Goal: Task Accomplishment & Management: Complete application form

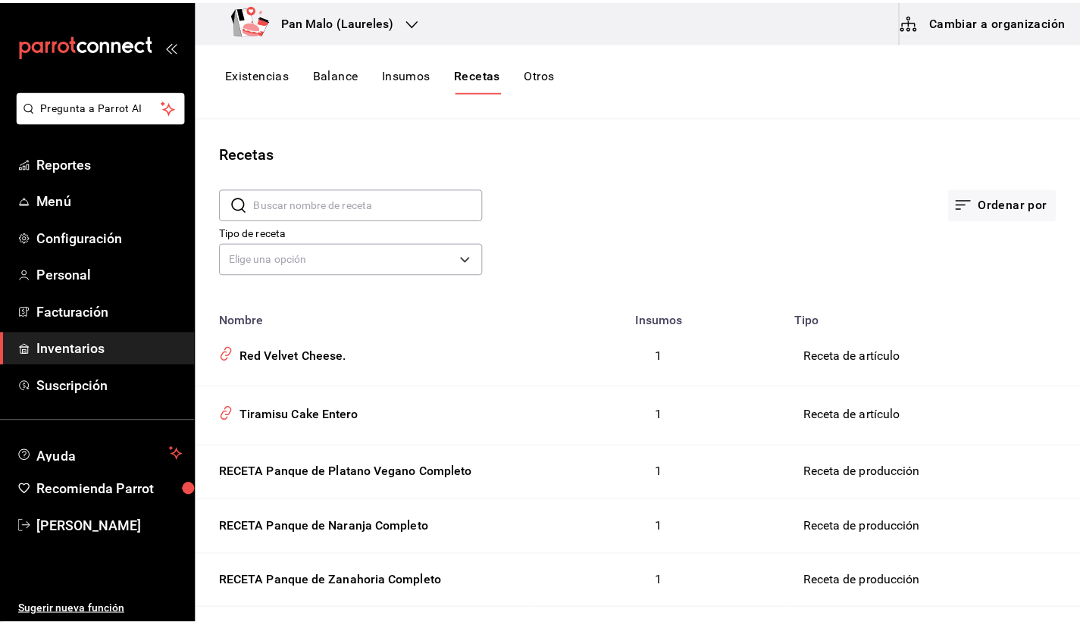
scroll to position [218, 0]
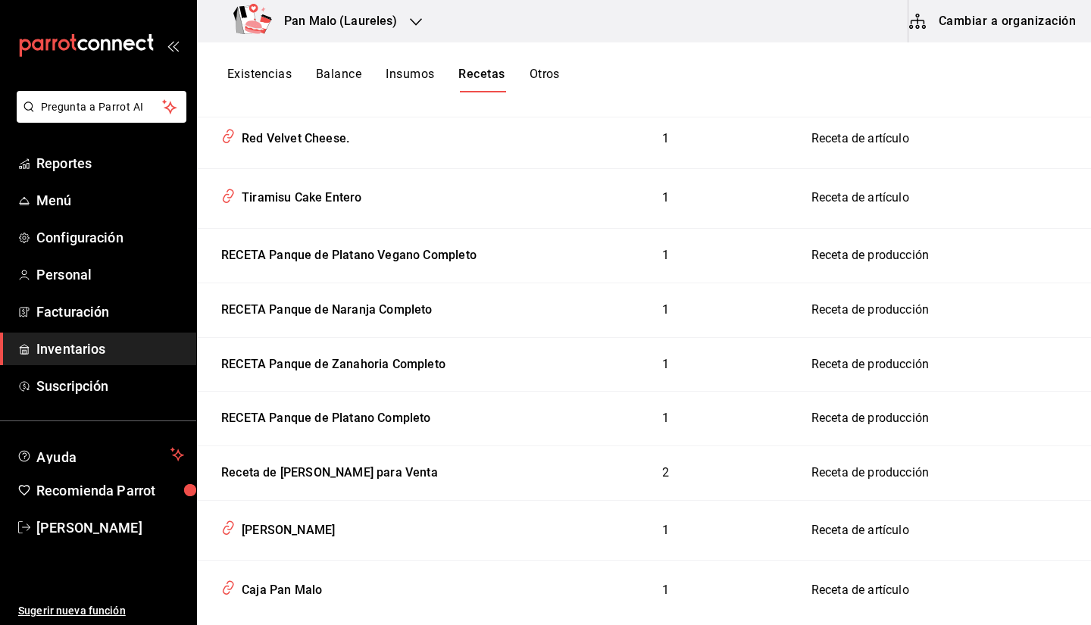
click at [136, 344] on span "Inventarios" at bounding box center [110, 349] width 148 height 20
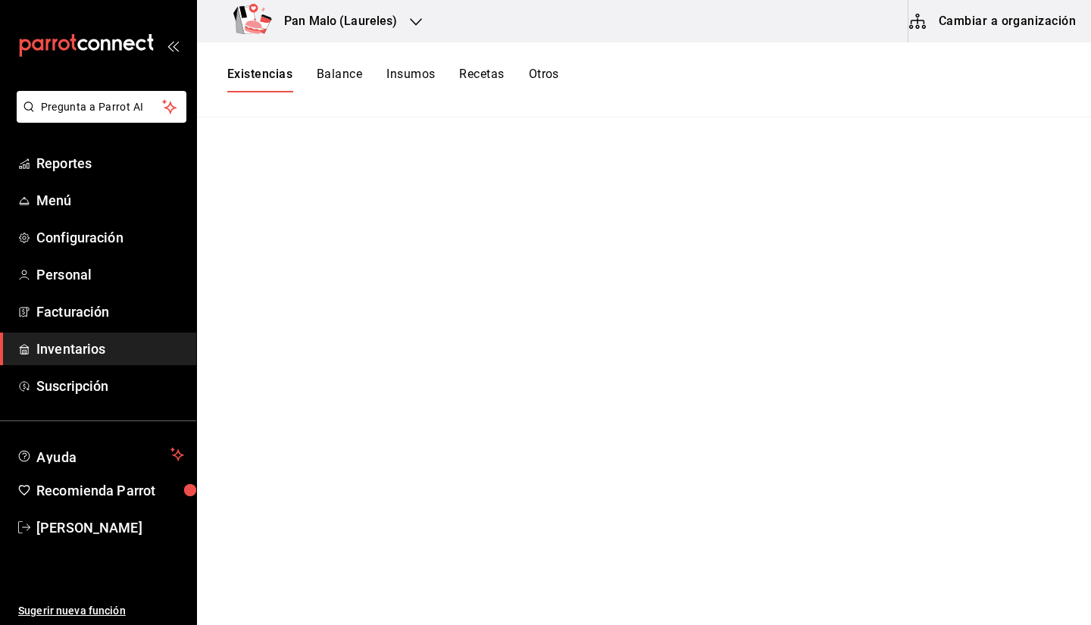
click at [97, 346] on span "Inventarios" at bounding box center [110, 349] width 148 height 20
click at [379, 23] on h3 "Pan Malo (Laureles)" at bounding box center [335, 21] width 126 height 18
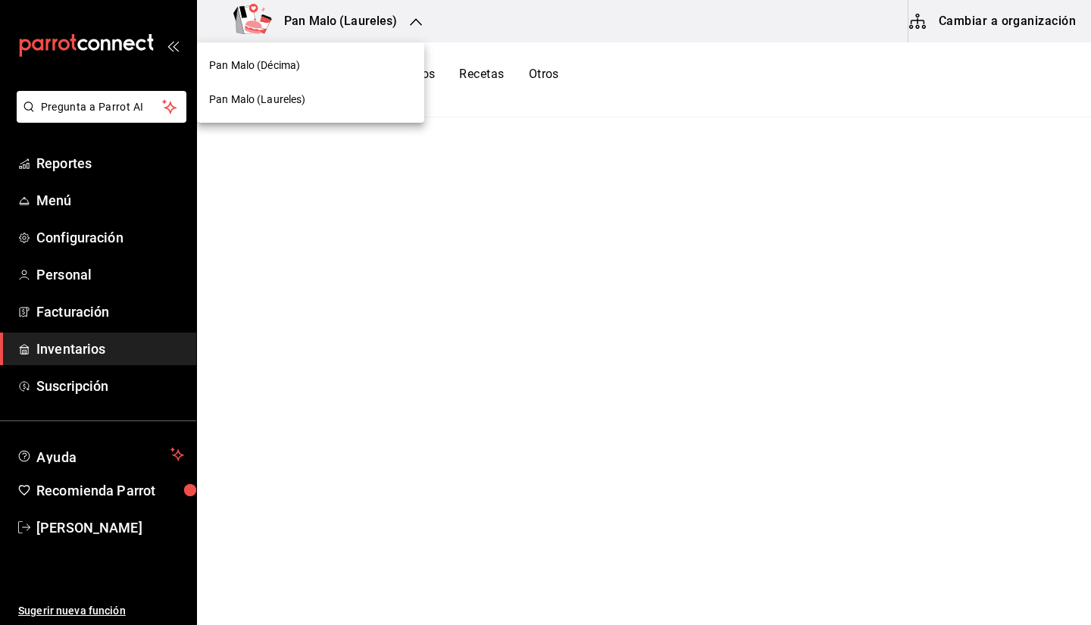
click at [562, 32] on div at bounding box center [545, 312] width 1091 height 625
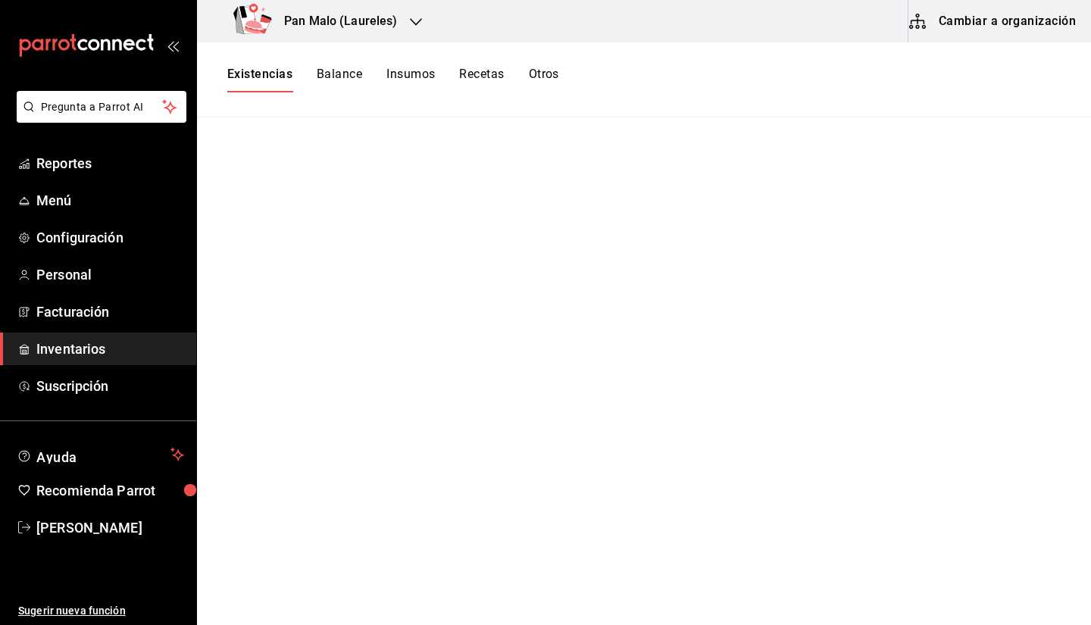
click at [102, 351] on span "Inventarios" at bounding box center [110, 349] width 148 height 20
click at [546, 83] on button "Otros" at bounding box center [544, 80] width 30 height 26
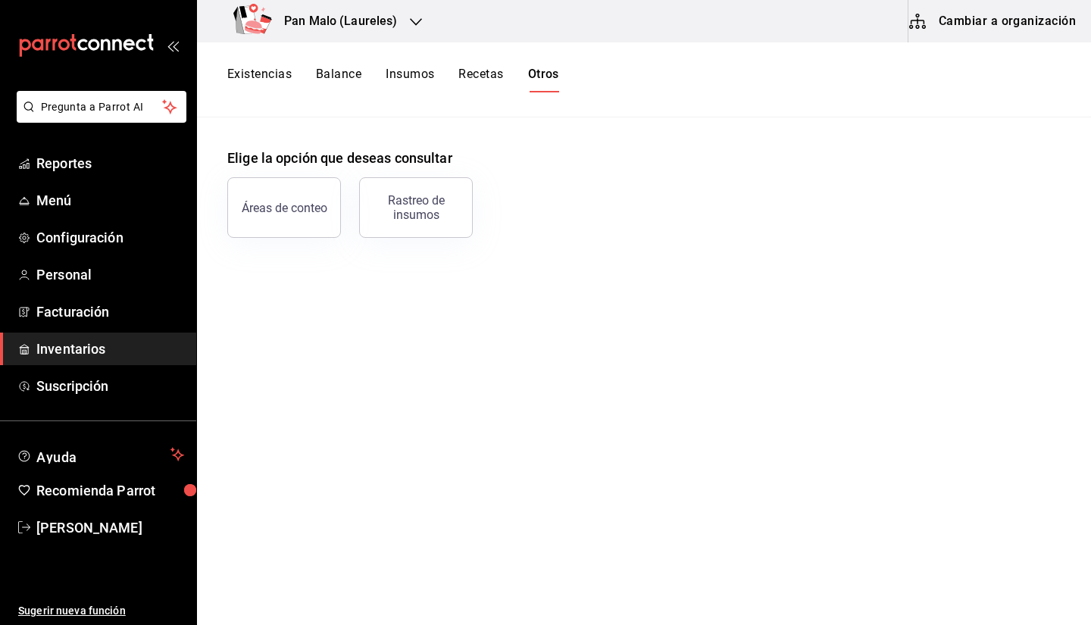
click at [975, 35] on button "Cambiar a organización" at bounding box center [994, 21] width 170 height 42
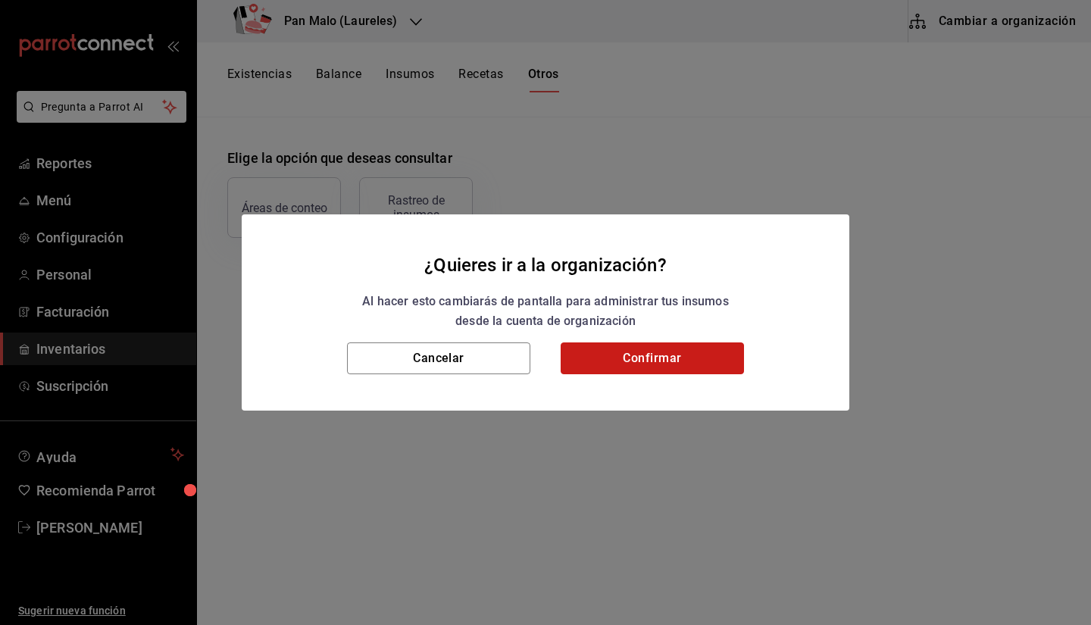
click at [664, 361] on button "Confirmar" at bounding box center [652, 358] width 183 height 32
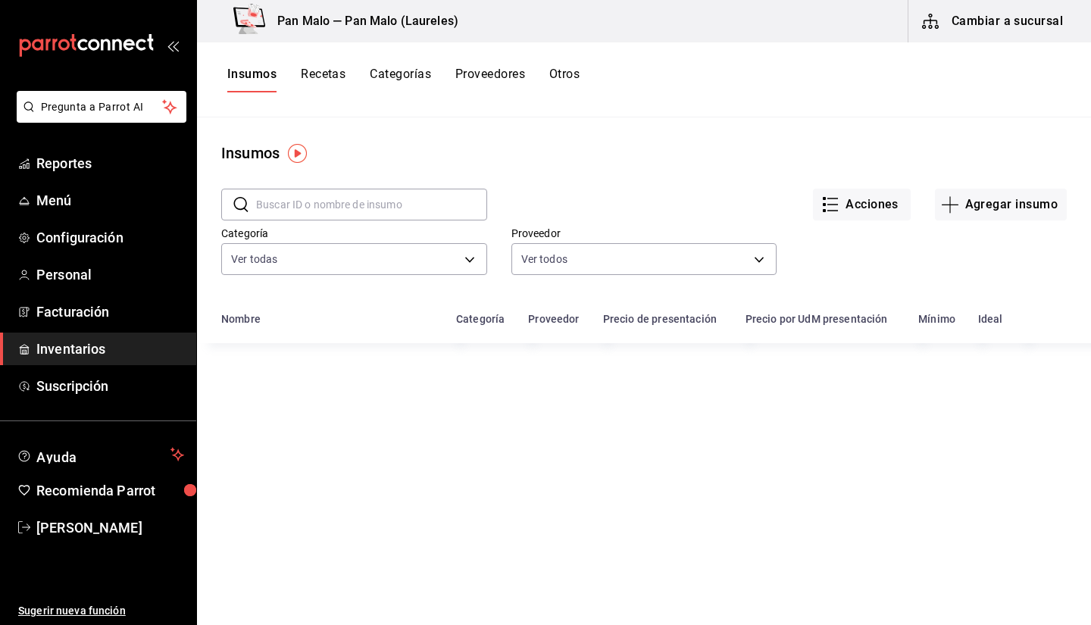
click at [571, 83] on button "Otros" at bounding box center [564, 80] width 30 height 26
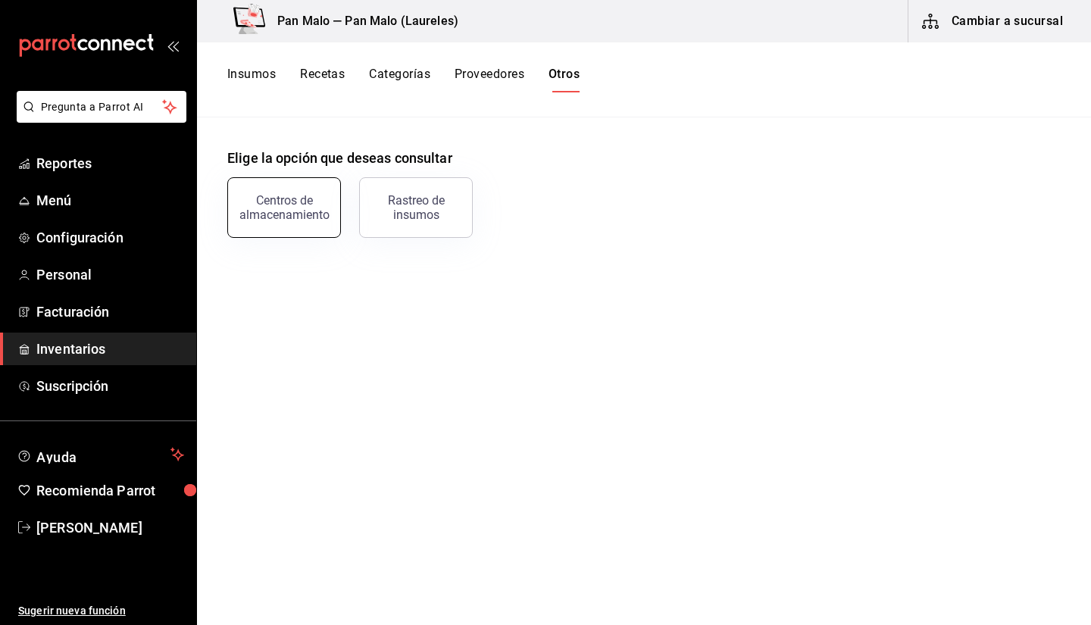
click at [295, 199] on div "Centros de almacenamiento" at bounding box center [284, 207] width 94 height 29
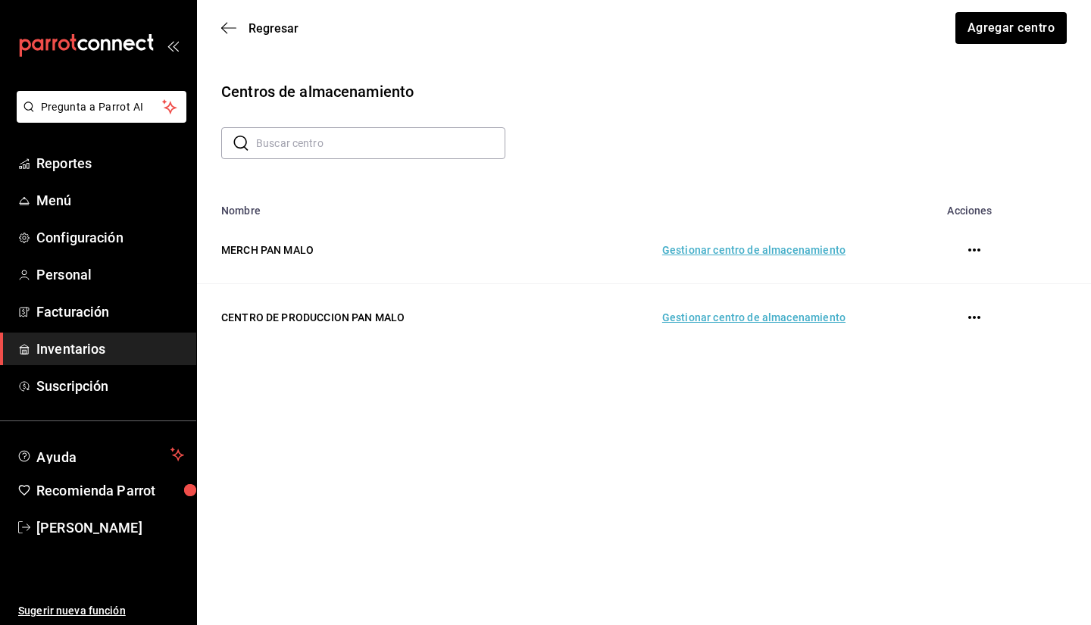
click at [697, 319] on td "Gestionar centro de almacenamiento" at bounding box center [699, 317] width 329 height 67
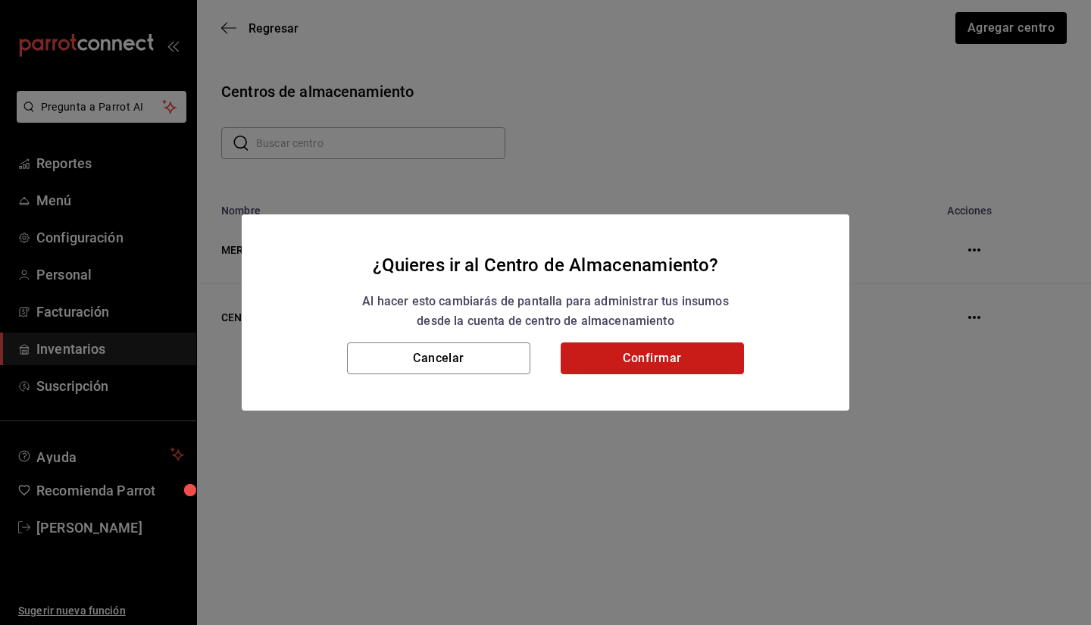
click at [665, 358] on button "Confirmar" at bounding box center [652, 358] width 183 height 32
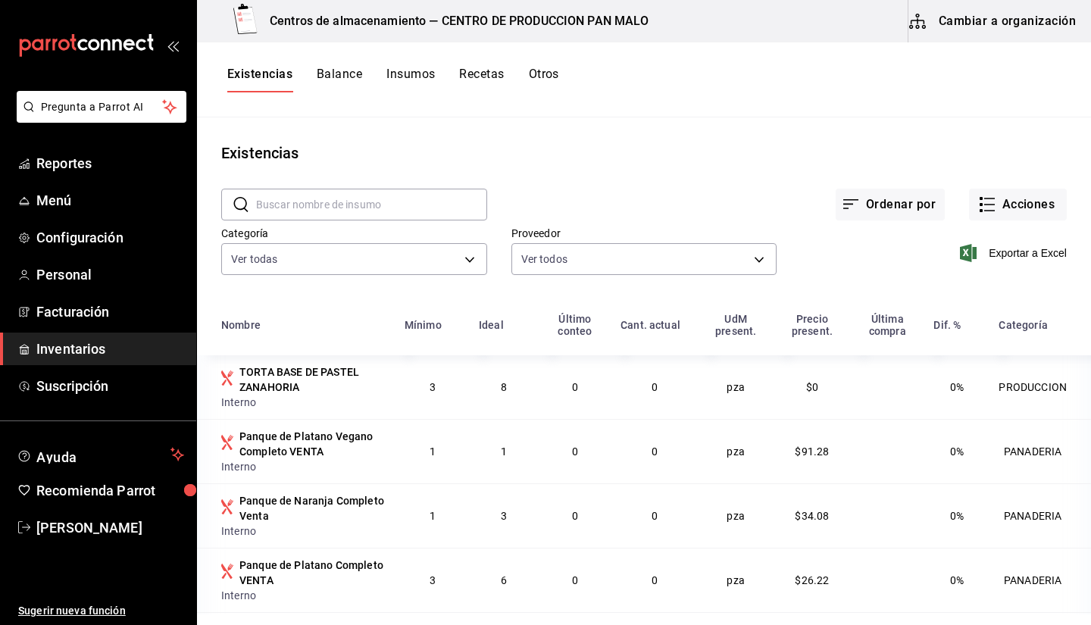
click at [626, 128] on main "Existencias ​ ​ Ordenar por Acciones Categoría Ver todas 57a97c15-a577-4602-bf7…" at bounding box center [644, 365] width 894 height 497
click at [549, 86] on button "Otros" at bounding box center [544, 80] width 30 height 26
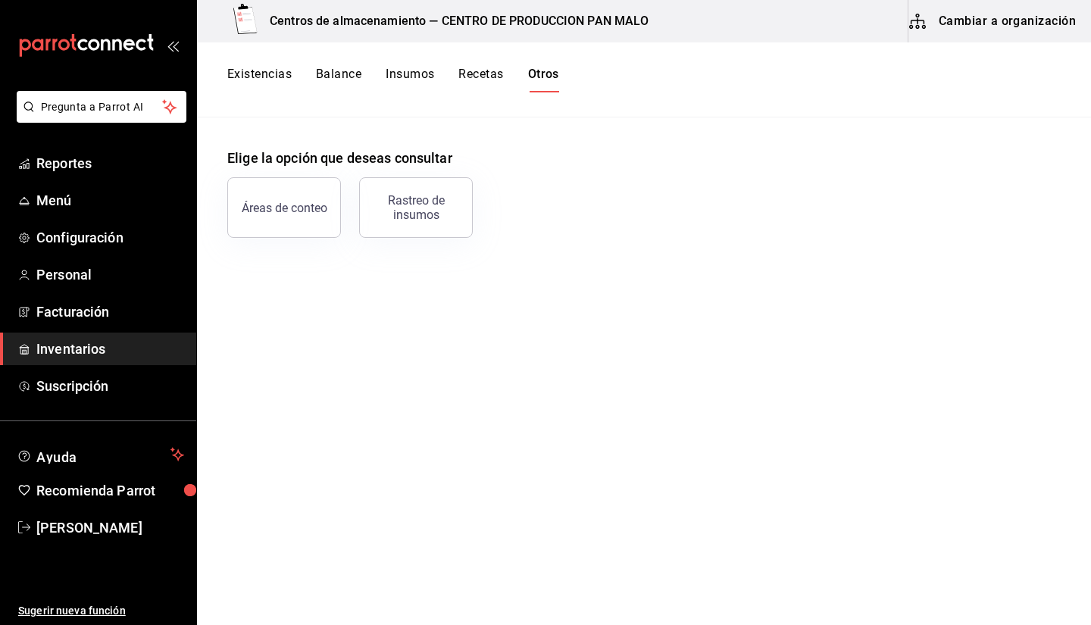
click at [290, 77] on button "Existencias" at bounding box center [259, 80] width 64 height 26
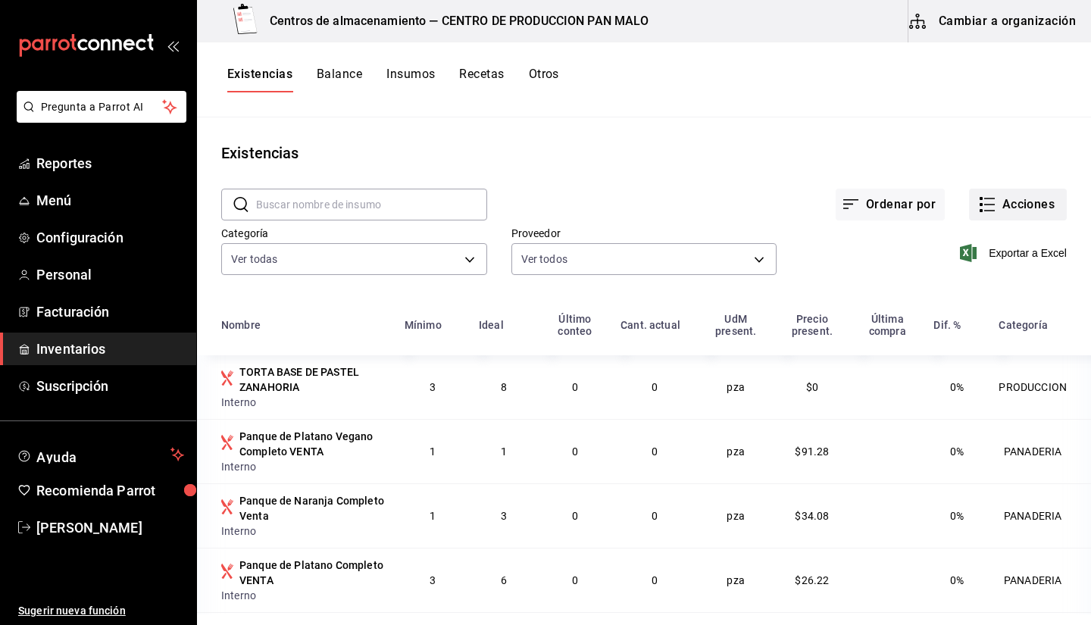
click at [989, 212] on button "Acciones" at bounding box center [1018, 205] width 98 height 32
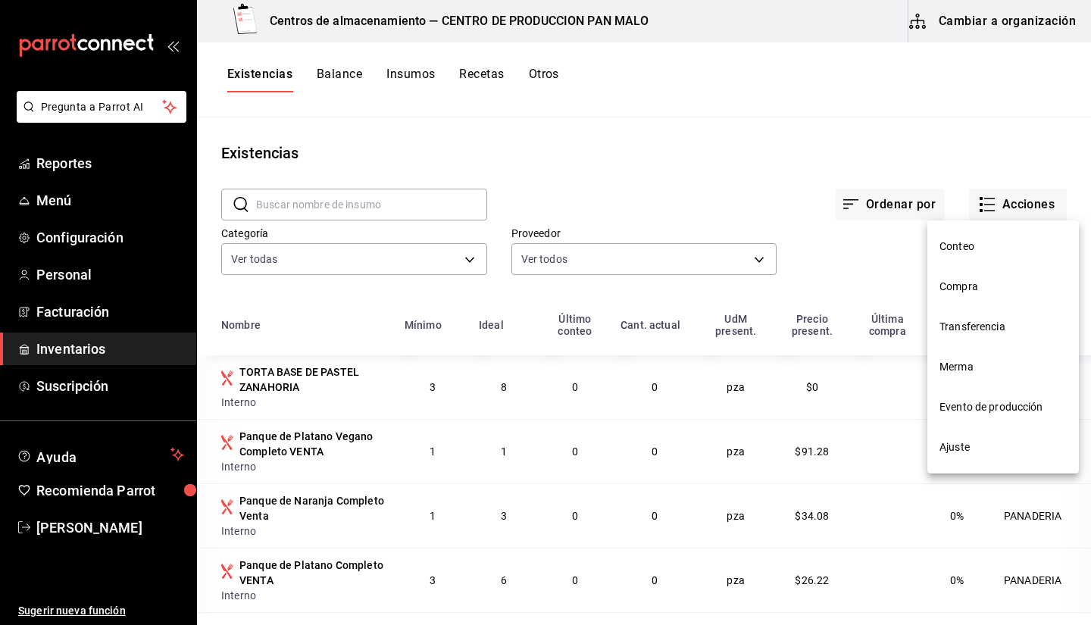
click at [947, 281] on span "Compra" at bounding box center [1003, 287] width 127 height 16
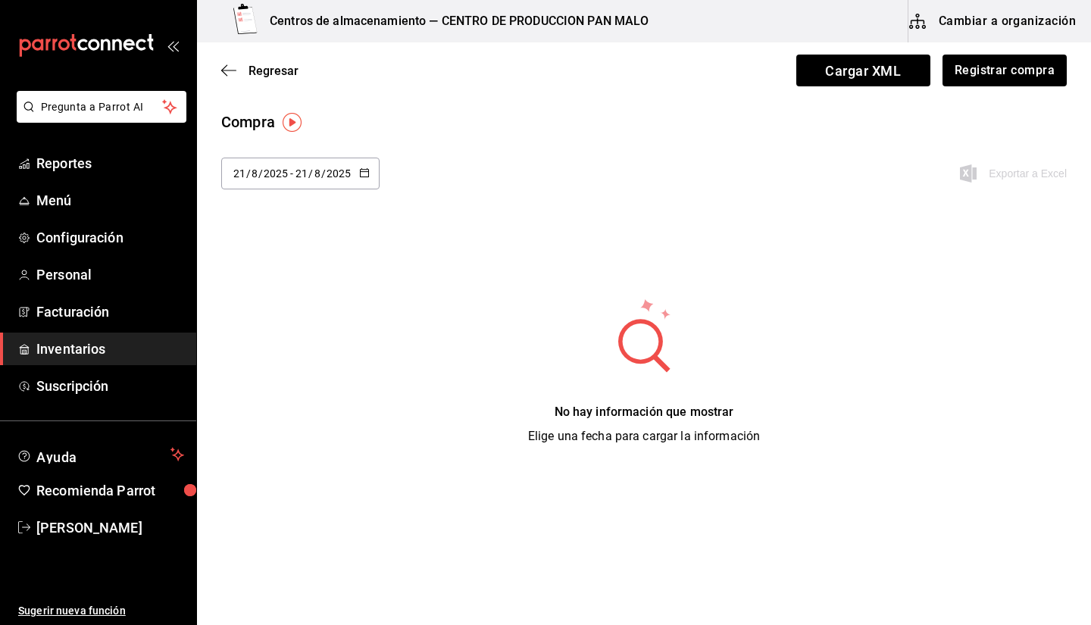
click at [311, 171] on span "/" at bounding box center [310, 173] width 5 height 12
click at [298, 224] on li "Hoy" at bounding box center [292, 222] width 143 height 34
click at [232, 72] on icon "button" at bounding box center [228, 71] width 15 height 14
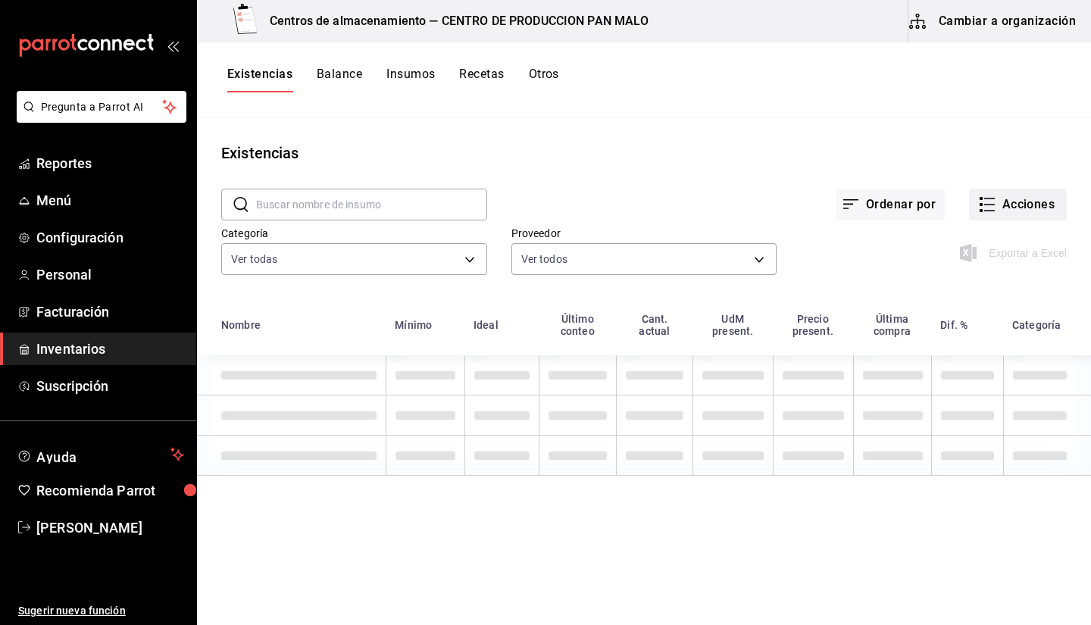
click at [1021, 192] on button "Acciones" at bounding box center [1018, 205] width 98 height 32
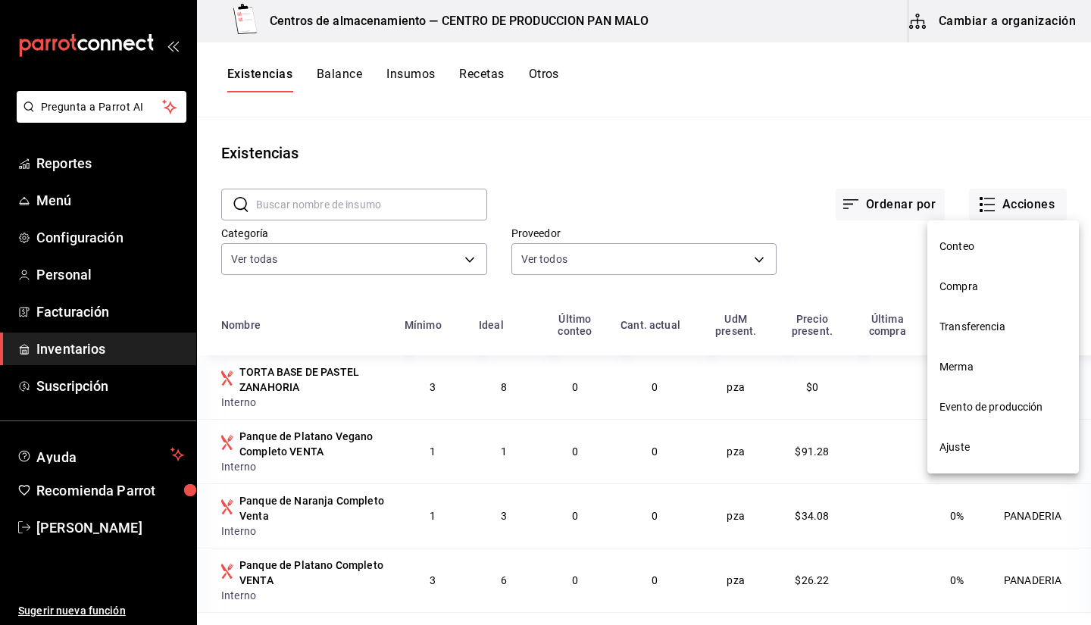
click at [959, 296] on li "Compra" at bounding box center [1003, 287] width 152 height 40
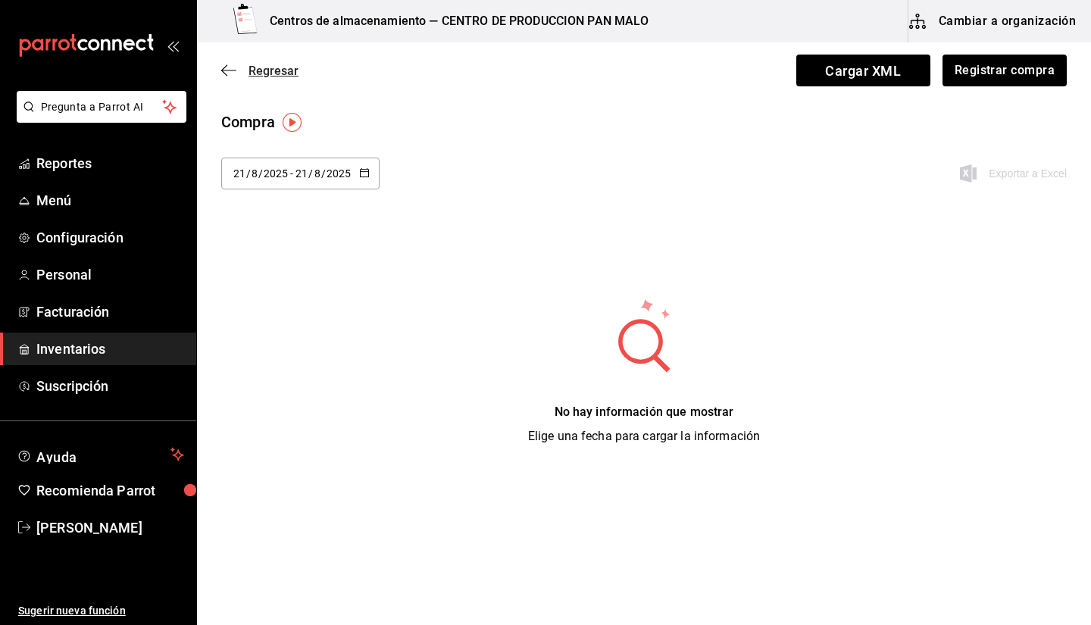
click at [231, 70] on icon "button" at bounding box center [228, 71] width 15 height 14
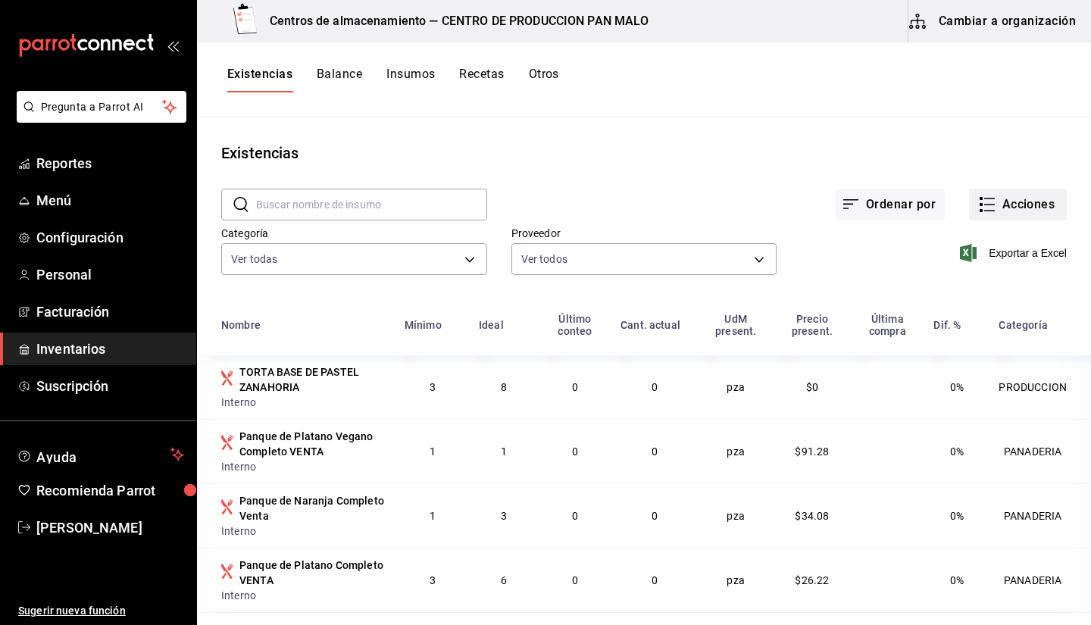
click at [996, 211] on button "Acciones" at bounding box center [1018, 205] width 98 height 32
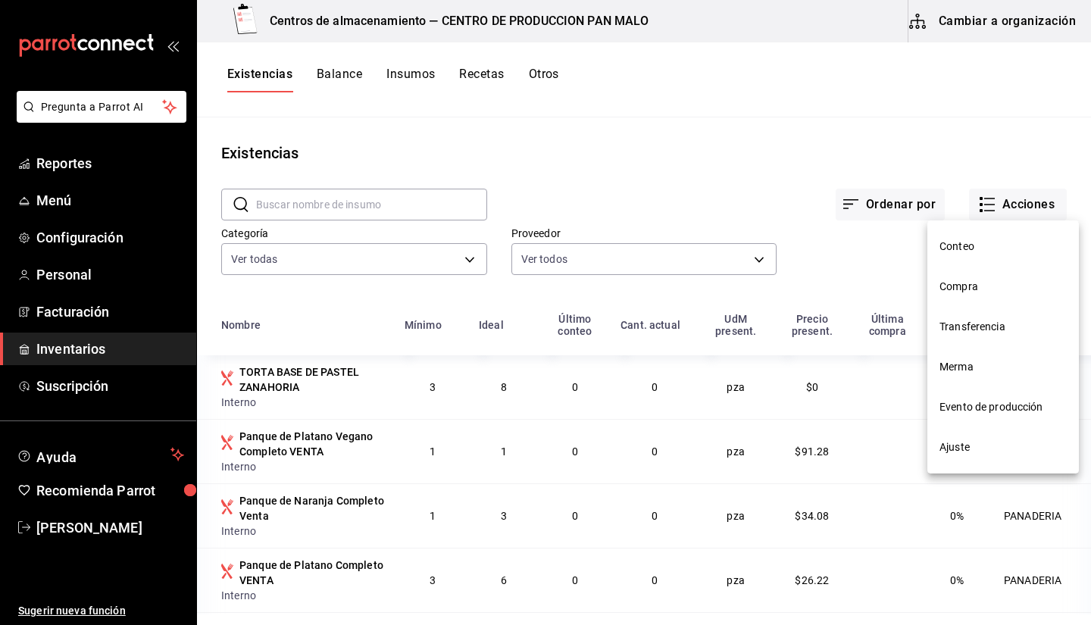
click at [984, 408] on span "Evento de producción" at bounding box center [1003, 407] width 127 height 16
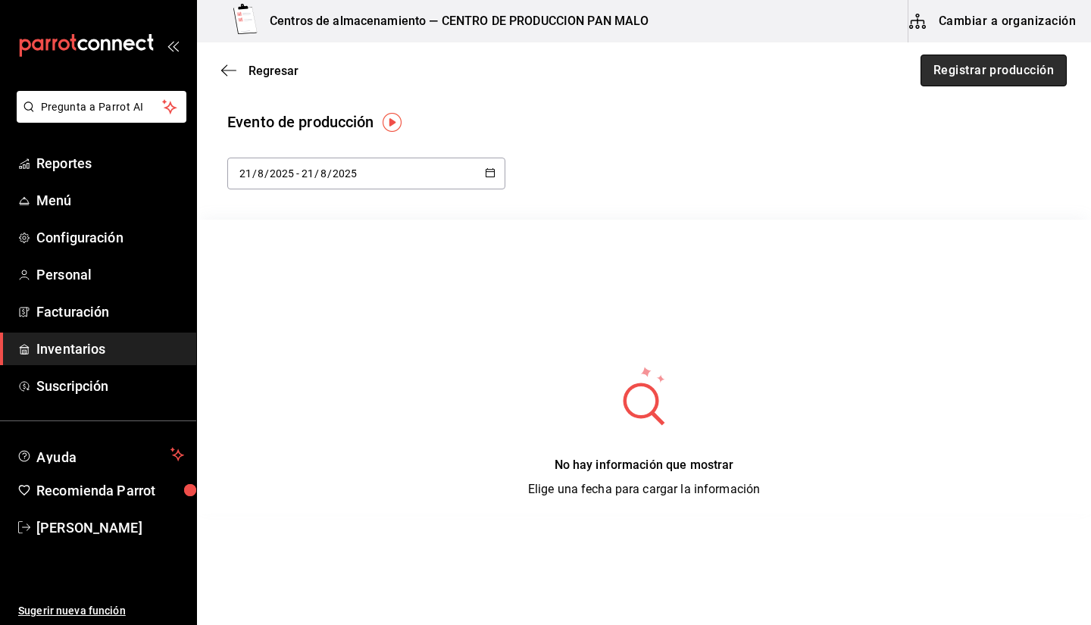
click at [935, 61] on button "Registrar producción" at bounding box center [994, 71] width 146 height 32
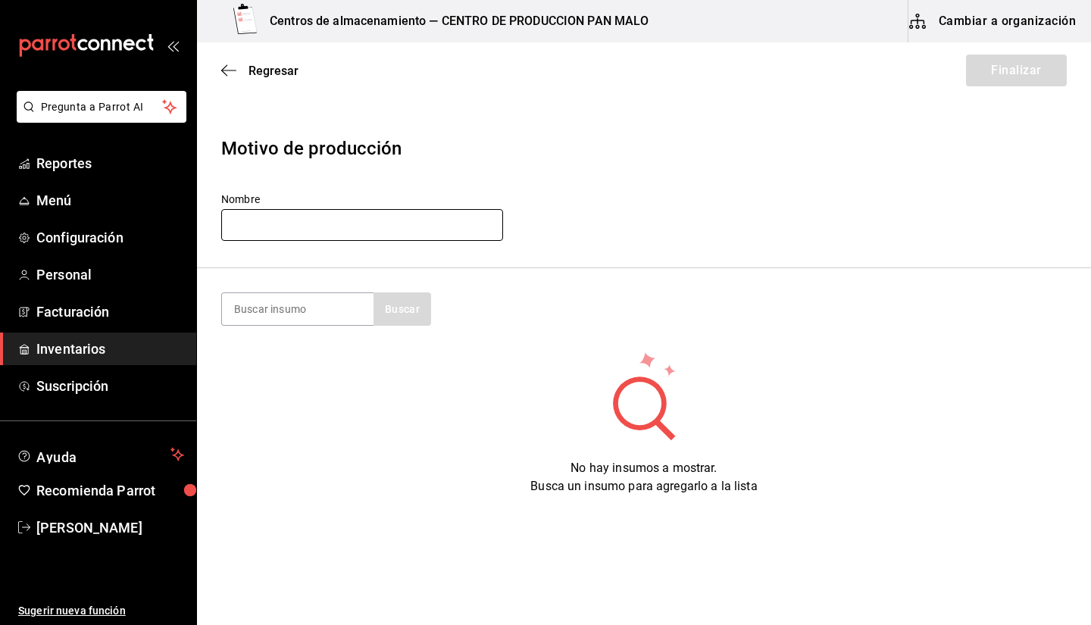
click at [364, 240] on input "text" at bounding box center [362, 225] width 282 height 32
type input "PRODUCCION [DATE]"
click at [360, 318] on input at bounding box center [298, 309] width 152 height 32
click at [308, 305] on input at bounding box center [298, 309] width 152 height 32
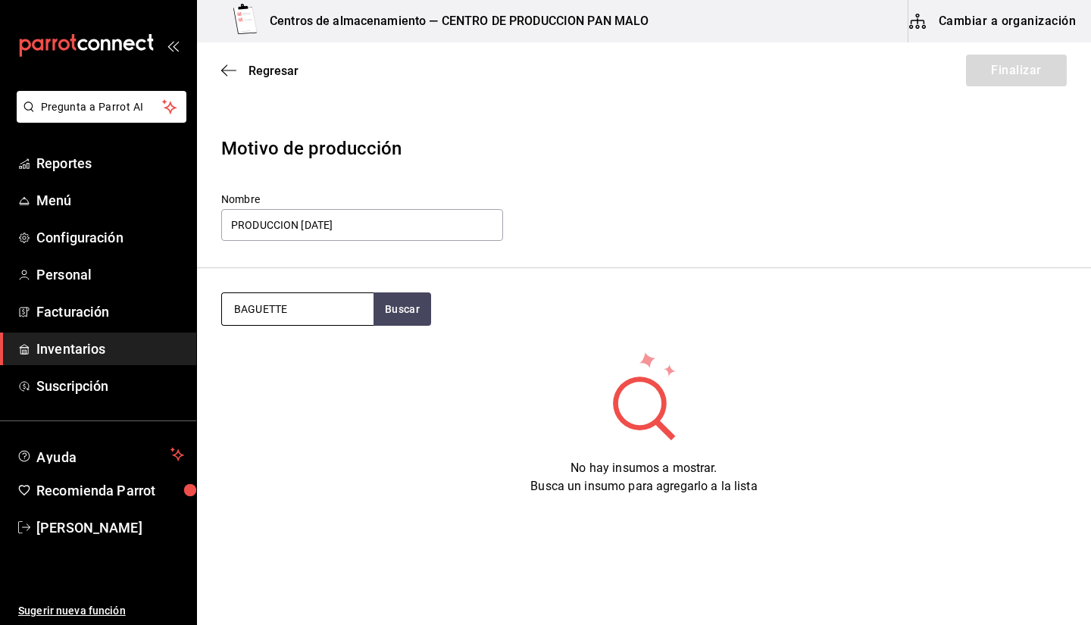
type input "BAGUETTE"
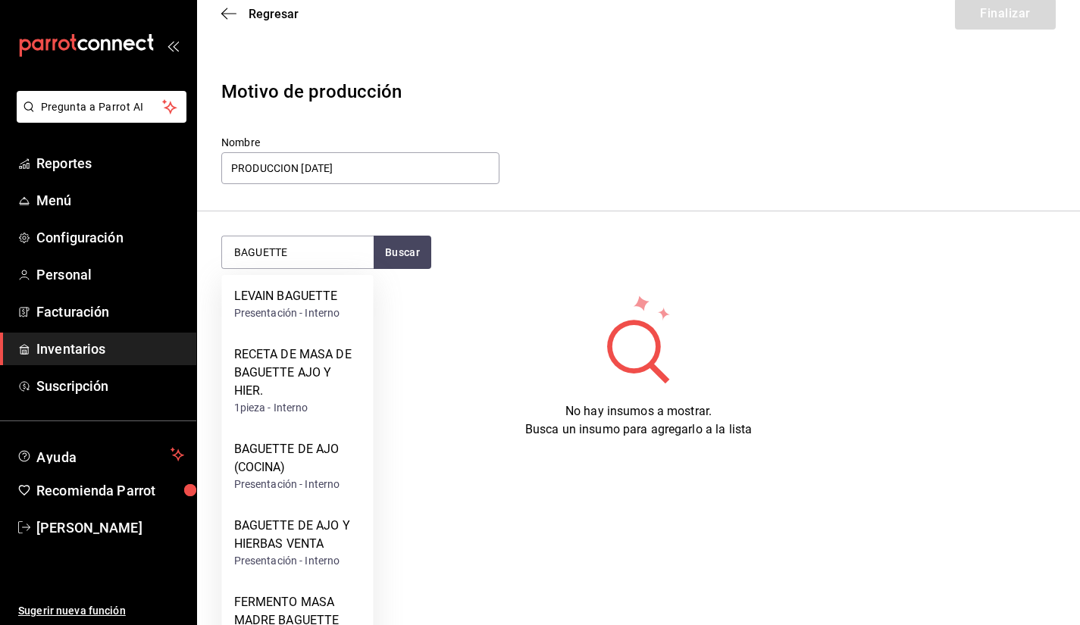
scroll to position [95, 0]
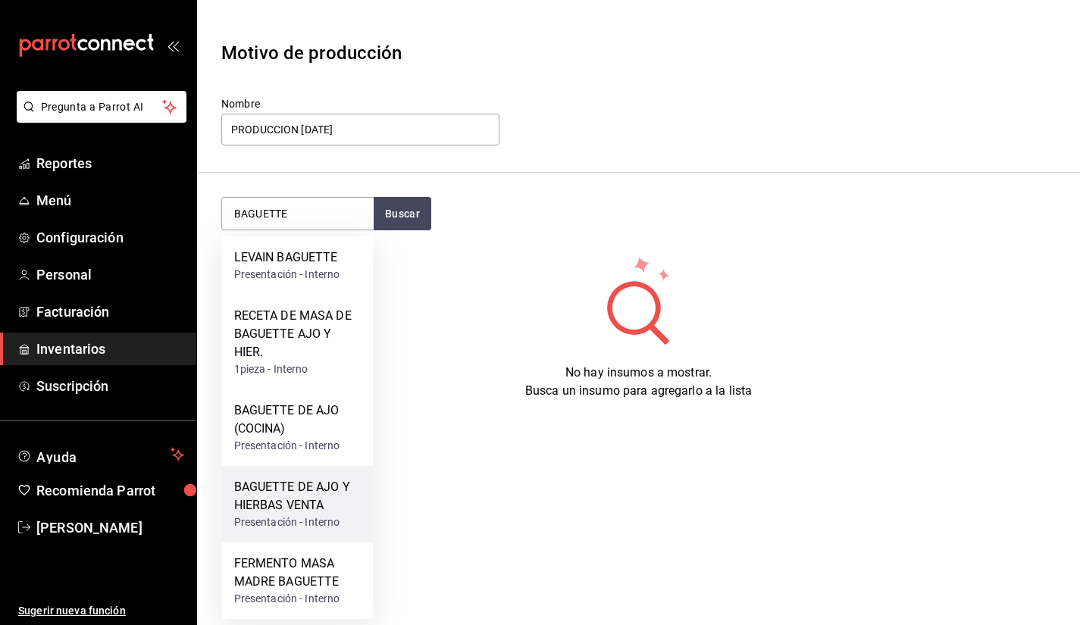
click at [291, 494] on div "BAGUETTE DE AJO Y HIERBAS VENTA" at bounding box center [297, 496] width 127 height 36
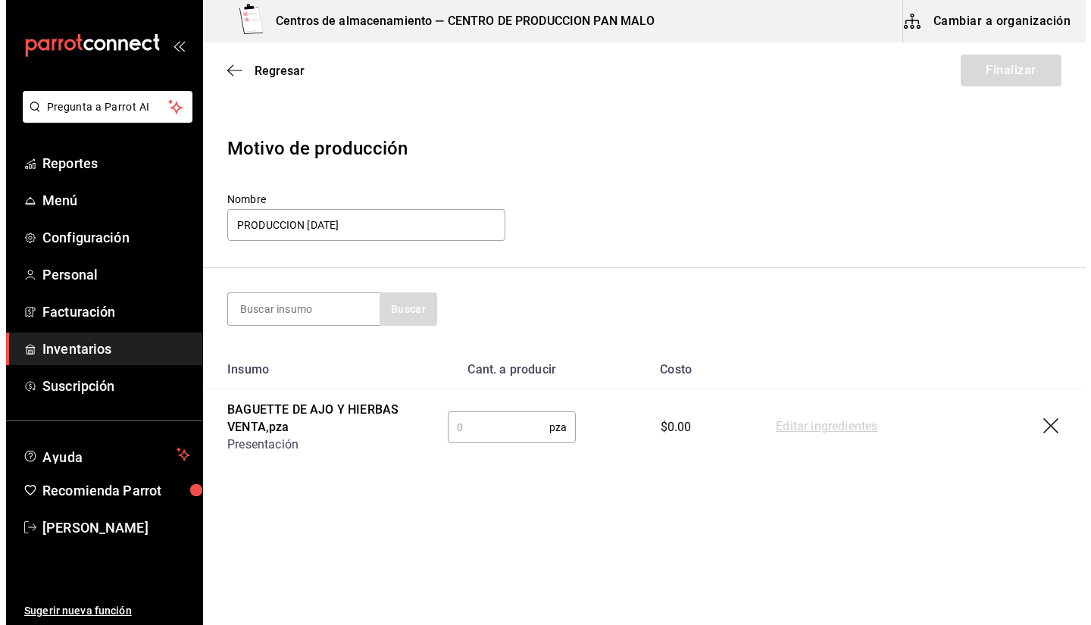
scroll to position [0, 0]
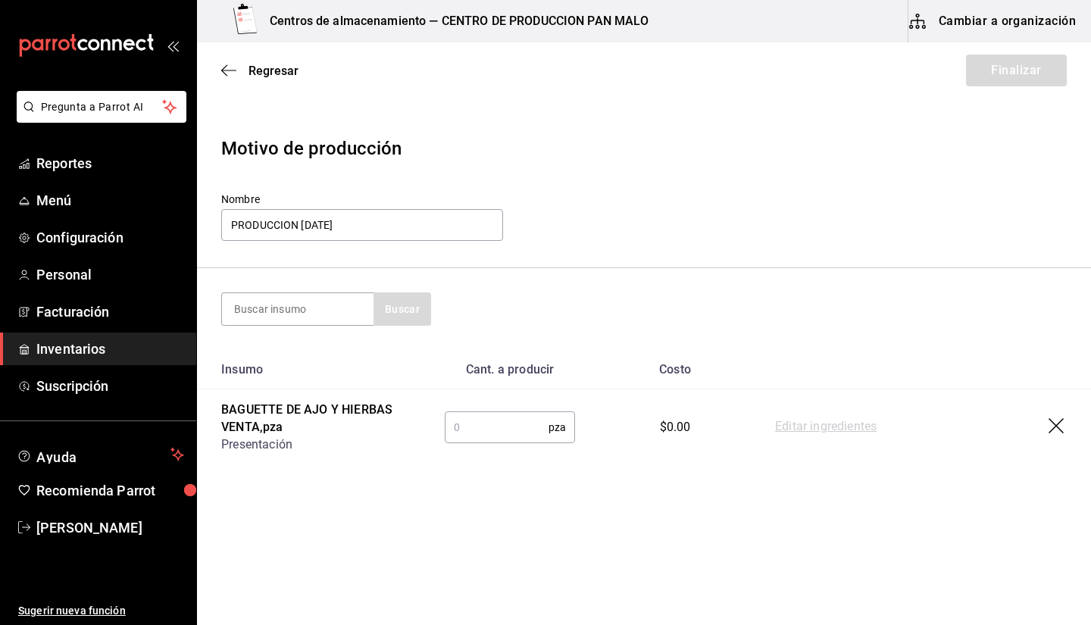
click at [488, 421] on input "text" at bounding box center [497, 427] width 104 height 30
type input "3"
type input "45"
click at [278, 289] on section "Buscar" at bounding box center [644, 309] width 894 height 82
click at [295, 323] on input at bounding box center [298, 309] width 152 height 32
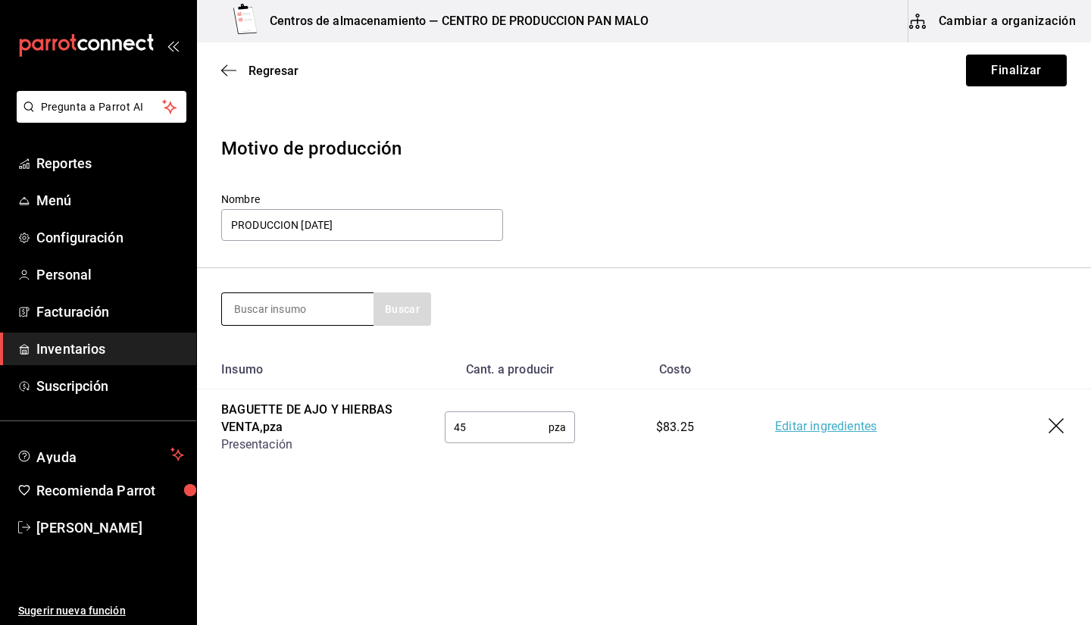
click at [295, 323] on input at bounding box center [298, 309] width 152 height 32
type input "BOLLO"
click at [227, 71] on icon "button" at bounding box center [228, 71] width 15 height 14
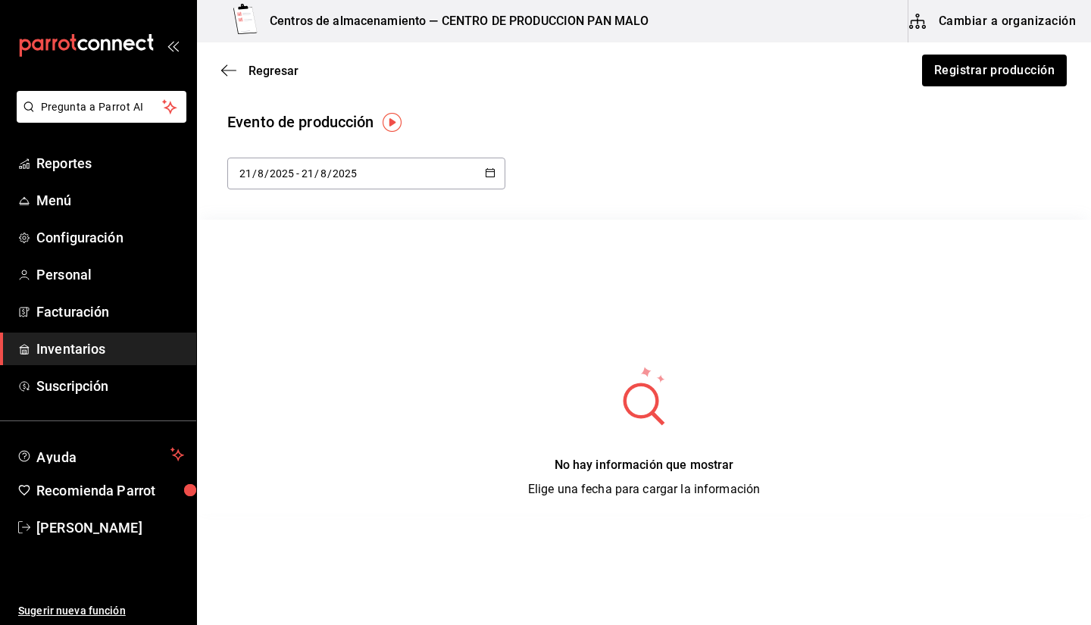
click at [97, 347] on span "Inventarios" at bounding box center [110, 349] width 148 height 20
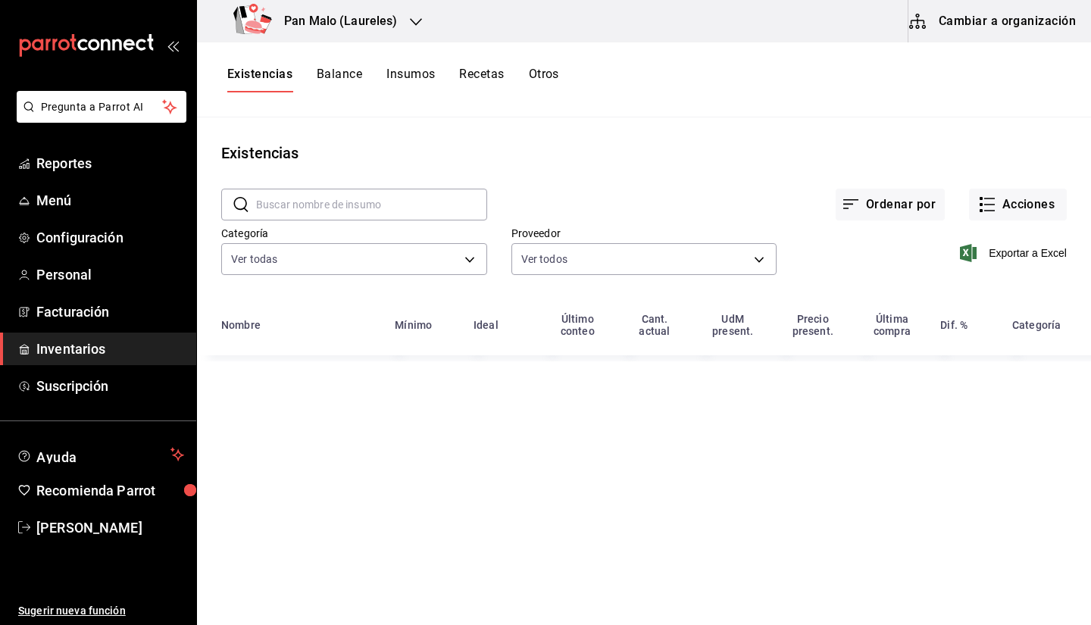
click at [483, 74] on button "Recetas" at bounding box center [481, 80] width 45 height 26
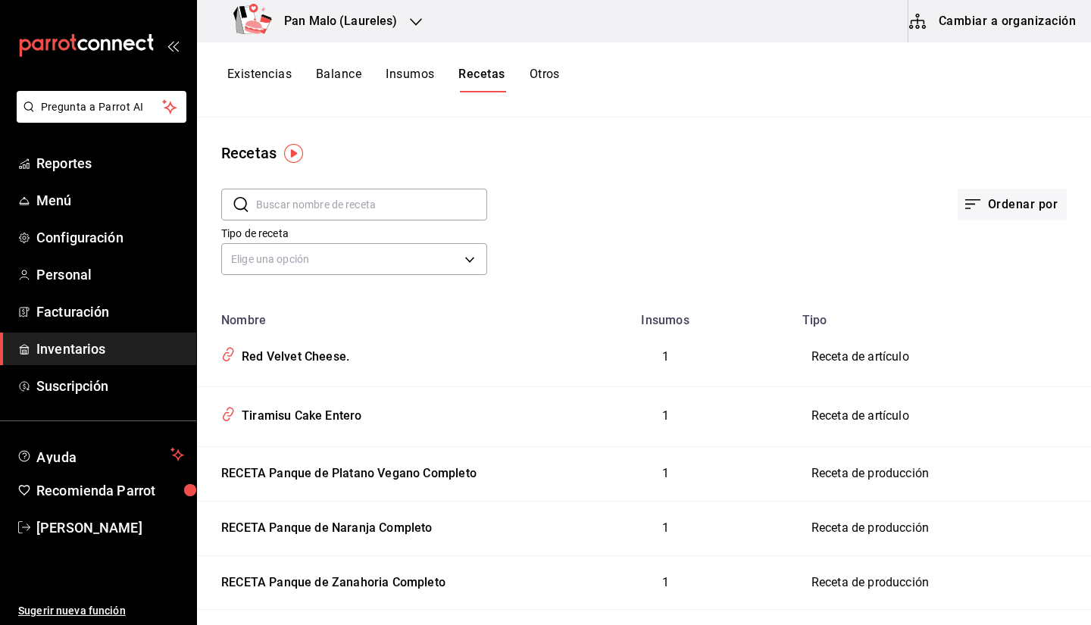
click at [997, 32] on button "Cambiar a organización" at bounding box center [994, 21] width 170 height 42
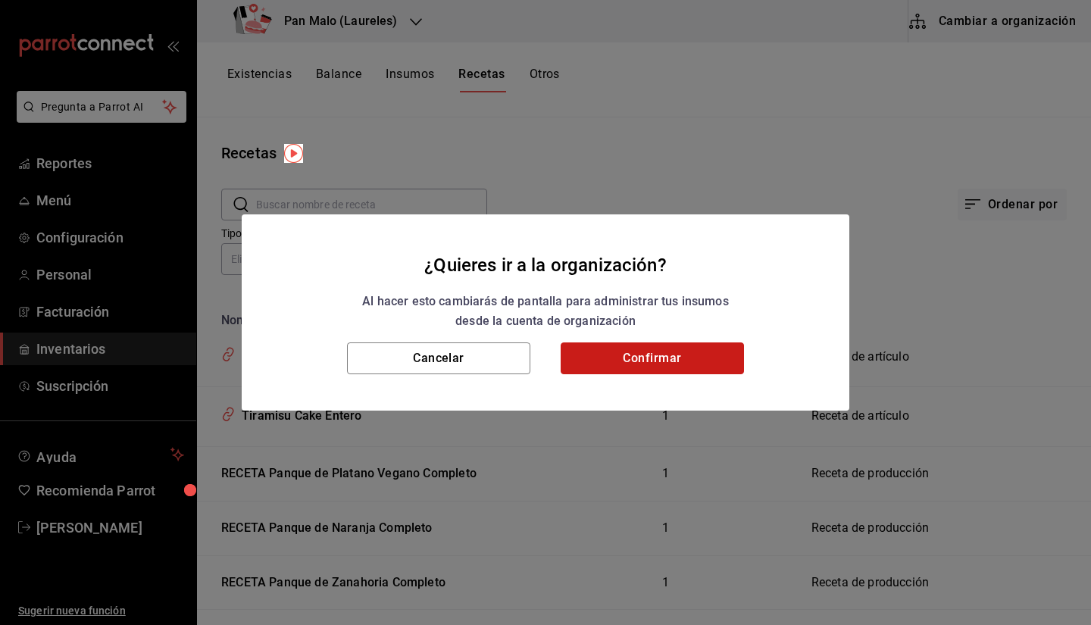
click at [708, 361] on button "Confirmar" at bounding box center [652, 358] width 183 height 32
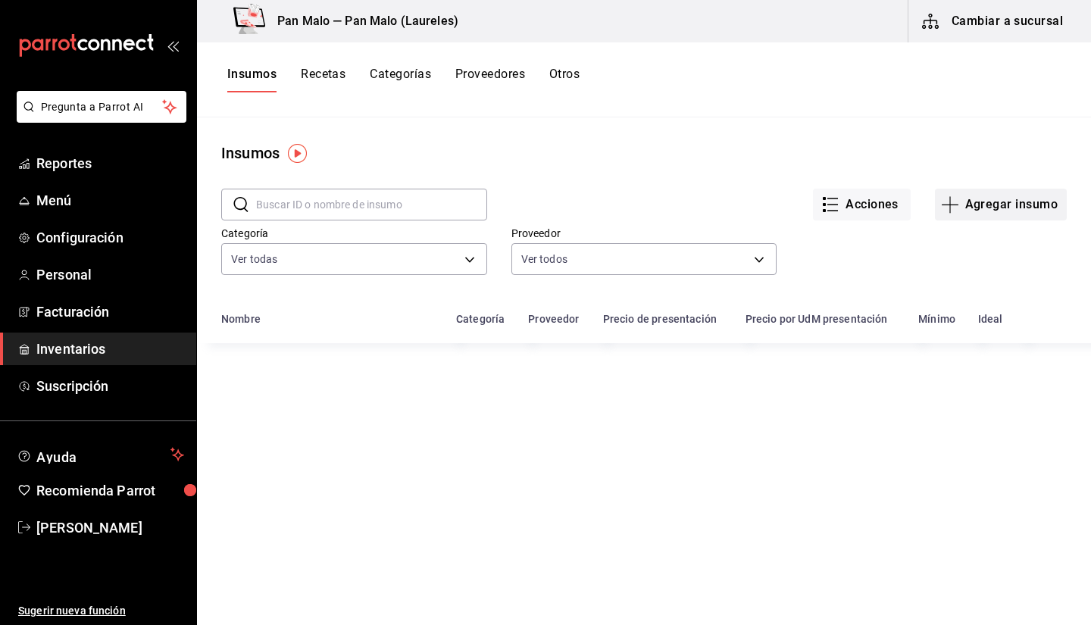
click at [949, 216] on button "Agregar insumo" at bounding box center [1001, 205] width 132 height 32
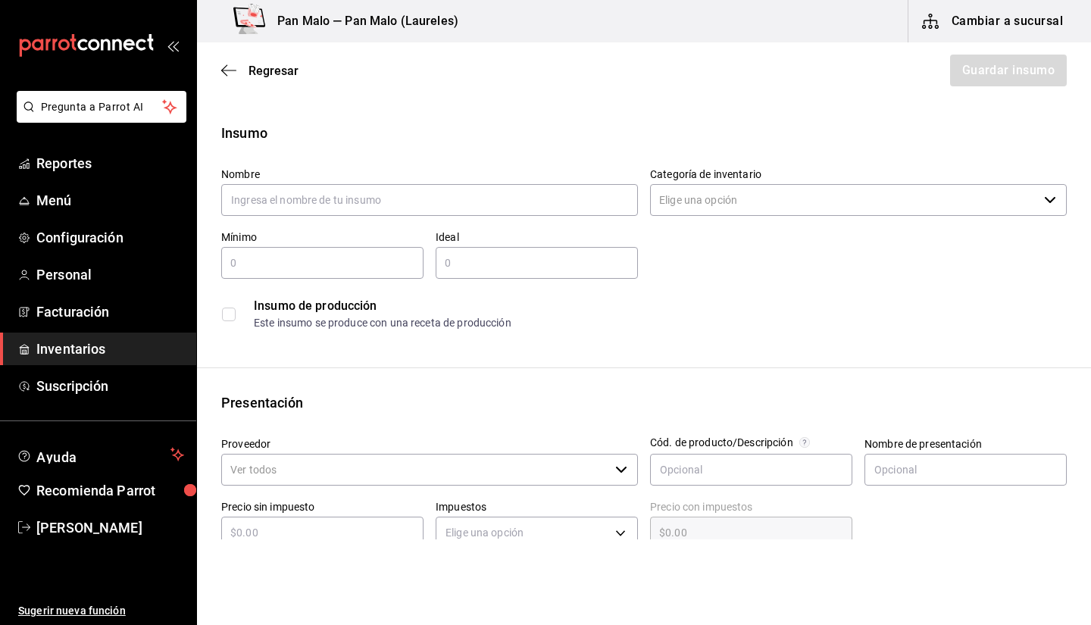
click at [224, 58] on div "Regresar Guardar insumo" at bounding box center [644, 70] width 894 height 56
click at [243, 75] on span "Regresar" at bounding box center [259, 71] width 77 height 14
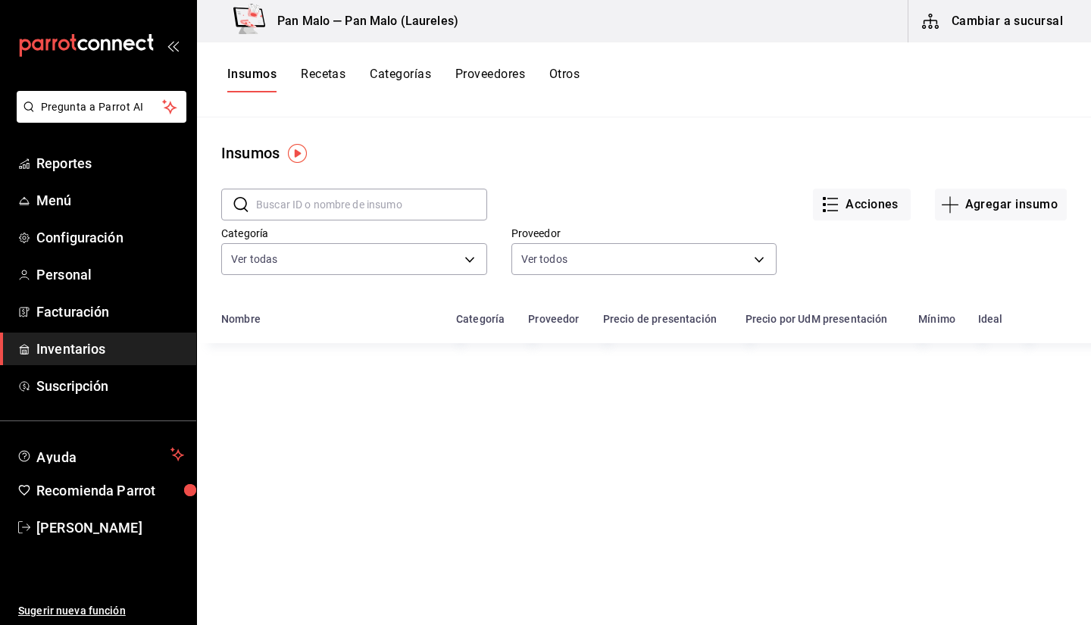
click at [321, 75] on button "Recetas" at bounding box center [323, 80] width 45 height 26
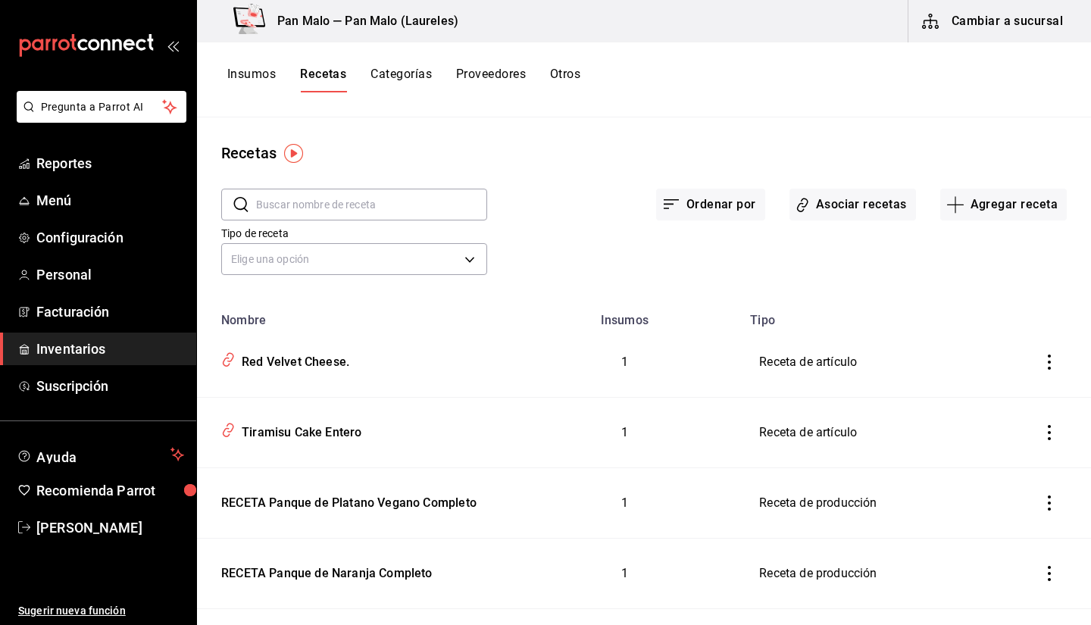
click at [356, 199] on input "text" at bounding box center [371, 204] width 231 height 30
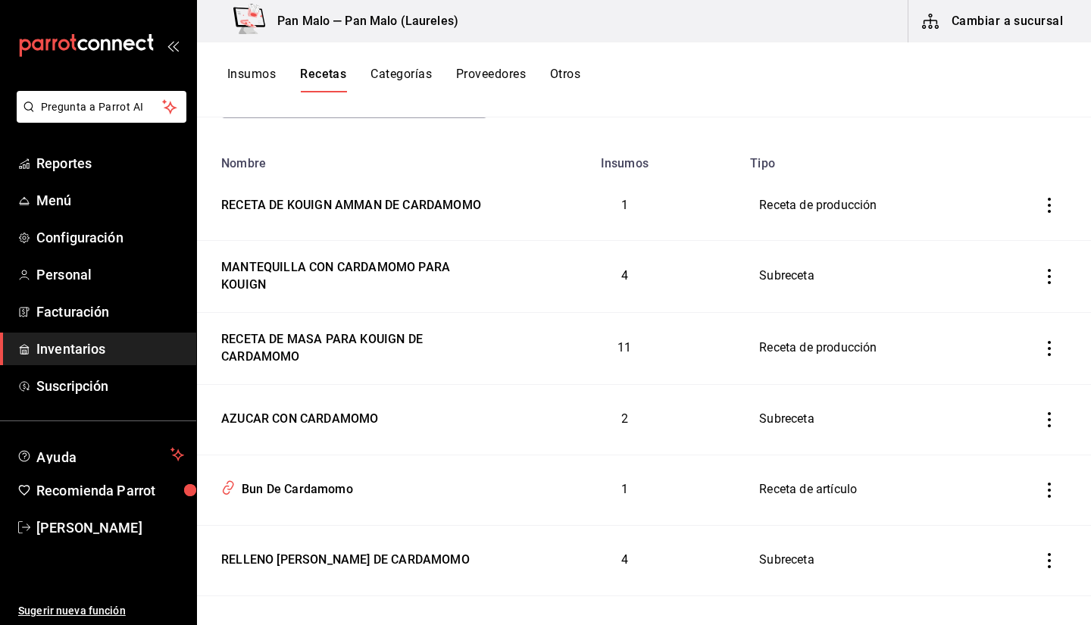
scroll to position [230, 0]
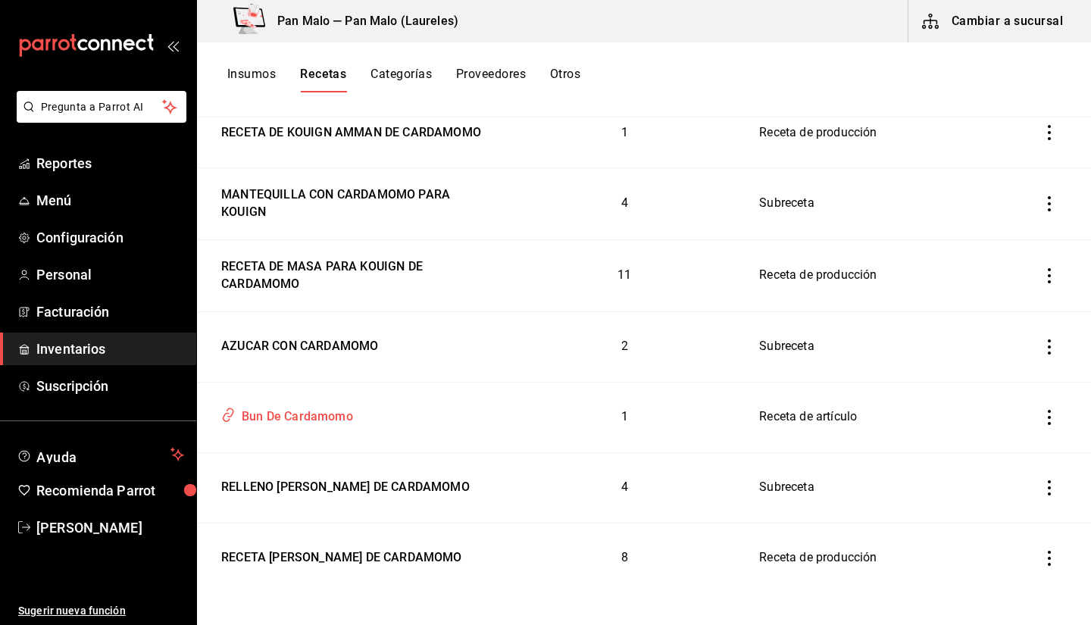
type input "CARDA"
click at [314, 421] on div "Bun De Cardamomo" at bounding box center [294, 413] width 117 height 23
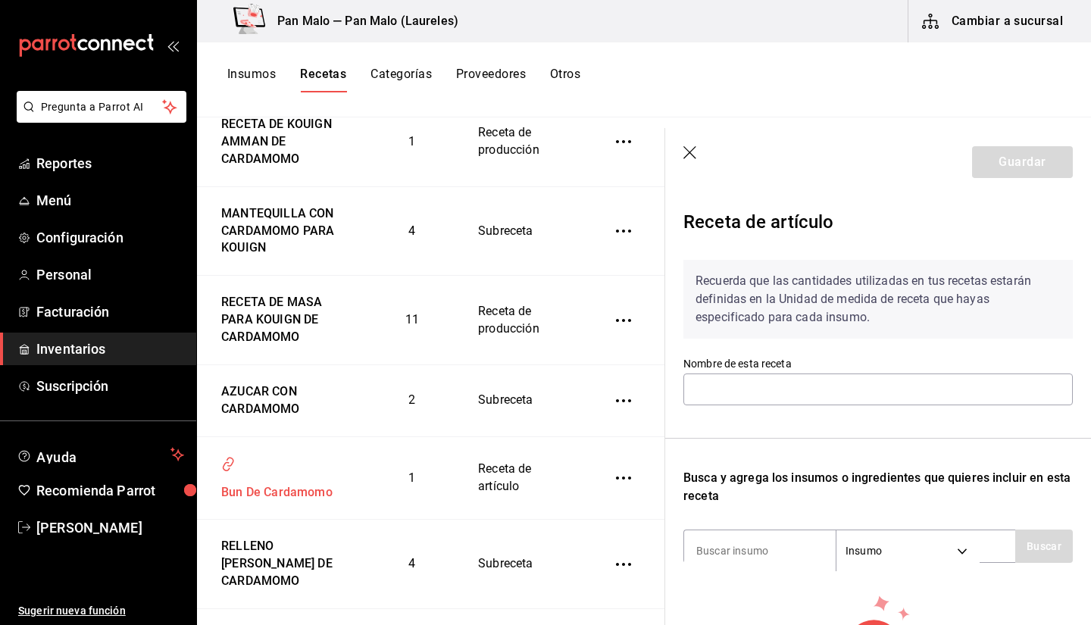
type input "Bun De Cardamomo"
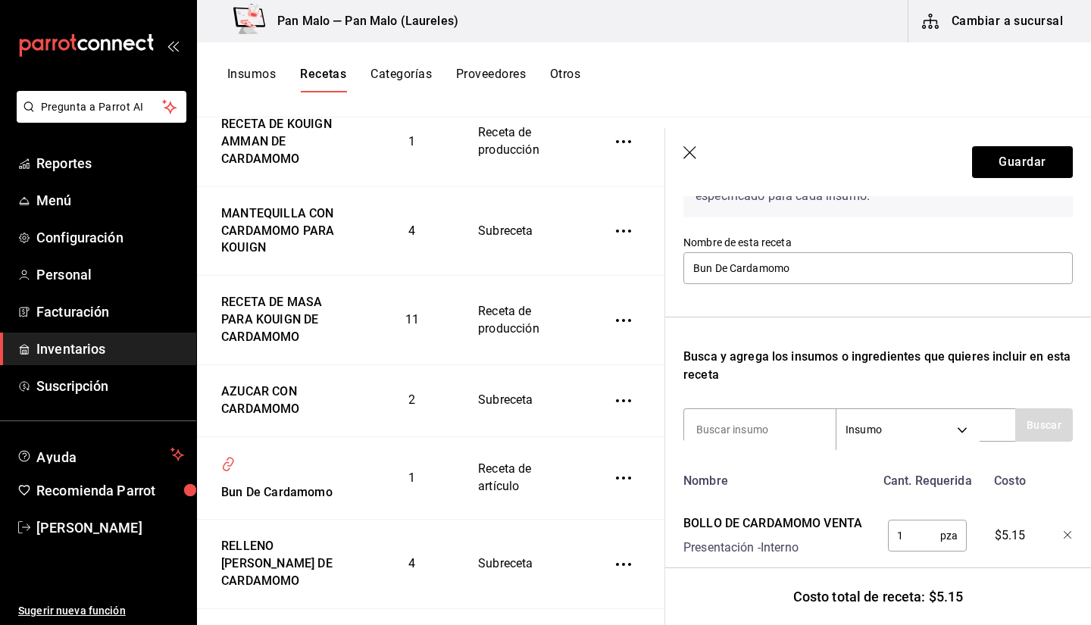
scroll to position [40, 0]
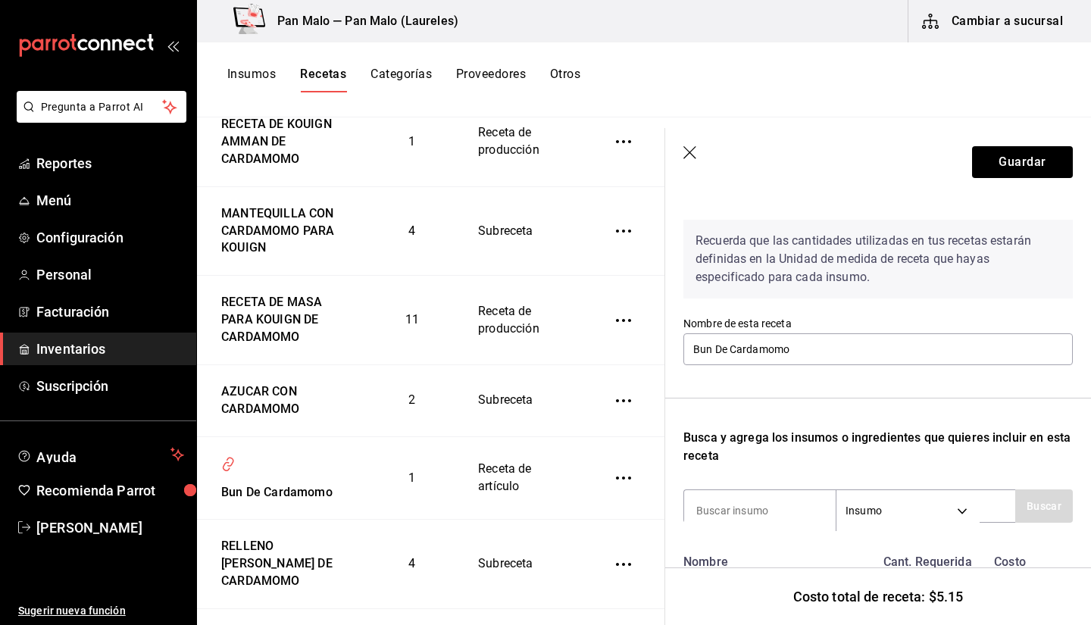
click at [693, 155] on icon "button" at bounding box center [690, 153] width 15 height 15
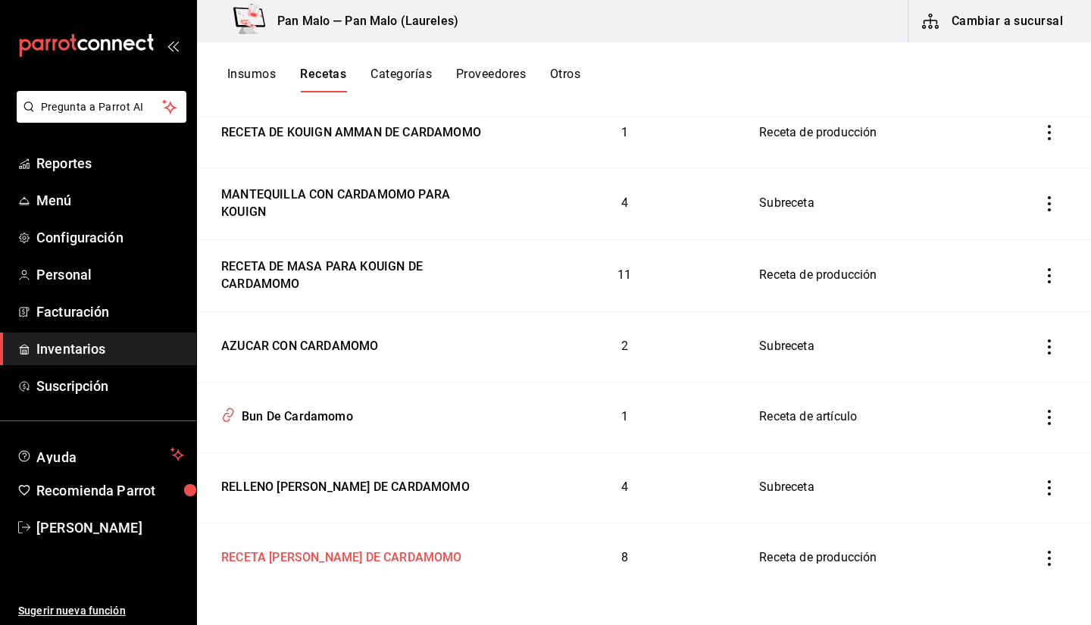
click at [432, 565] on div "RECETA [PERSON_NAME] DE CARDAMOMO" at bounding box center [352, 554] width 274 height 23
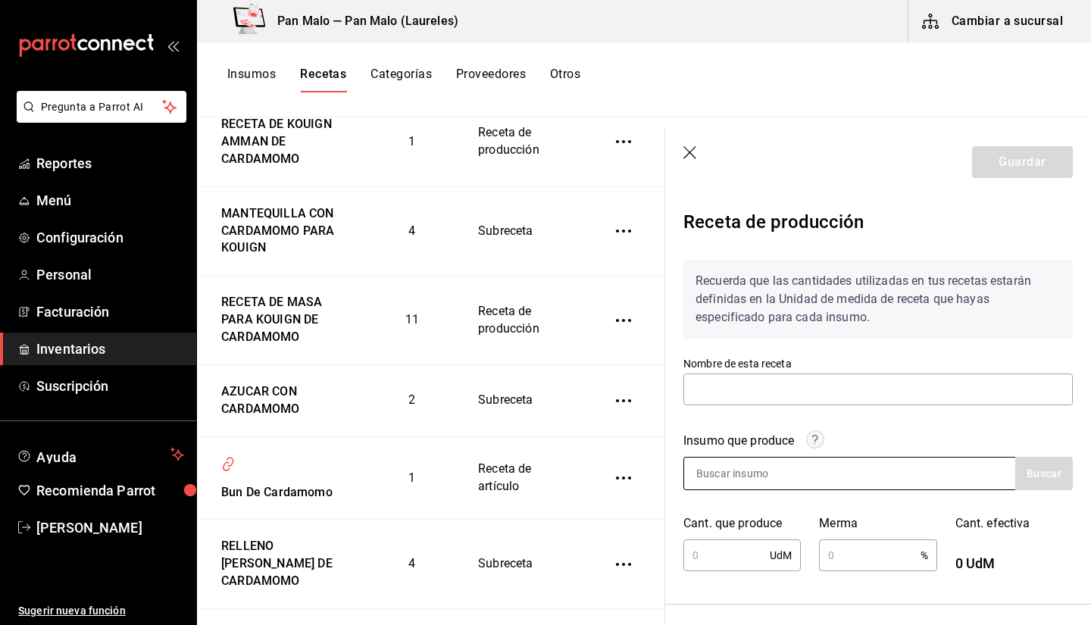
type input "RECETA [PERSON_NAME] DE CARDAMOMO"
type input "10"
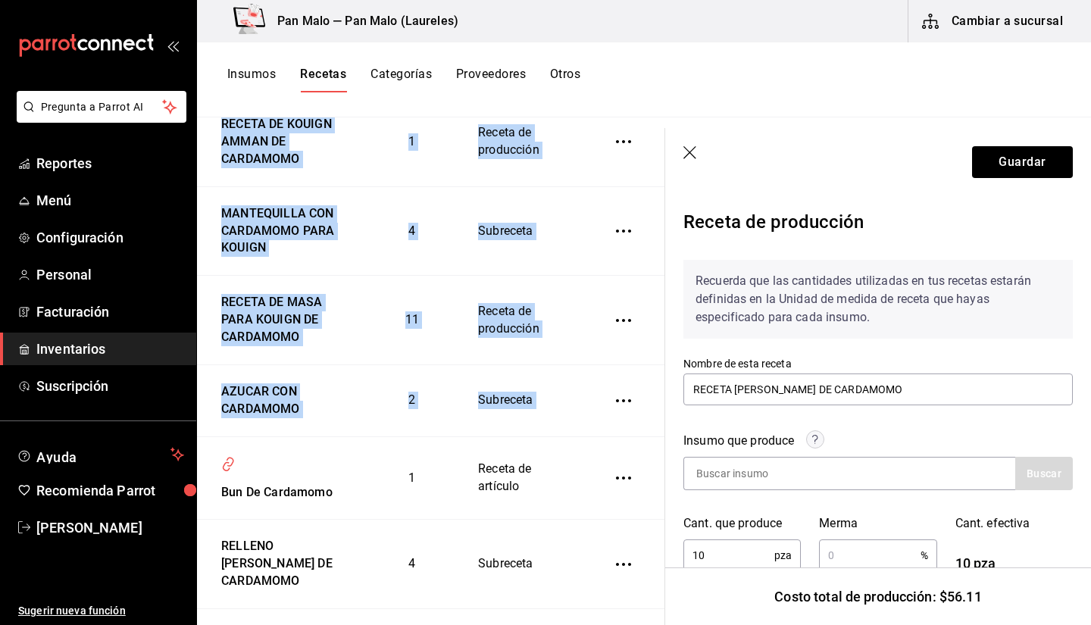
drag, startPoint x: 652, startPoint y: 401, endPoint x: 661, endPoint y: 374, distance: 28.5
click at [661, 374] on div "Recetas ​ CARDA ​ Tipo de receta Elige una opción default Nombre Insumos Tipo R…" at bounding box center [431, 365] width 468 height 497
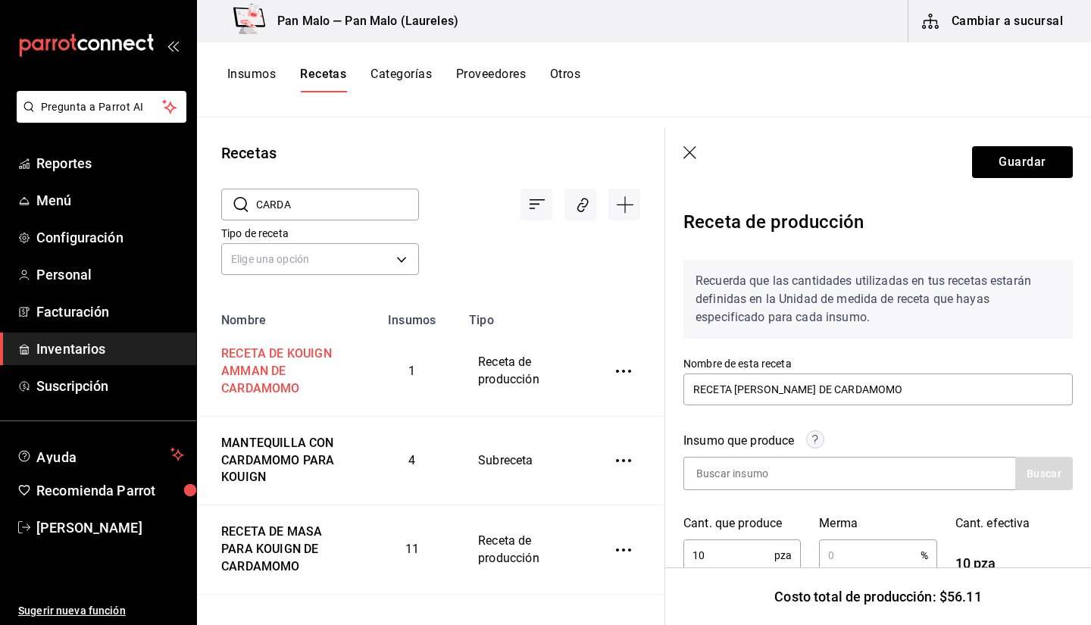
click at [253, 409] on td "RECETA DE KOUIGN AMMAN DE CARDAMOMO" at bounding box center [280, 371] width 167 height 89
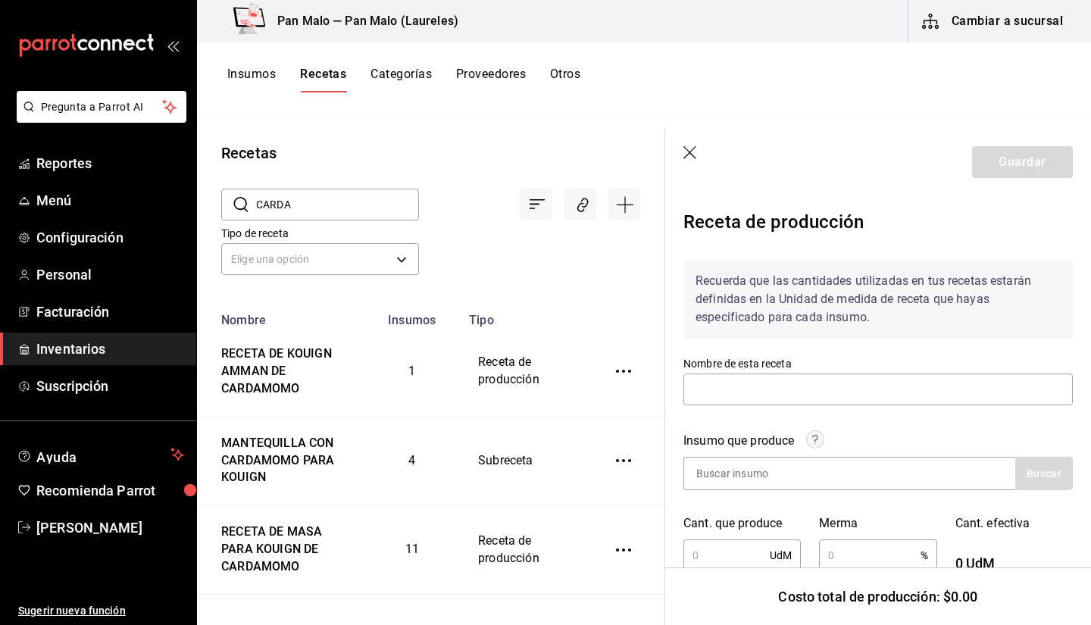
type input "RECETA DE KOUIGN AMMAN DE CARDAMOMO"
type input "1"
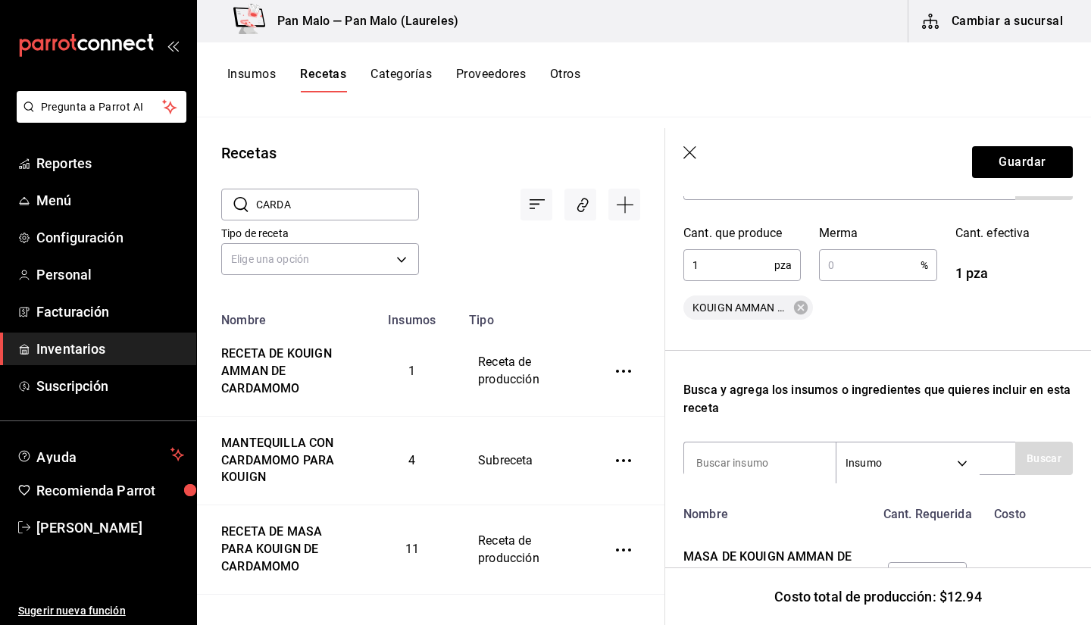
scroll to position [383, 0]
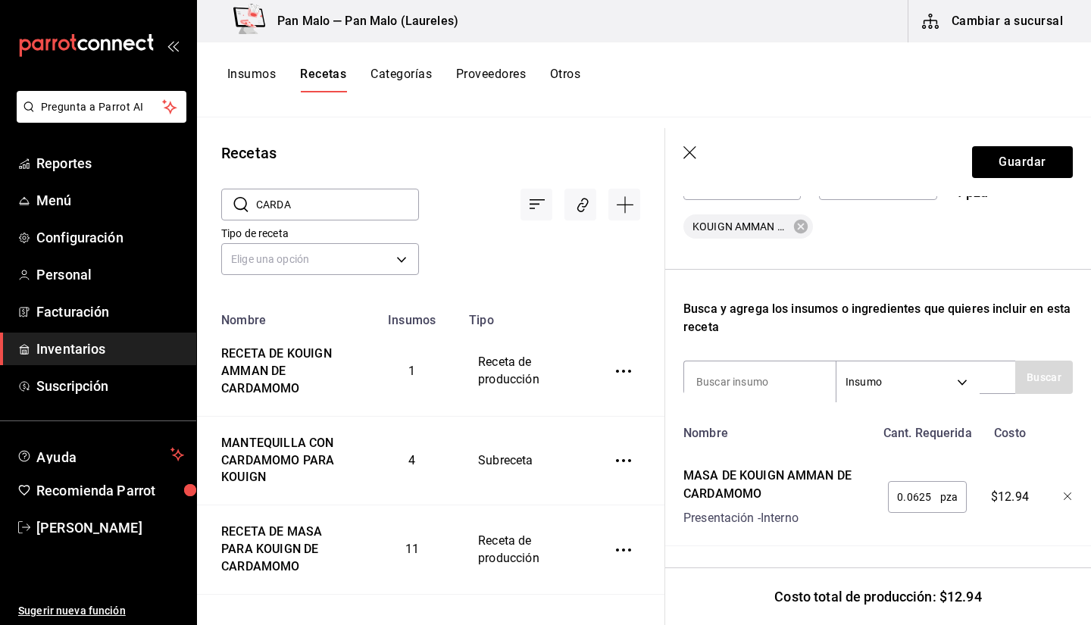
click at [705, 139] on header "Guardar" at bounding box center [878, 162] width 426 height 68
click at [696, 147] on icon "button" at bounding box center [689, 152] width 13 height 13
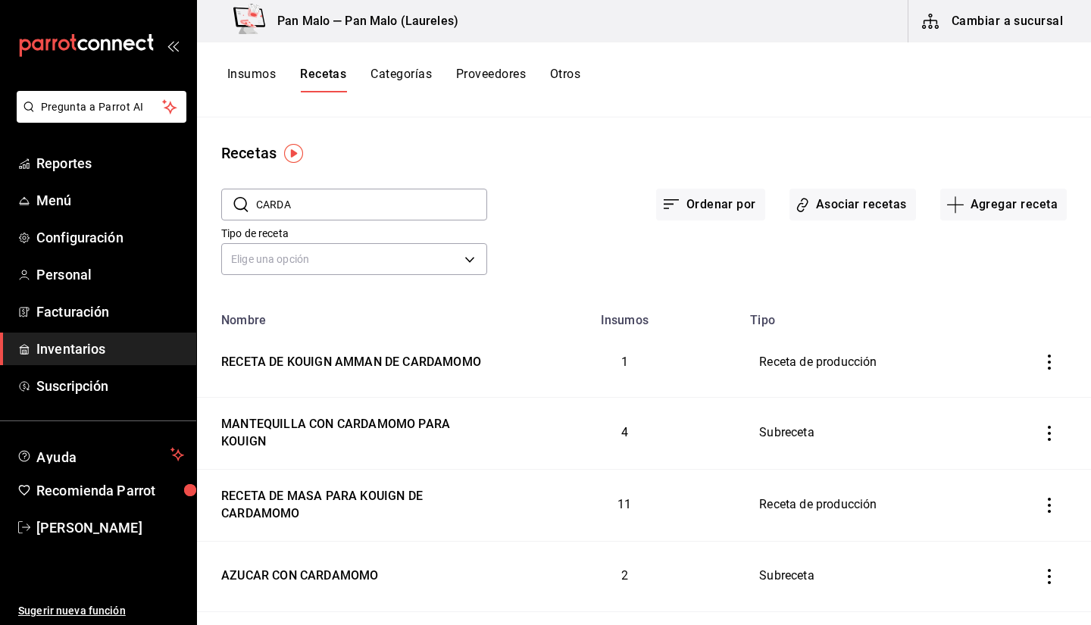
click at [284, 84] on div "Insumos Recetas Categorías Proveedores Otros" at bounding box center [403, 80] width 353 height 26
click at [274, 83] on button "Insumos" at bounding box center [251, 80] width 48 height 26
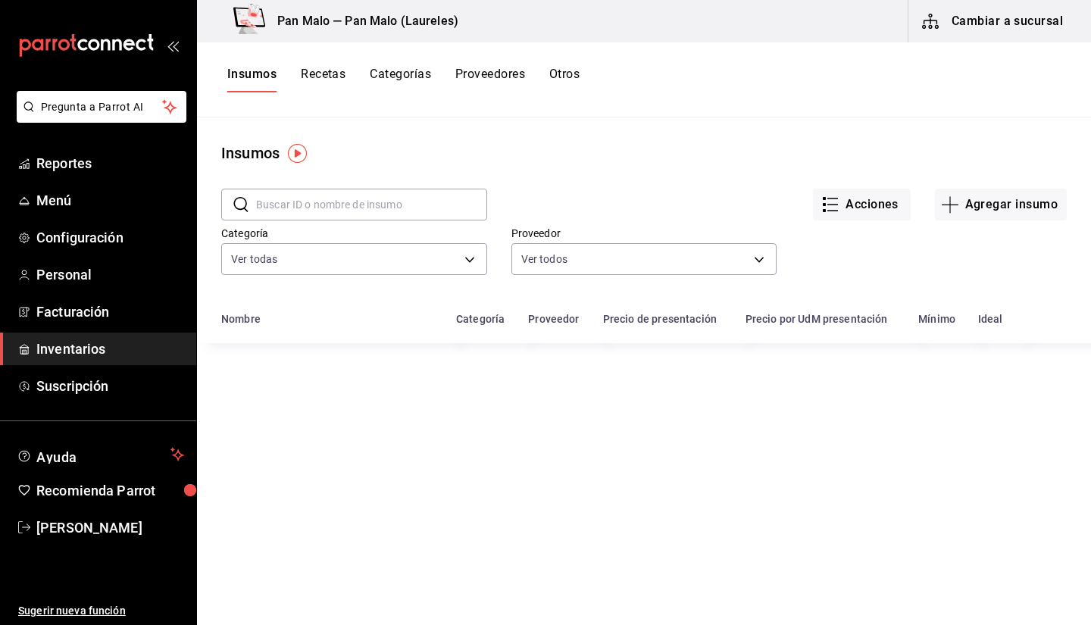
click at [383, 222] on div "Categoría Ver todas 57a97c15-a577-4602-bf7e-77eca11ca1d4,845d24ca-60dd-4e7e-b3c…" at bounding box center [342, 240] width 290 height 77
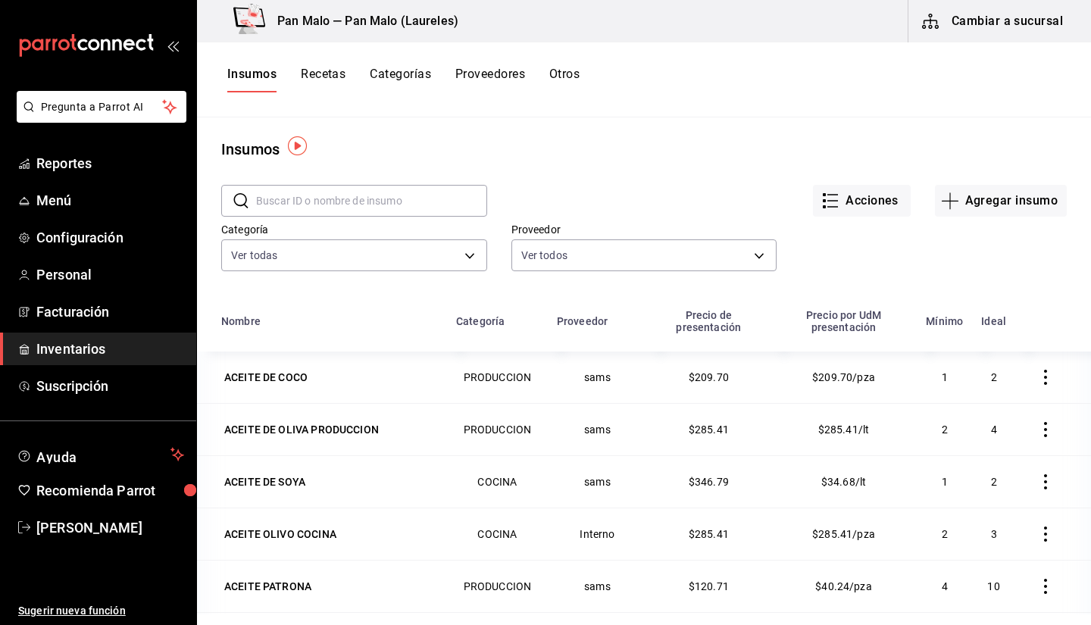
scroll to position [8, 0]
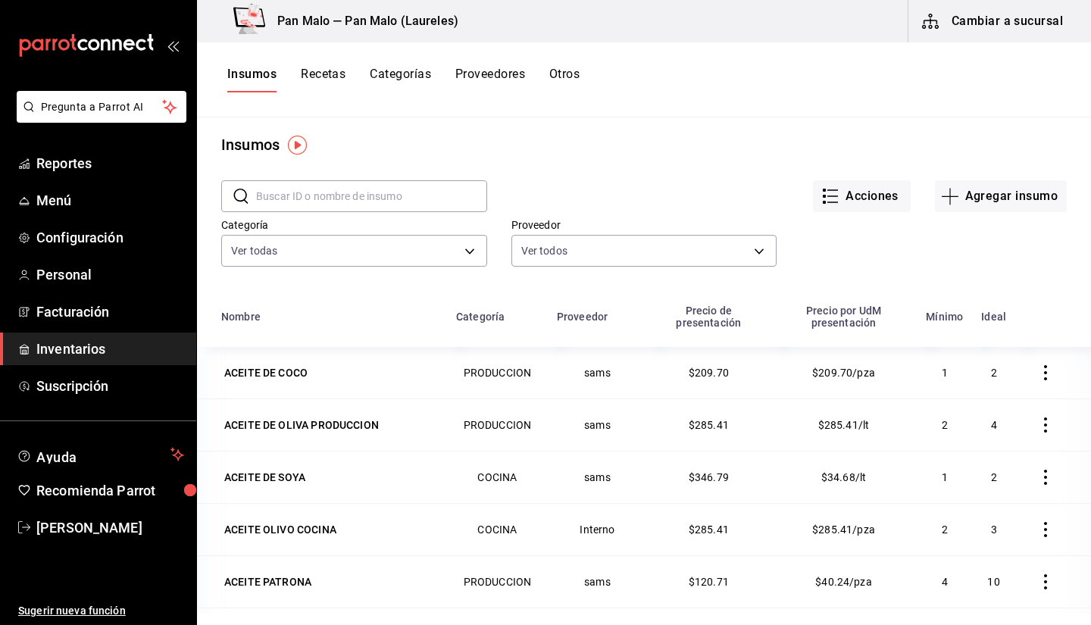
click at [358, 194] on input "text" at bounding box center [371, 196] width 231 height 30
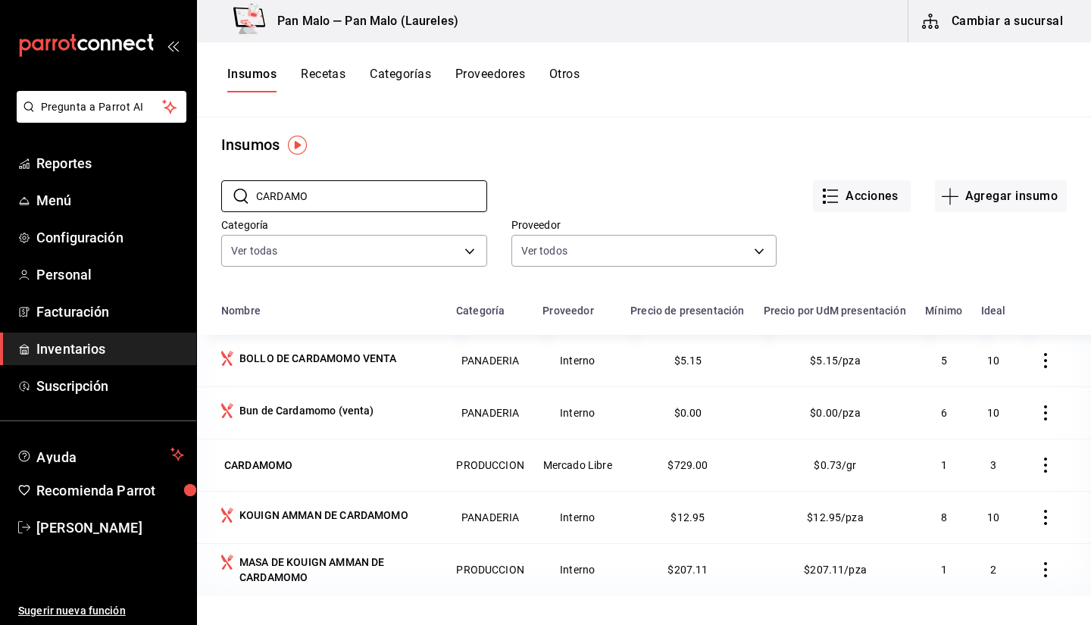
type input "CARDAMO"
click at [604, 169] on div "Acciones Agregar insumo" at bounding box center [777, 184] width 580 height 56
click at [1038, 421] on icon "button" at bounding box center [1045, 412] width 15 height 15
click at [956, 445] on li "Eliminar" at bounding box center [987, 426] width 127 height 42
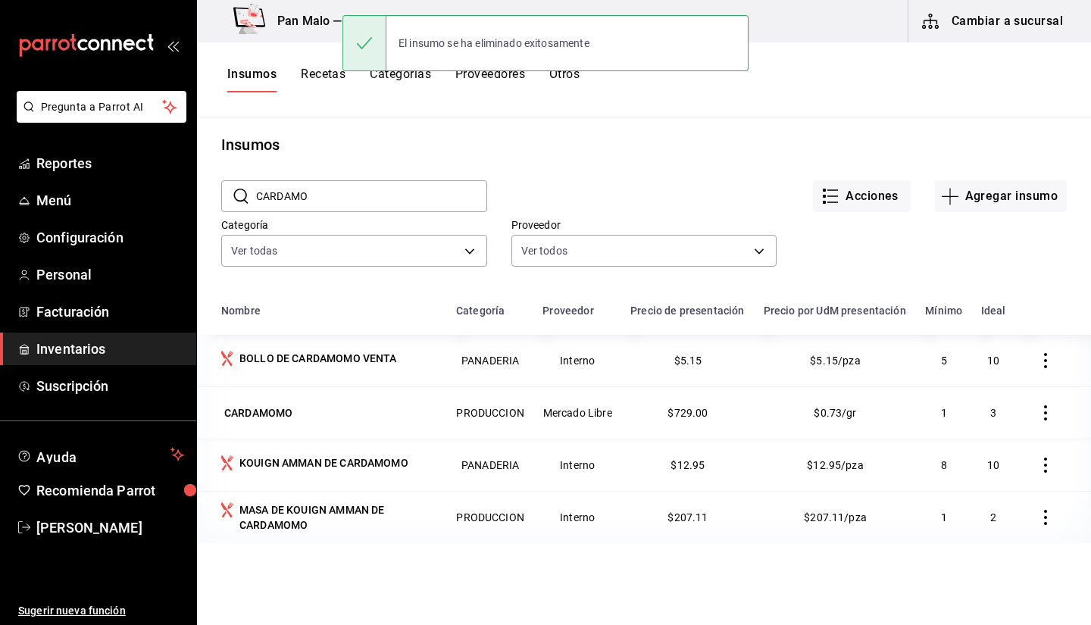
scroll to position [127, 0]
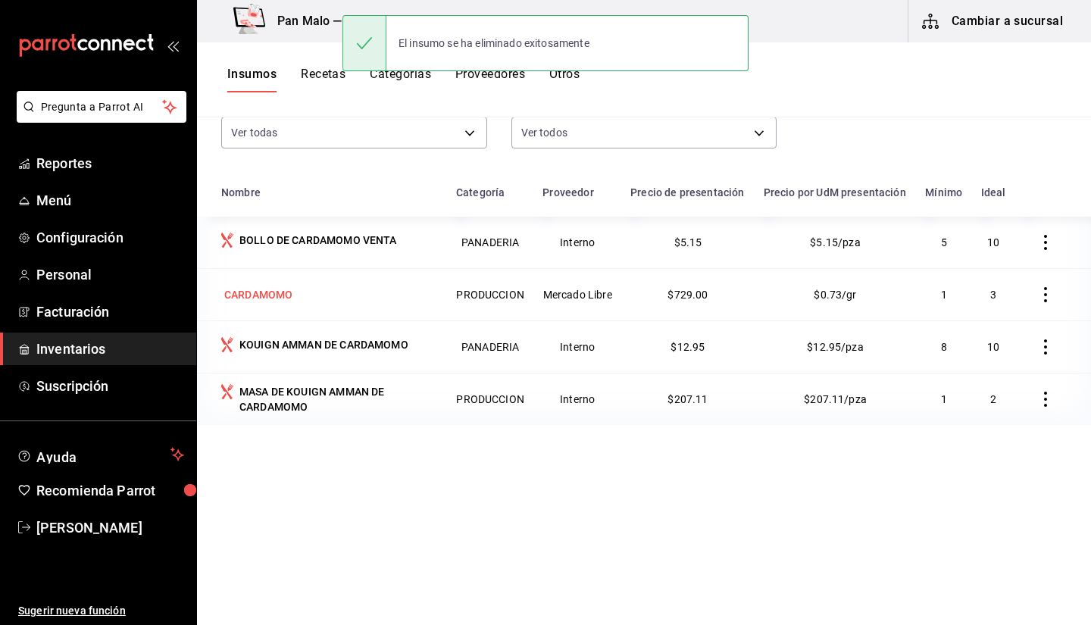
click at [315, 305] on div "CARDAMOMO" at bounding box center [329, 294] width 217 height 21
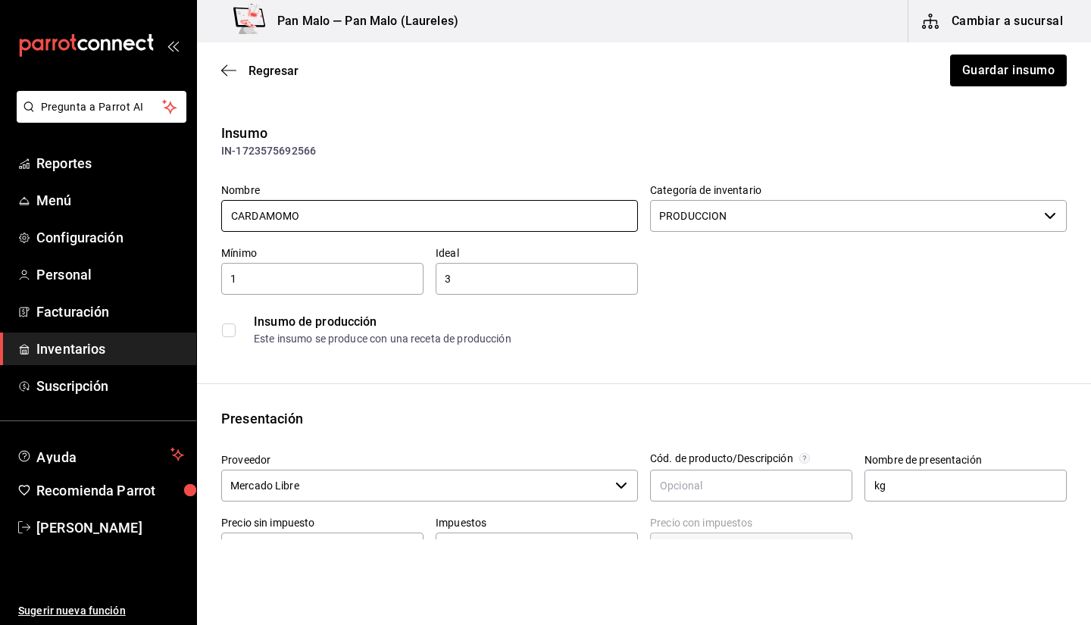
click at [440, 208] on input "CARDAMOMO" at bounding box center [429, 216] width 417 height 32
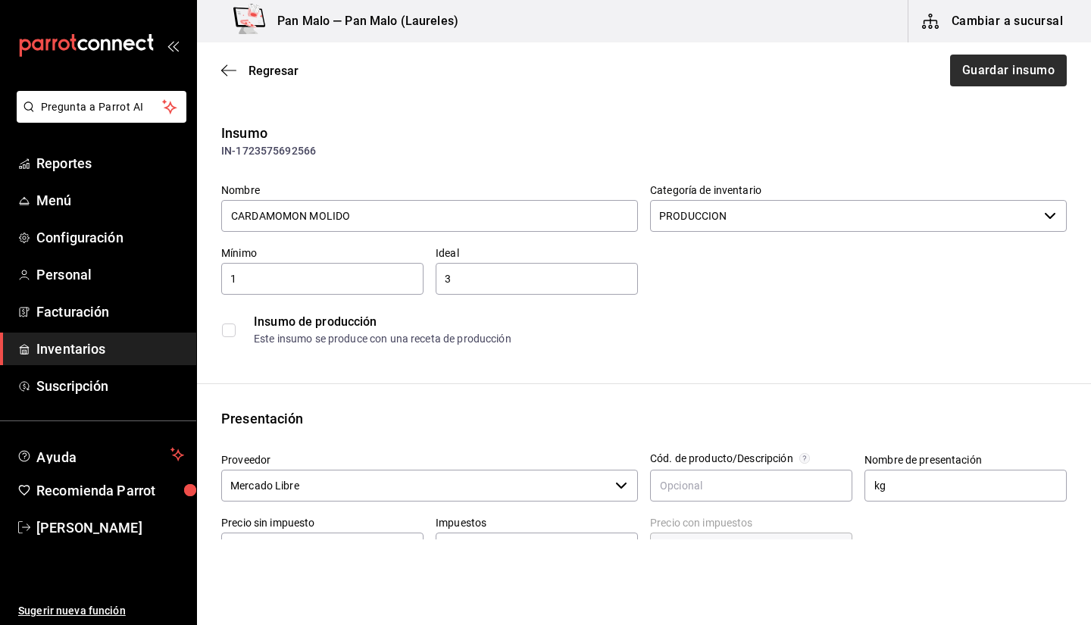
type input "CARDAMOMON MOLIDO"
click at [982, 70] on button "Guardar insumo" at bounding box center [1008, 71] width 118 height 32
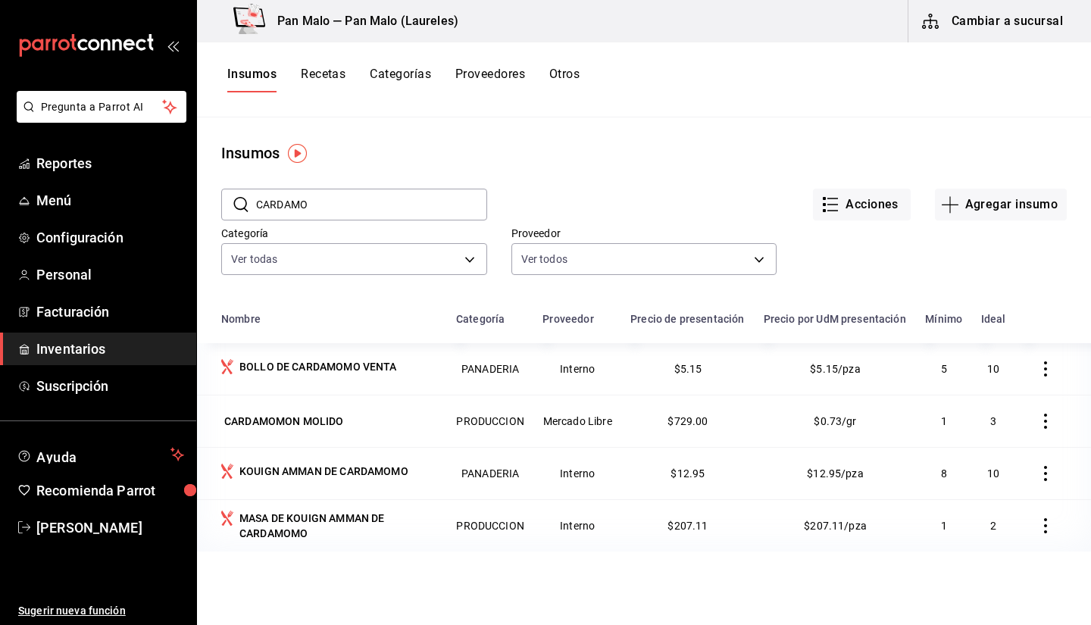
click at [301, 105] on div "Insumos Recetas Categorías Proveedores Otros" at bounding box center [644, 79] width 894 height 75
click at [346, 59] on div "Insumos Recetas Categorías Proveedores Otros" at bounding box center [644, 79] width 894 height 75
click at [331, 71] on button "Recetas" at bounding box center [323, 80] width 45 height 26
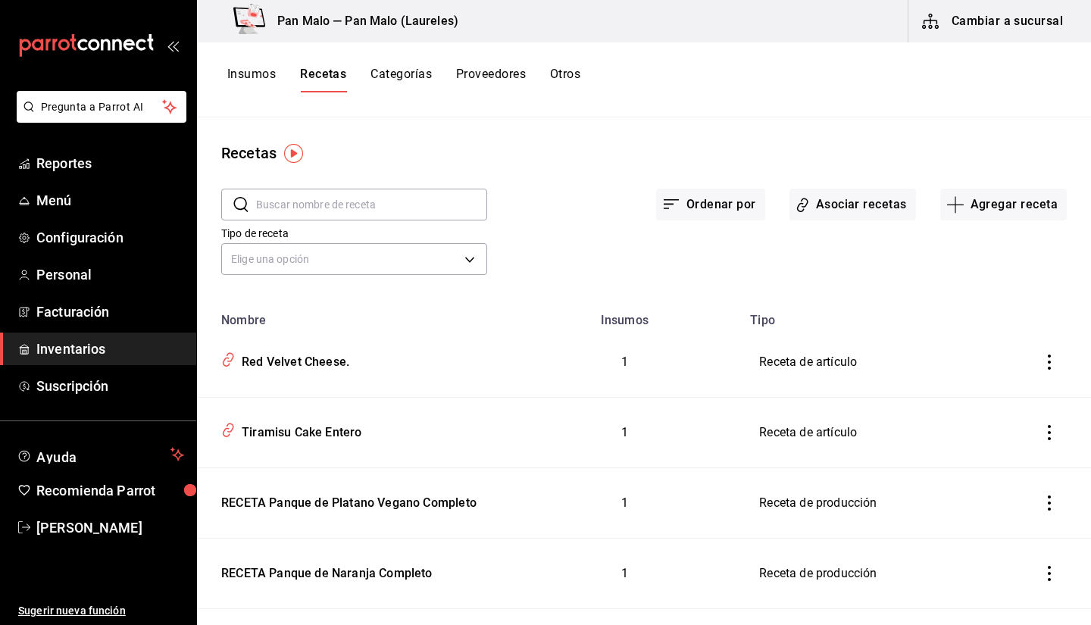
click at [41, 352] on span "Inventarios" at bounding box center [110, 349] width 148 height 20
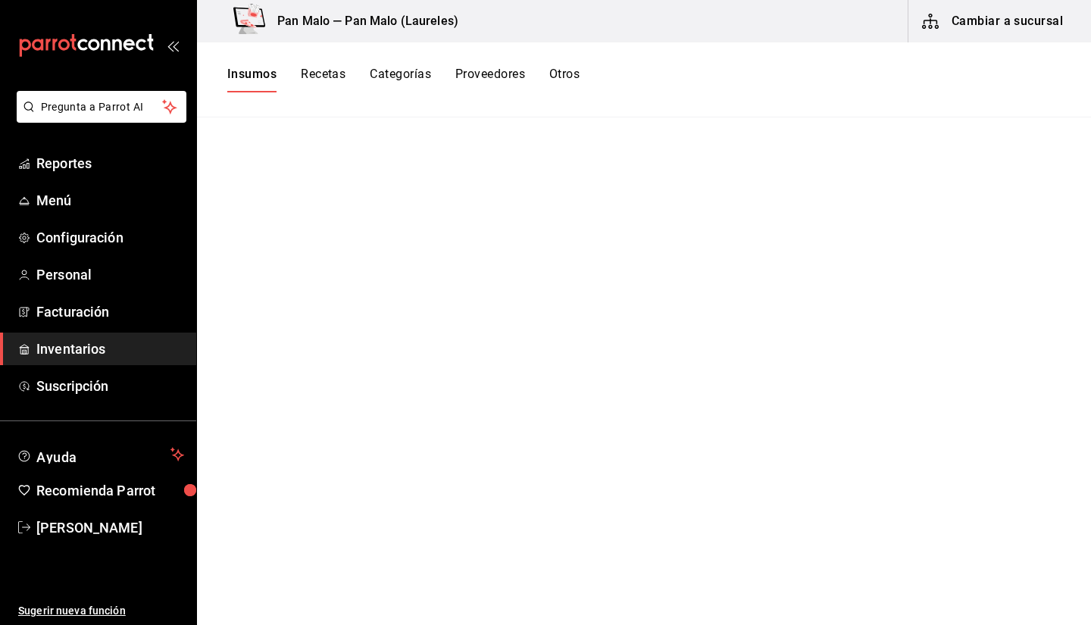
click at [563, 91] on button "Otros" at bounding box center [564, 80] width 30 height 26
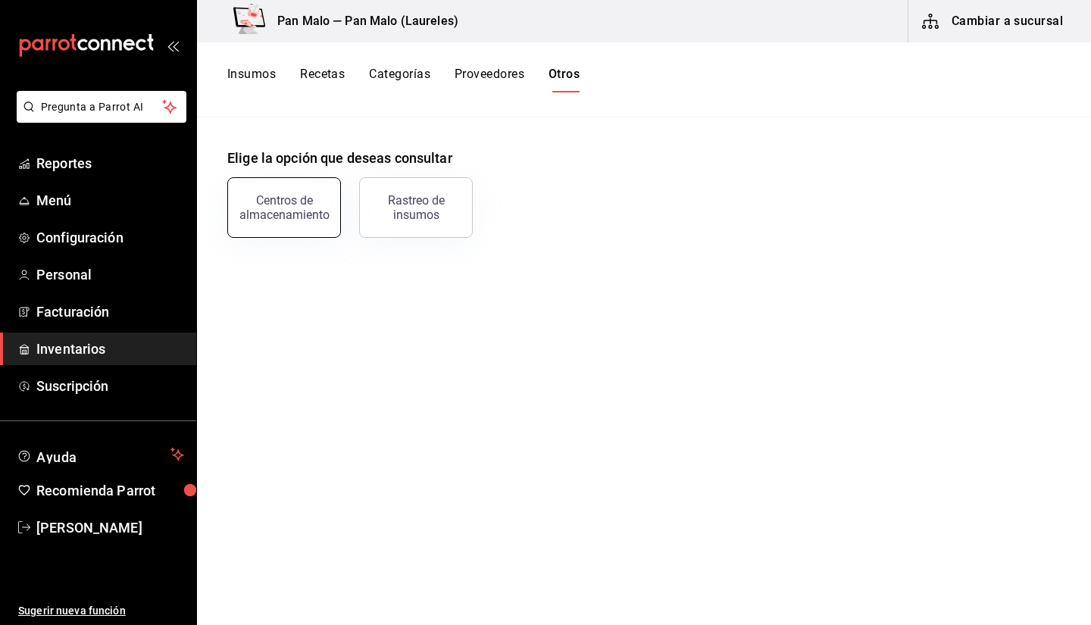
click at [286, 224] on button "Centros de almacenamiento" at bounding box center [284, 207] width 114 height 61
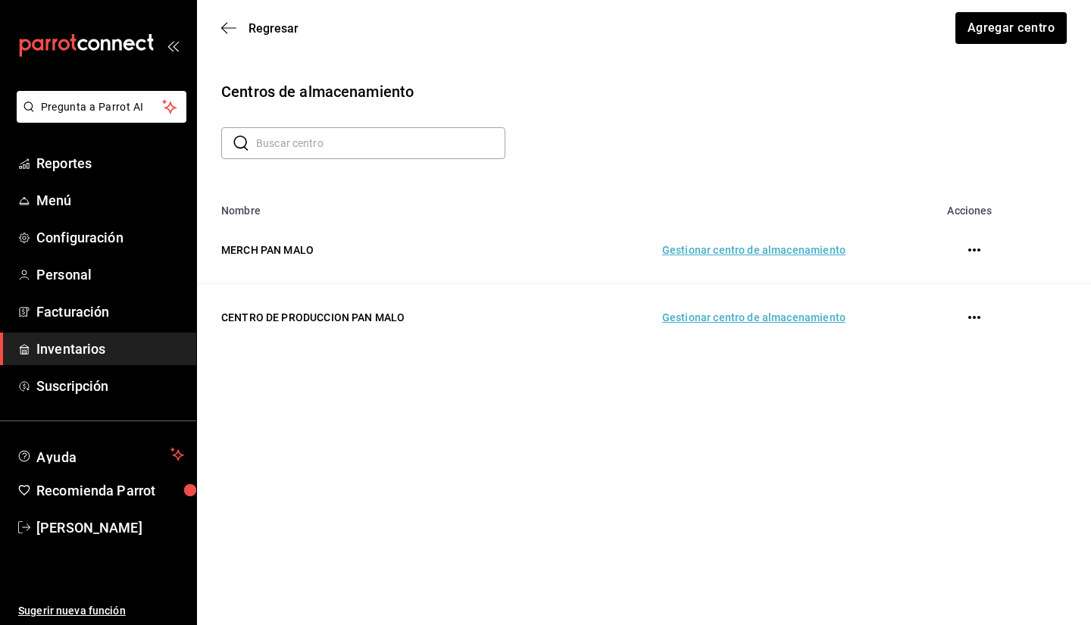
click at [784, 324] on td "Gestionar centro de almacenamiento" at bounding box center [699, 317] width 329 height 67
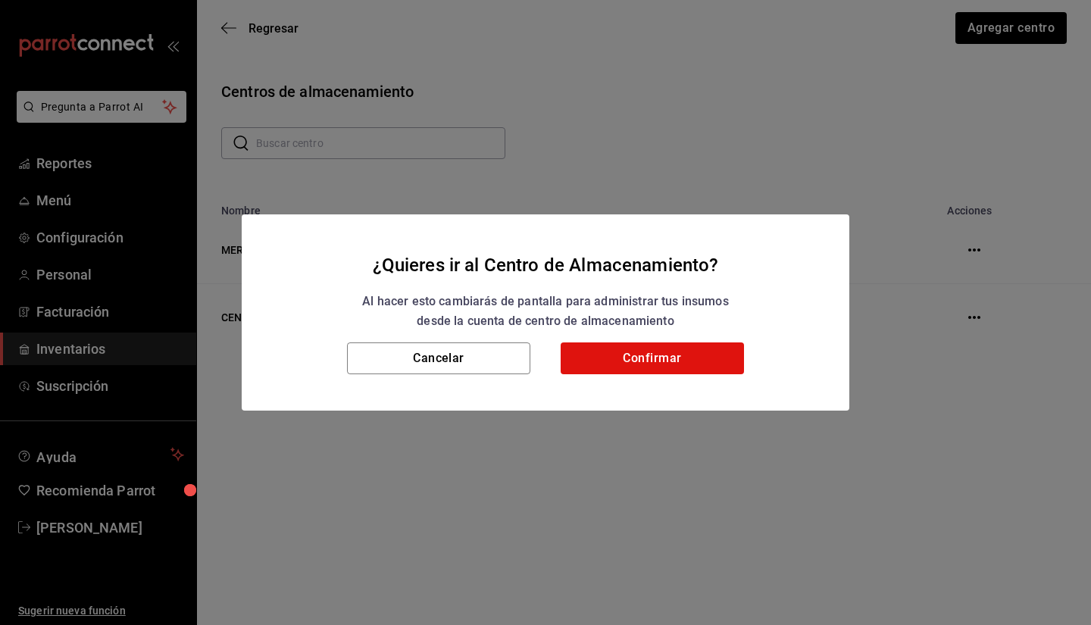
click at [641, 327] on div "Al hacer esto cambiarás de pantalla para administrar tus insumos desde la cuent…" at bounding box center [545, 311] width 571 height 39
click at [611, 361] on button "Confirmar" at bounding box center [652, 358] width 183 height 32
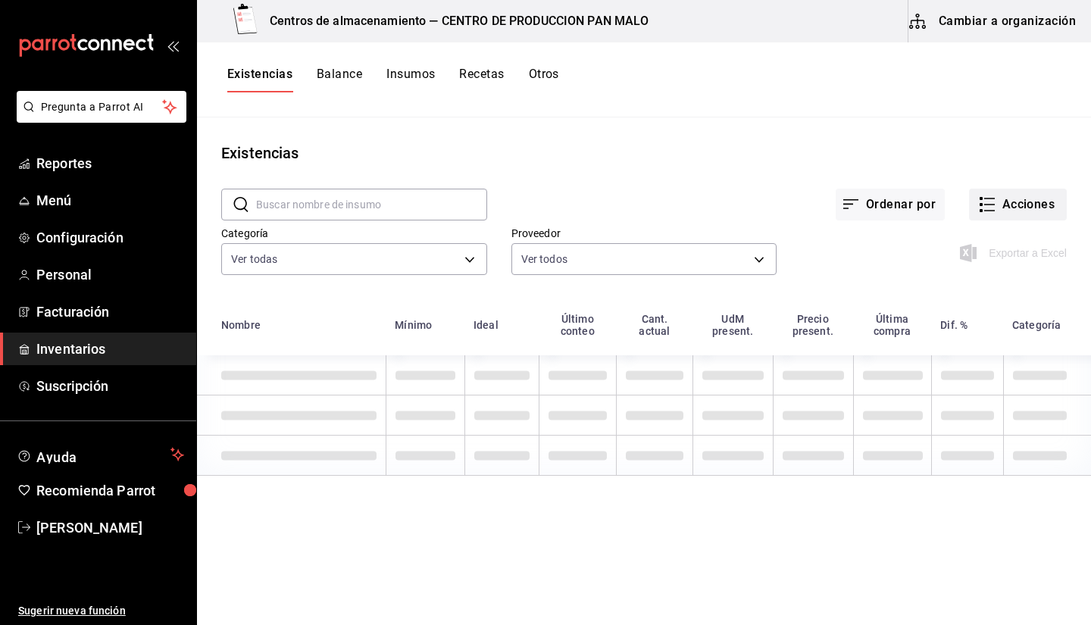
click at [1031, 205] on button "Acciones" at bounding box center [1018, 205] width 98 height 32
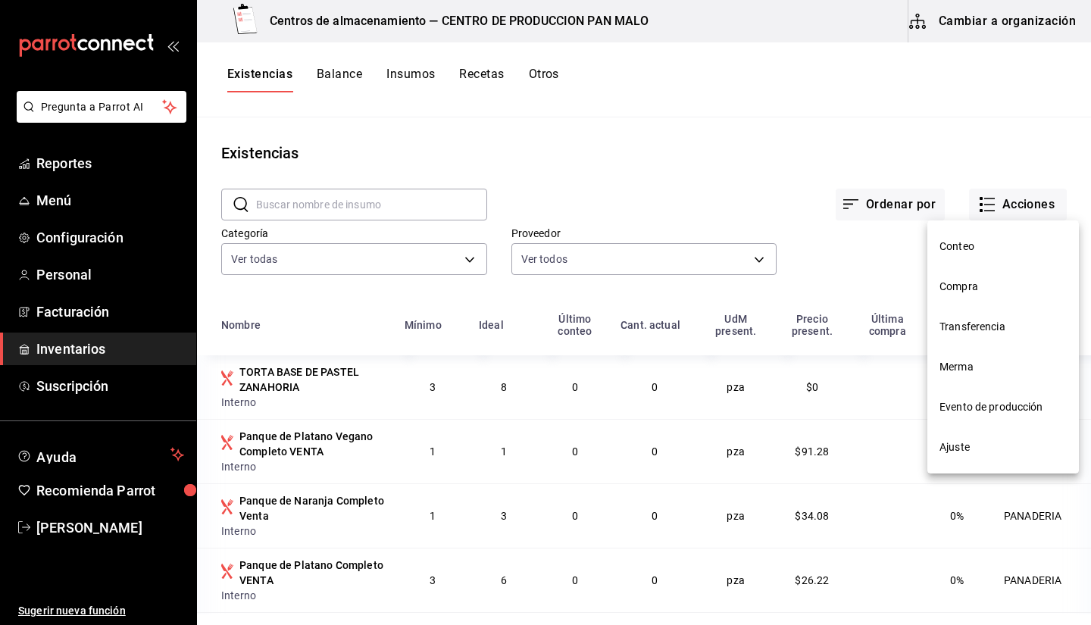
click at [993, 391] on li "Evento de producción" at bounding box center [1003, 407] width 152 height 40
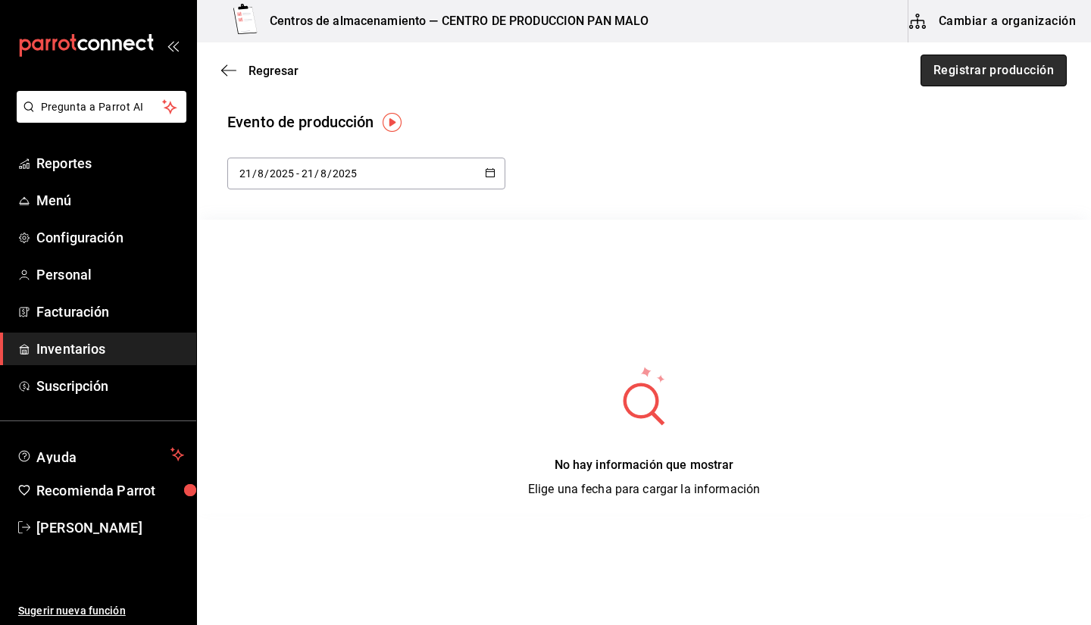
click at [929, 61] on button "Registrar producción" at bounding box center [994, 71] width 146 height 32
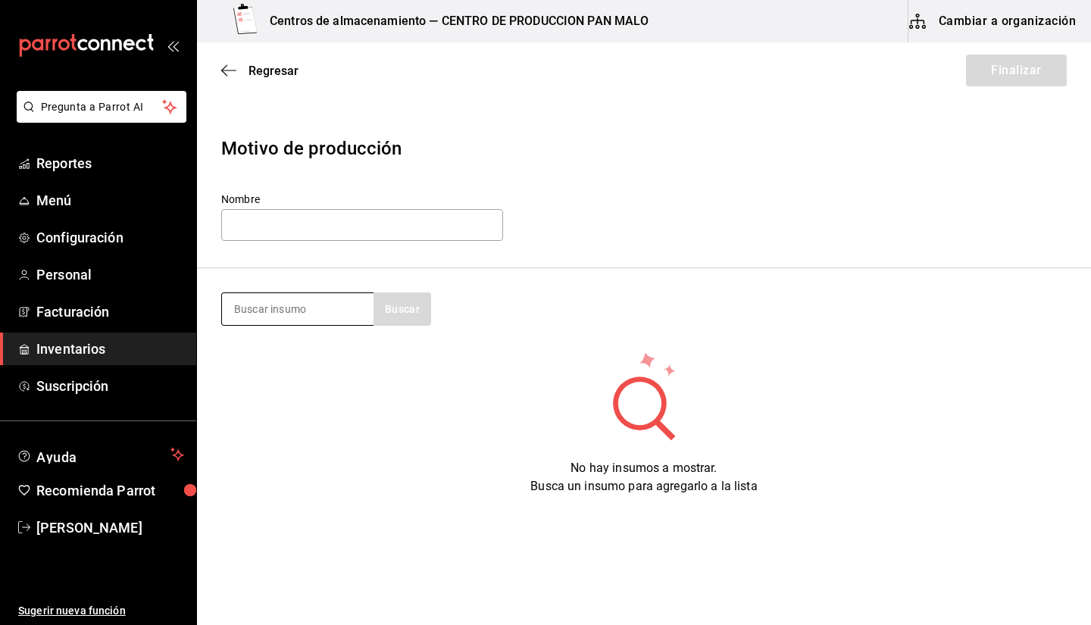
click at [331, 296] on input at bounding box center [298, 309] width 152 height 32
type input "baguette"
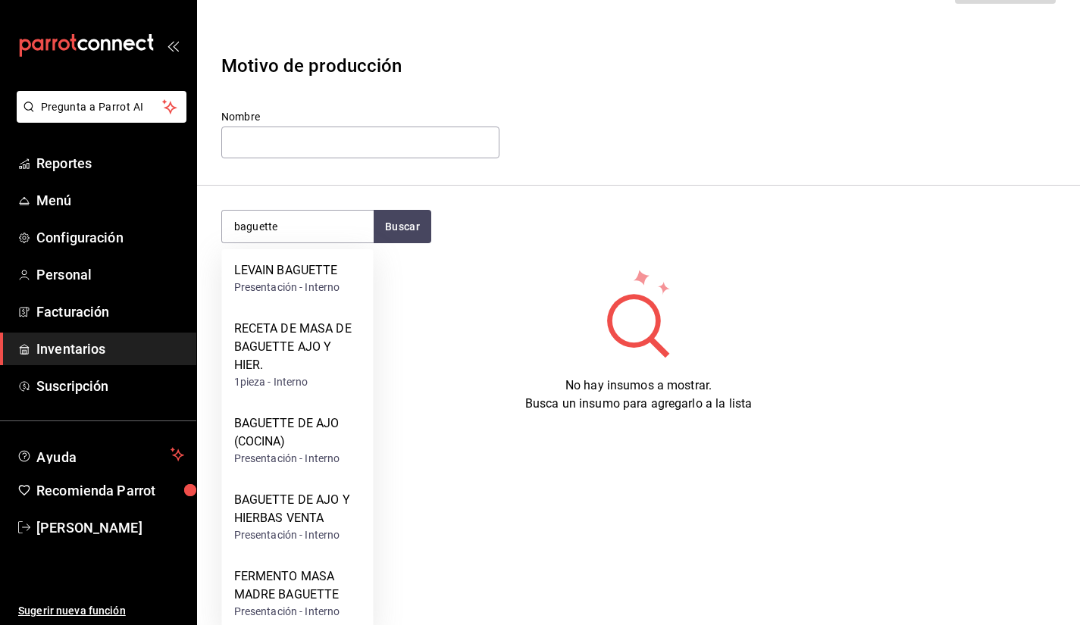
scroll to position [95, 0]
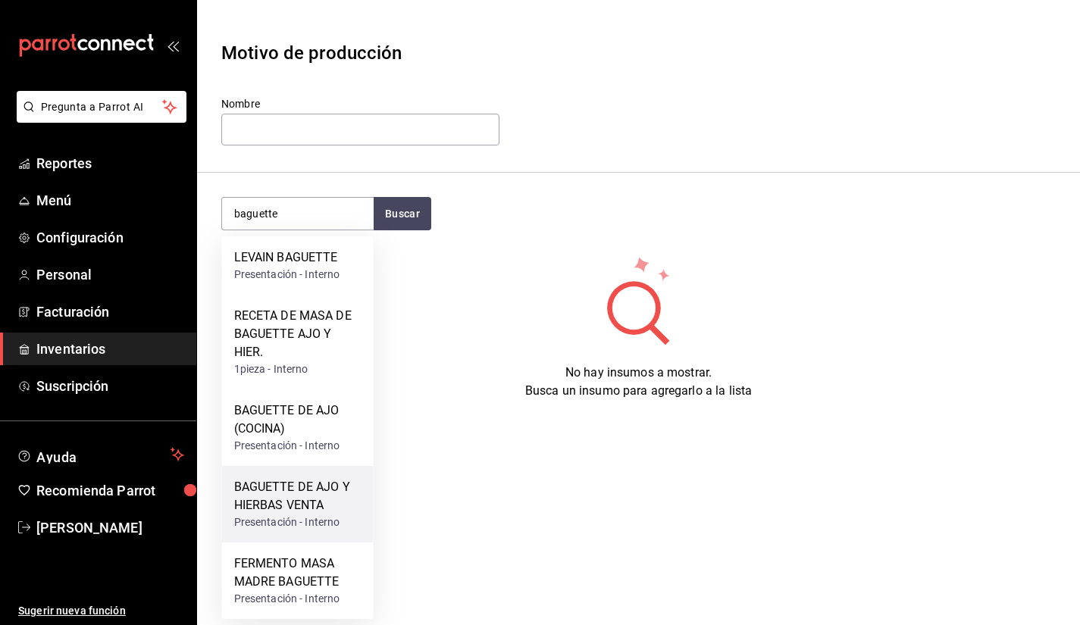
click at [264, 501] on div "BAGUETTE DE AJO Y HIERBAS VENTA" at bounding box center [297, 496] width 127 height 36
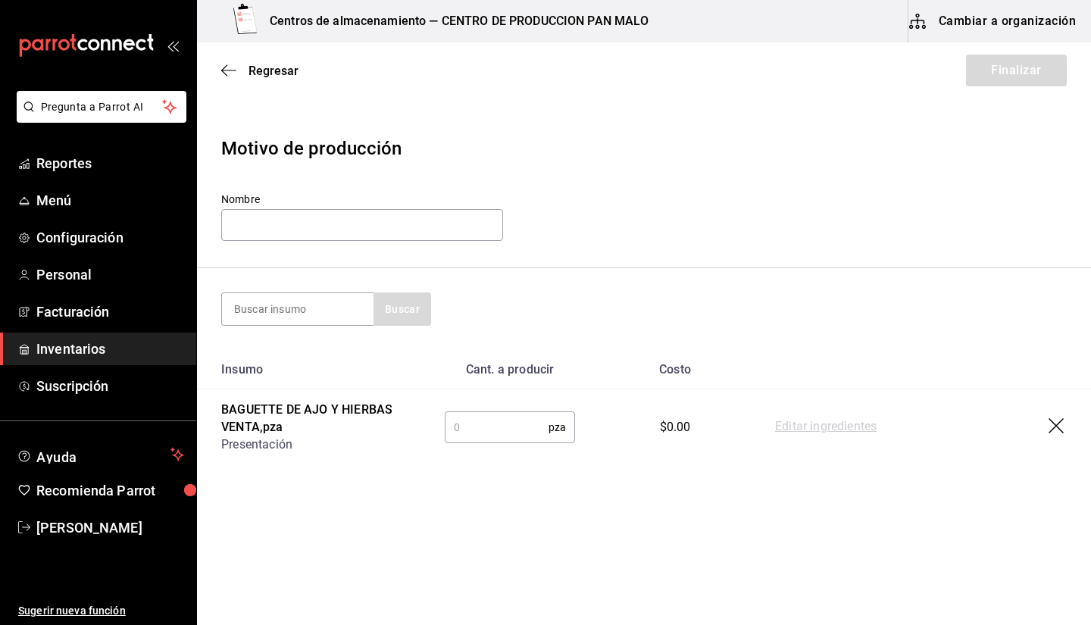
click at [477, 418] on input "text" at bounding box center [497, 427] width 104 height 30
type input "45"
click at [286, 292] on div at bounding box center [297, 308] width 152 height 33
click at [283, 295] on input at bounding box center [298, 309] width 152 height 32
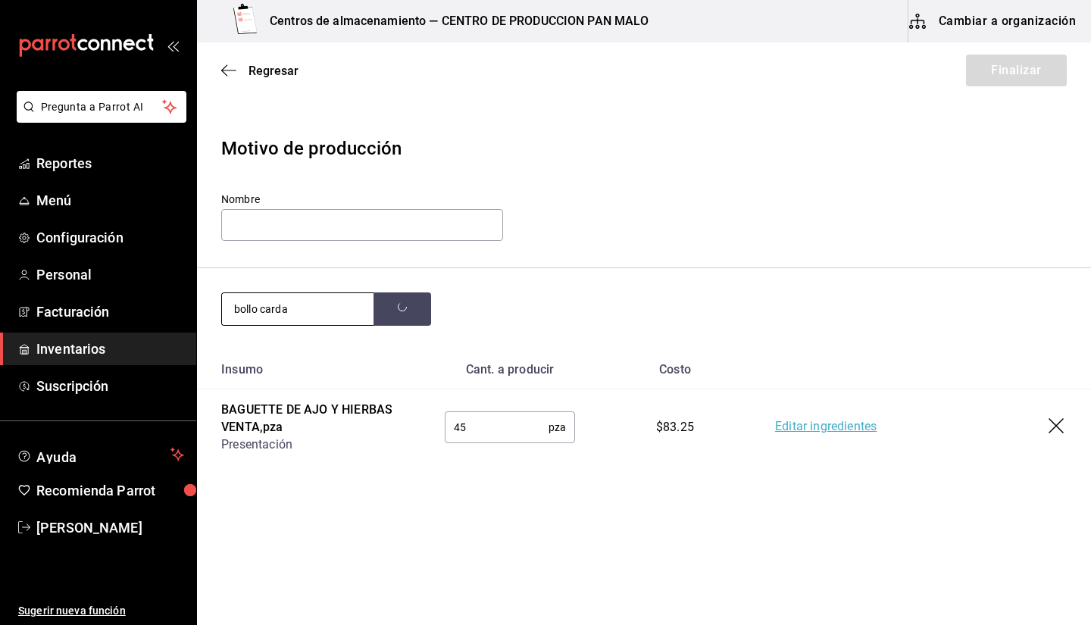
click at [321, 318] on input "bollo carda" at bounding box center [298, 309] width 152 height 32
click at [331, 305] on input "bollo cardamom" at bounding box center [298, 309] width 152 height 32
type input "b"
type input "BOLLO"
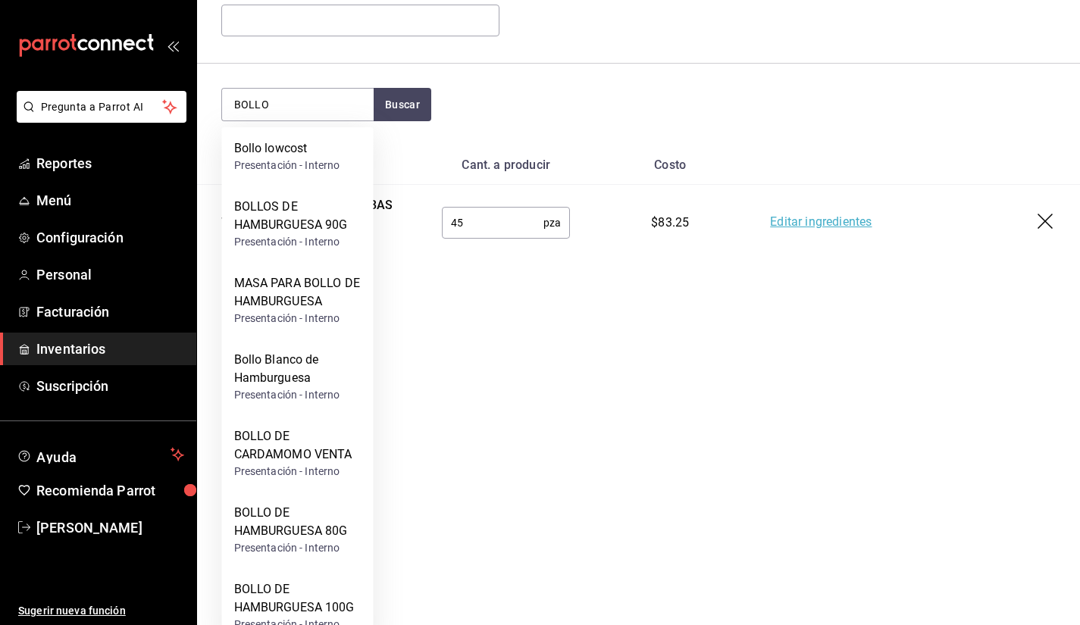
scroll to position [230, 0]
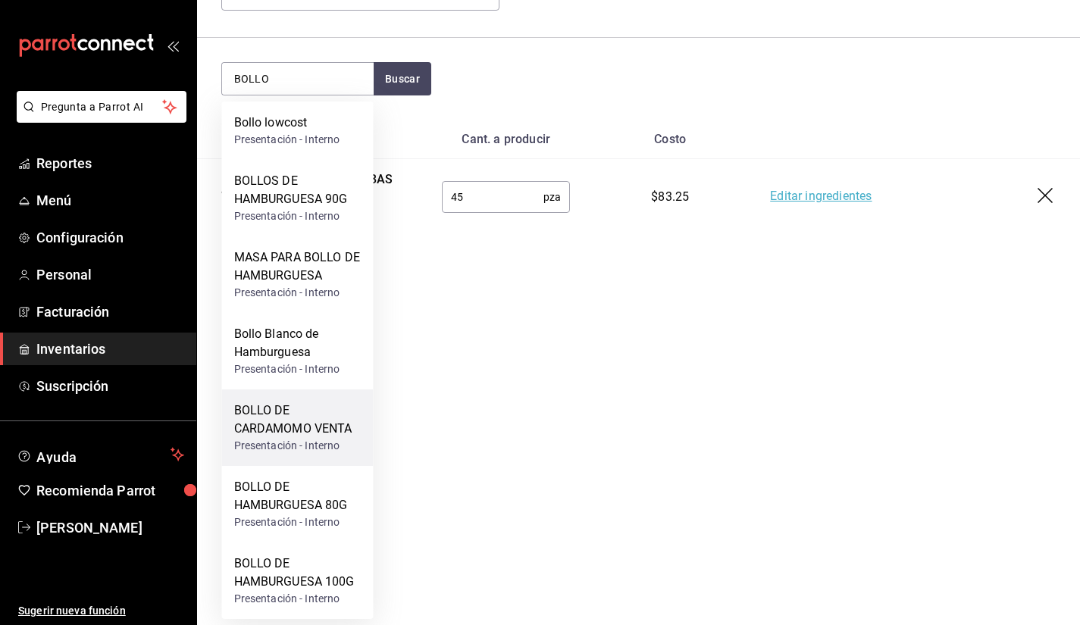
click at [293, 426] on div "BOLLO DE CARDAMOMO VENTA" at bounding box center [297, 420] width 127 height 36
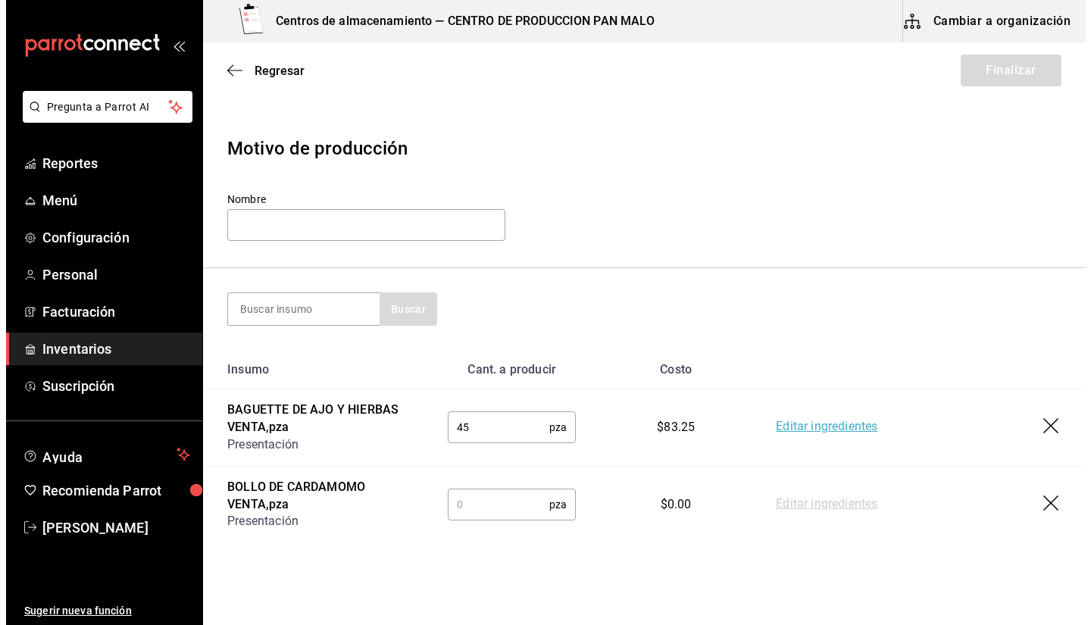
scroll to position [0, 0]
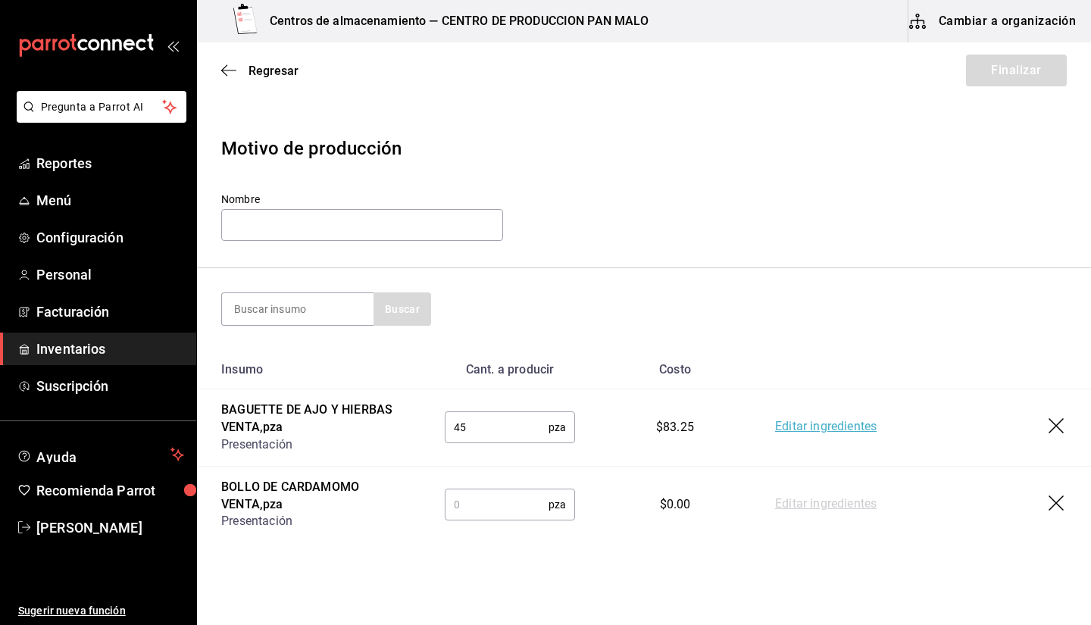
click at [469, 502] on input "text" at bounding box center [497, 504] width 104 height 30
click at [483, 502] on input "text" at bounding box center [497, 504] width 104 height 30
type input "10"
click at [321, 316] on input at bounding box center [298, 309] width 152 height 32
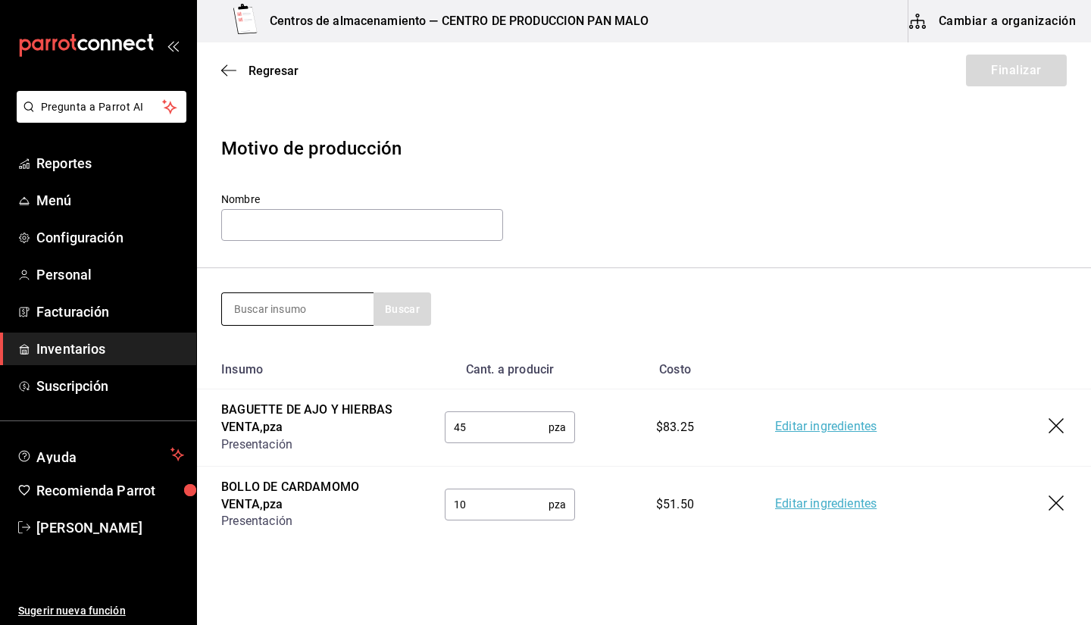
drag, startPoint x: 532, startPoint y: 278, endPoint x: 272, endPoint y: 312, distance: 262.1
click at [272, 312] on input at bounding box center [298, 309] width 152 height 32
type input "nudo"
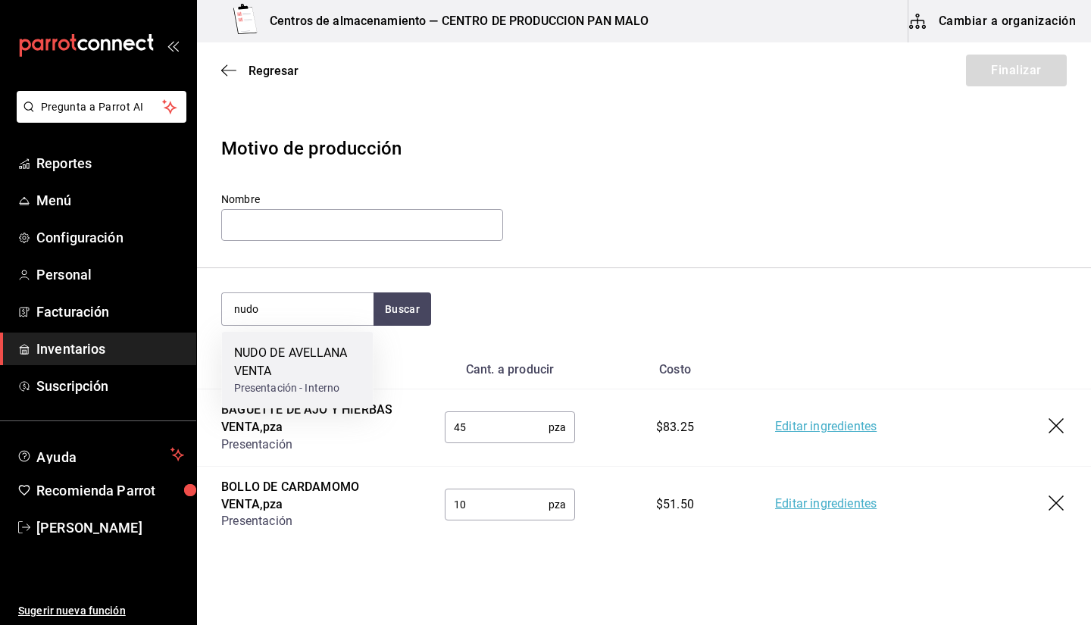
click at [311, 355] on div "NUDO DE AVELLANA VENTA" at bounding box center [297, 362] width 127 height 36
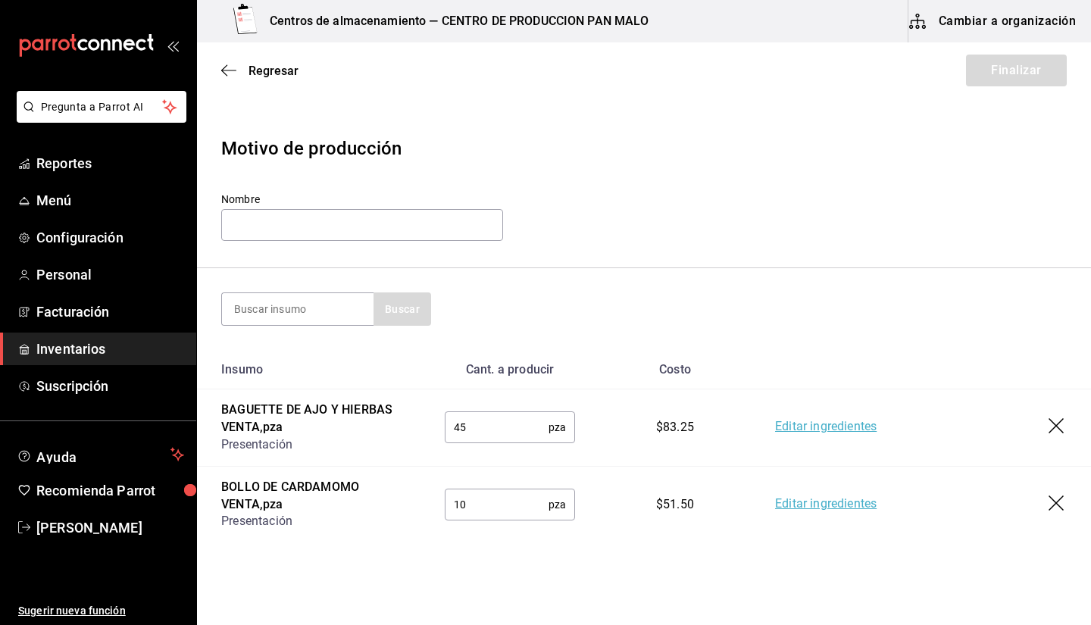
scroll to position [117, 0]
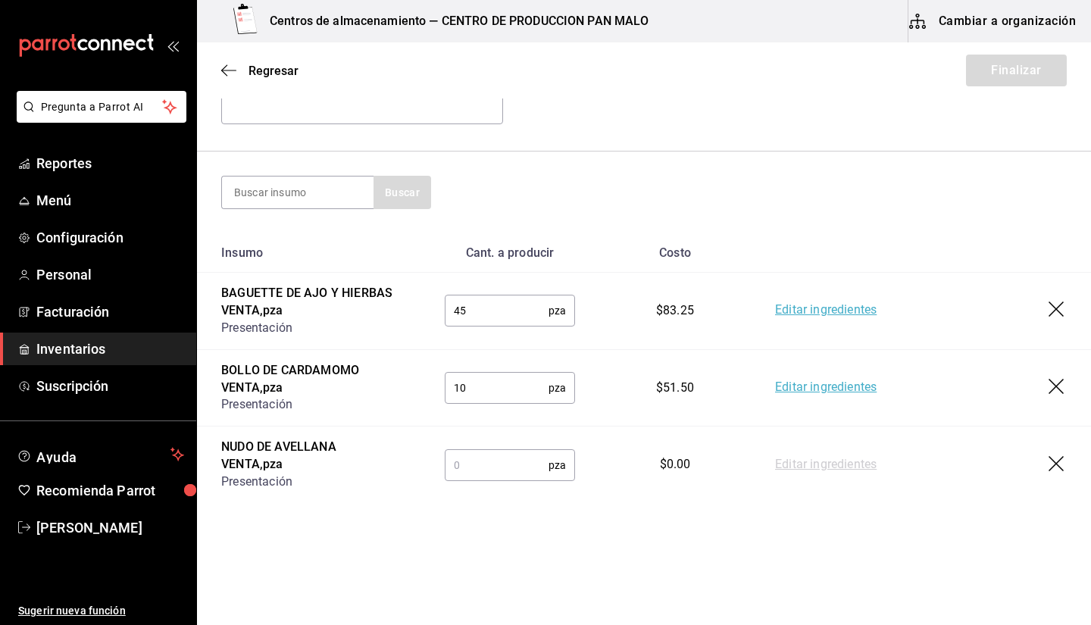
click at [471, 489] on td "pza ​" at bounding box center [510, 465] width 179 height 77
click at [474, 471] on input "text" at bounding box center [497, 465] width 104 height 30
type input "40"
click at [324, 189] on input at bounding box center [298, 193] width 152 height 32
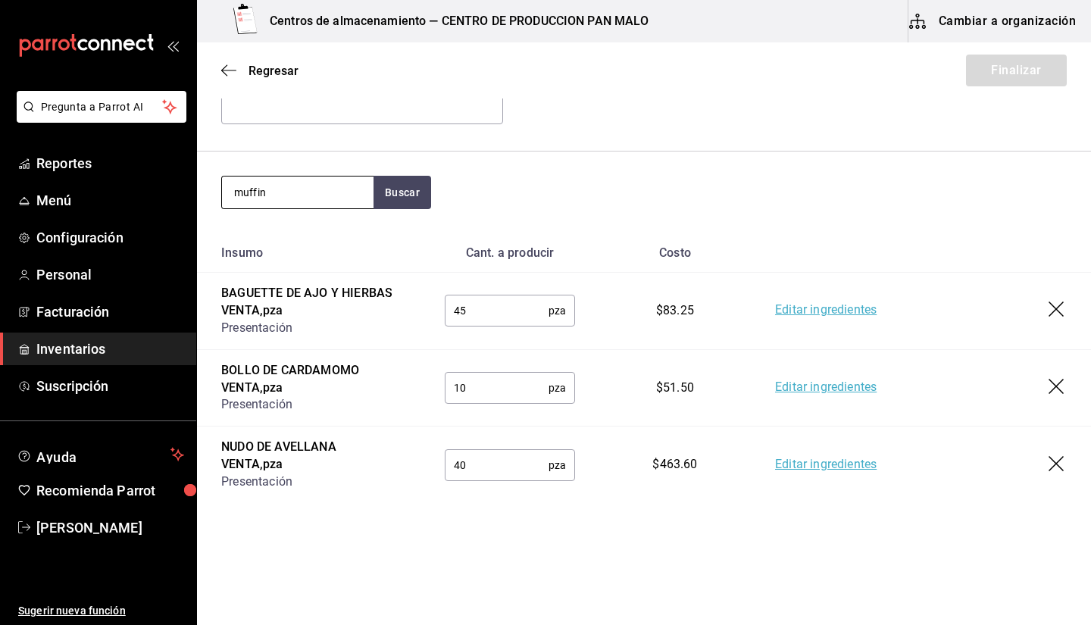
type input "muffin"
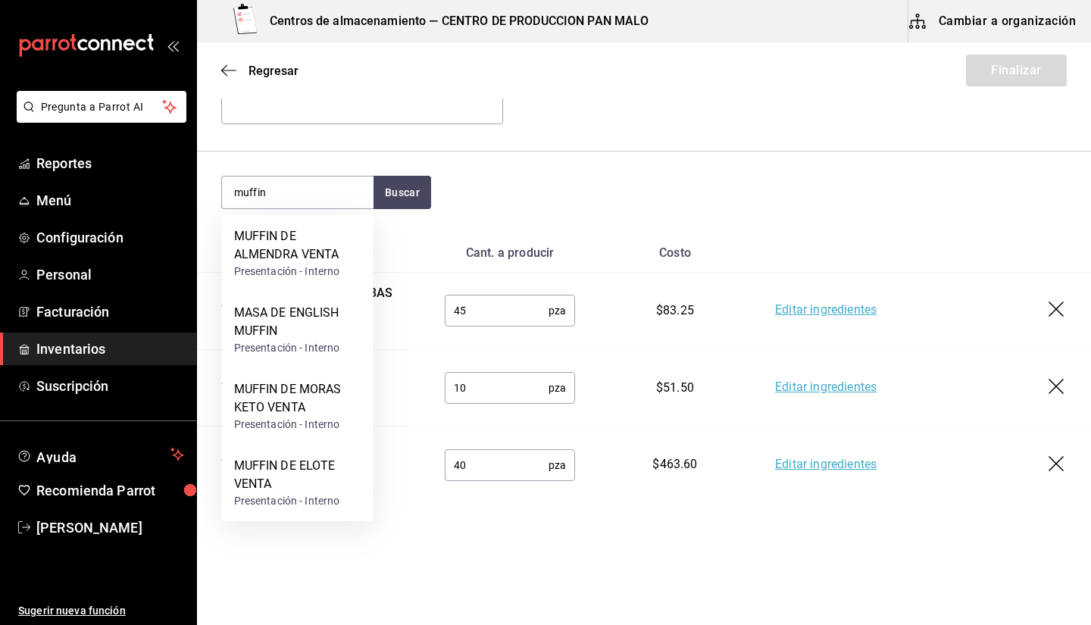
drag, startPoint x: 280, startPoint y: 249, endPoint x: 626, endPoint y: 199, distance: 349.2
click at [626, 199] on body "Pregunta a Parrot AI Reportes Menú Configuración Personal Facturación Inventari…" at bounding box center [545, 270] width 1091 height 540
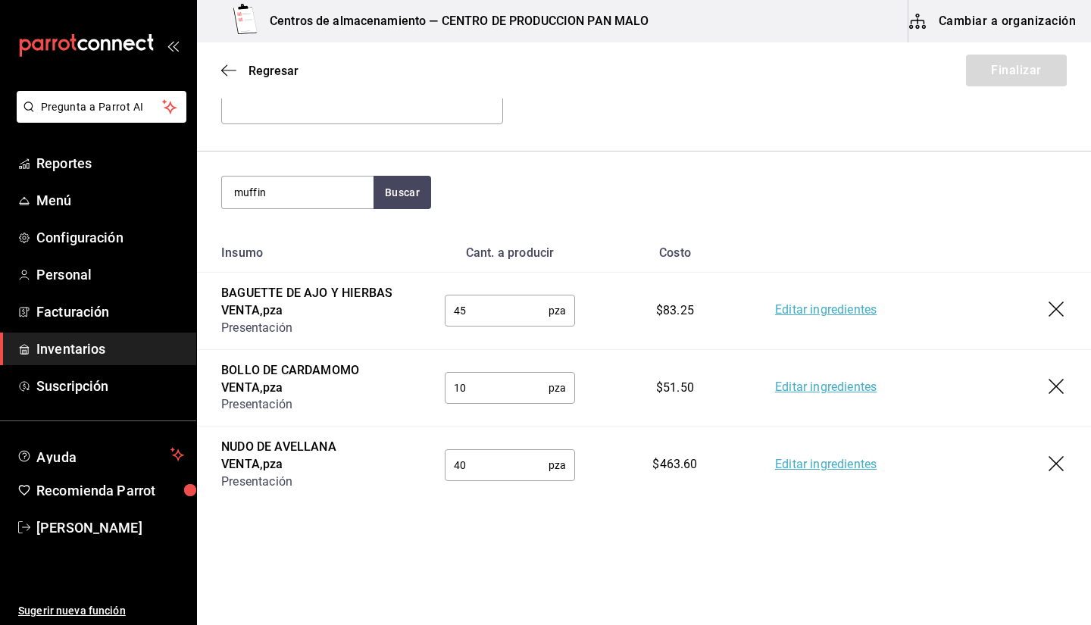
click at [626, 199] on div "muffin Buscar" at bounding box center [644, 192] width 846 height 33
drag, startPoint x: 291, startPoint y: 201, endPoint x: 291, endPoint y: 189, distance: 12.1
click at [291, 189] on input "muffin" at bounding box center [298, 193] width 152 height 32
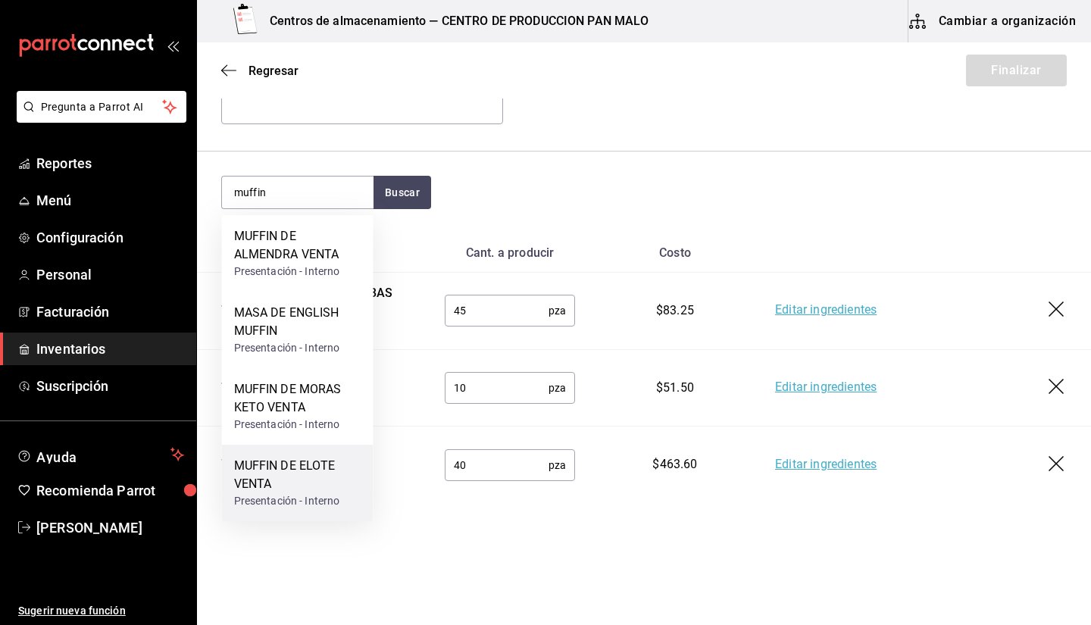
click at [272, 498] on div "Presentación - Interno" at bounding box center [297, 501] width 127 height 16
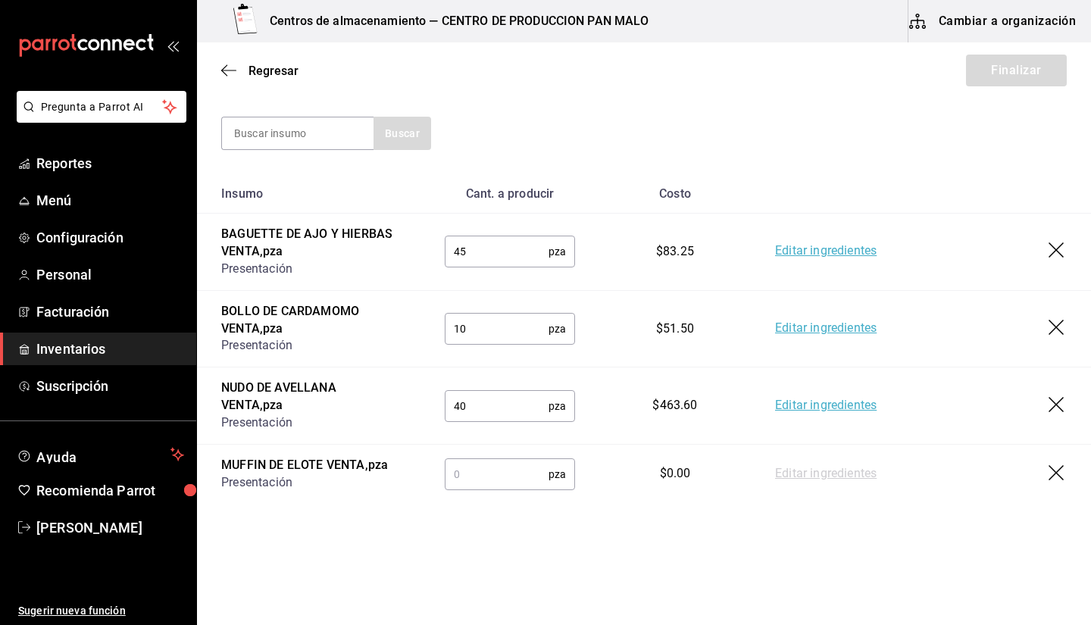
click at [1049, 480] on icon "button" at bounding box center [1058, 474] width 18 height 18
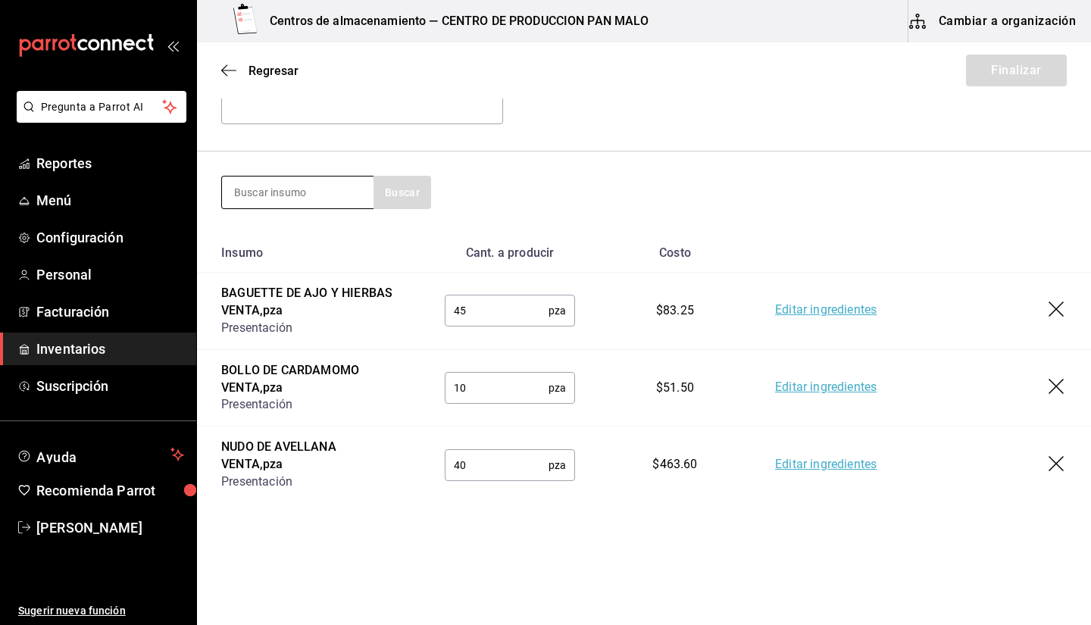
click at [291, 207] on input at bounding box center [298, 193] width 152 height 32
click at [352, 184] on input at bounding box center [298, 193] width 152 height 32
click at [343, 189] on input "pan mar" at bounding box center [298, 193] width 152 height 32
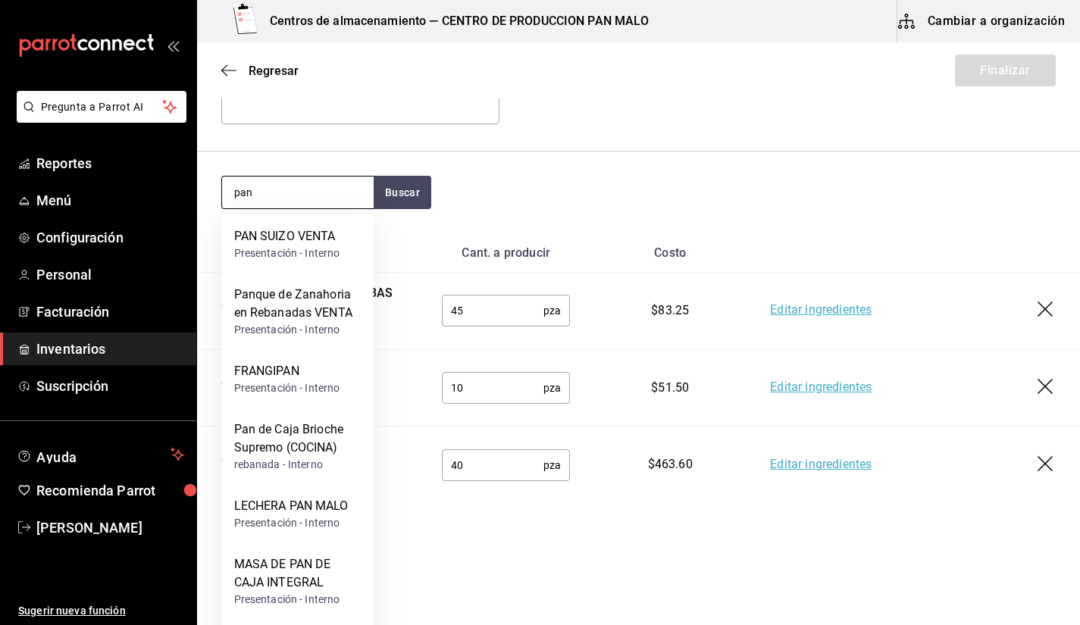
click at [278, 178] on input "pan" at bounding box center [298, 193] width 152 height 32
click at [327, 197] on input "pan" at bounding box center [298, 193] width 152 height 32
click at [317, 198] on input "pan" at bounding box center [298, 193] width 152 height 32
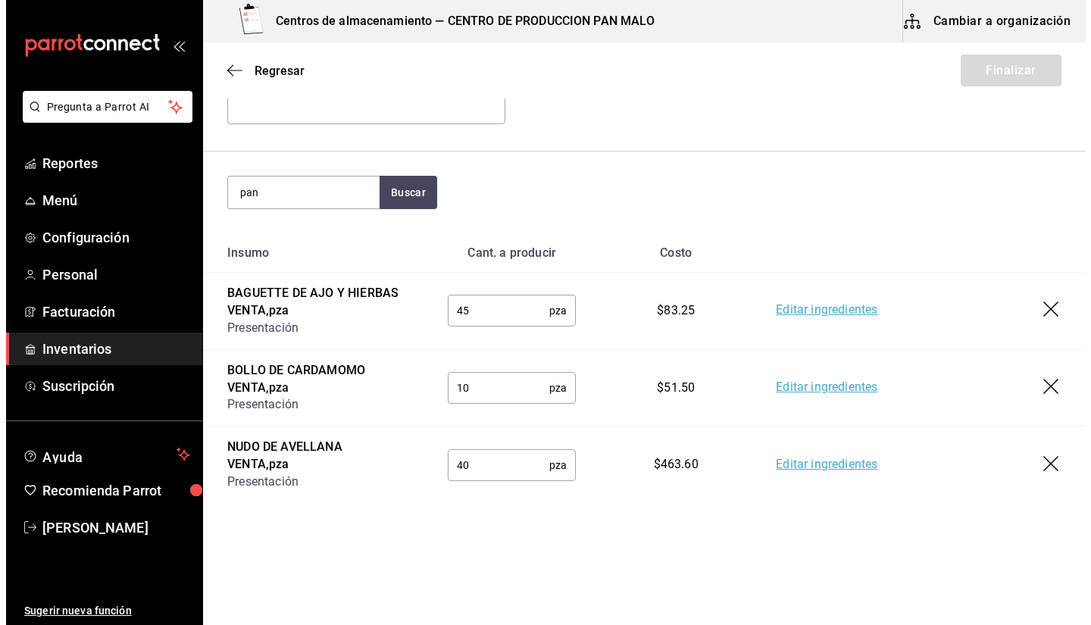
scroll to position [0, 0]
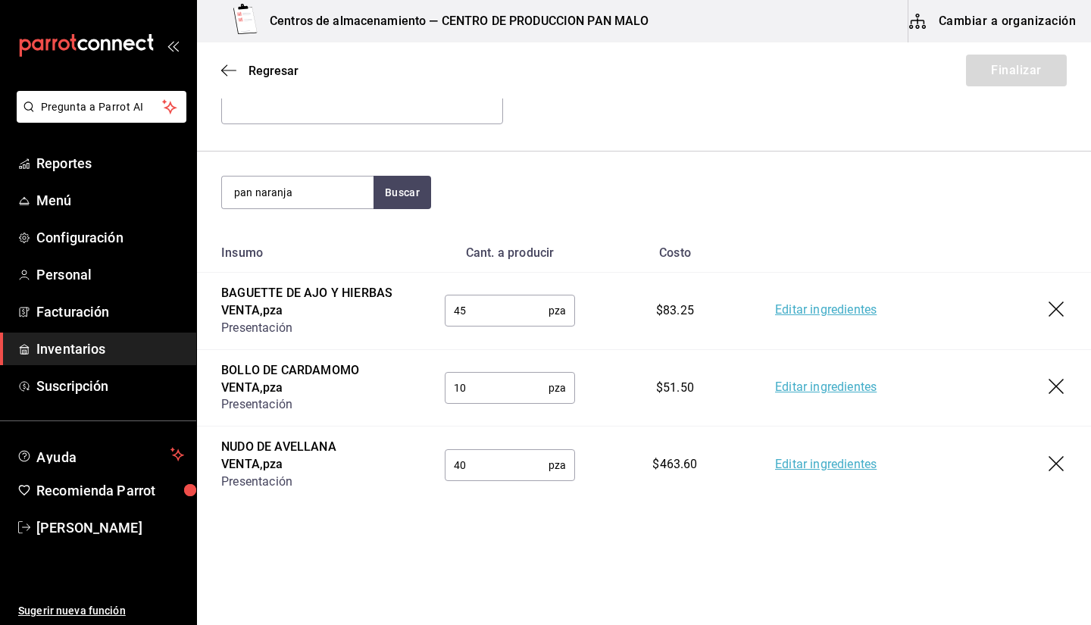
type input "pan naranja"
click at [322, 180] on input "pan naranja" at bounding box center [298, 193] width 152 height 32
type input "NARANJA"
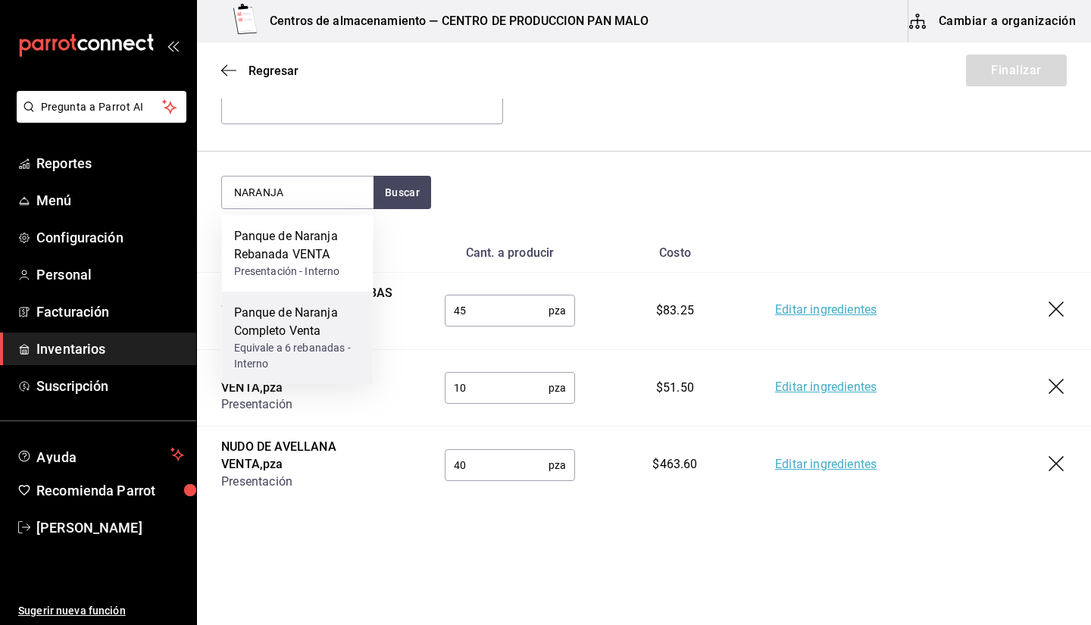
click at [311, 341] on div "Equivale a 6 rebanadas - Interno" at bounding box center [297, 356] width 127 height 32
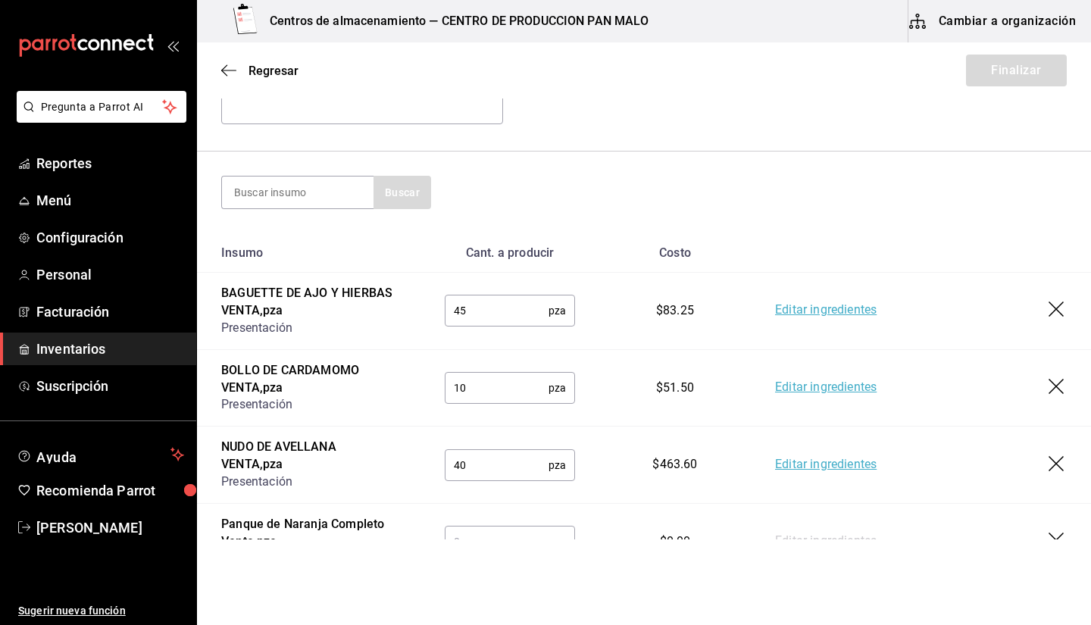
scroll to position [193, 0]
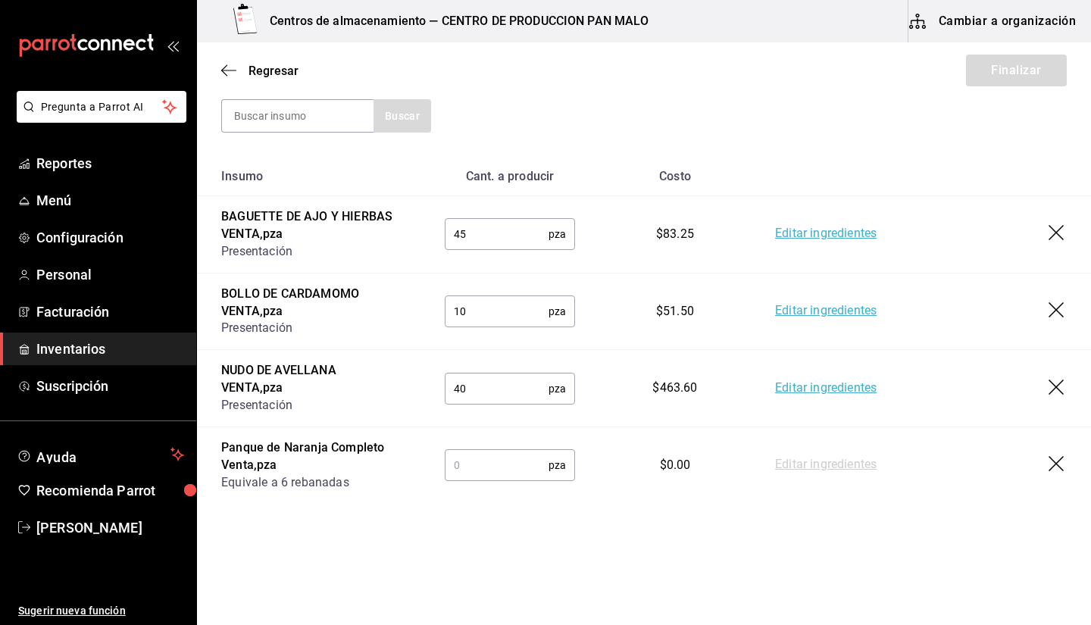
click at [486, 473] on input "text" at bounding box center [497, 465] width 104 height 30
type input "2"
type input "4"
click at [290, 123] on input at bounding box center [298, 116] width 152 height 32
click at [338, 109] on input at bounding box center [298, 116] width 152 height 32
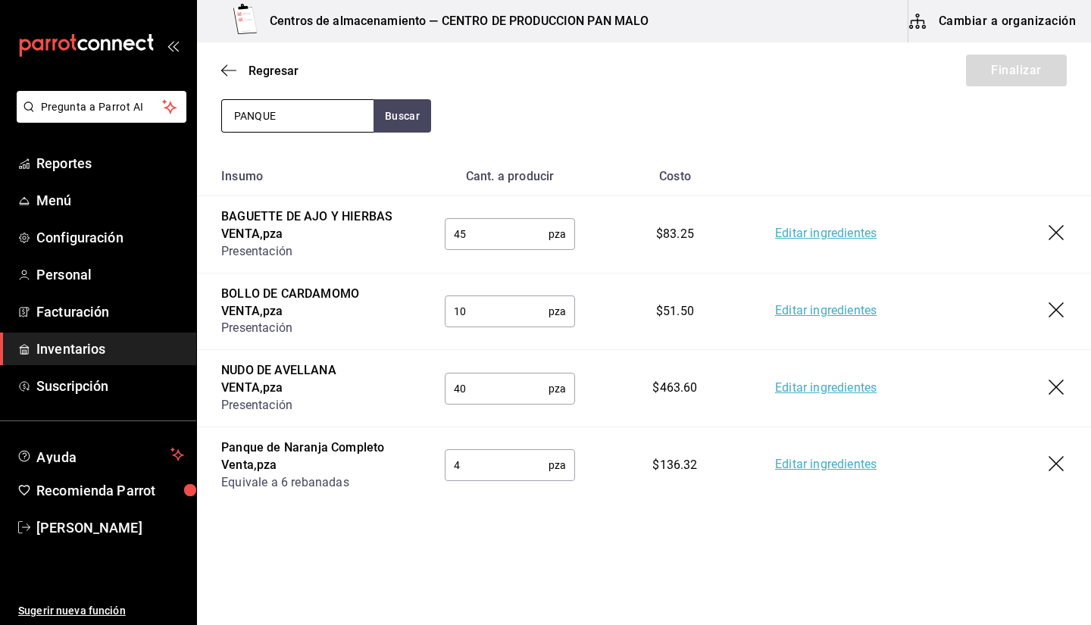
type input "PANQUE"
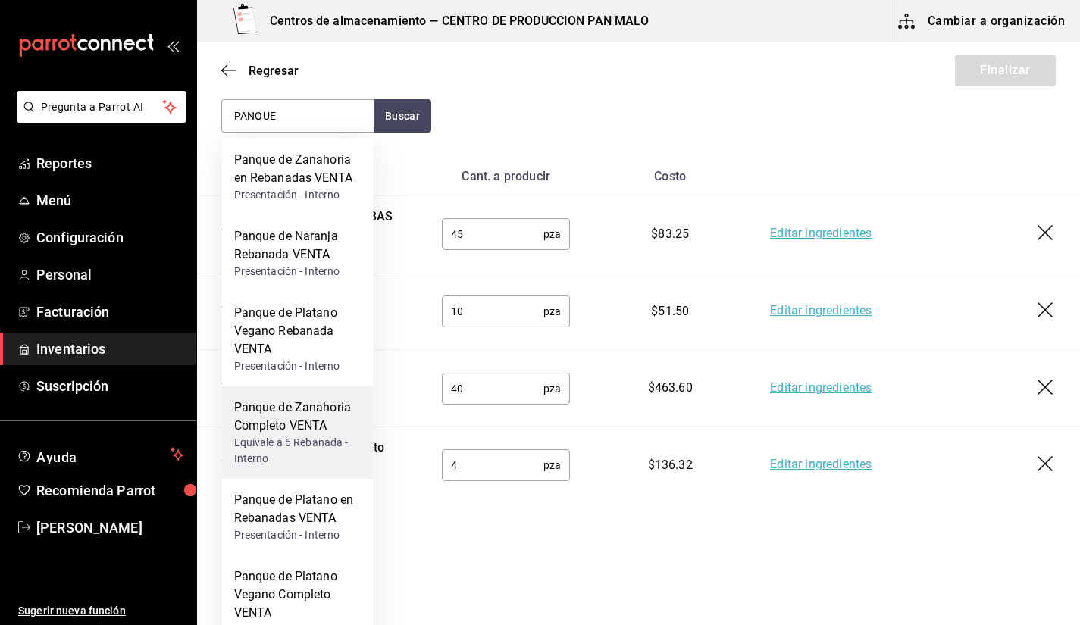
click at [317, 427] on div "Panque de Zanahoria Completo VENTA" at bounding box center [297, 417] width 127 height 36
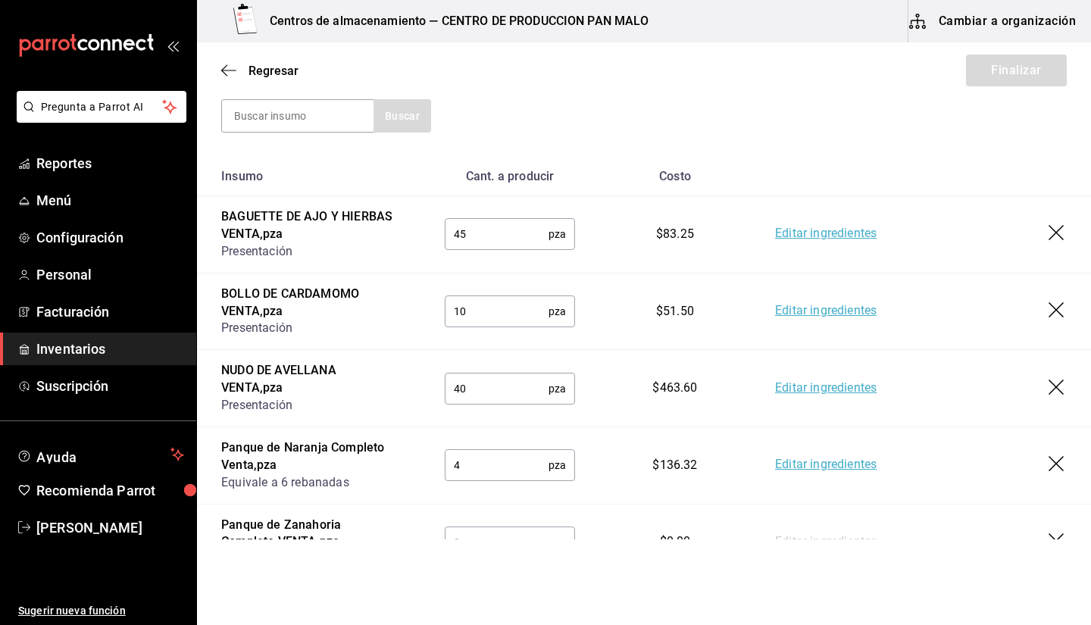
scroll to position [271, 0]
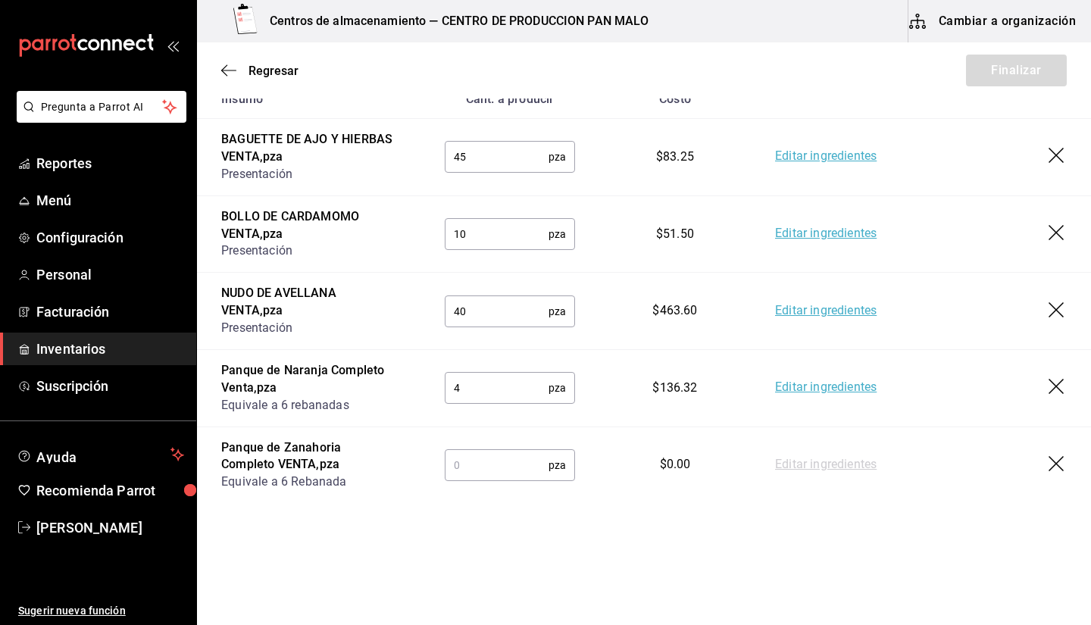
click at [486, 470] on input "text" at bounding box center [497, 465] width 104 height 30
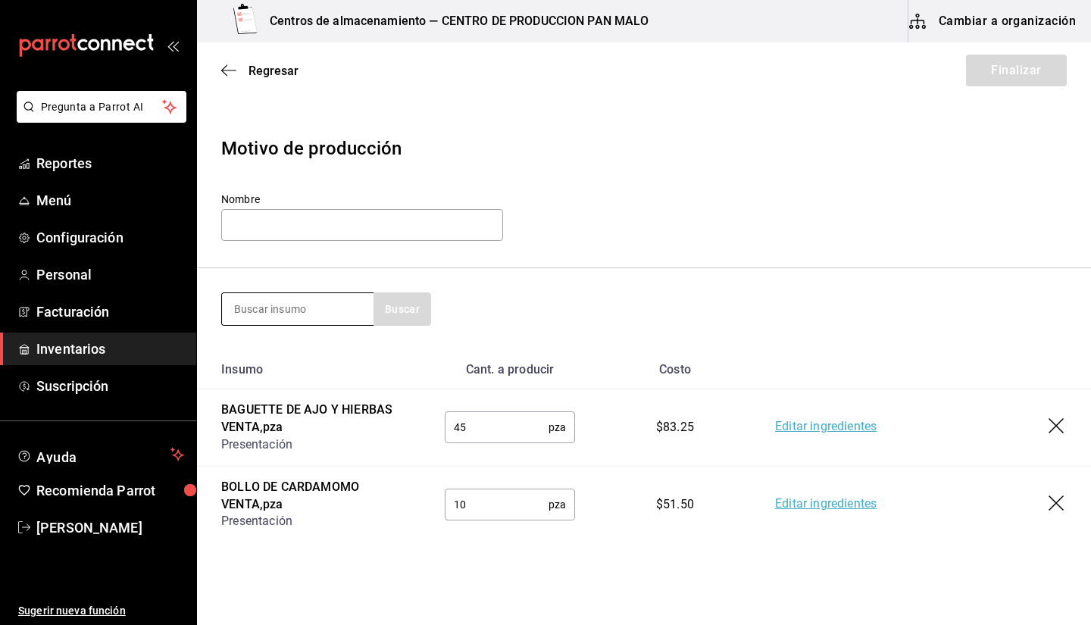
type input "7"
click at [246, 314] on input at bounding box center [298, 309] width 152 height 32
type input "PLATANO"
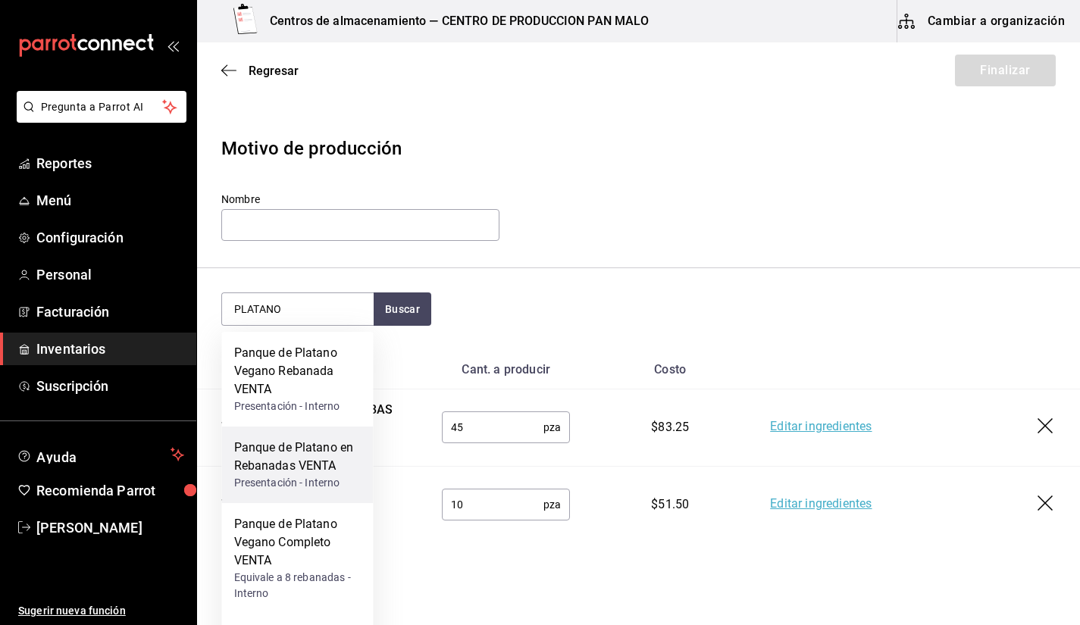
click at [330, 471] on div "Panque de Platano en Rebanadas VENTA" at bounding box center [297, 457] width 127 height 36
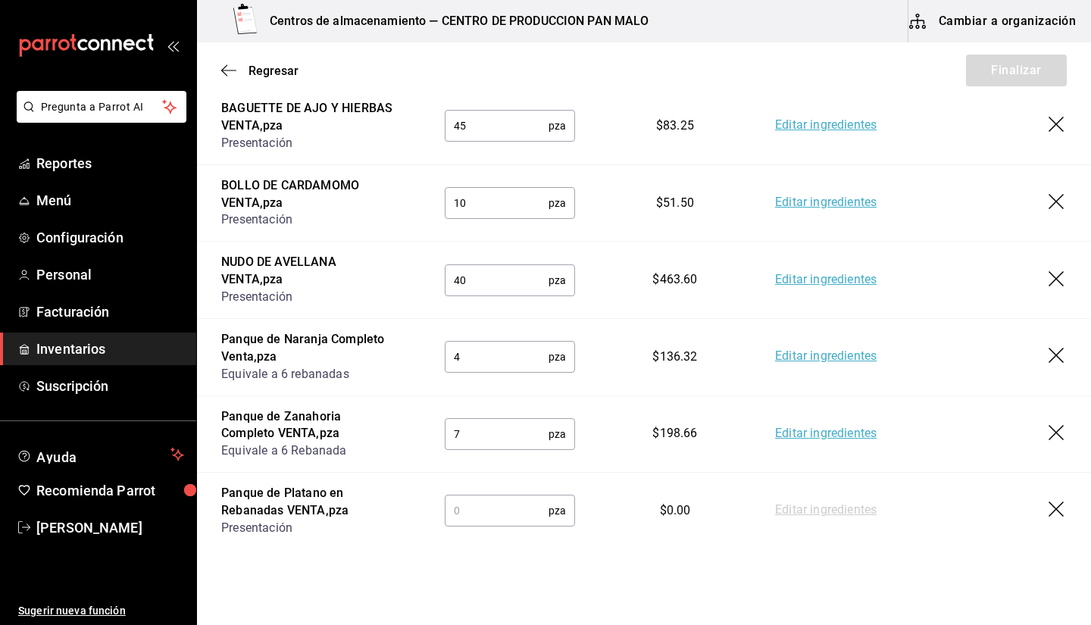
scroll to position [348, 0]
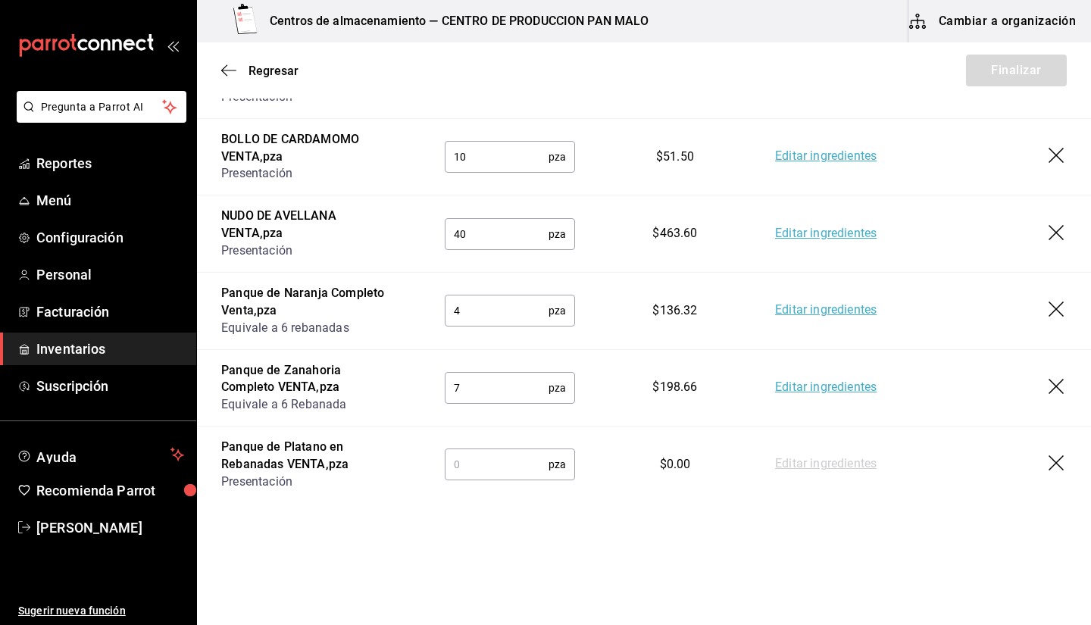
click at [1049, 456] on icon "button" at bounding box center [1058, 464] width 18 height 18
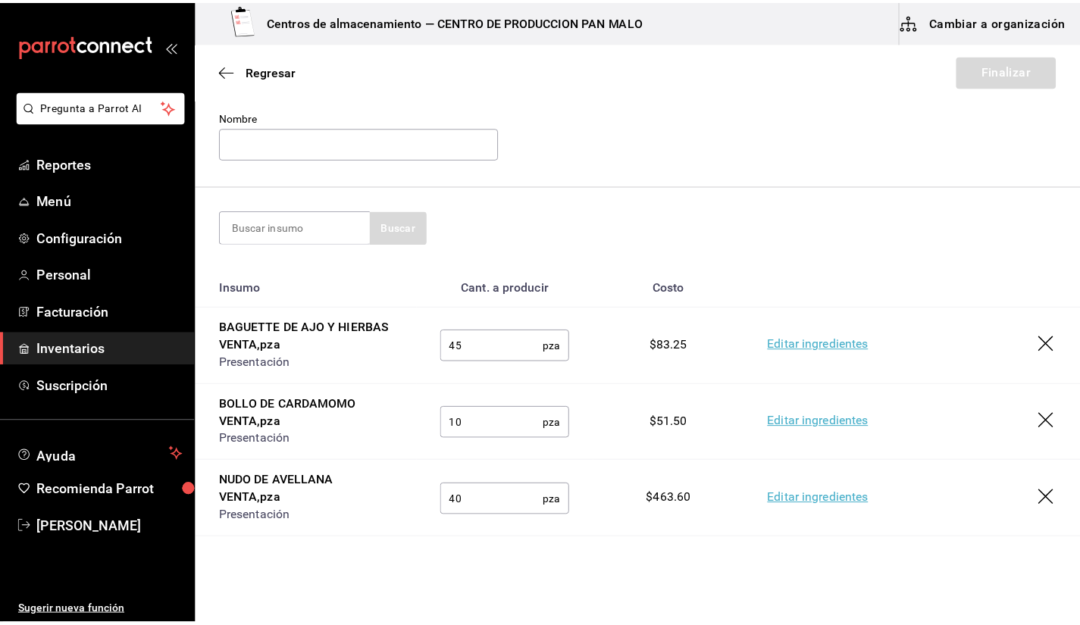
scroll to position [0, 0]
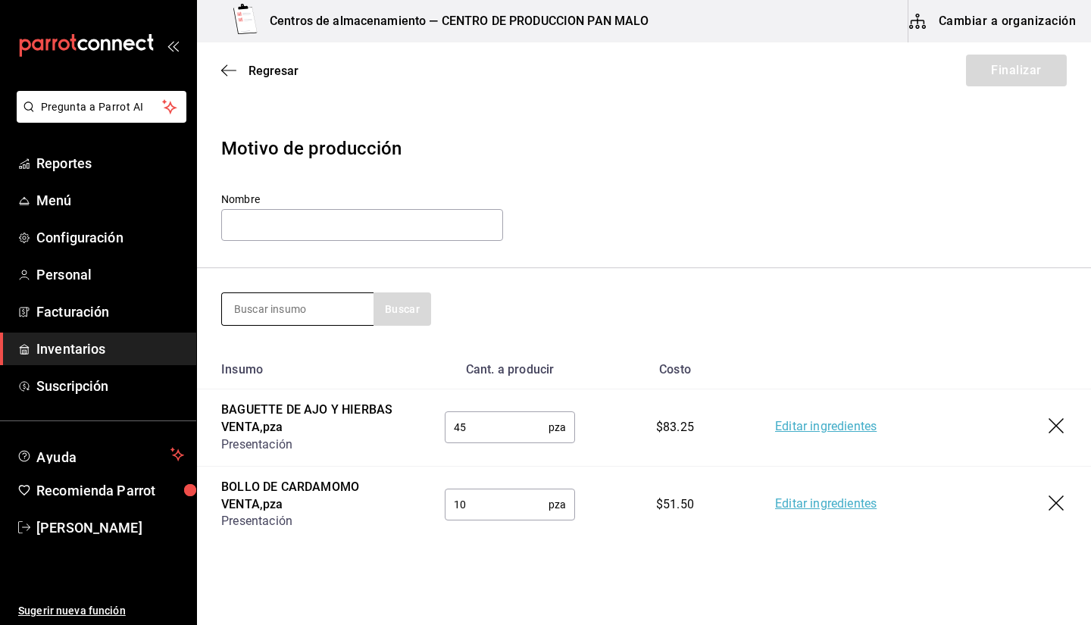
click at [324, 315] on input at bounding box center [298, 309] width 152 height 32
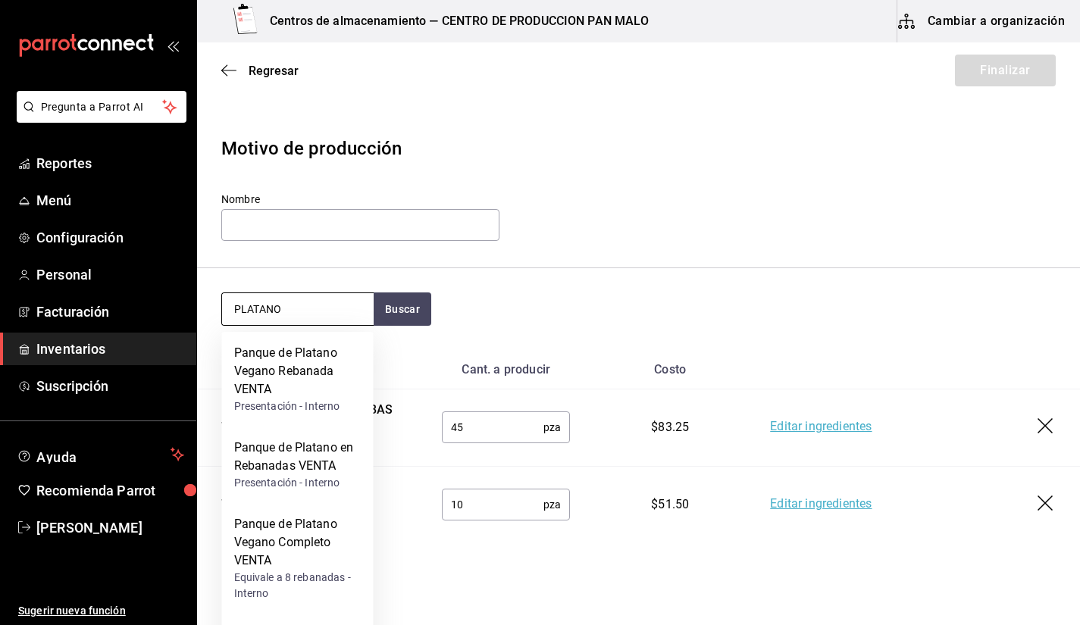
type input "PLATANO"
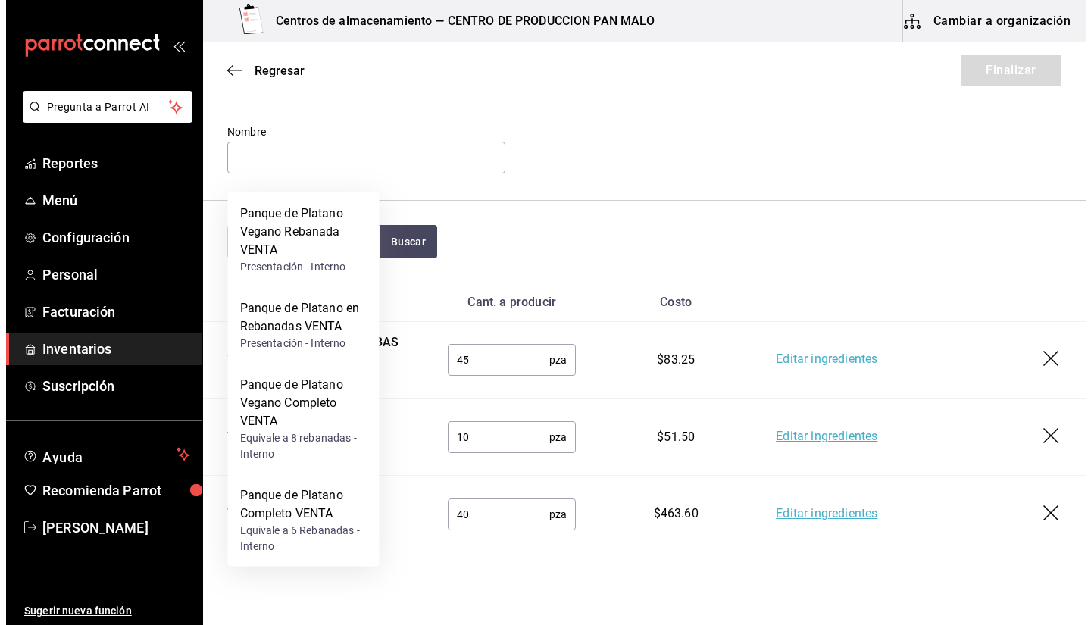
scroll to position [193, 0]
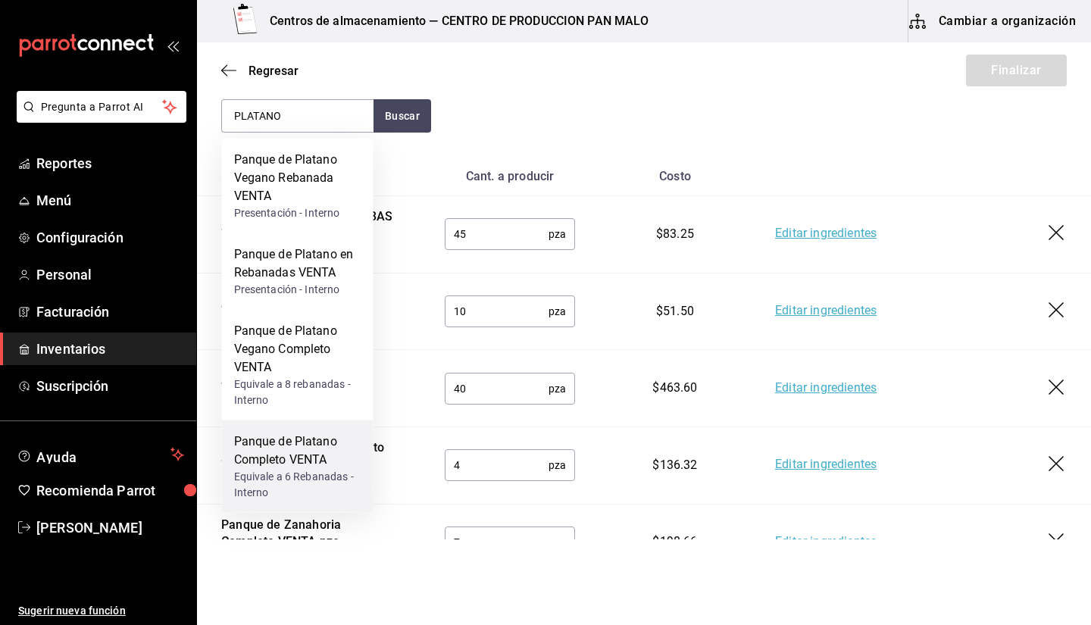
click at [314, 440] on div "Panque de Platano Completo VENTA" at bounding box center [297, 451] width 127 height 36
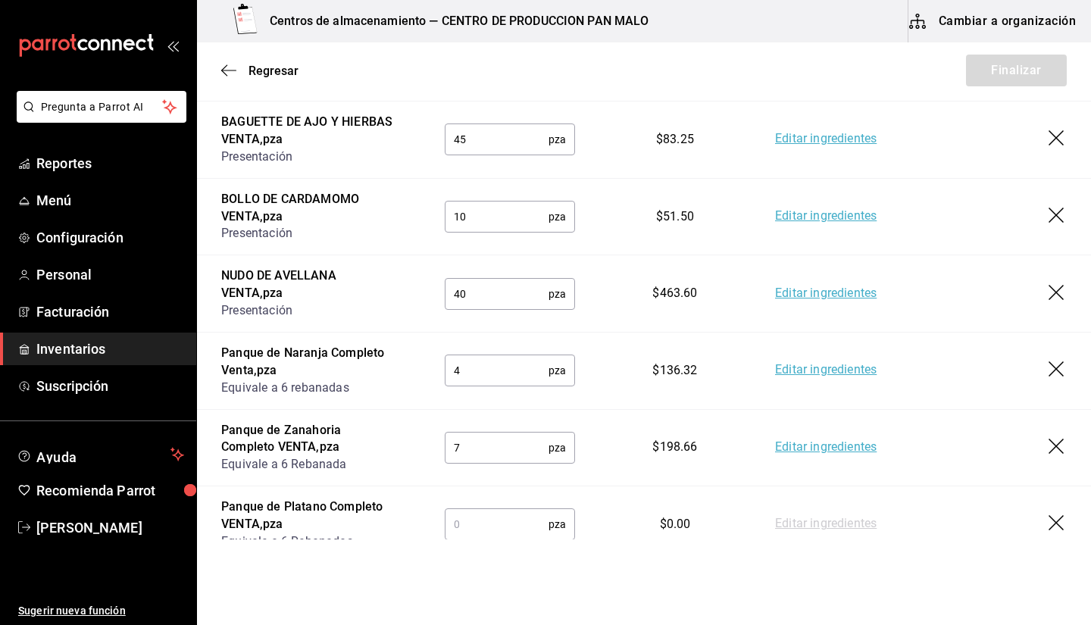
scroll to position [348, 0]
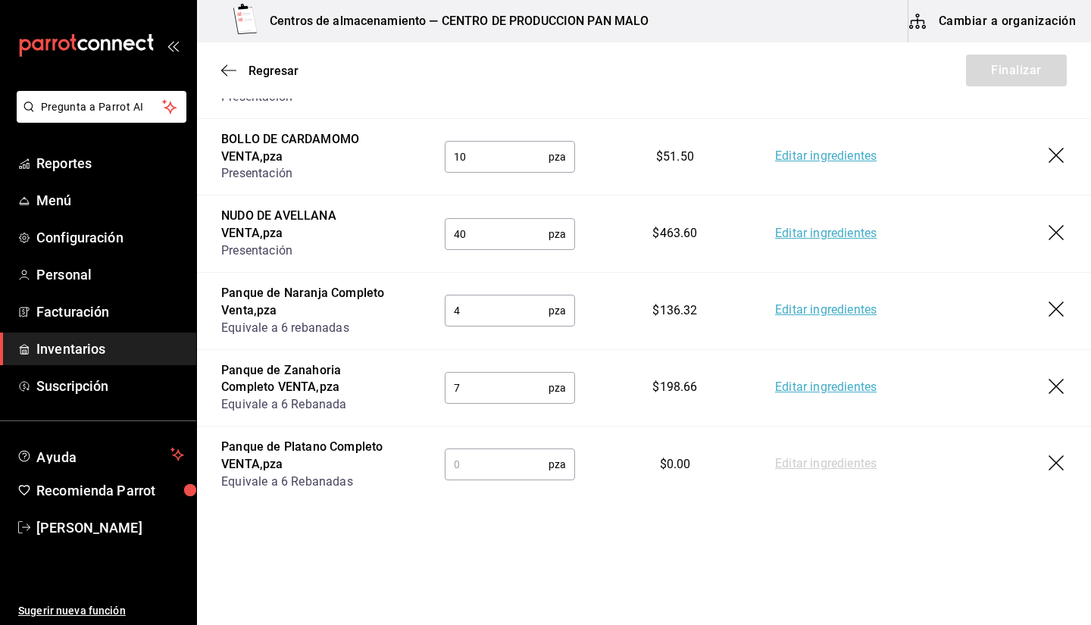
click at [506, 461] on input "text" at bounding box center [497, 464] width 104 height 30
type input "6"
click at [1056, 432] on td "Editar ingredientes" at bounding box center [921, 465] width 340 height 77
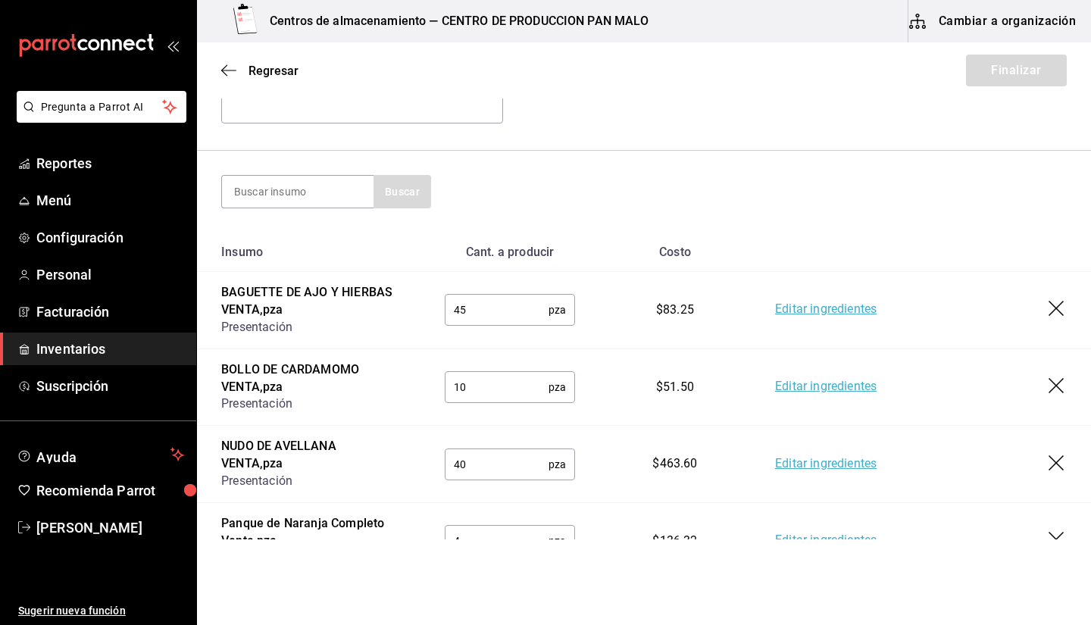
scroll to position [45, 0]
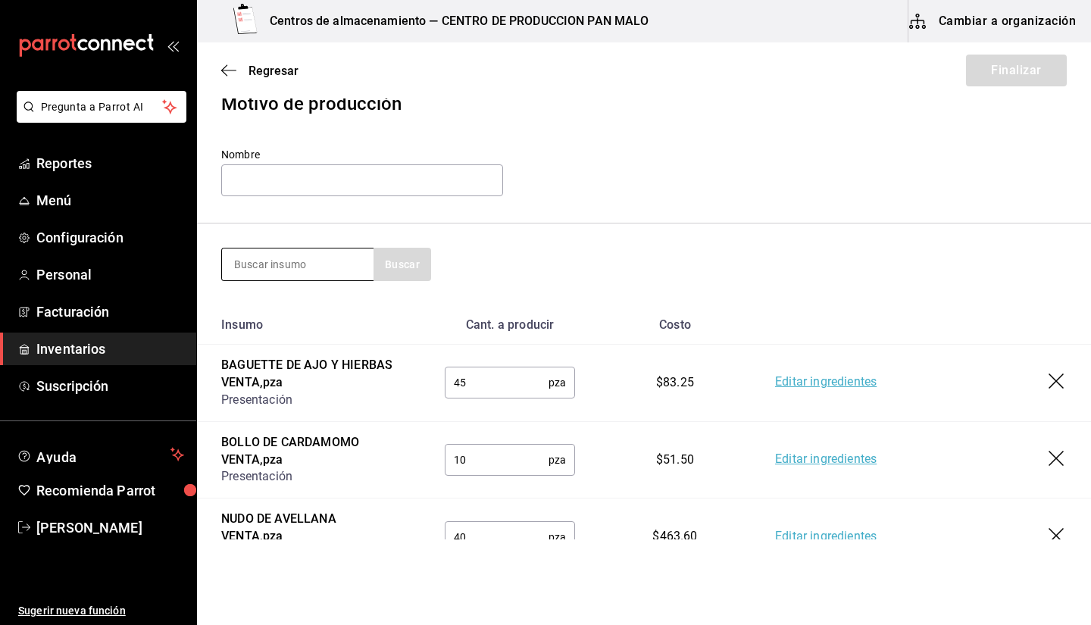
click at [304, 266] on input at bounding box center [298, 265] width 152 height 32
type input "VEGANO"
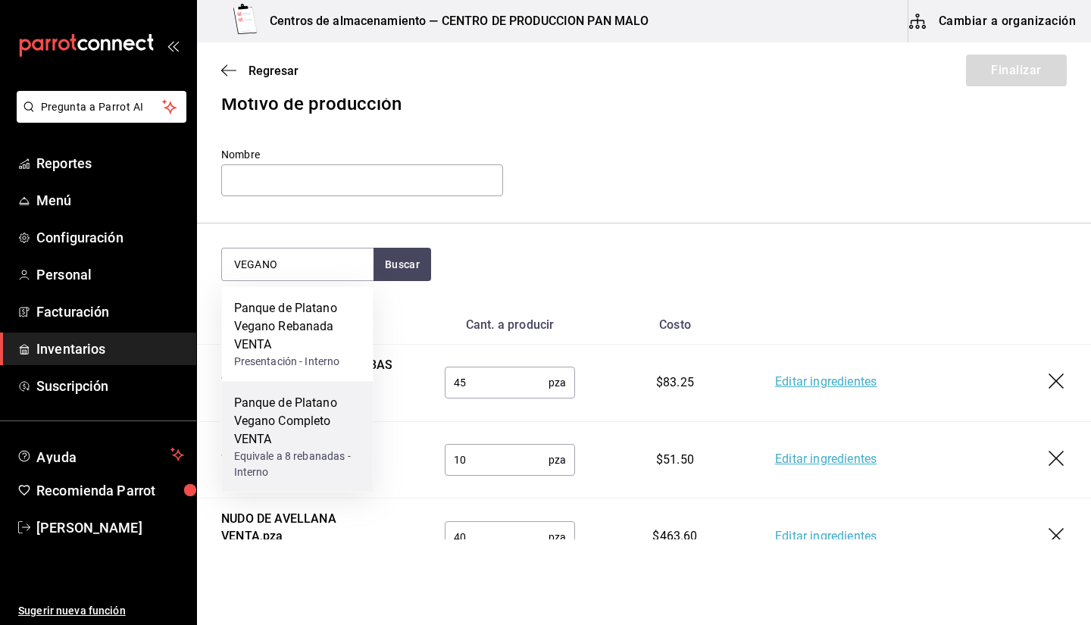
click at [305, 411] on div "Panque de Platano Vegano Completo VENTA" at bounding box center [297, 421] width 127 height 55
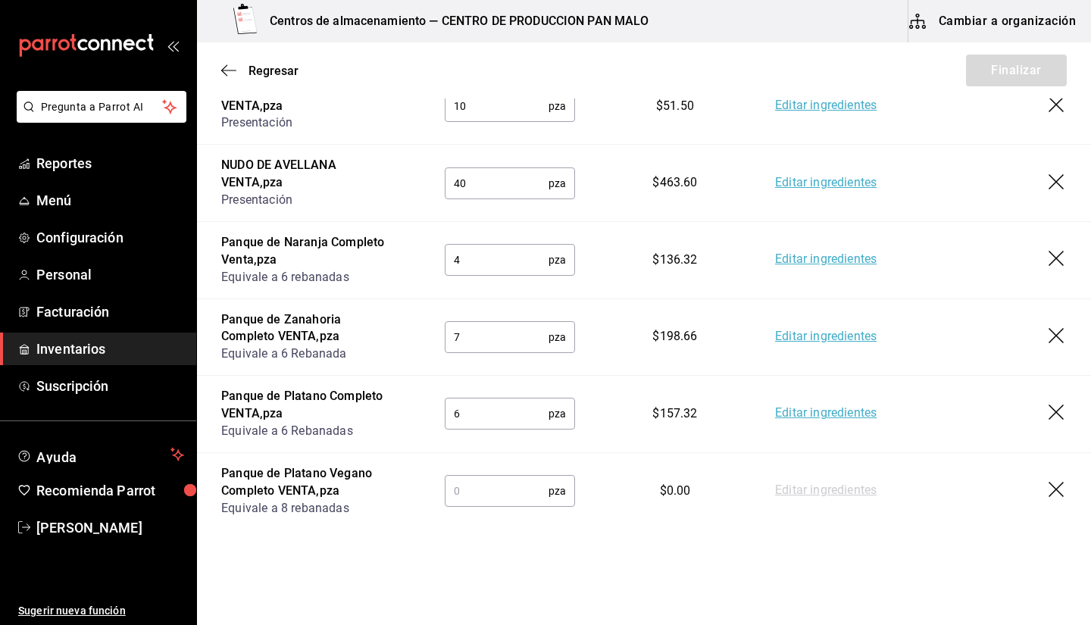
scroll to position [424, 0]
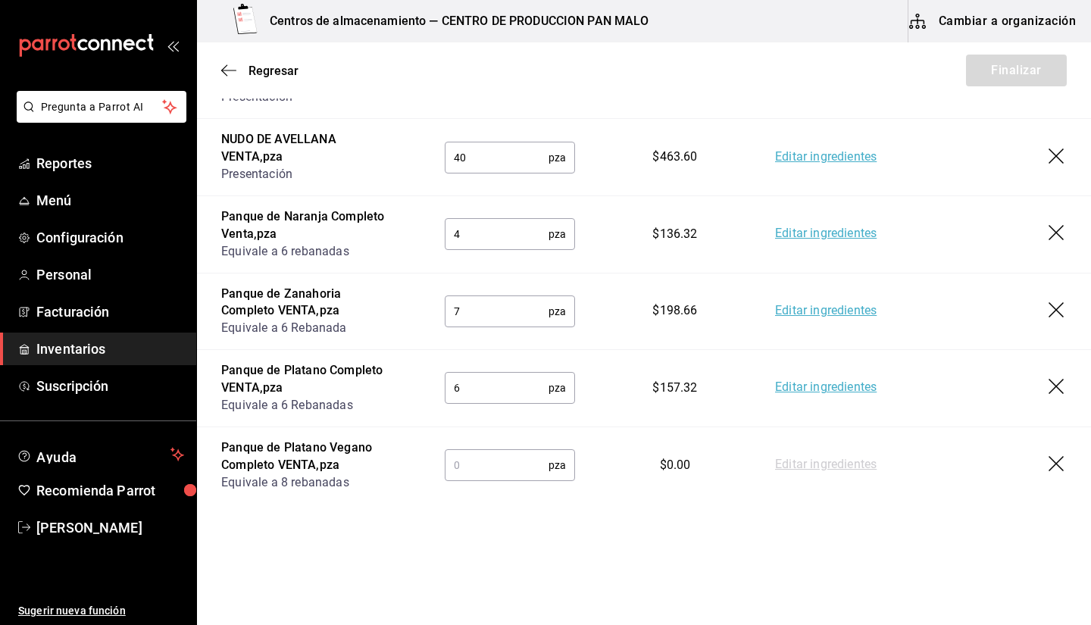
click at [494, 471] on input "text" at bounding box center [497, 465] width 104 height 30
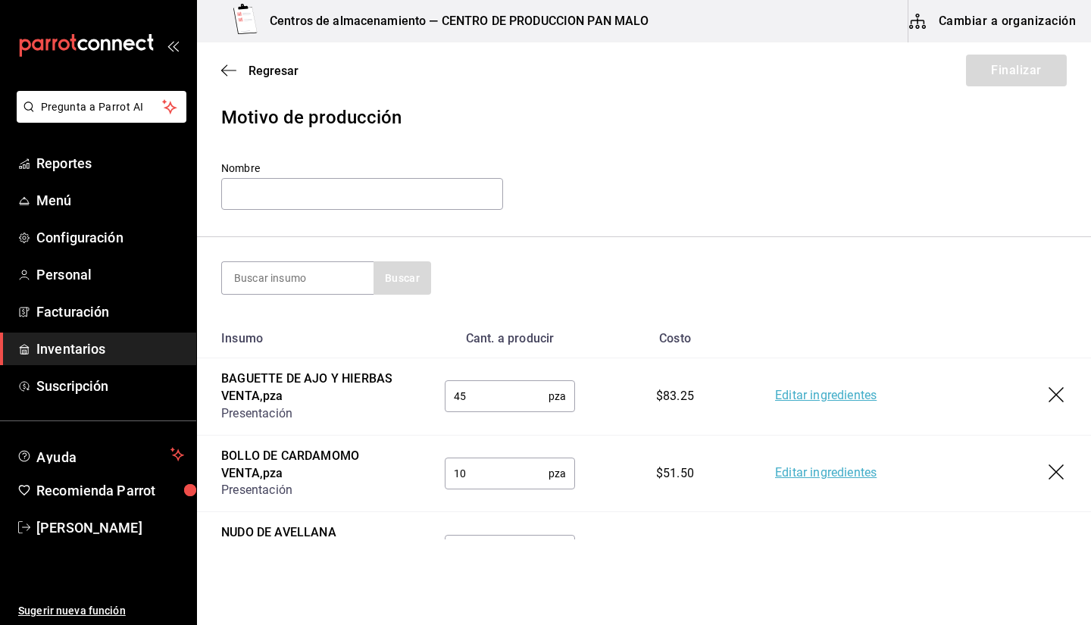
scroll to position [23, 0]
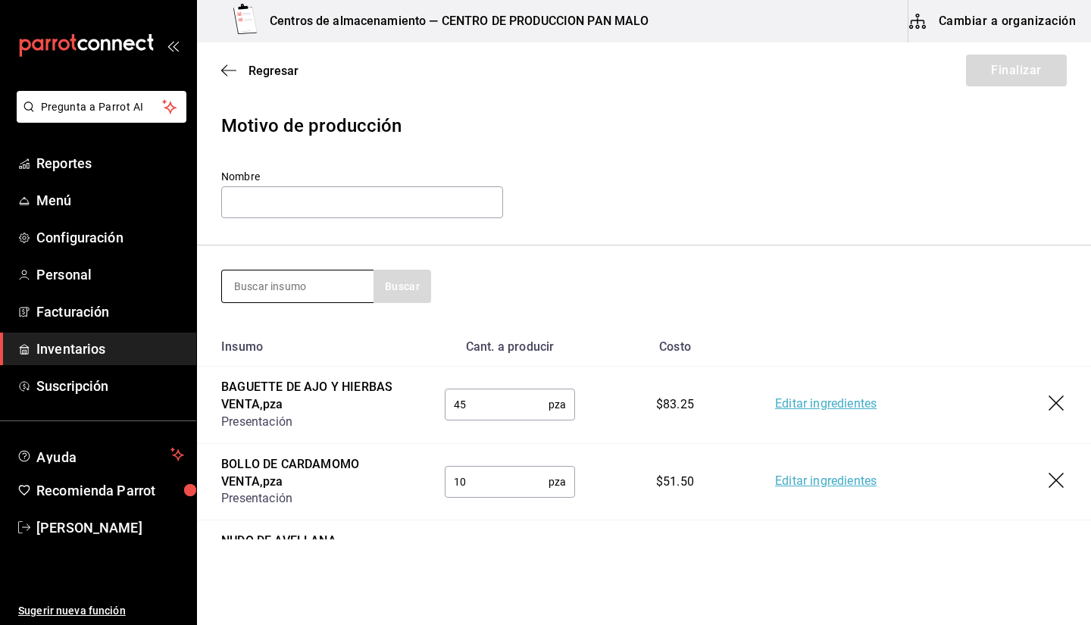
type input "2"
click at [299, 277] on input at bounding box center [298, 287] width 152 height 32
type input "BIZCOCHO"
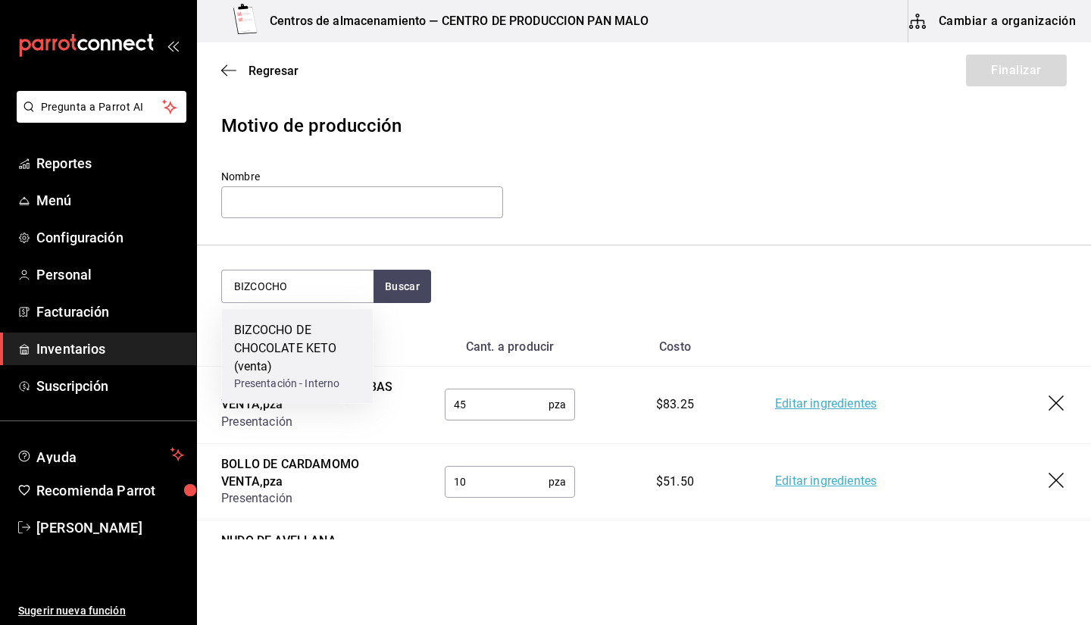
click at [295, 358] on div "BIZCOCHO DE CHOCOLATE KETO (venta)" at bounding box center [297, 348] width 127 height 55
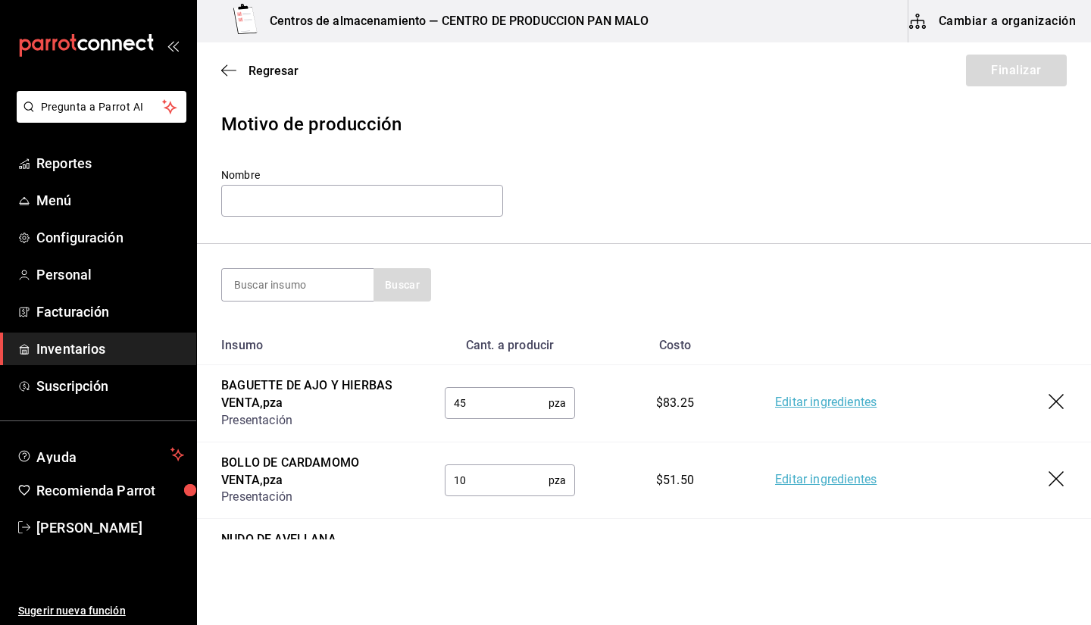
scroll to position [502, 0]
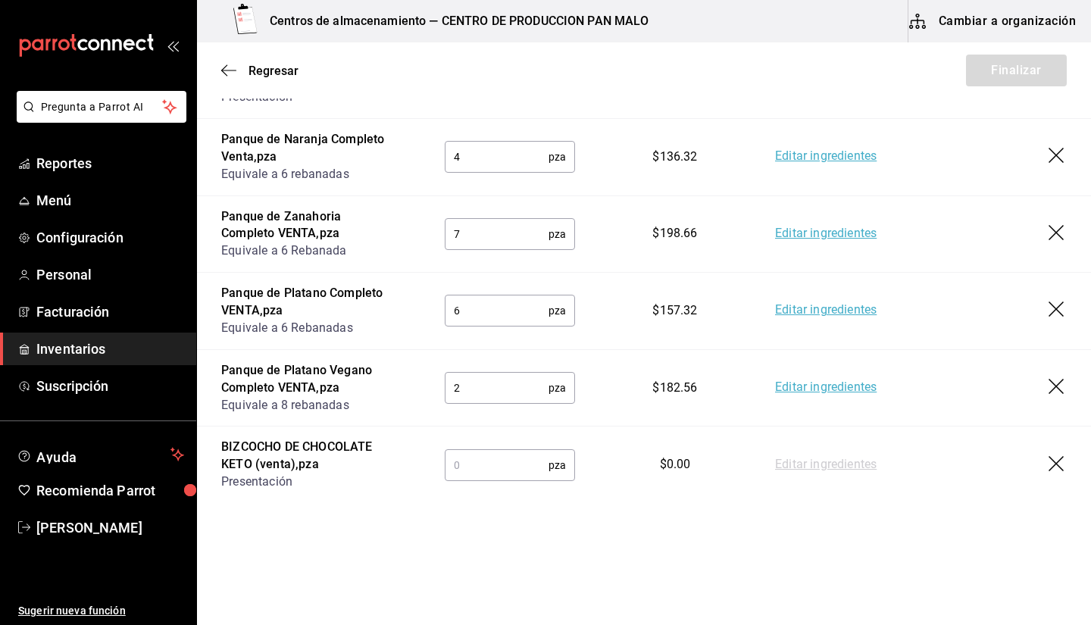
click at [521, 479] on input "text" at bounding box center [497, 465] width 104 height 30
type input "8"
click at [1049, 461] on icon "button" at bounding box center [1058, 465] width 18 height 18
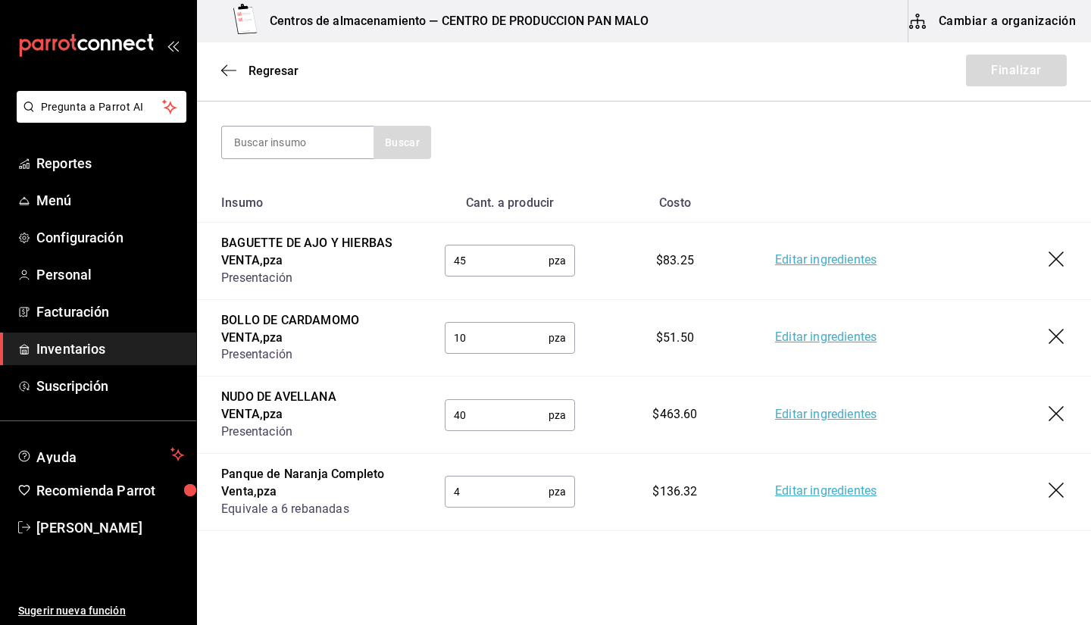
scroll to position [0, 0]
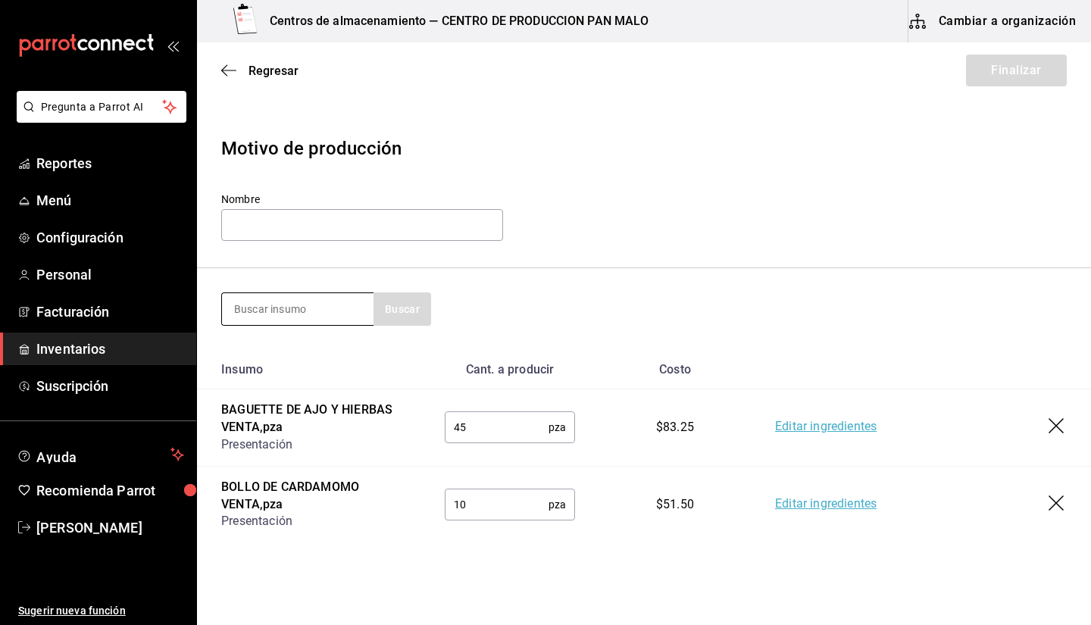
click at [304, 297] on input at bounding box center [298, 309] width 152 height 32
type input "MUFFIN"
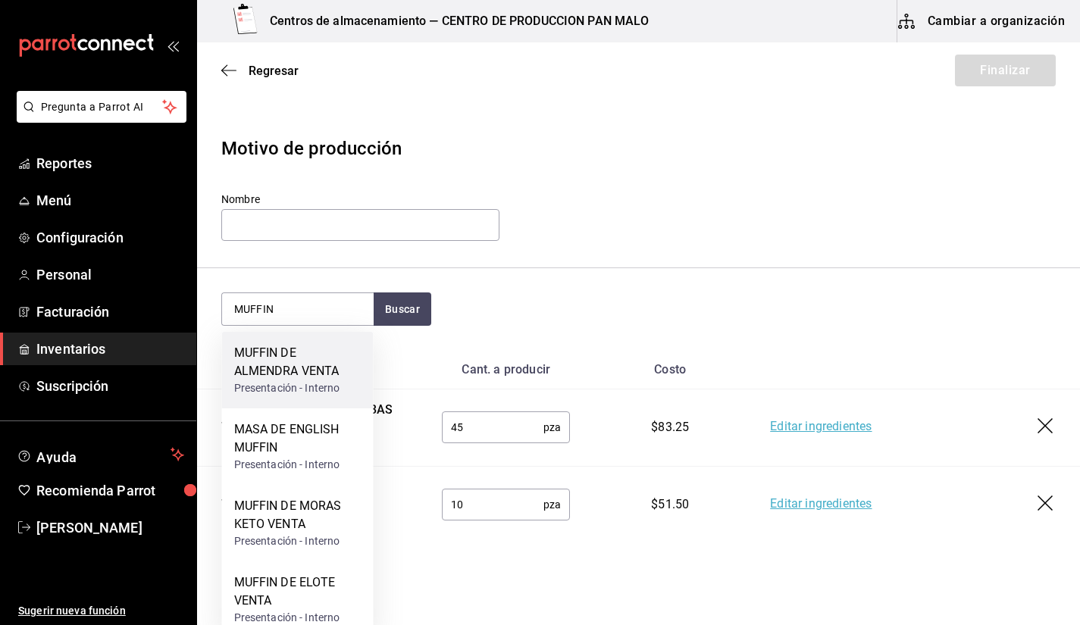
click at [324, 357] on div "MUFFIN DE ALMENDRA VENTA" at bounding box center [297, 362] width 127 height 36
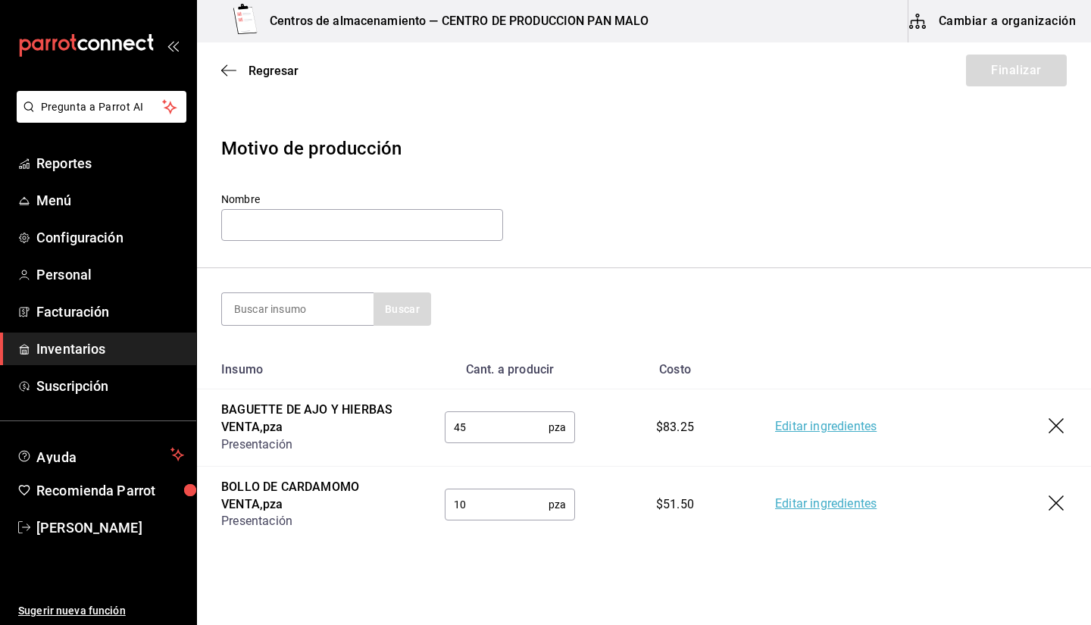
scroll to position [502, 0]
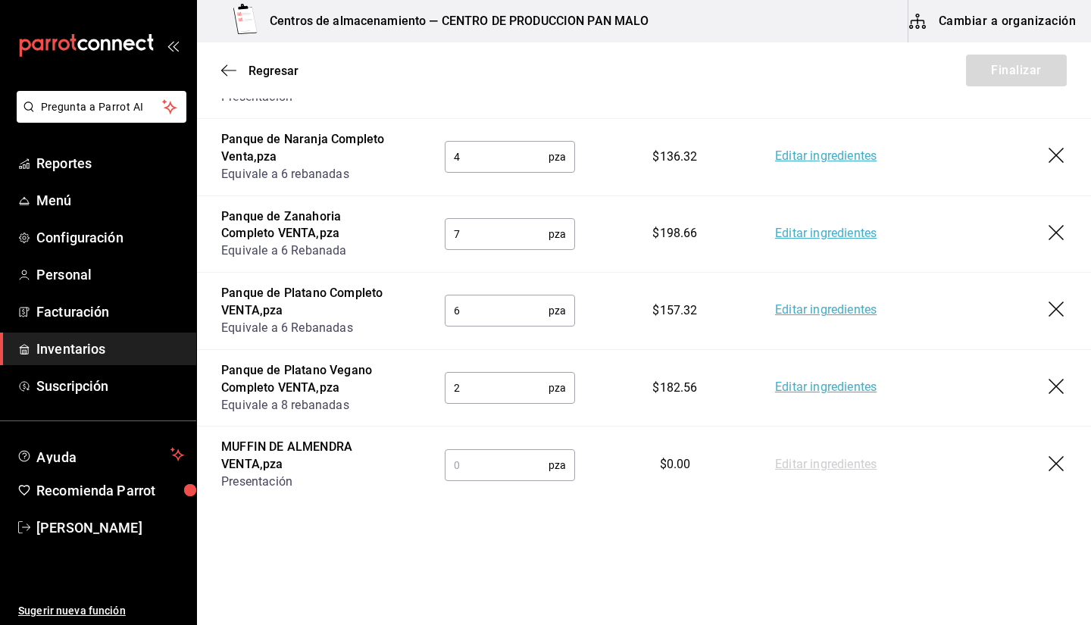
click at [515, 459] on input "text" at bounding box center [497, 465] width 104 height 30
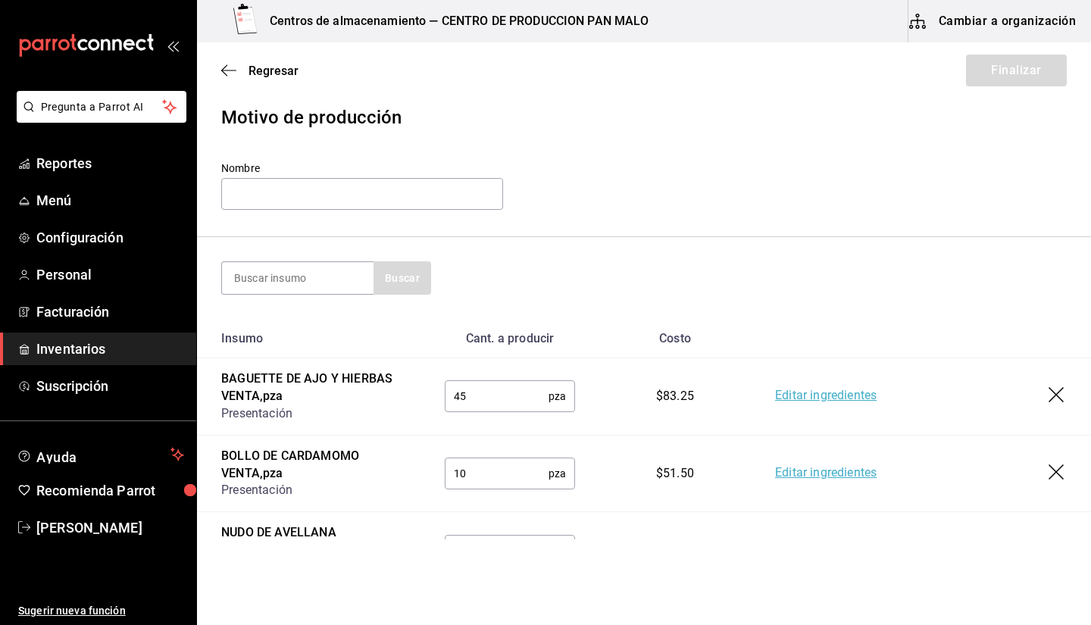
scroll to position [30, 0]
type input "3"
click at [284, 280] on input at bounding box center [298, 279] width 152 height 32
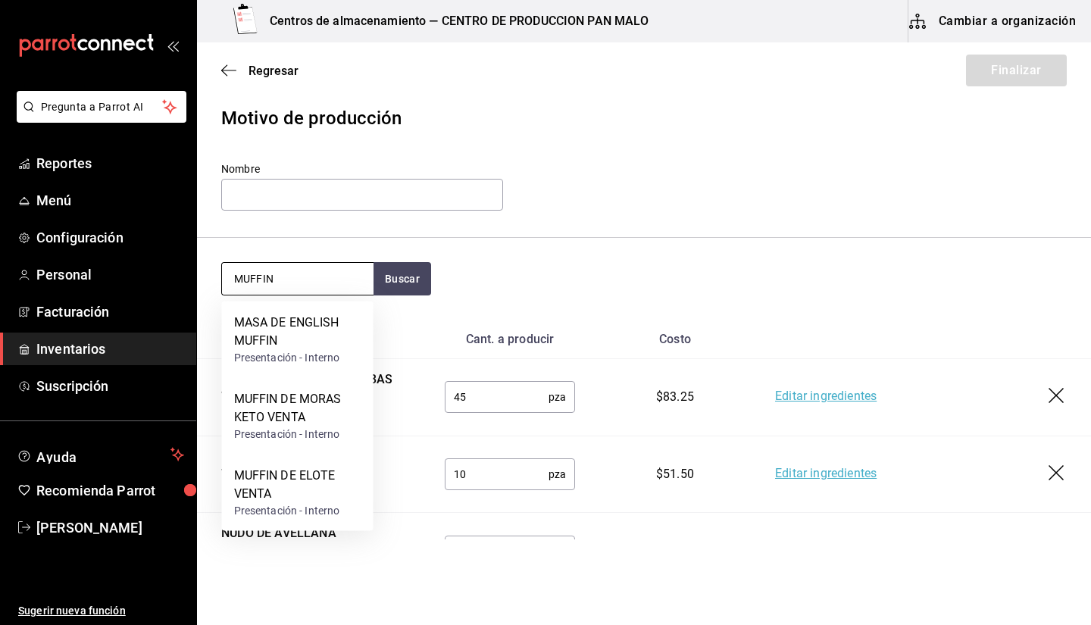
type input "MUFFIN"
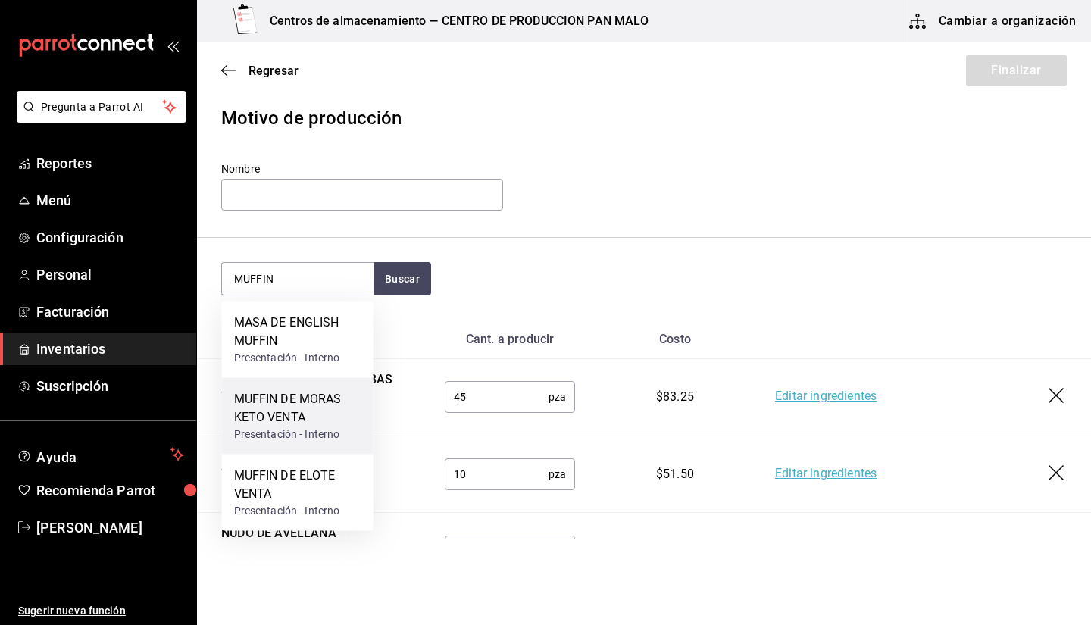
click at [314, 412] on div "MUFFIN DE MORAS KETO VENTA" at bounding box center [297, 408] width 127 height 36
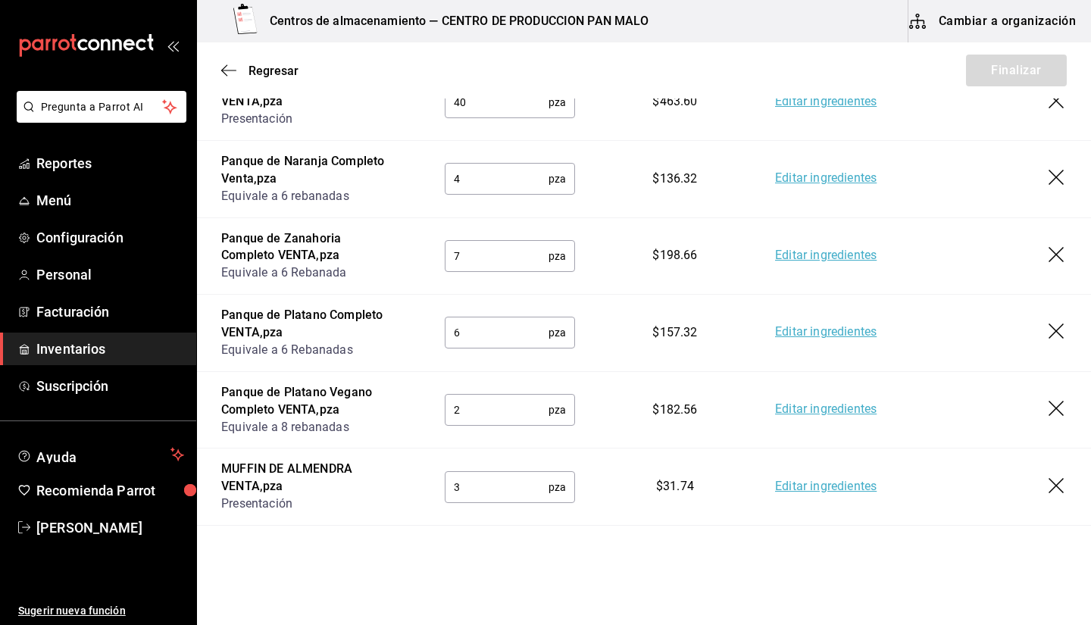
scroll to position [578, 0]
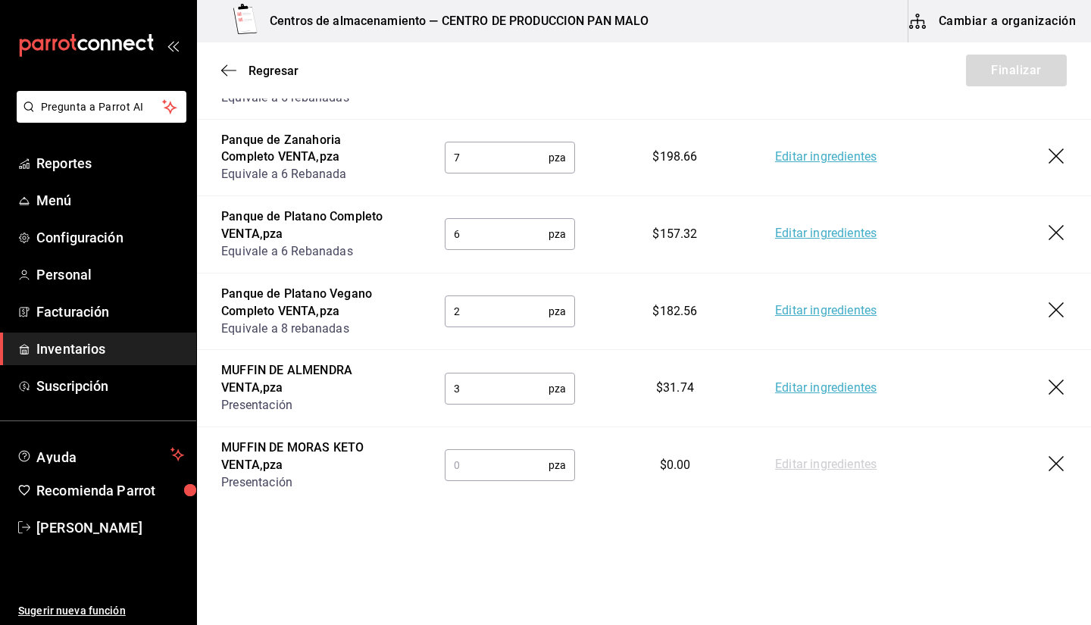
click at [518, 468] on input "text" at bounding box center [497, 465] width 104 height 30
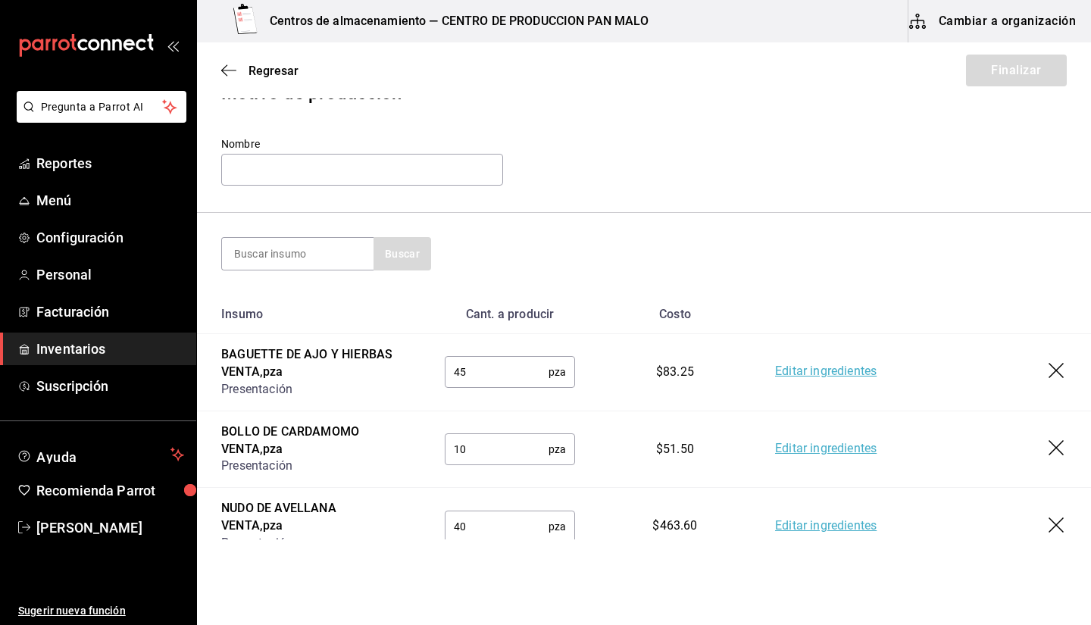
scroll to position [0, 0]
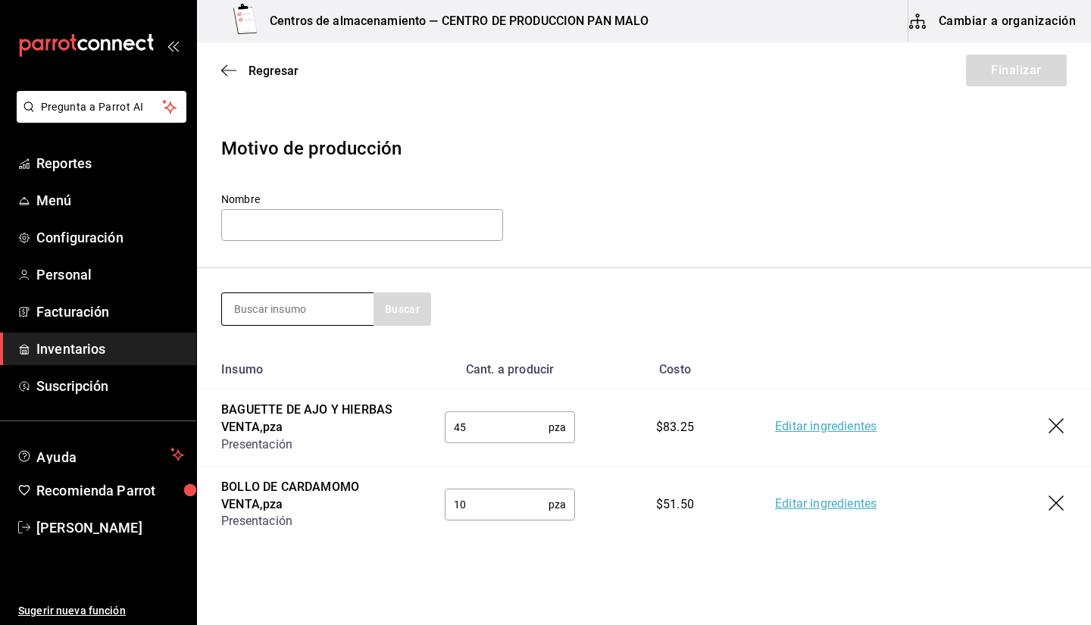
type input "3"
click at [333, 323] on input at bounding box center [298, 309] width 152 height 32
type input "TORTA"
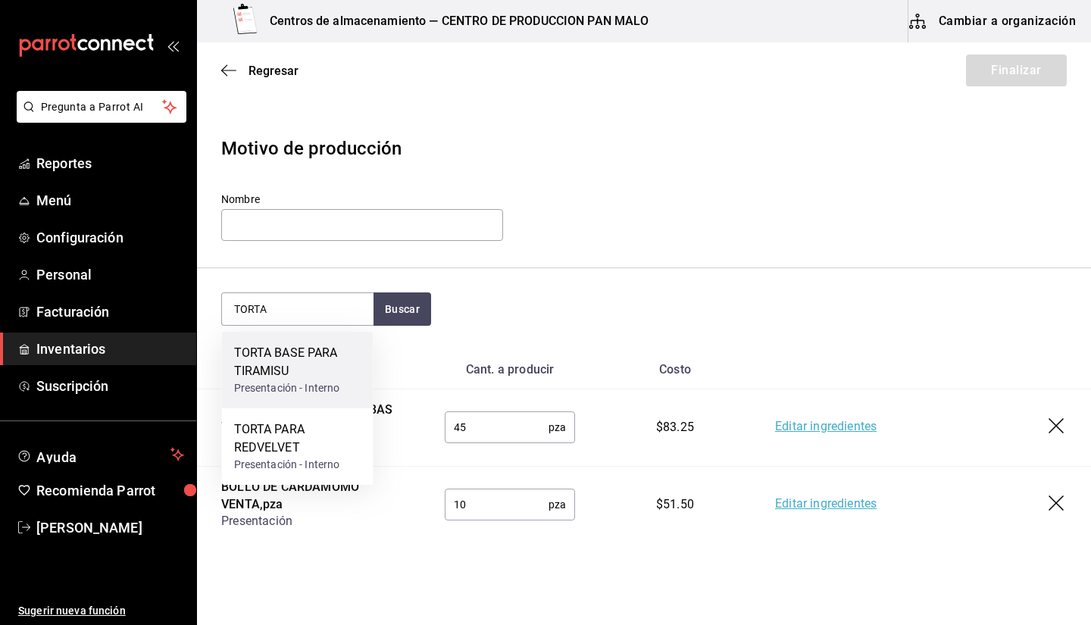
click at [329, 368] on div "TORTA BASE PARA TIRAMISU" at bounding box center [297, 362] width 127 height 36
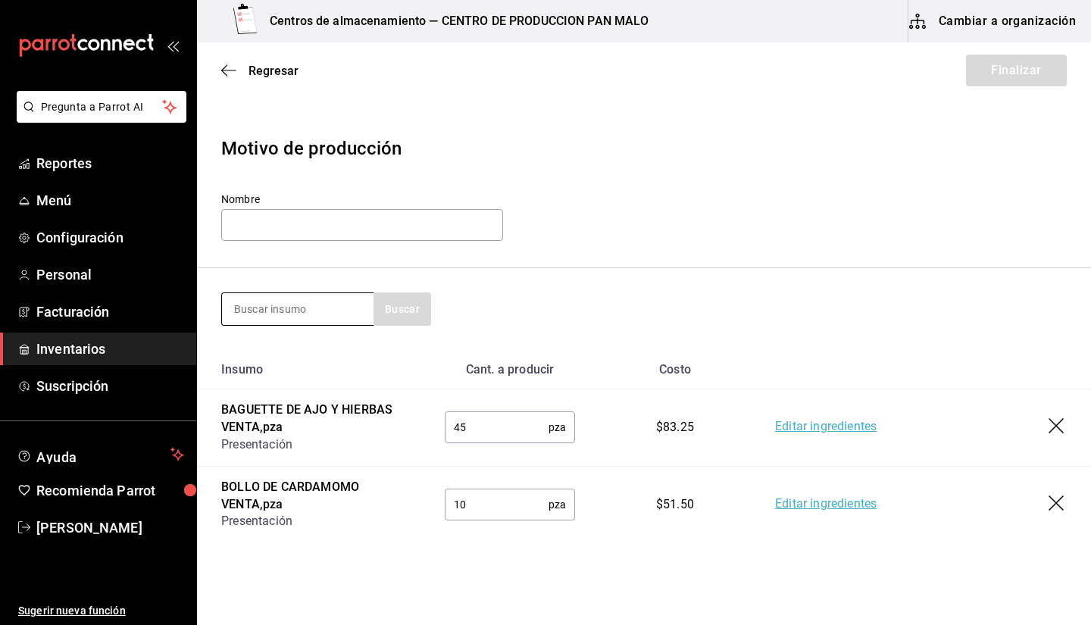
click at [315, 308] on input at bounding box center [298, 309] width 152 height 32
type input "T"
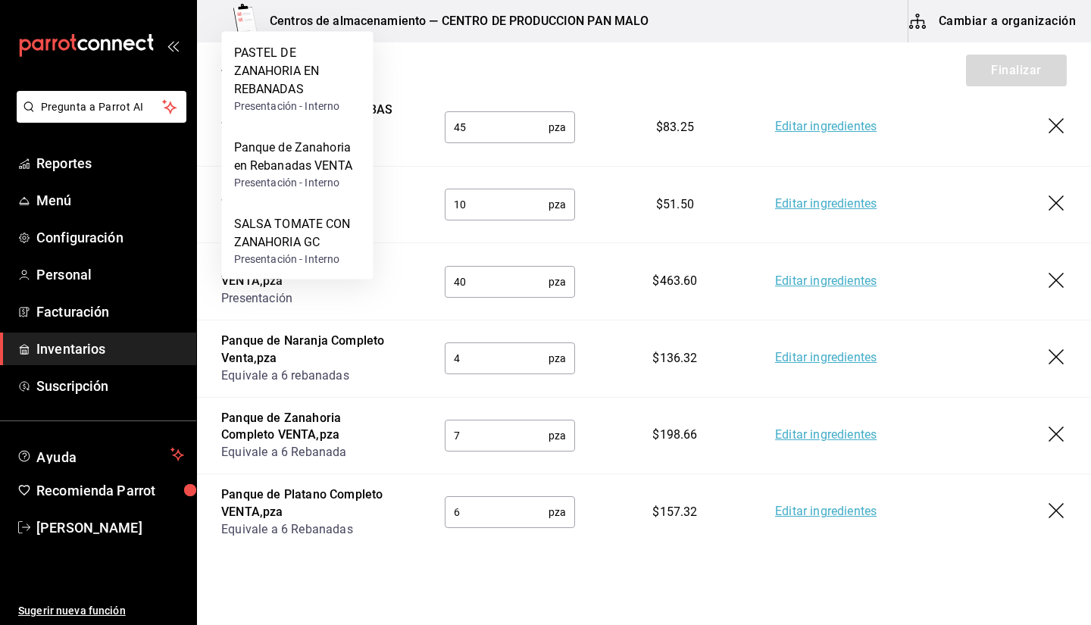
scroll to position [655, 0]
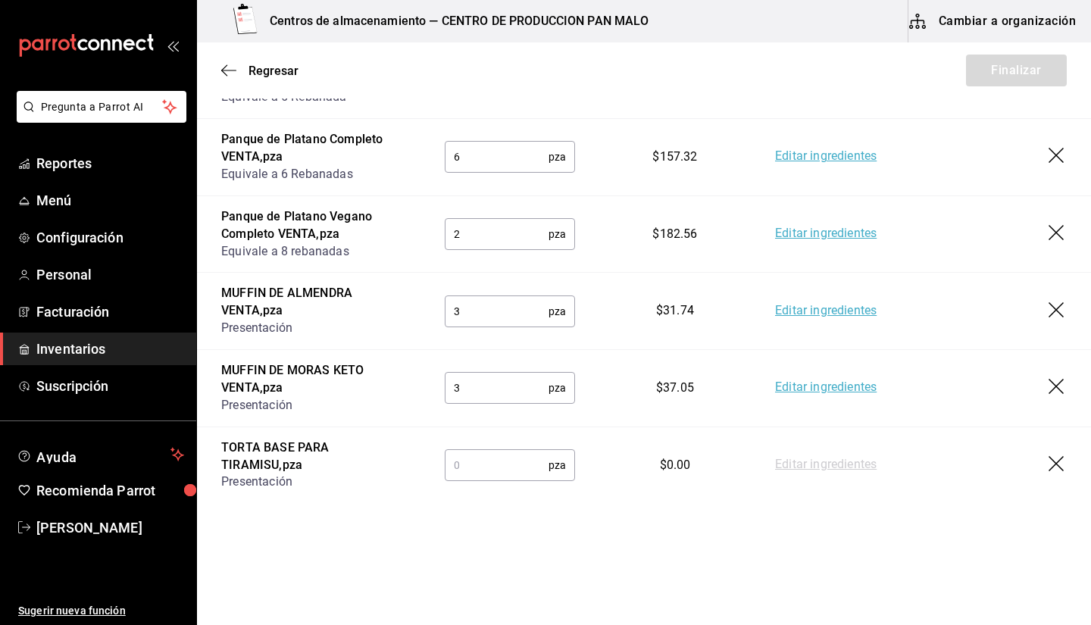
click at [1049, 461] on icon "button" at bounding box center [1058, 465] width 18 height 18
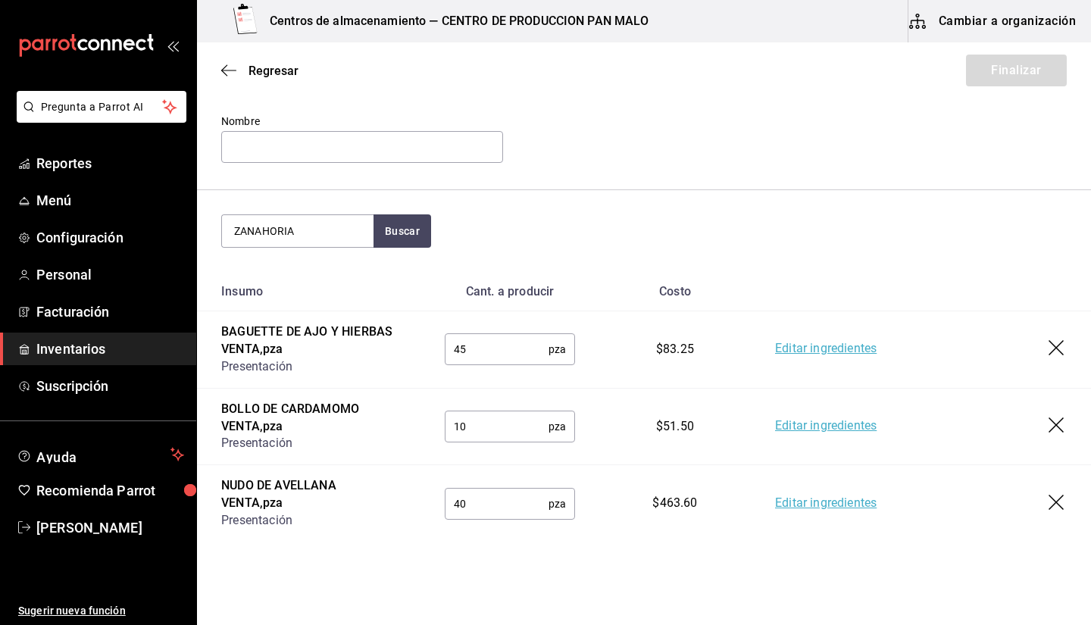
scroll to position [33, 0]
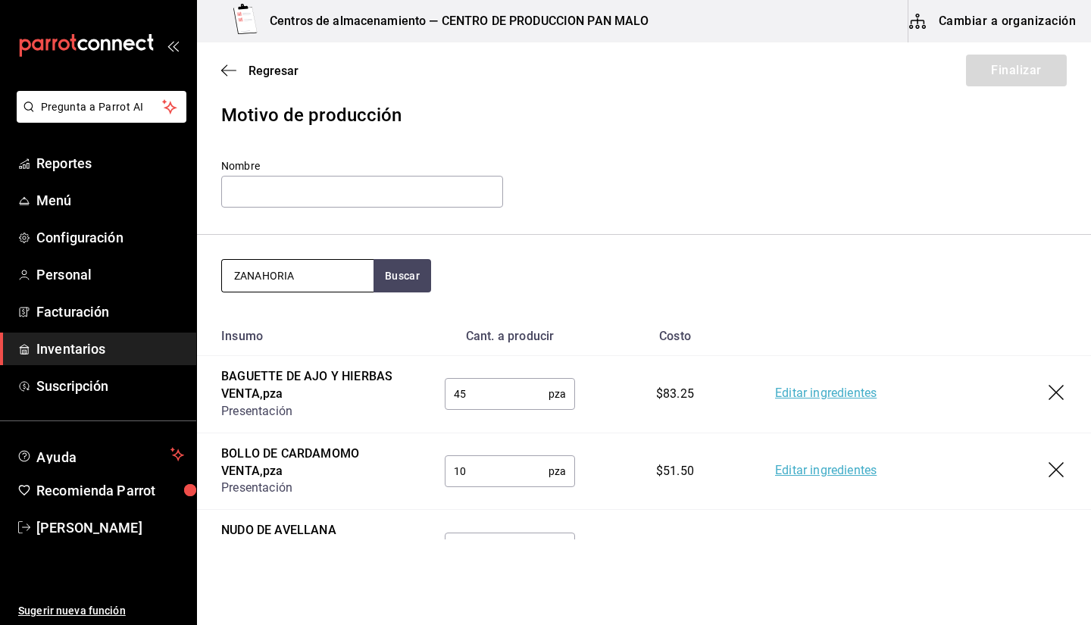
click at [308, 277] on input "ZANAHORIA" at bounding box center [298, 276] width 152 height 32
type input "T"
type input "REDVE"
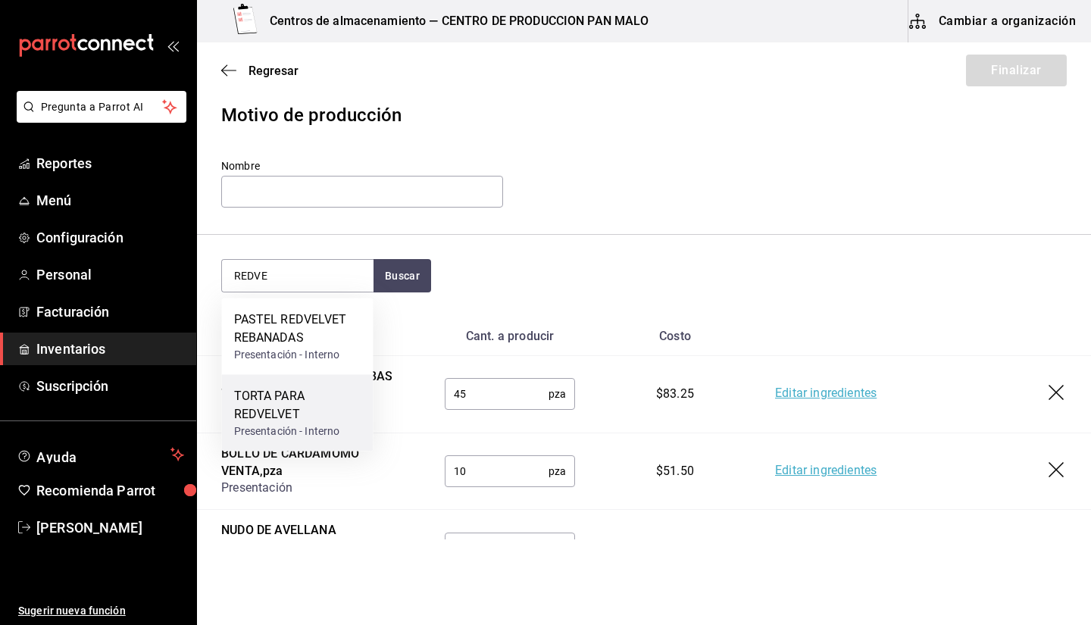
click at [306, 397] on div "TORTA PARA REDVELVET" at bounding box center [297, 405] width 127 height 36
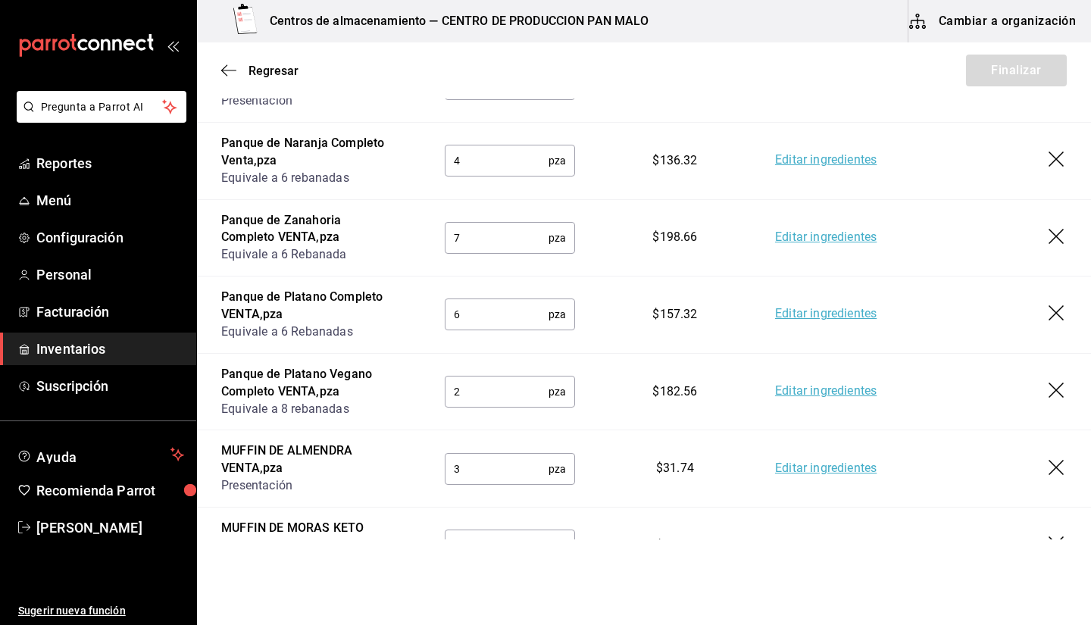
scroll to position [638, 0]
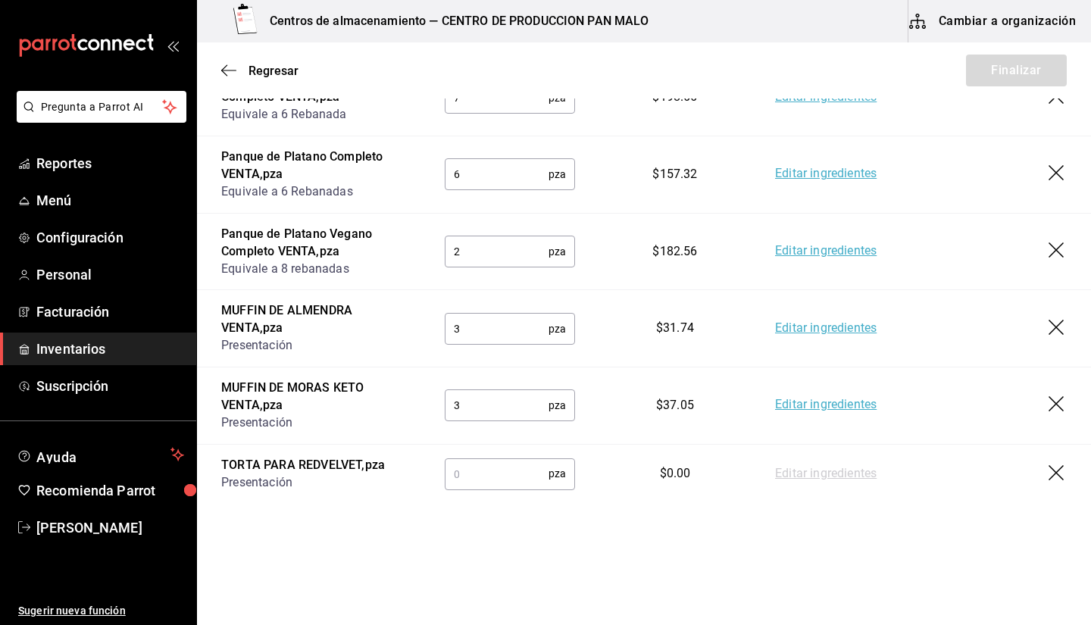
click at [515, 480] on input "text" at bounding box center [497, 473] width 104 height 30
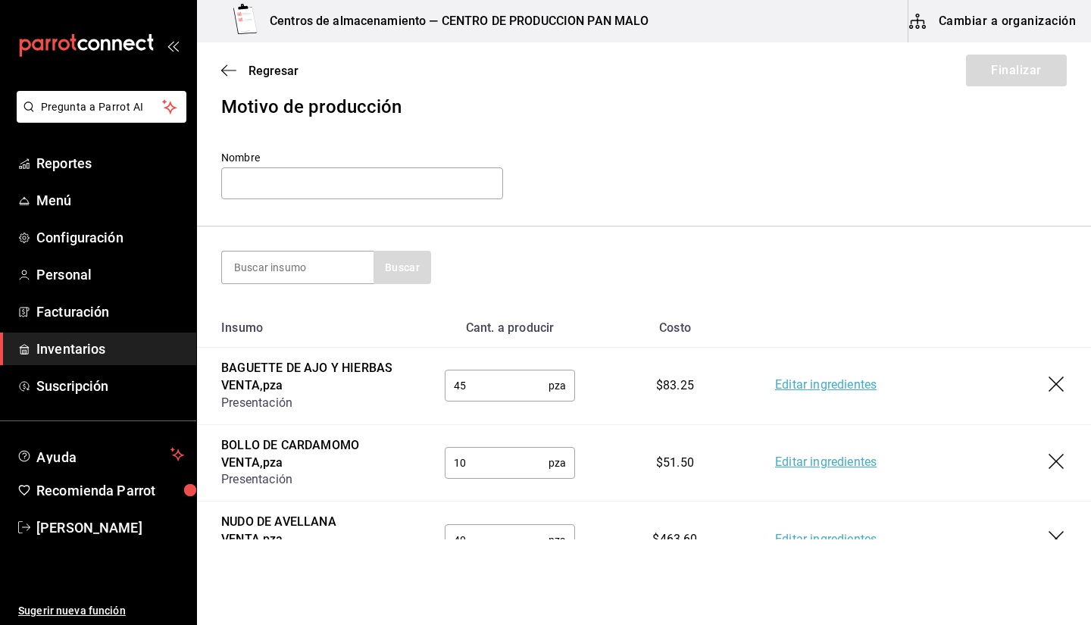
scroll to position [5, 0]
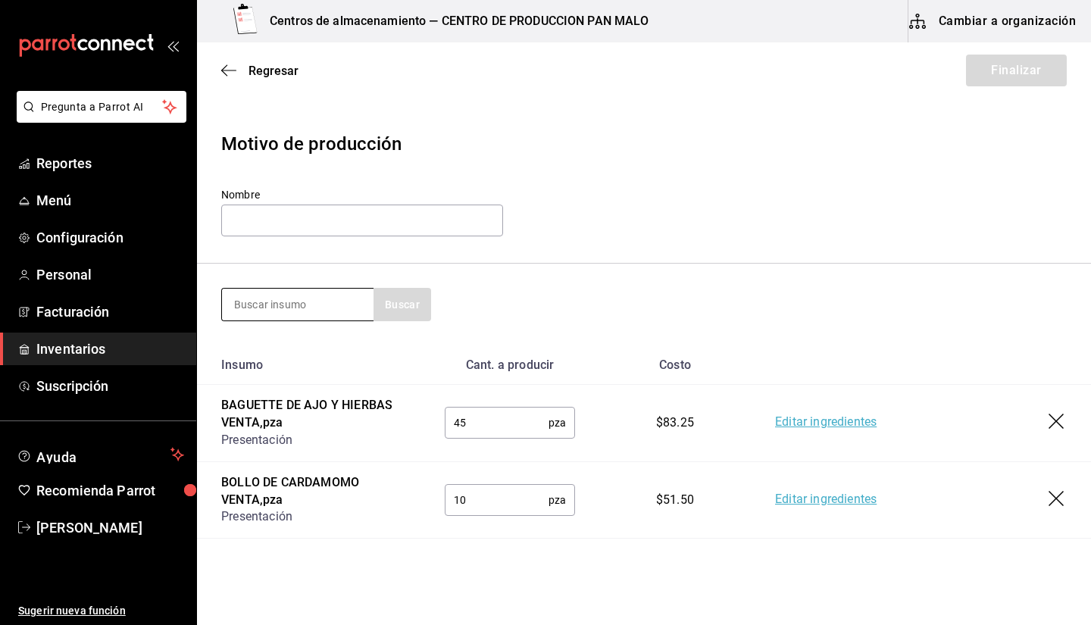
type input "3"
click at [323, 314] on input at bounding box center [298, 305] width 152 height 32
type input "chees"
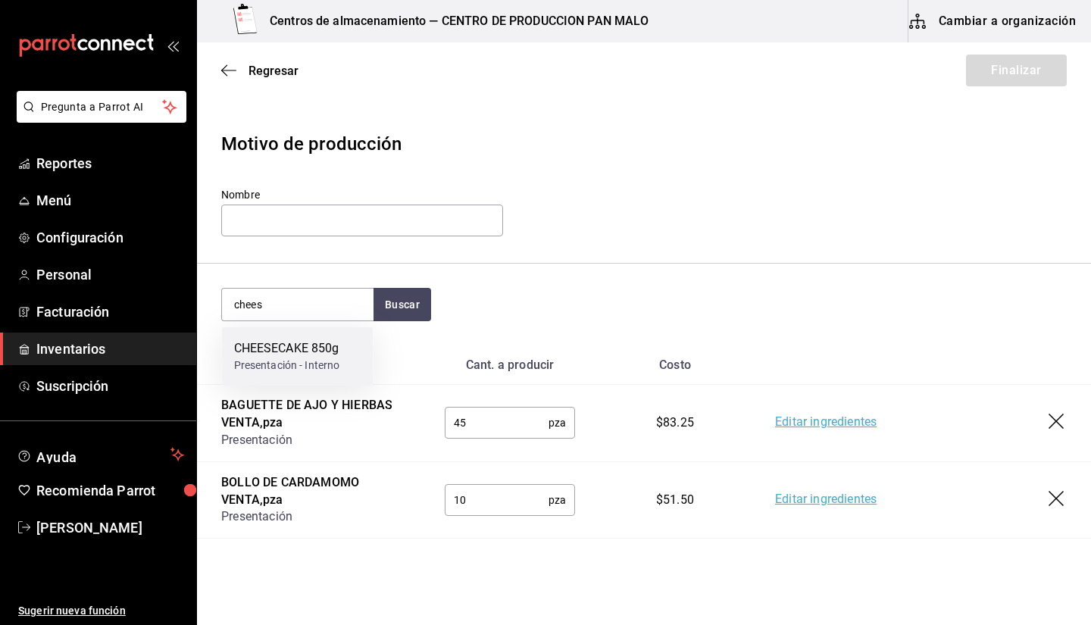
click at [302, 358] on div "Presentación - Interno" at bounding box center [287, 366] width 106 height 16
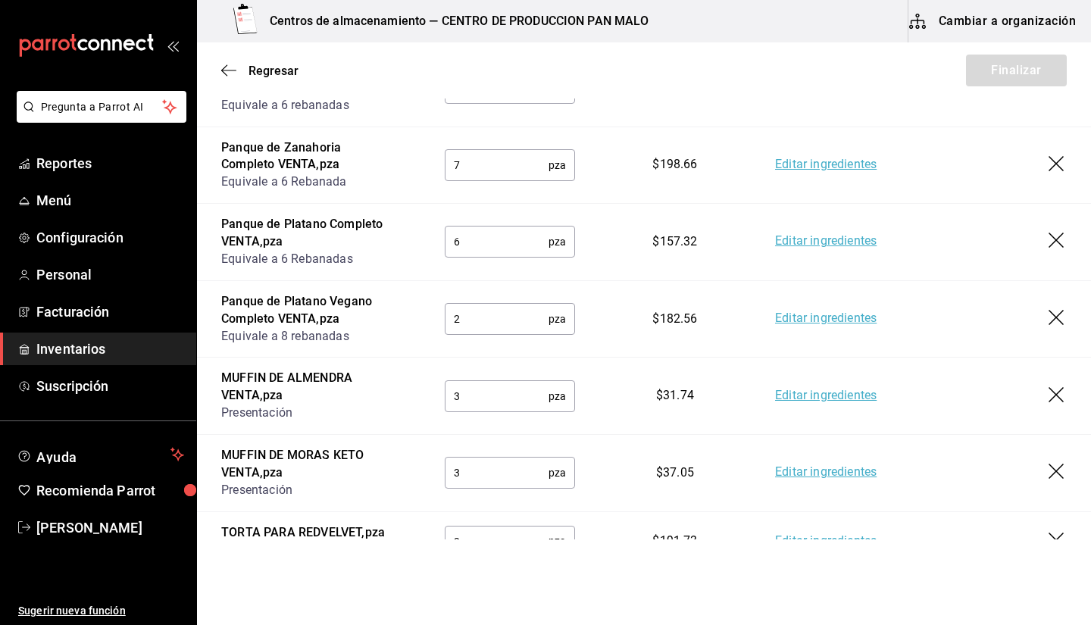
scroll to position [698, 0]
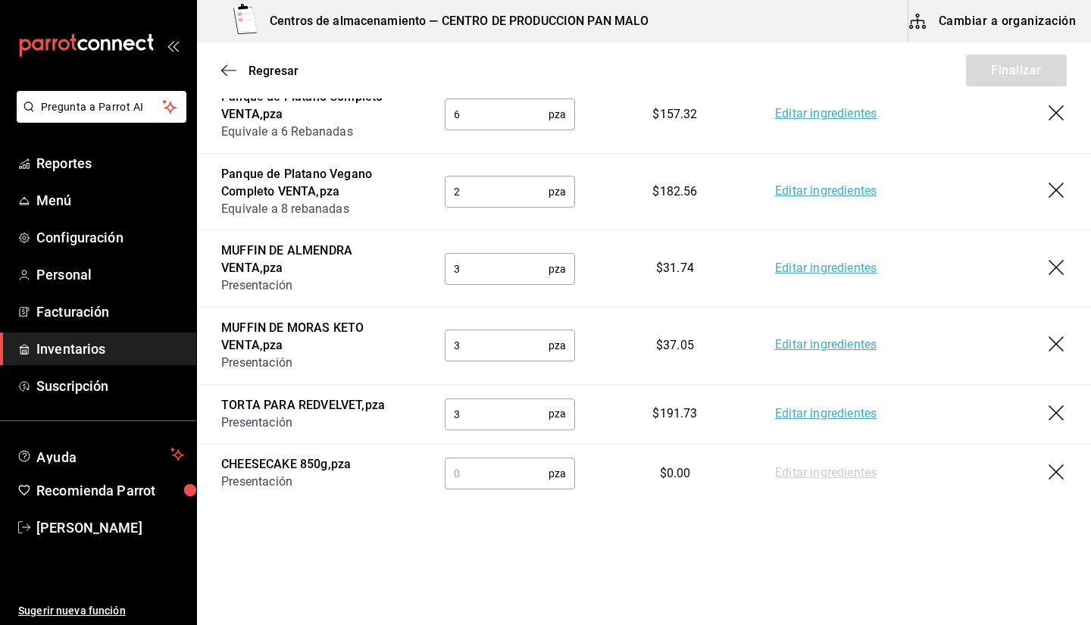
click at [478, 486] on input "text" at bounding box center [497, 473] width 104 height 30
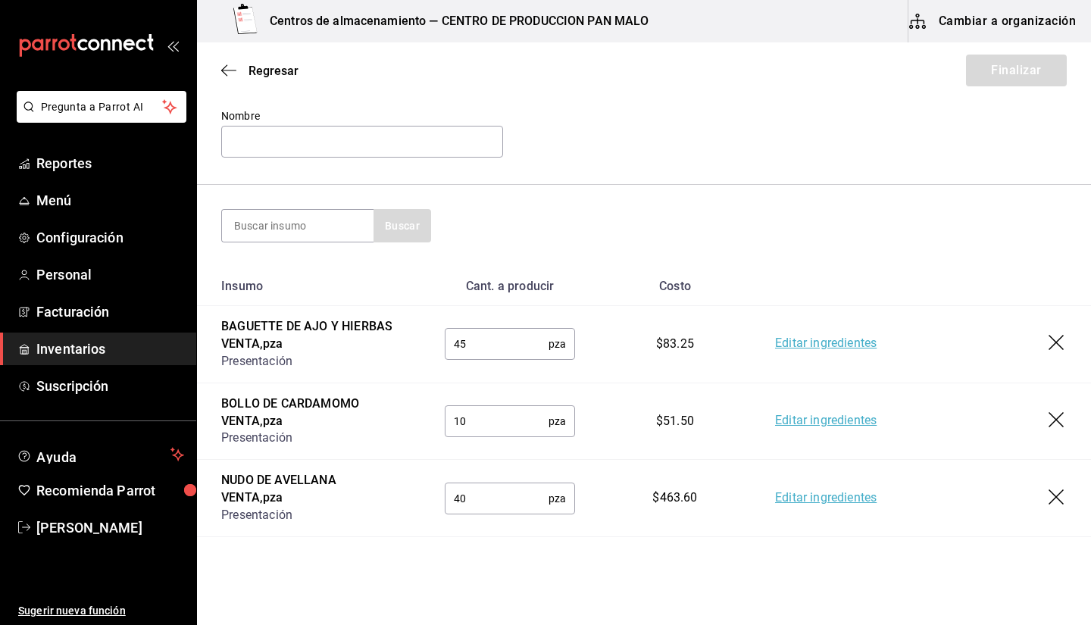
scroll to position [58, 0]
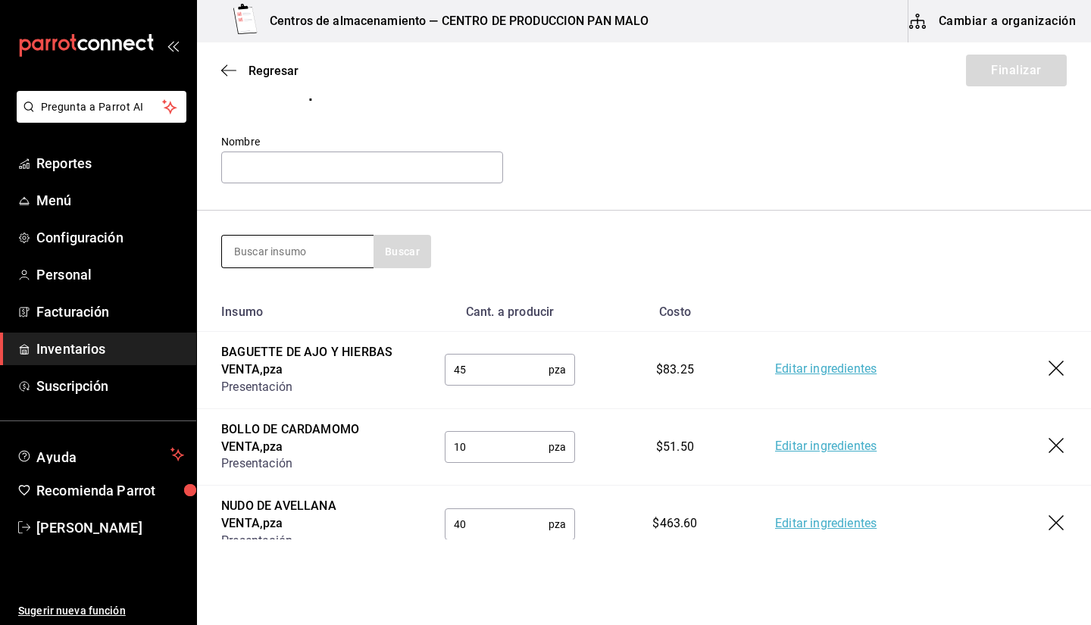
type input "5"
click at [317, 252] on input at bounding box center [298, 252] width 152 height 32
type input "concha"
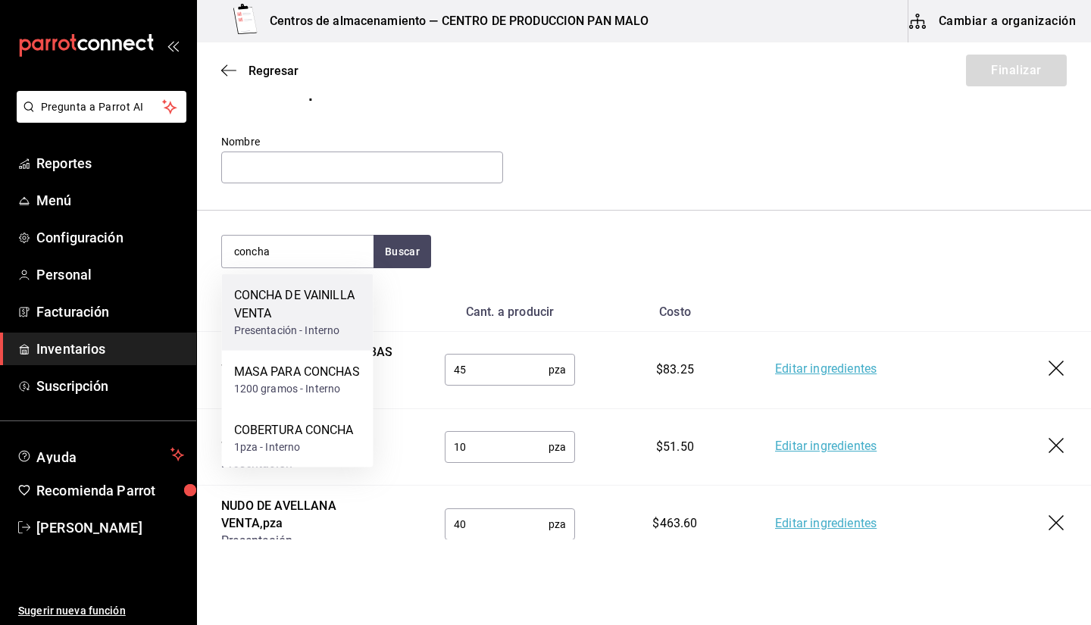
click at [296, 328] on div "Presentación - Interno" at bounding box center [297, 331] width 127 height 16
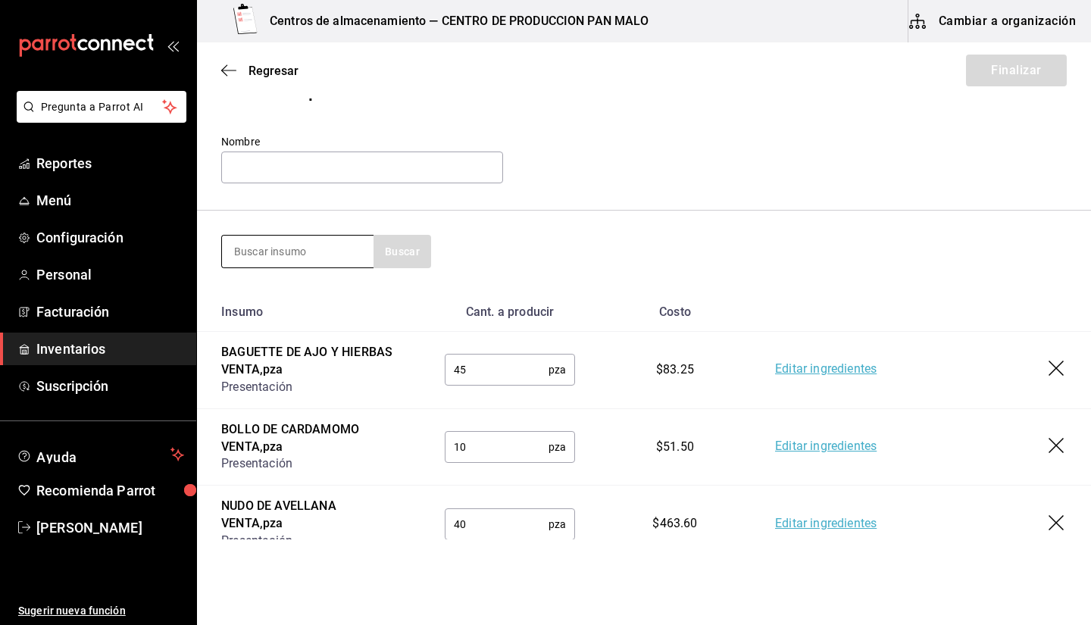
click at [329, 260] on input at bounding box center [298, 252] width 152 height 32
type input "hojaldre"
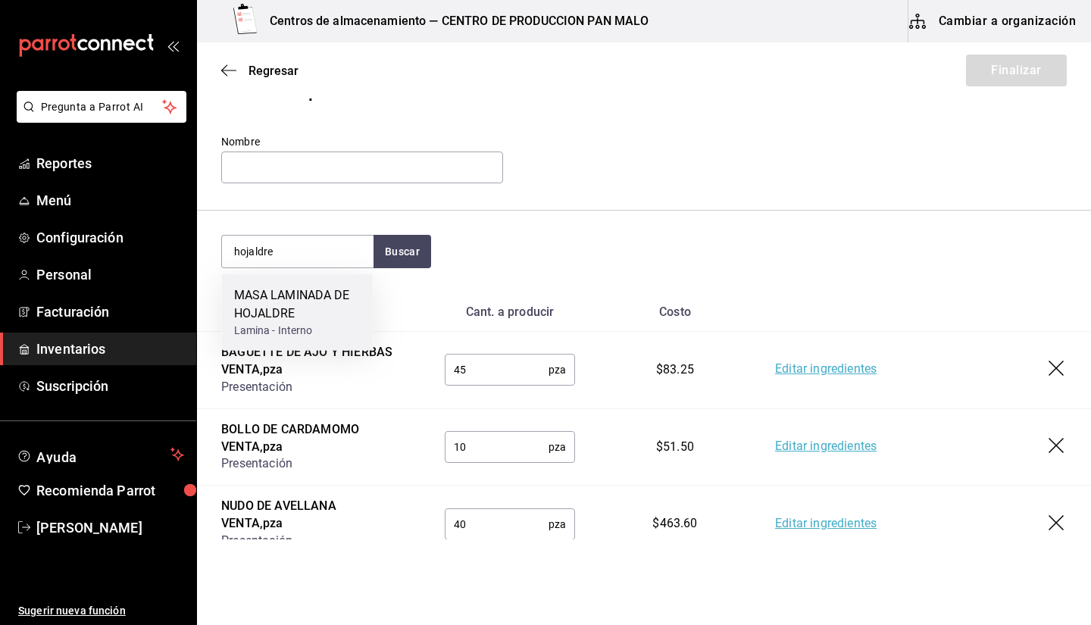
click at [322, 296] on div "MASA LAMINADA DE HOJALDRE" at bounding box center [297, 304] width 127 height 36
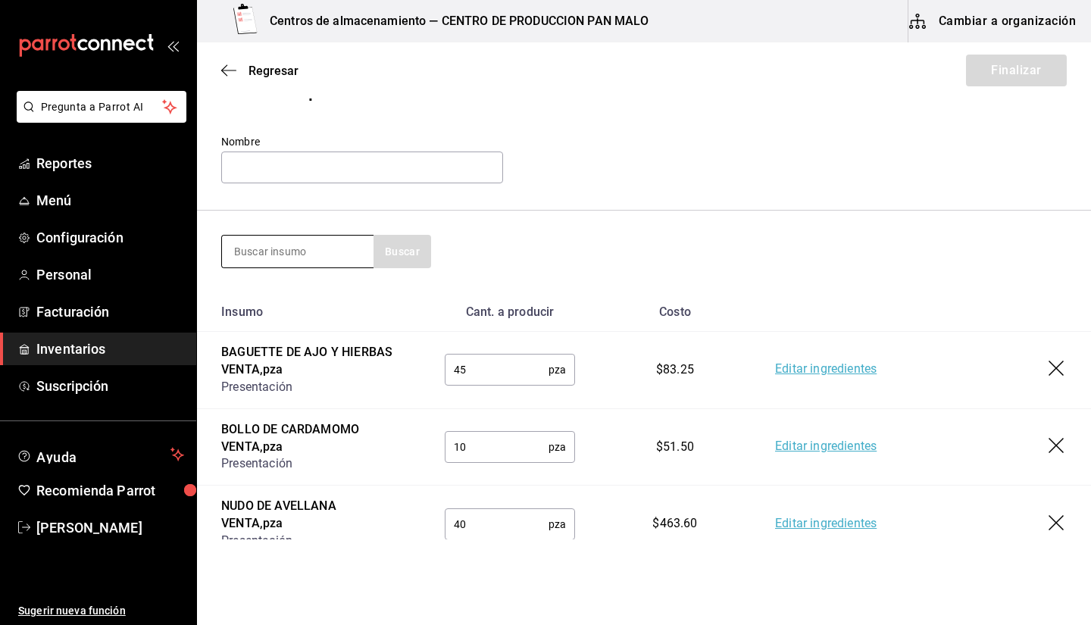
click at [305, 239] on input at bounding box center [298, 252] width 152 height 32
type input "tarta"
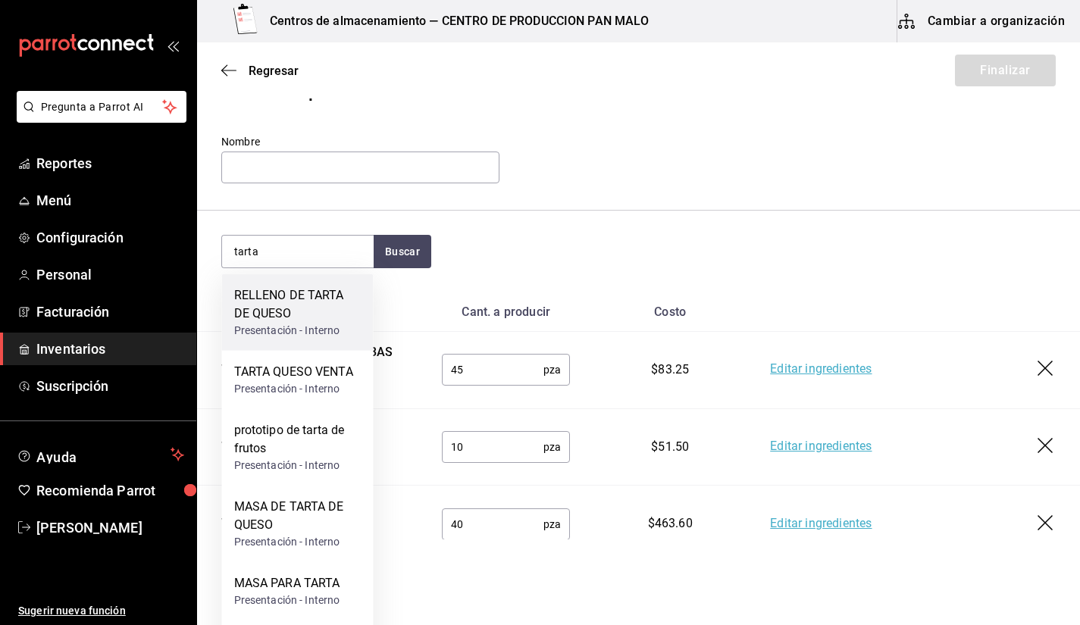
click at [310, 327] on div "Presentación - Interno" at bounding box center [297, 331] width 127 height 16
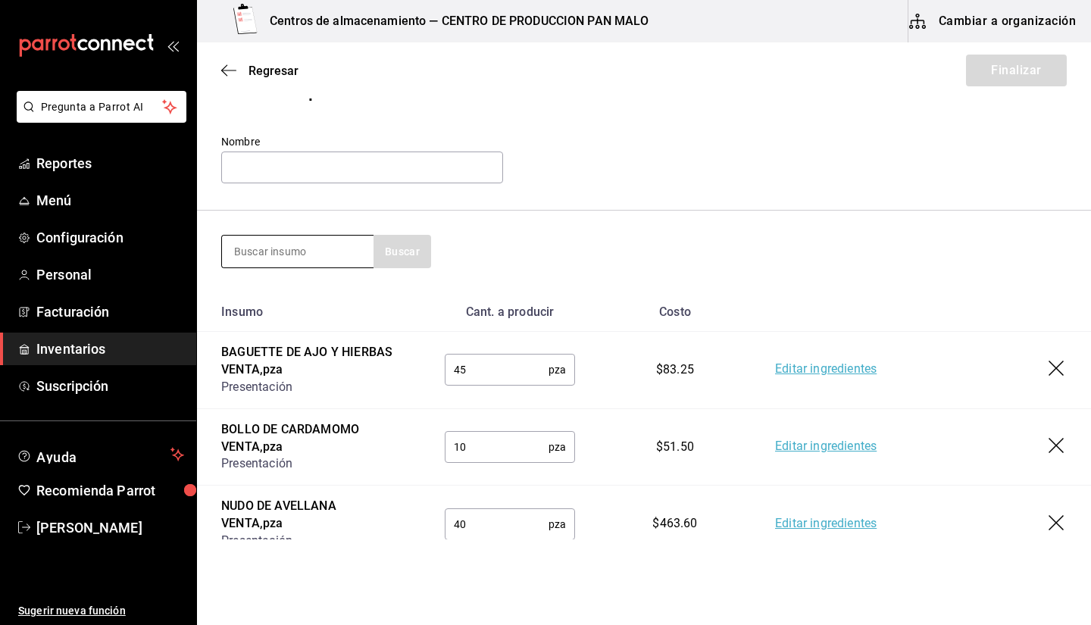
click at [318, 243] on input at bounding box center [298, 252] width 152 height 32
click at [337, 243] on input at bounding box center [298, 252] width 152 height 32
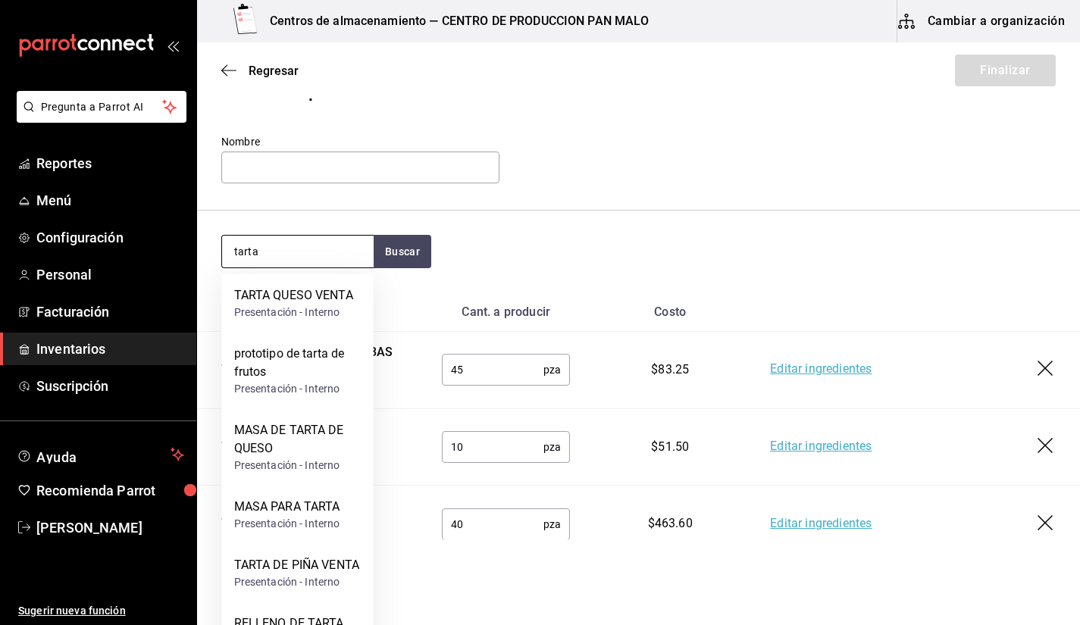
type input "tarta"
click at [288, 316] on div "Presentación - Interno" at bounding box center [293, 313] width 119 height 16
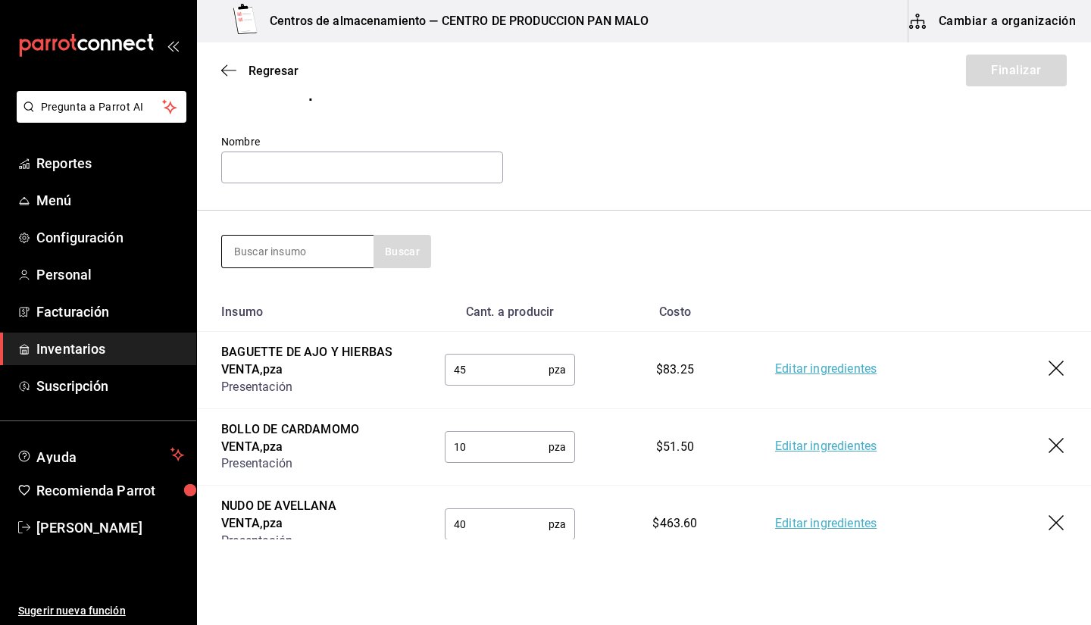
click at [303, 246] on input at bounding box center [298, 252] width 152 height 32
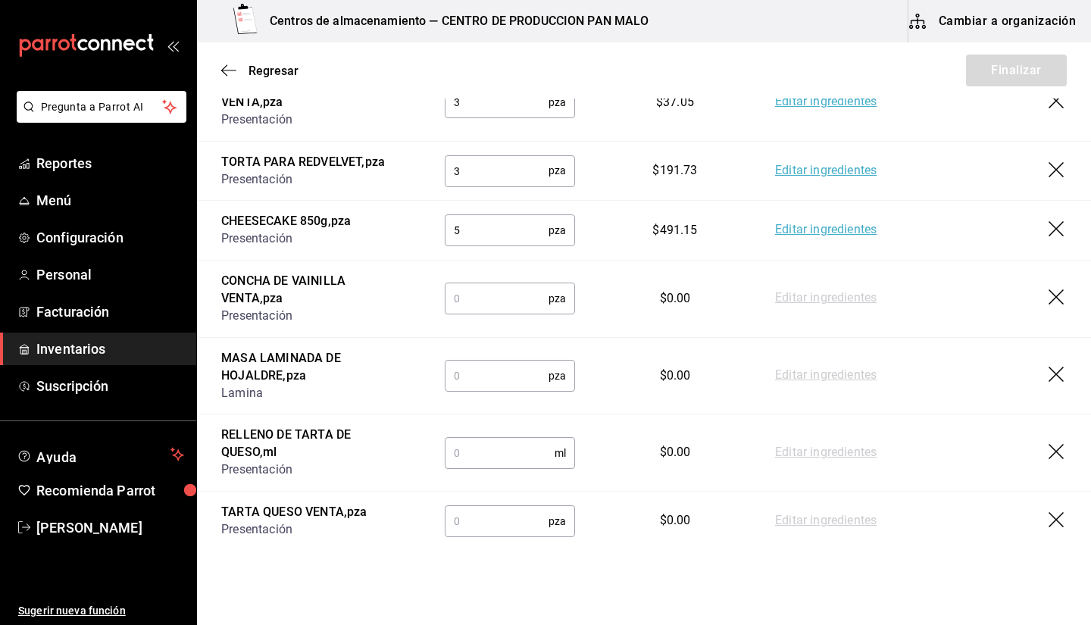
scroll to position [989, 0]
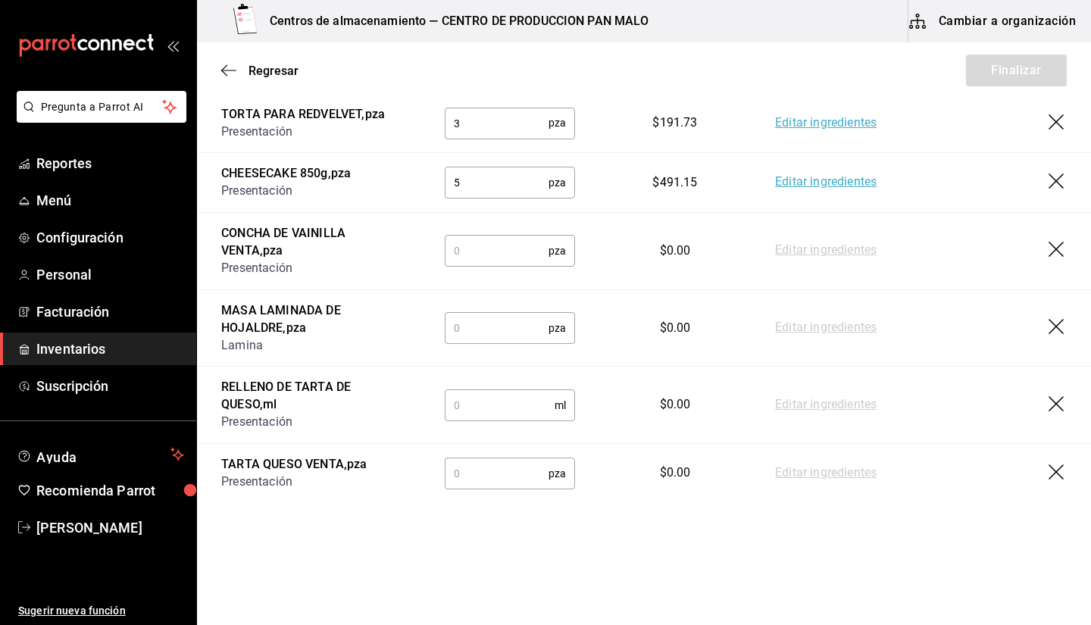
click at [1049, 408] on icon "button" at bounding box center [1058, 405] width 18 height 18
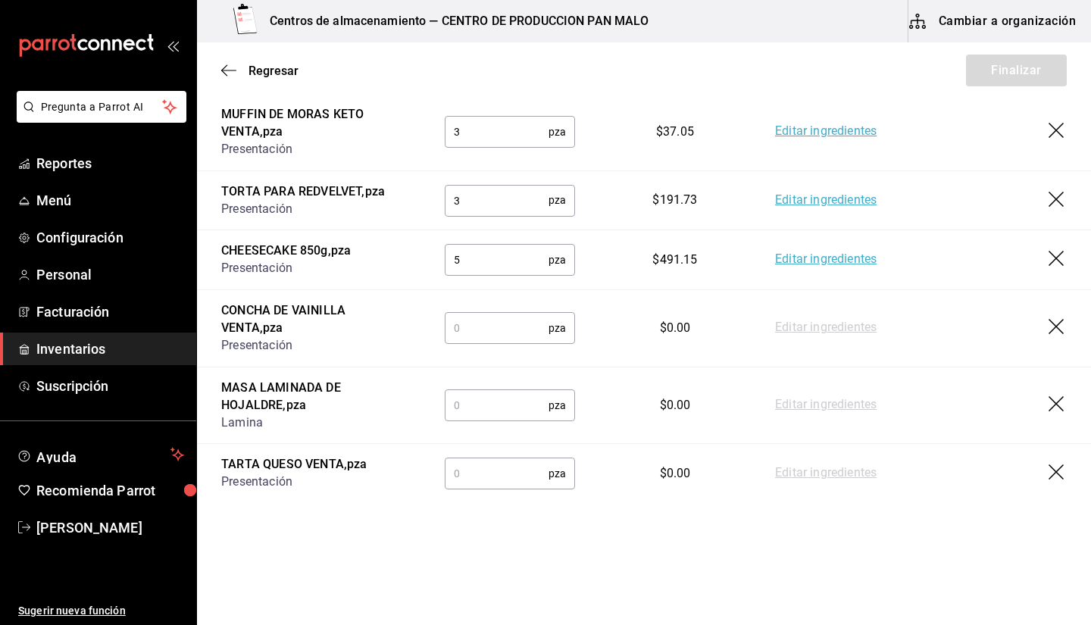
click at [476, 318] on input "text" at bounding box center [497, 328] width 104 height 30
click at [464, 330] on input "text" at bounding box center [497, 328] width 104 height 30
type input "30"
click at [518, 396] on input "text" at bounding box center [497, 405] width 104 height 30
type input "5"
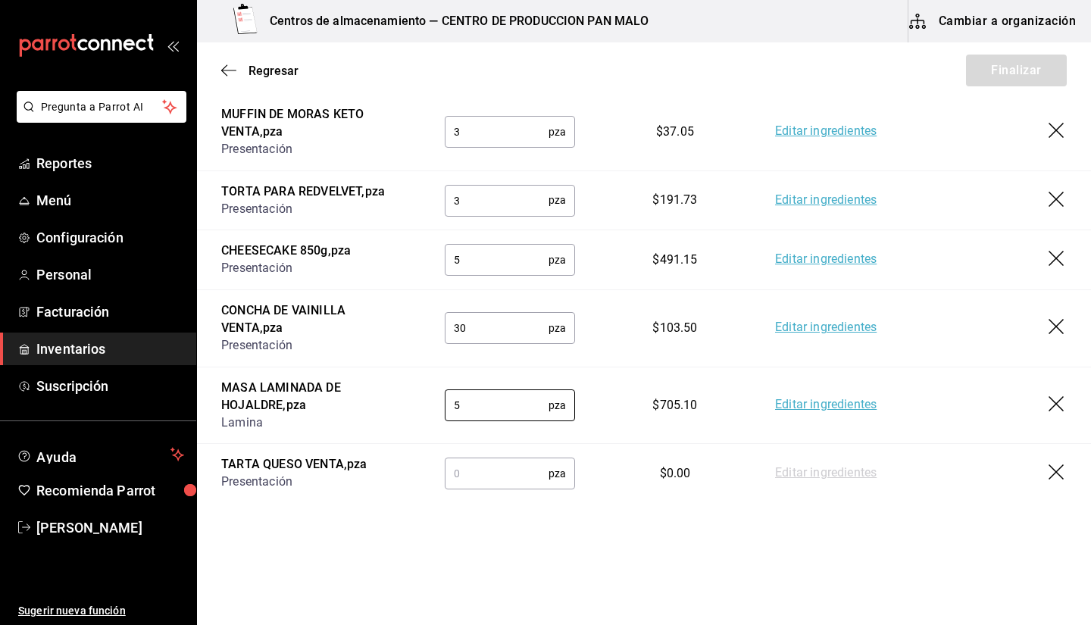
click at [520, 466] on input "text" at bounding box center [497, 473] width 104 height 30
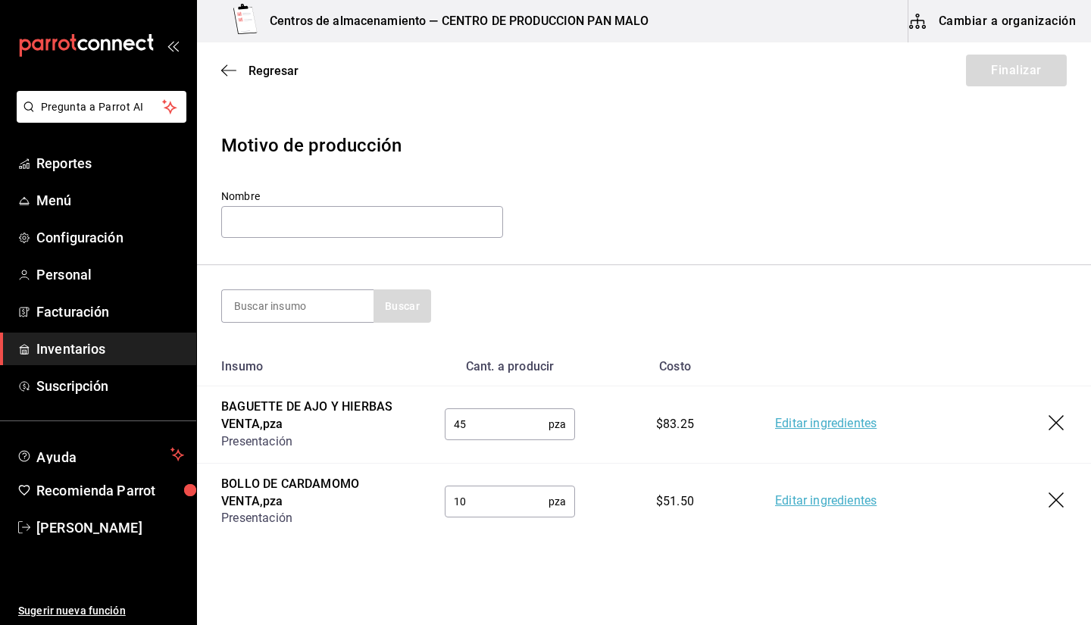
scroll to position [0, 0]
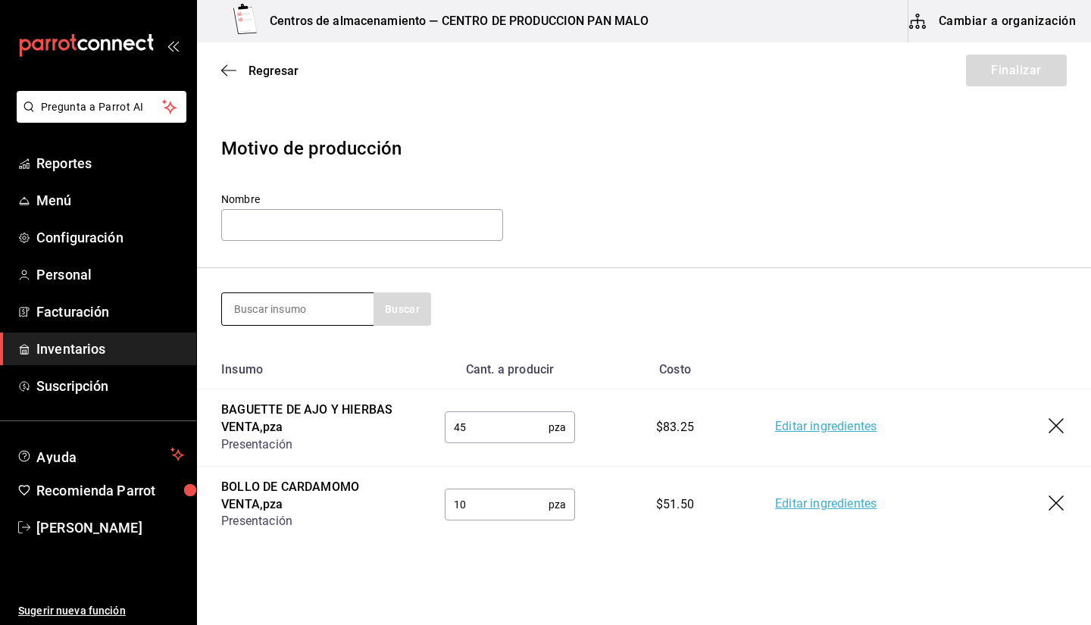
type input "8"
click at [309, 324] on input at bounding box center [298, 309] width 152 height 32
click at [316, 234] on input "text" at bounding box center [362, 225] width 282 height 32
click at [291, 304] on input at bounding box center [298, 309] width 152 height 32
click at [258, 314] on input at bounding box center [298, 309] width 152 height 32
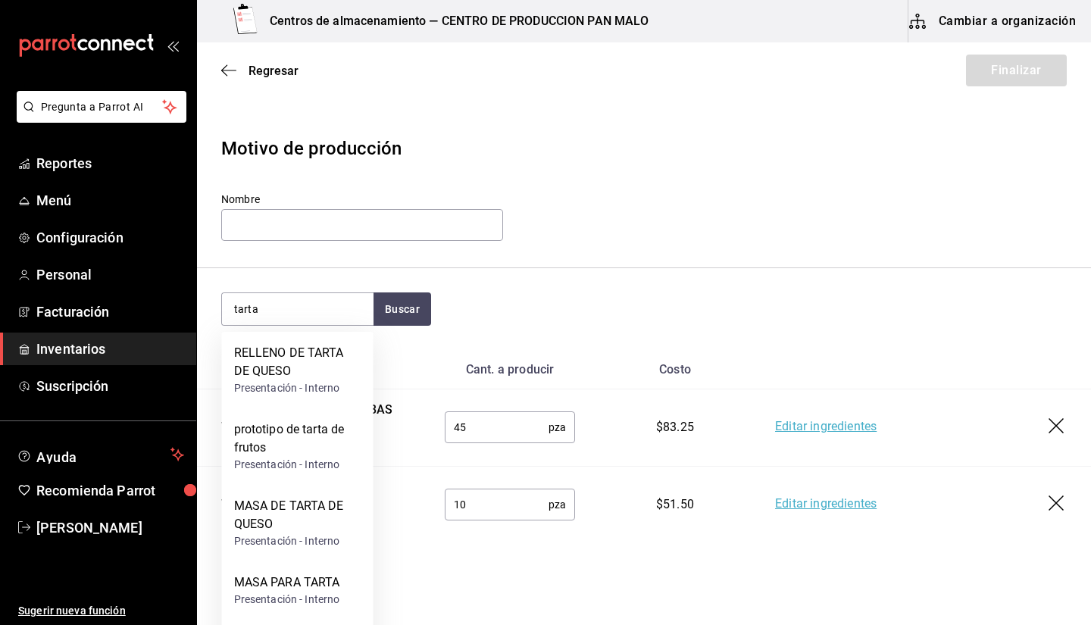
click at [740, 265] on header "Motivo de producción Nombre" at bounding box center [644, 190] width 894 height 158
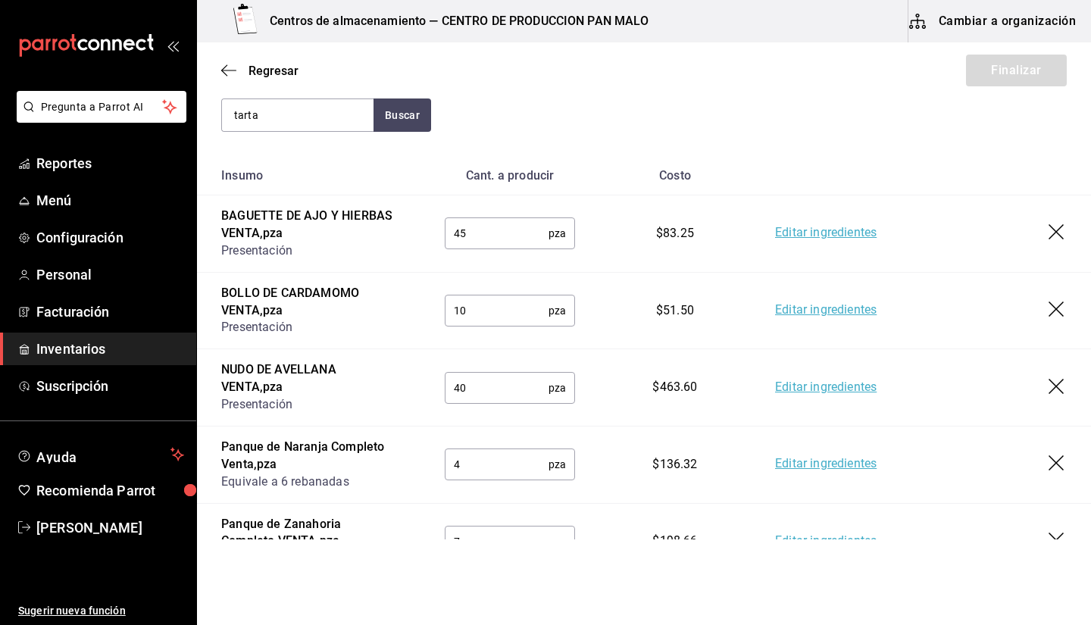
scroll to position [23, 0]
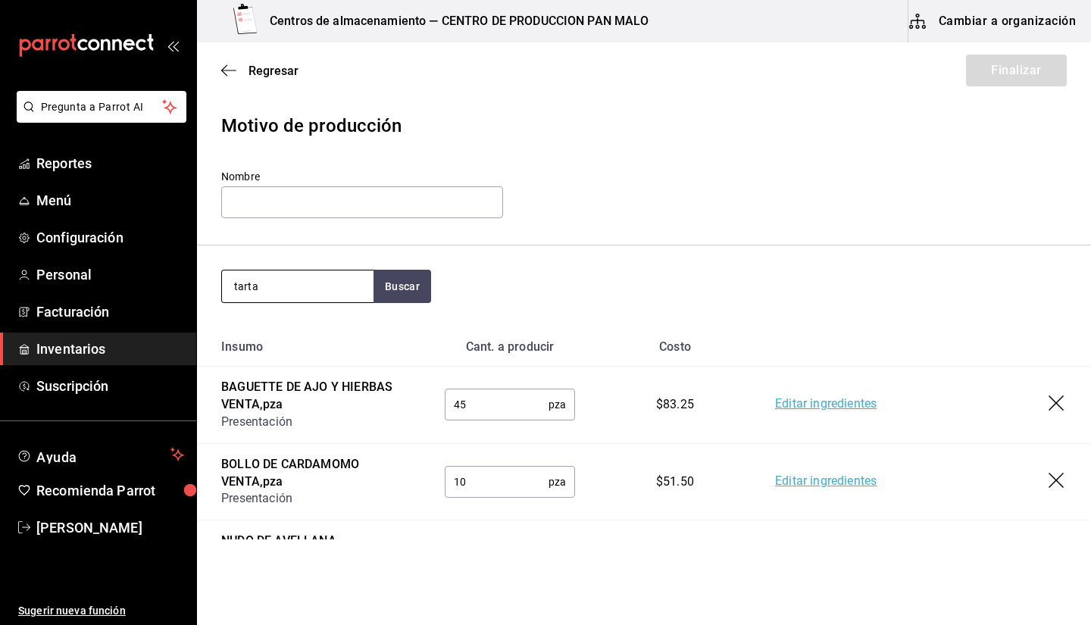
click at [301, 275] on input "tarta" at bounding box center [298, 287] width 152 height 32
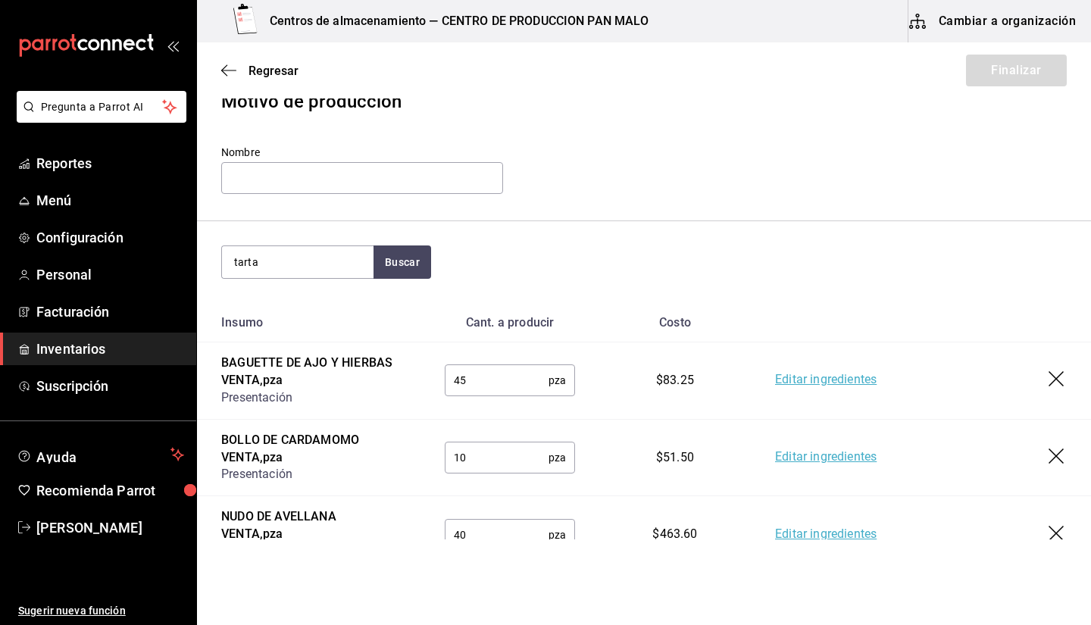
scroll to position [0, 0]
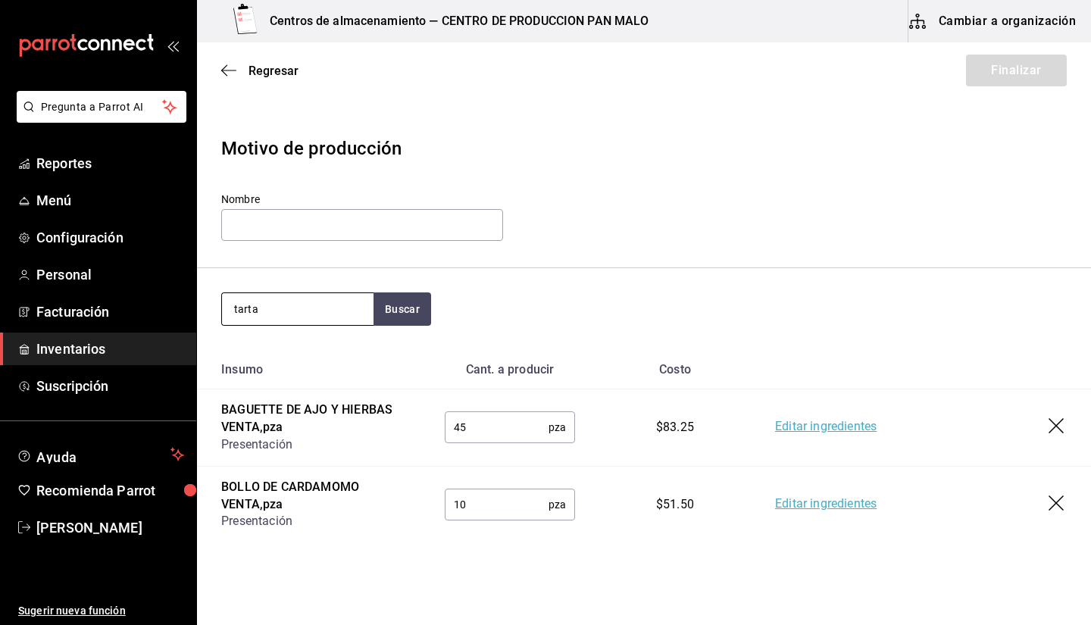
click at [267, 311] on input "tarta" at bounding box center [298, 309] width 152 height 32
click at [355, 297] on input "tarta" at bounding box center [298, 309] width 152 height 32
click at [280, 300] on input "tarta" at bounding box center [298, 309] width 152 height 32
type input "t"
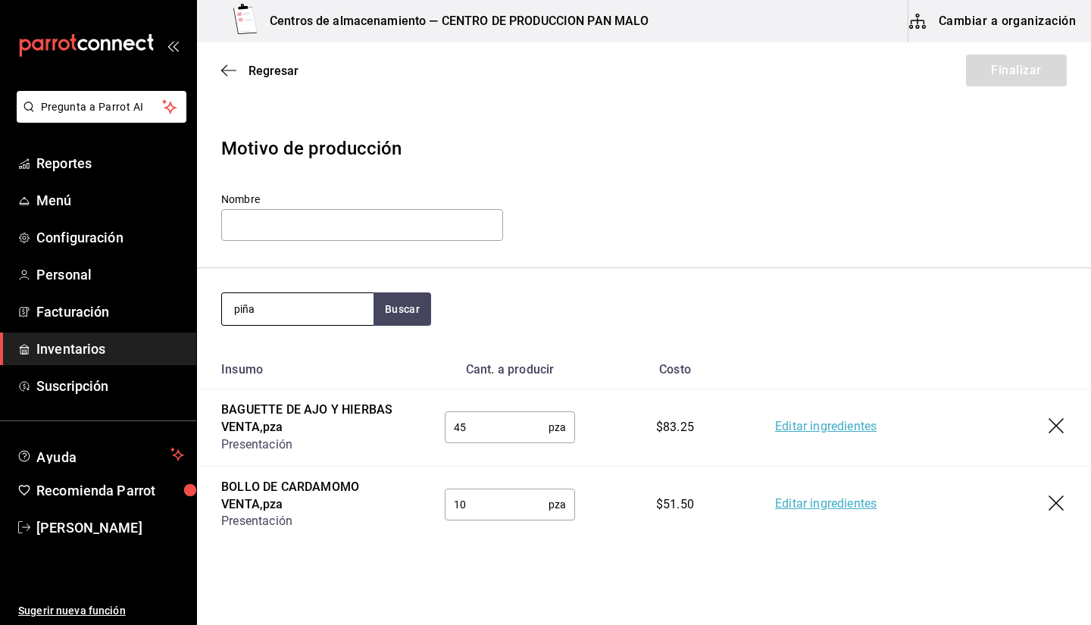
type input "piña"
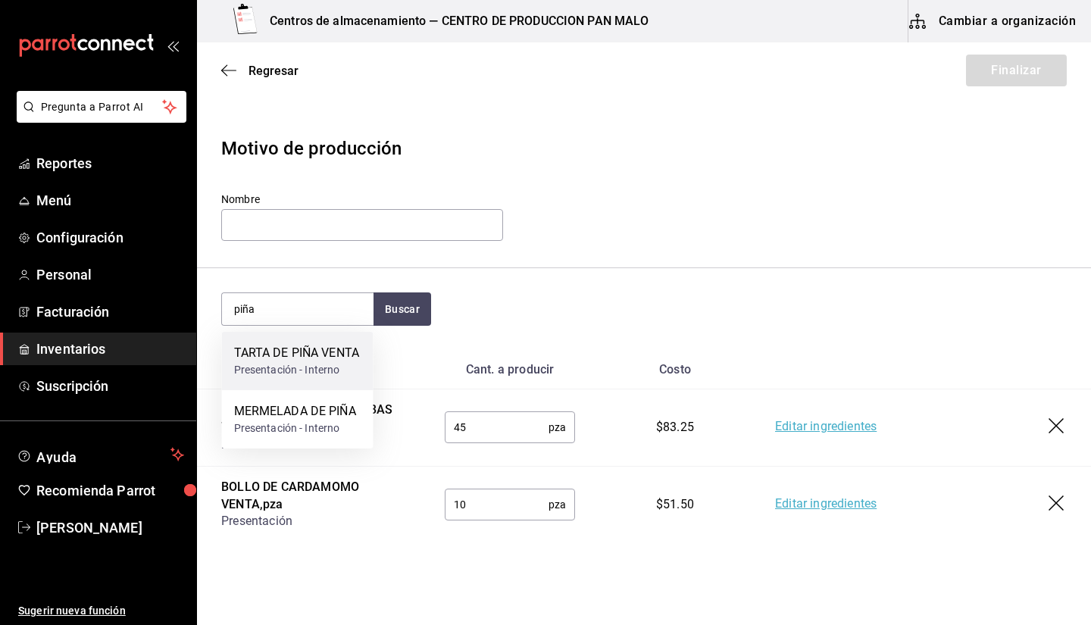
click at [339, 362] on div "TARTA DE PIÑA VENTA" at bounding box center [297, 353] width 126 height 18
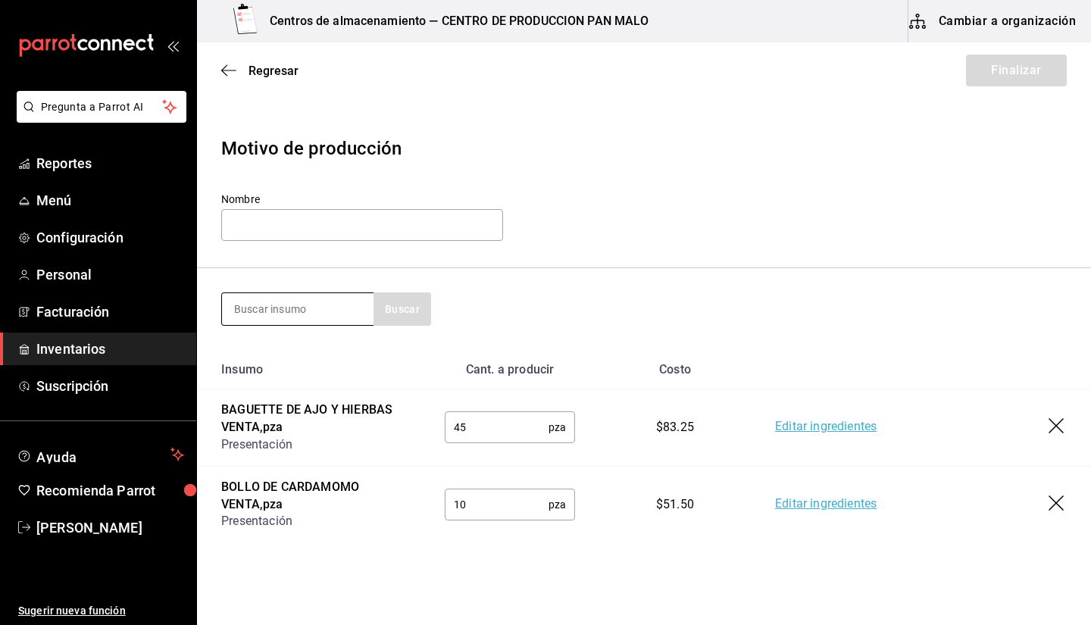
click at [333, 317] on input at bounding box center [298, 309] width 152 height 32
type input "manzana"
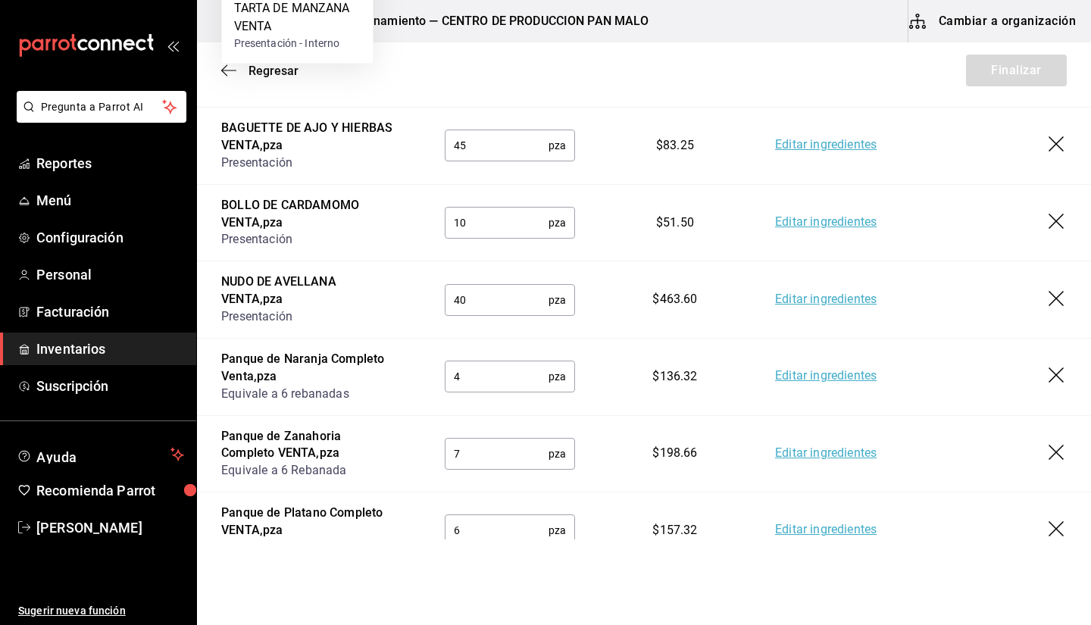
scroll to position [971, 0]
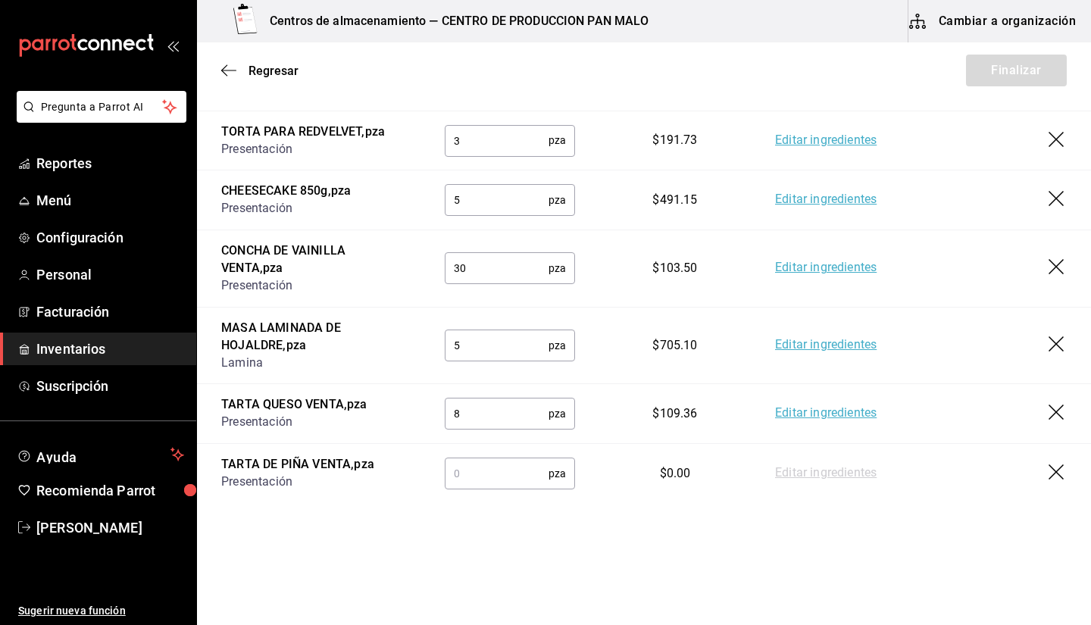
click at [546, 474] on div "pza ​" at bounding box center [510, 474] width 130 height 32
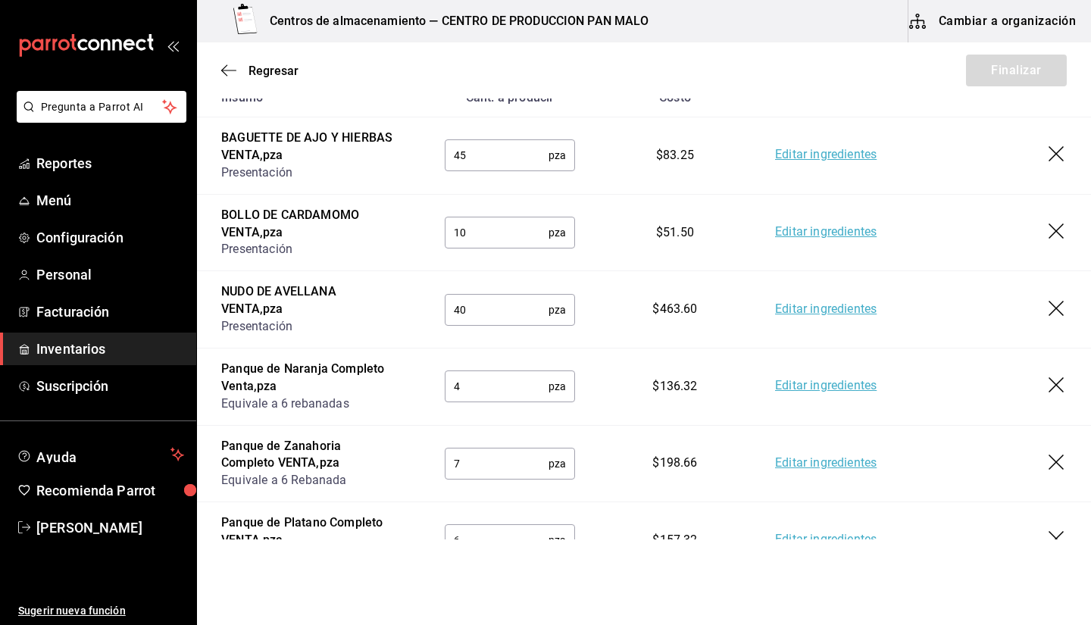
scroll to position [0, 0]
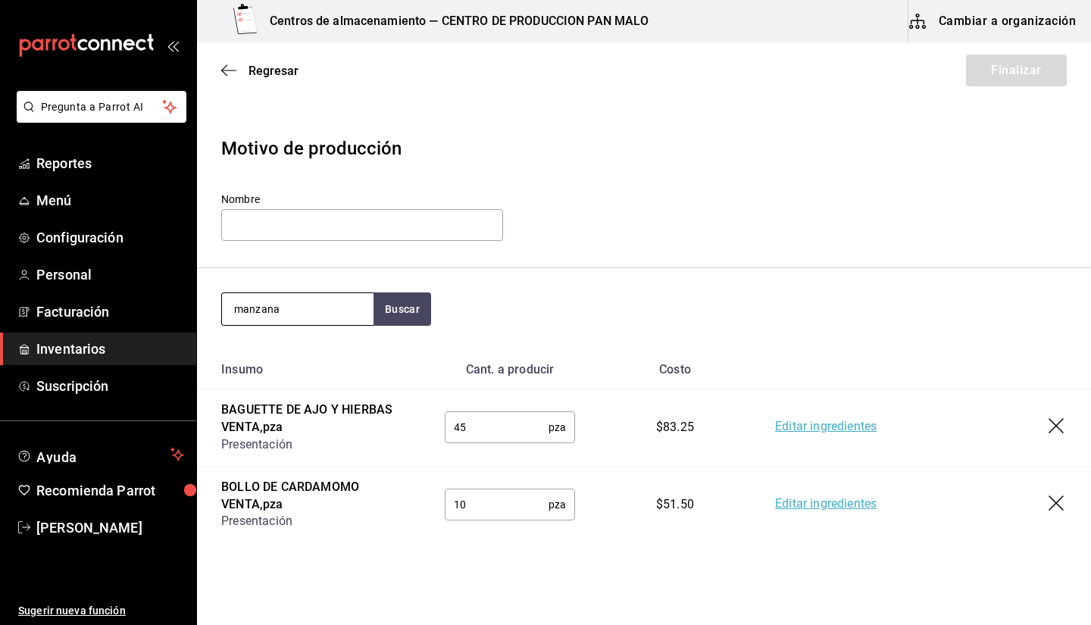
type input "19"
click at [368, 303] on input "manzana" at bounding box center [298, 309] width 152 height 32
click at [437, 309] on div "[PERSON_NAME]" at bounding box center [644, 308] width 846 height 33
click at [405, 309] on button "Buscar" at bounding box center [403, 308] width 58 height 33
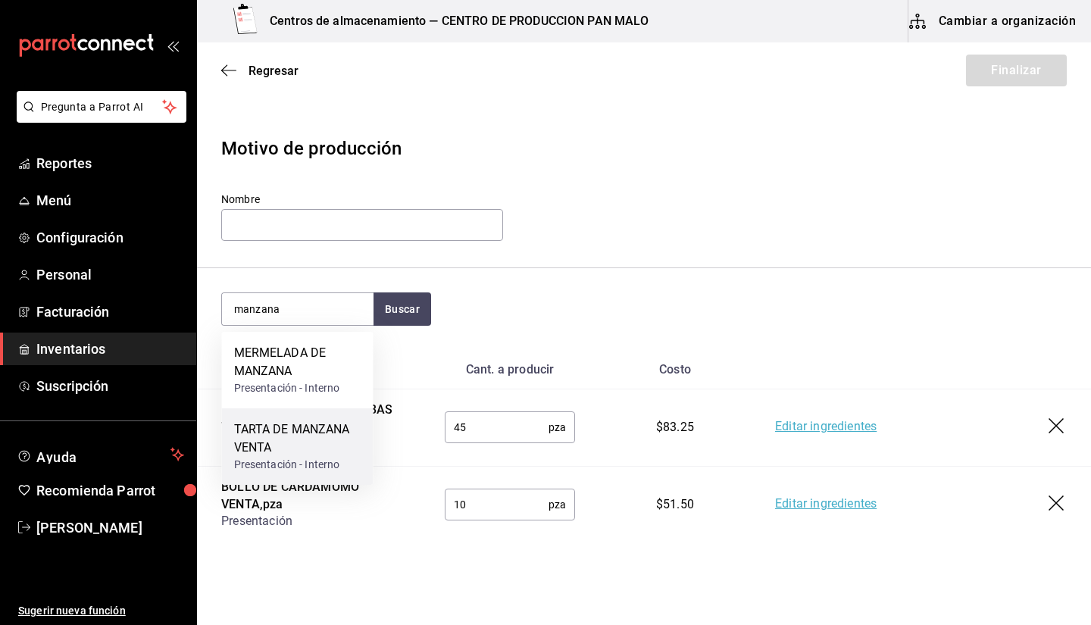
click at [321, 440] on div "TARTA DE MANZANA VENTA" at bounding box center [297, 439] width 127 height 36
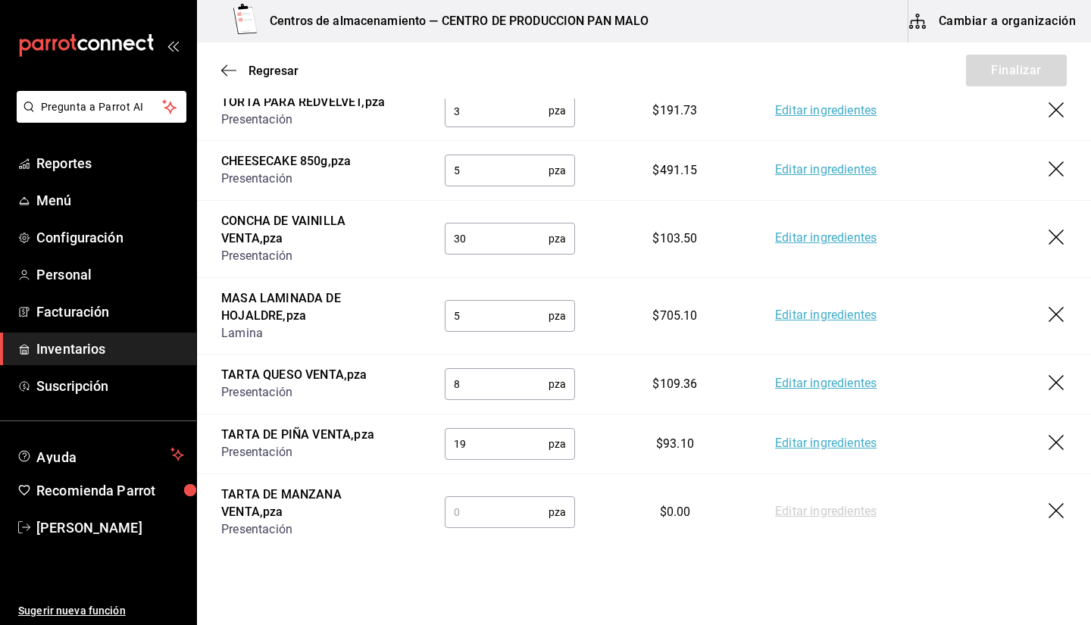
scroll to position [1048, 0]
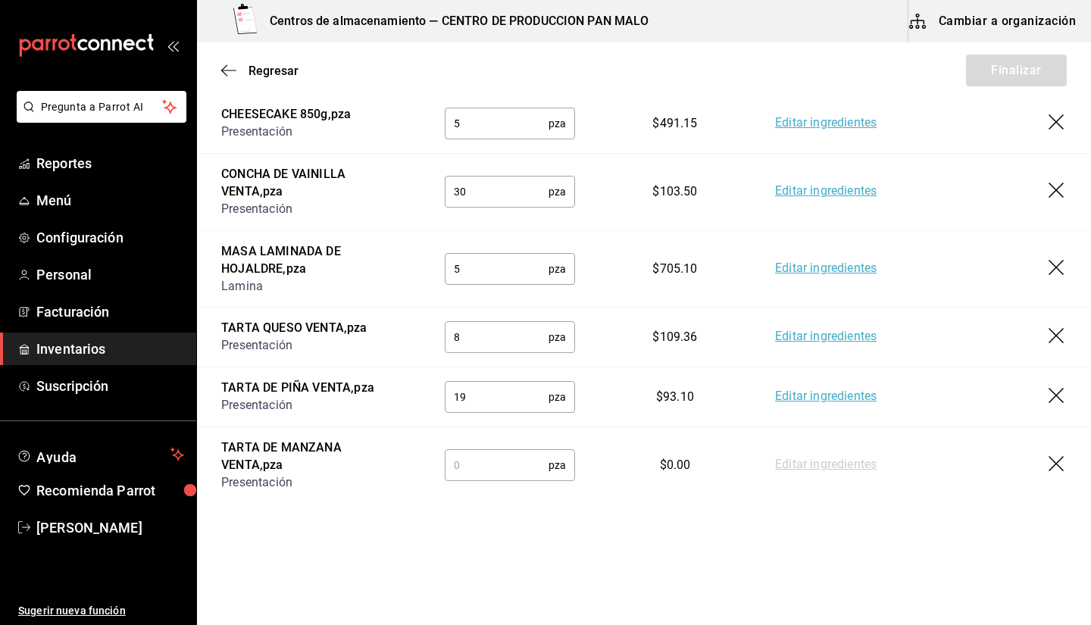
click at [512, 465] on input "text" at bounding box center [497, 465] width 104 height 30
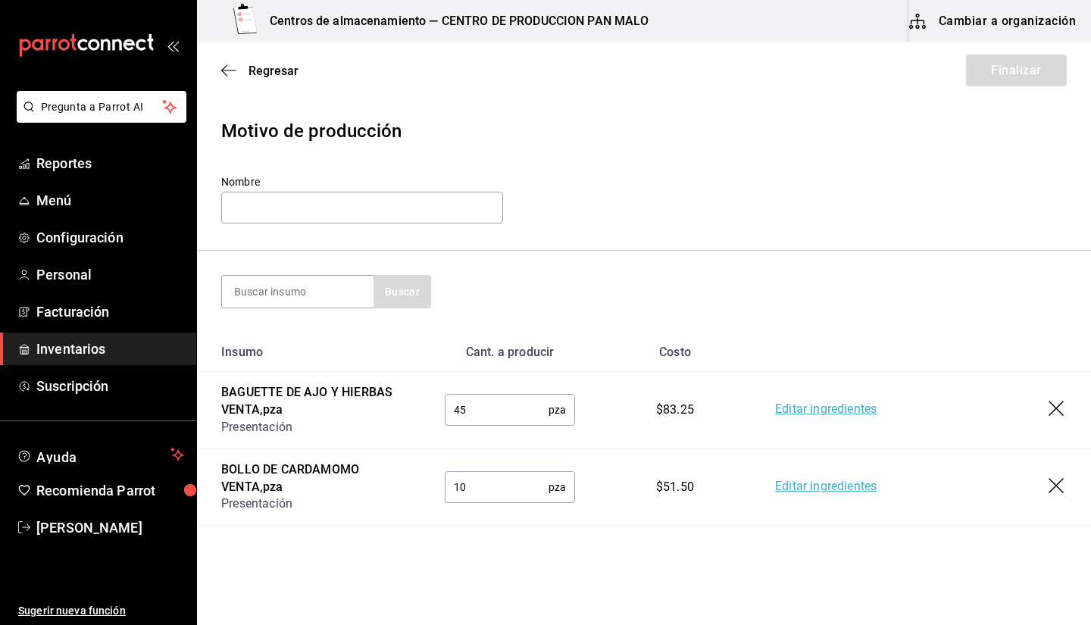
scroll to position [2, 0]
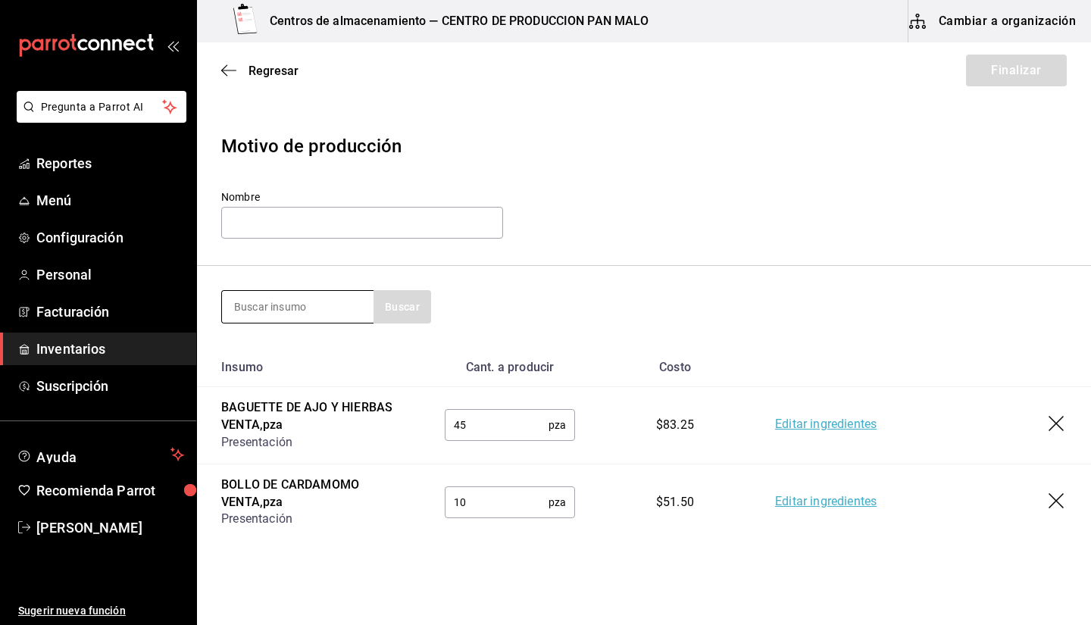
type input "19"
click at [253, 313] on input at bounding box center [298, 307] width 152 height 32
type input "almend"
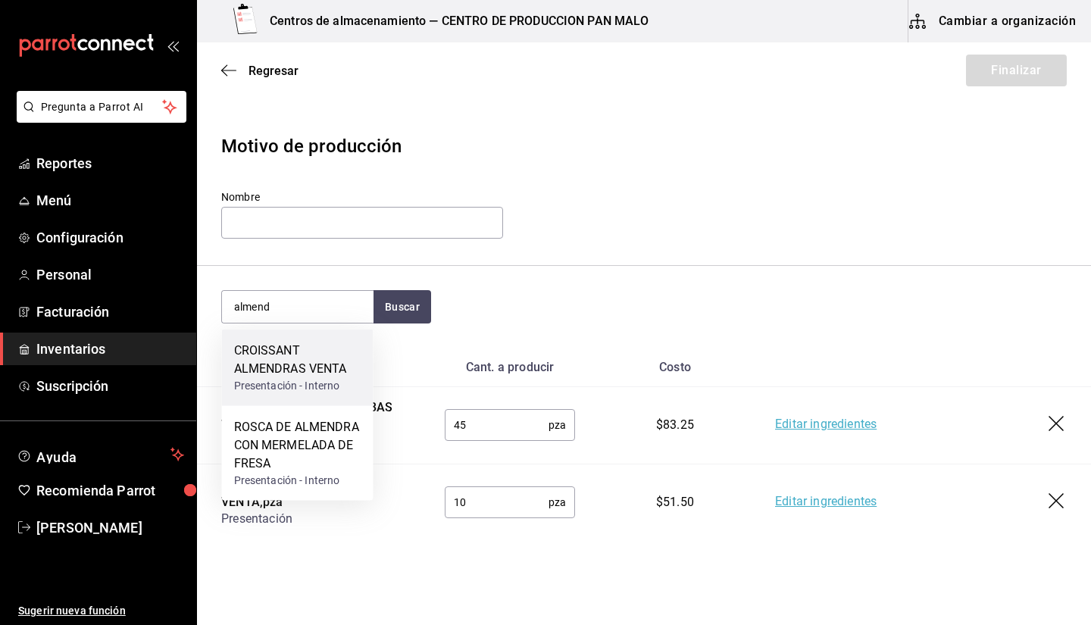
click at [317, 360] on div "CROISSANT ALMENDRAS VENTA" at bounding box center [297, 360] width 127 height 36
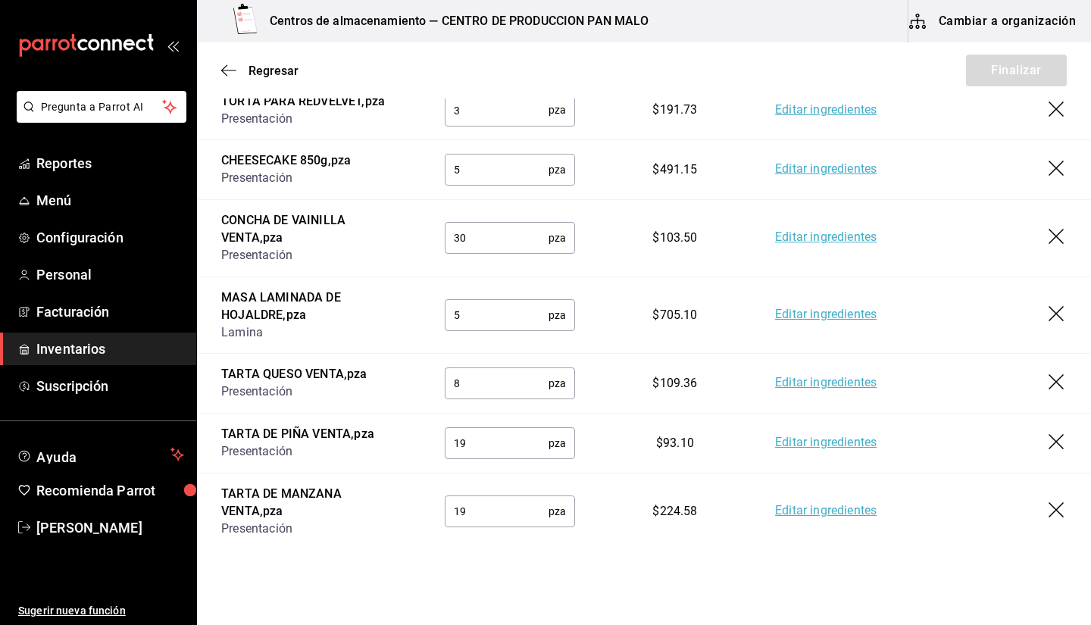
scroll to position [1125, 0]
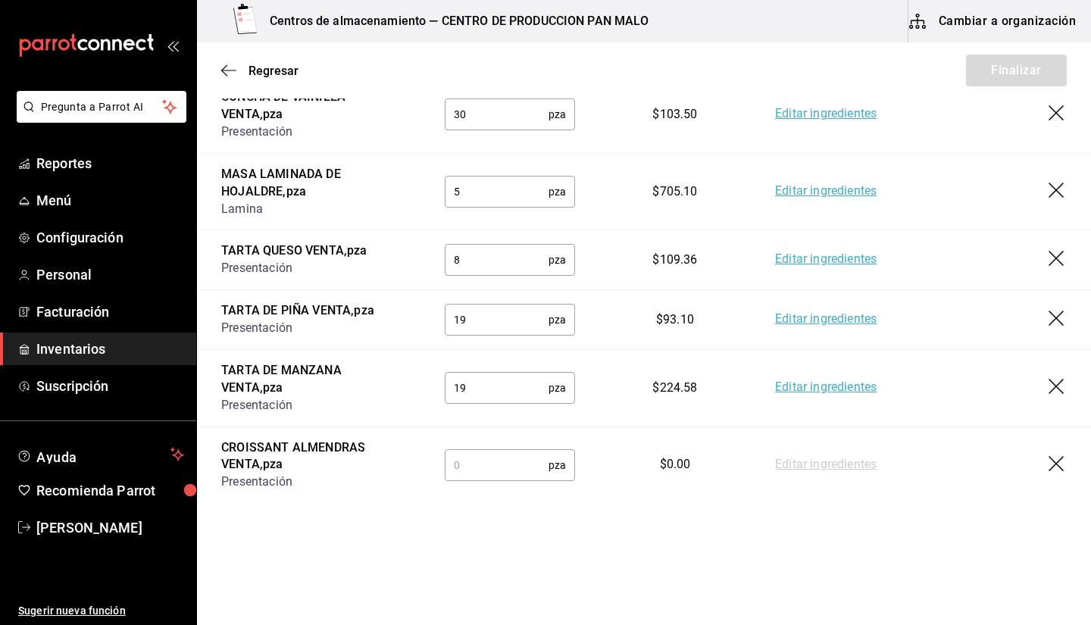
click at [531, 465] on input "text" at bounding box center [497, 465] width 104 height 30
click at [522, 468] on input "text" at bounding box center [497, 465] width 104 height 30
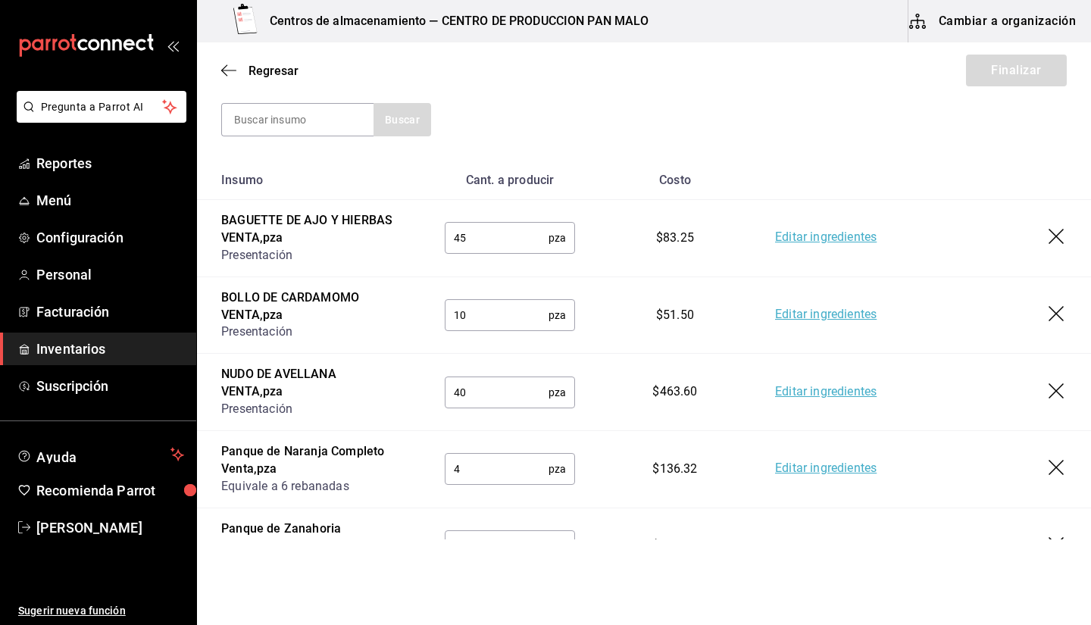
scroll to position [0, 0]
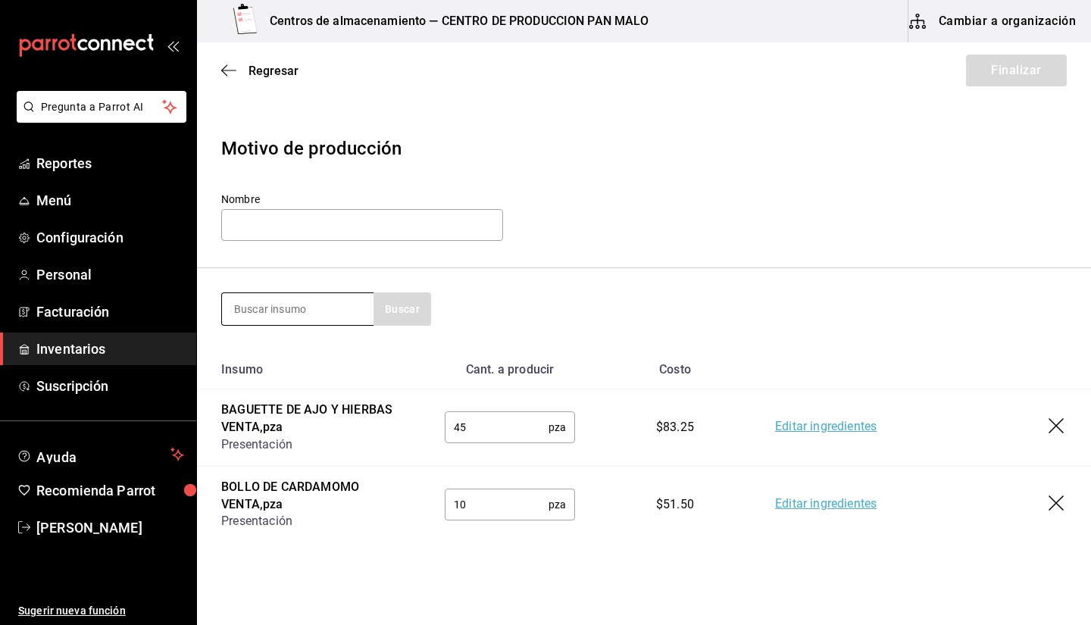
type input "25"
click at [286, 312] on input at bounding box center [298, 309] width 152 height 32
type input "polvoron"
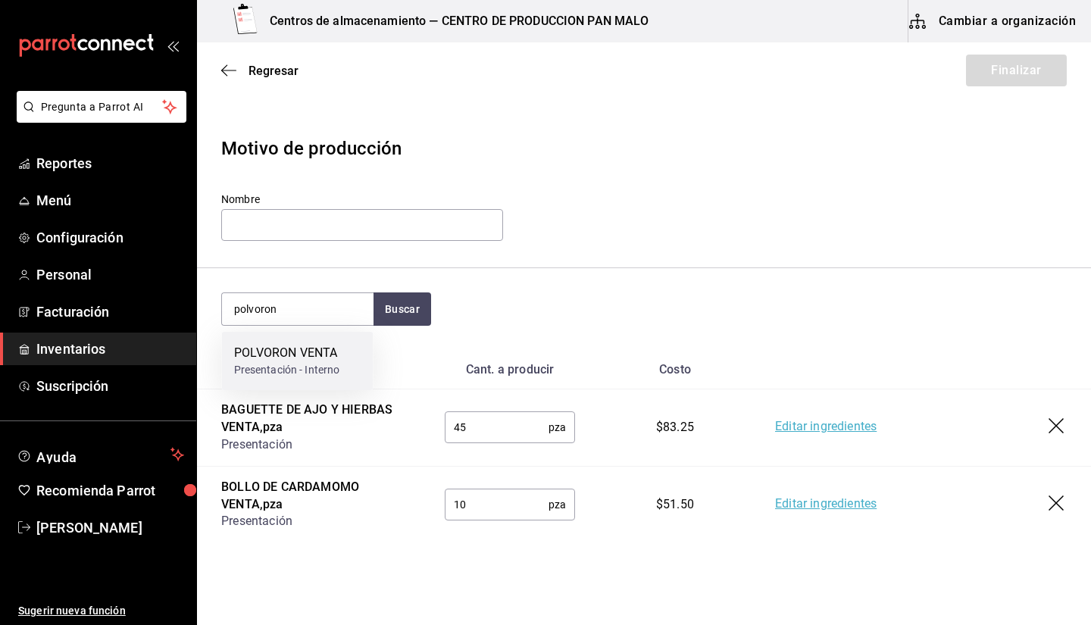
click at [289, 353] on div "POLVORON VENTA" at bounding box center [287, 353] width 106 height 18
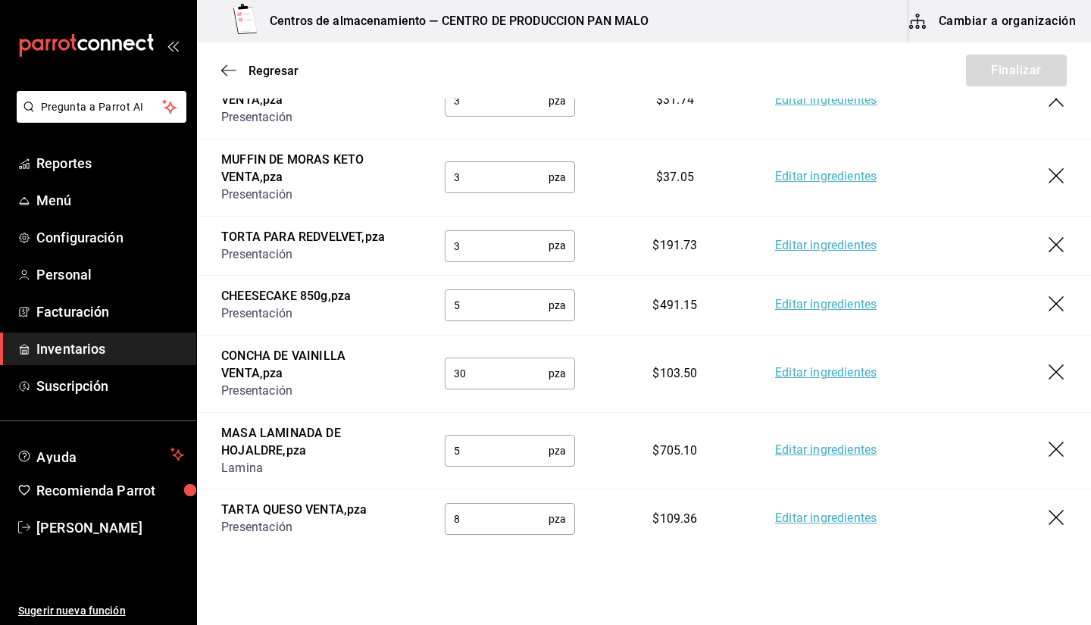
scroll to position [1185, 0]
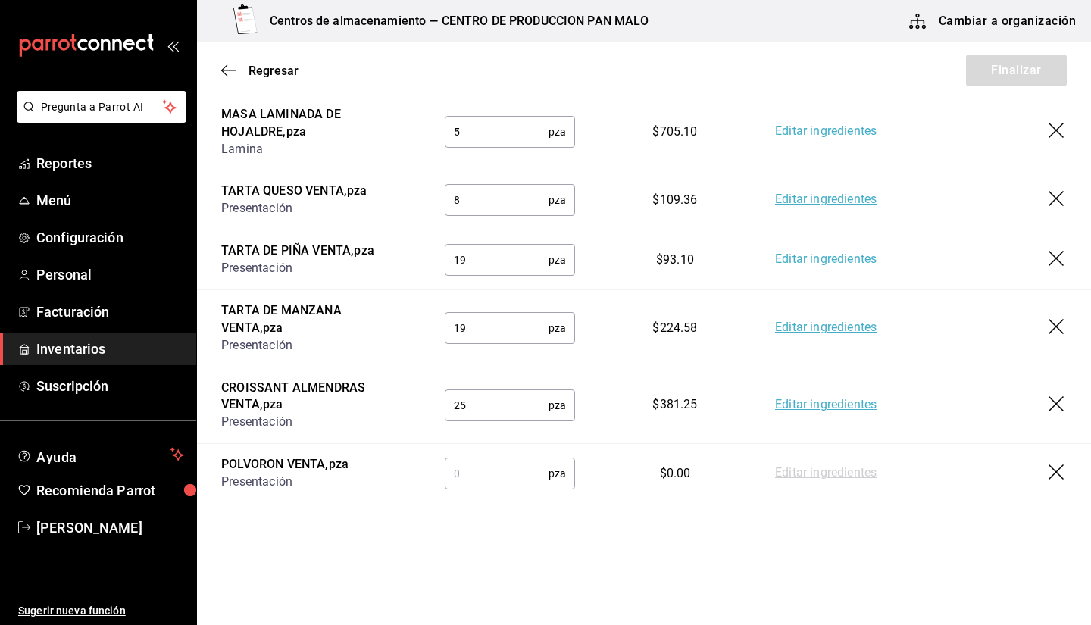
click at [533, 481] on input "text" at bounding box center [497, 473] width 104 height 30
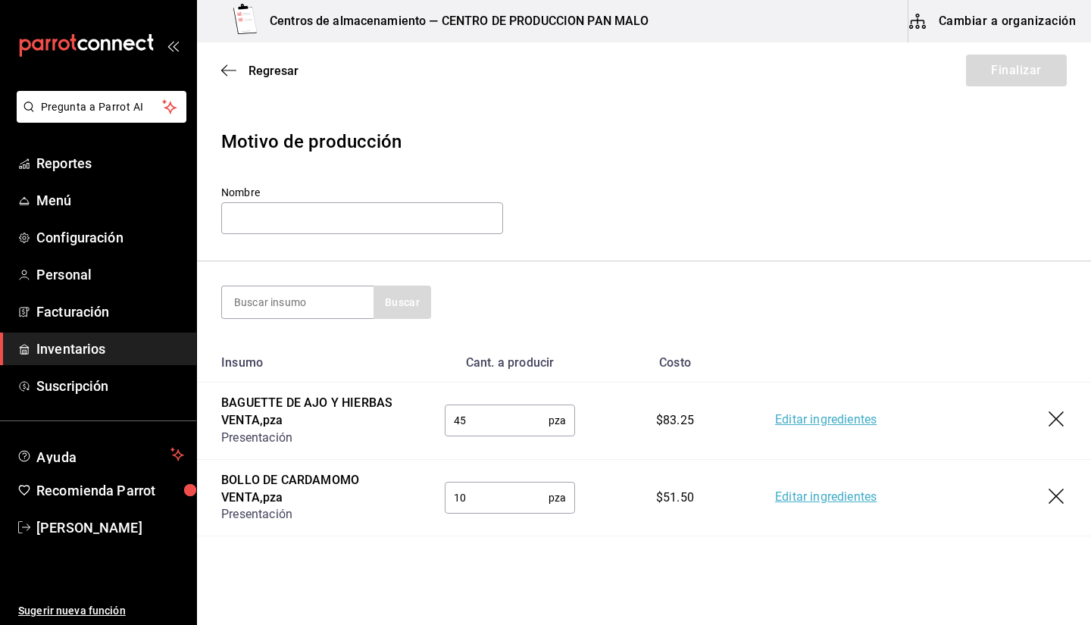
scroll to position [0, 0]
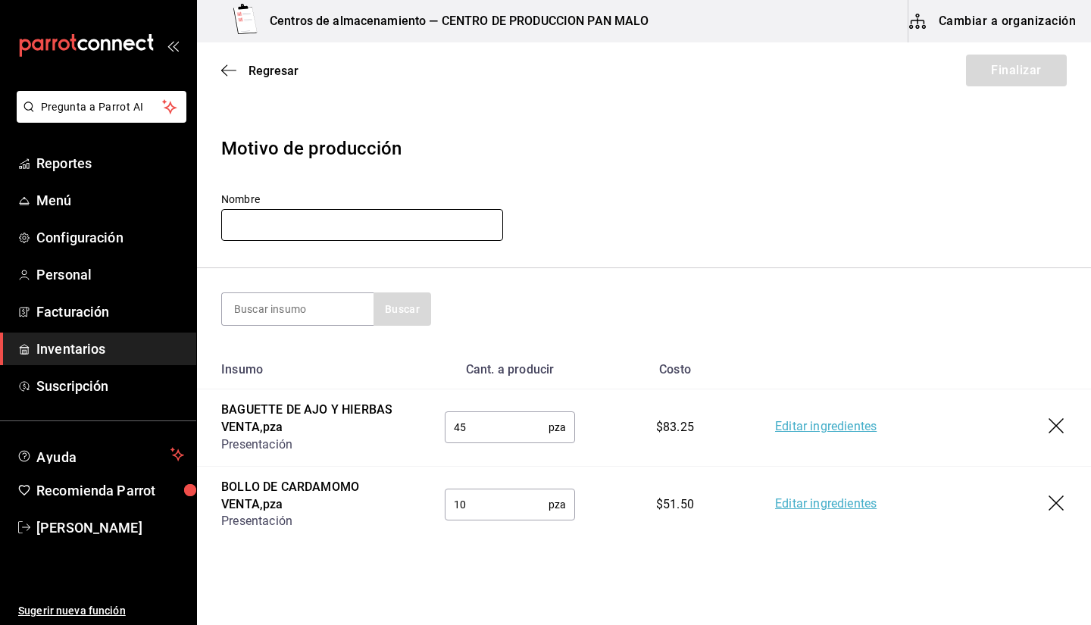
type input "32"
click at [371, 235] on input "text" at bounding box center [362, 225] width 282 height 32
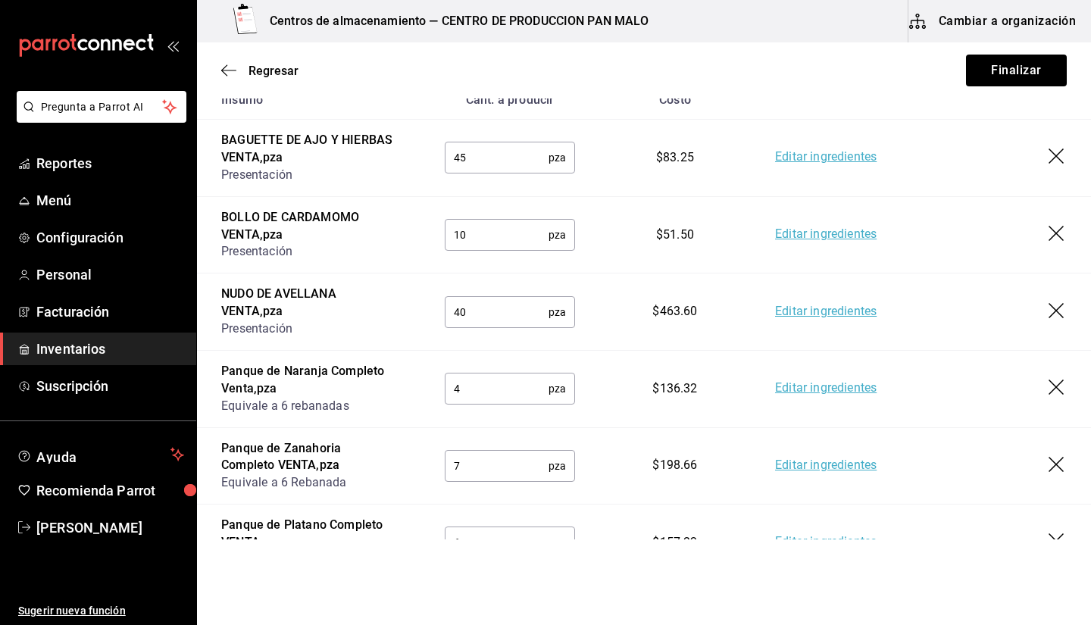
scroll to position [96, 0]
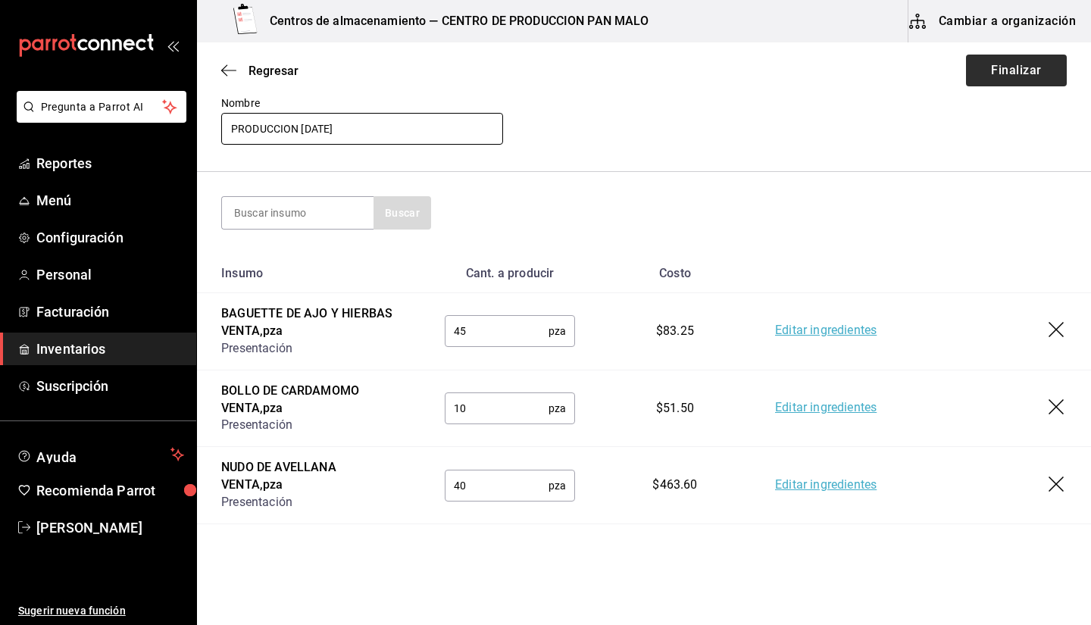
type input "PRODUCCION [DATE]"
click at [981, 75] on button "Finalizar" at bounding box center [1016, 71] width 101 height 32
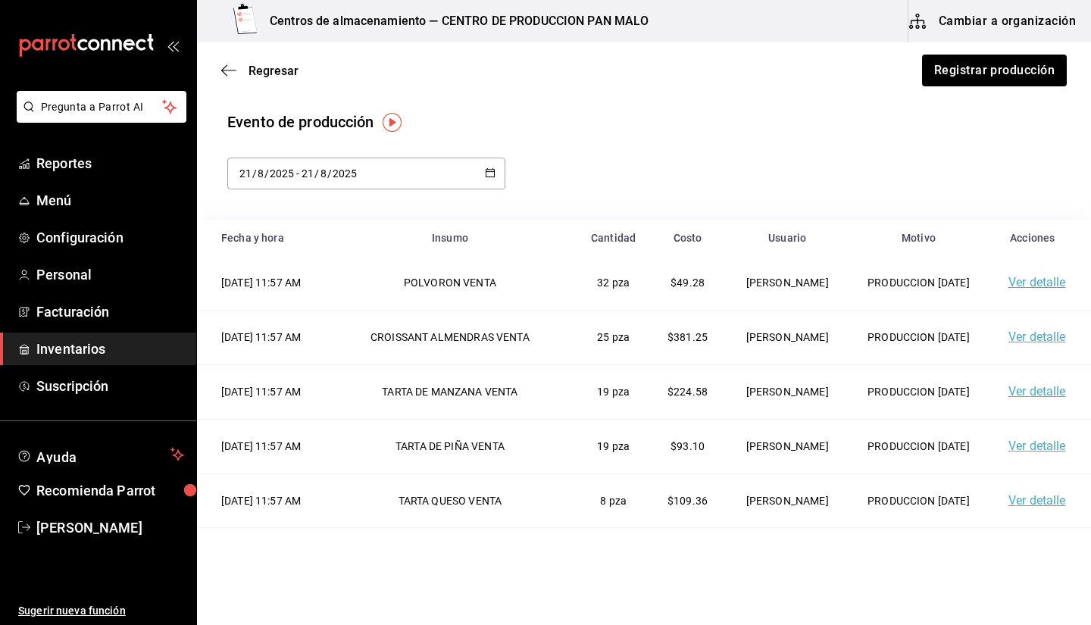
click at [796, 114] on div "Evento de producción" at bounding box center [644, 122] width 834 height 23
click at [963, 74] on button "Registrar producción" at bounding box center [994, 71] width 146 height 32
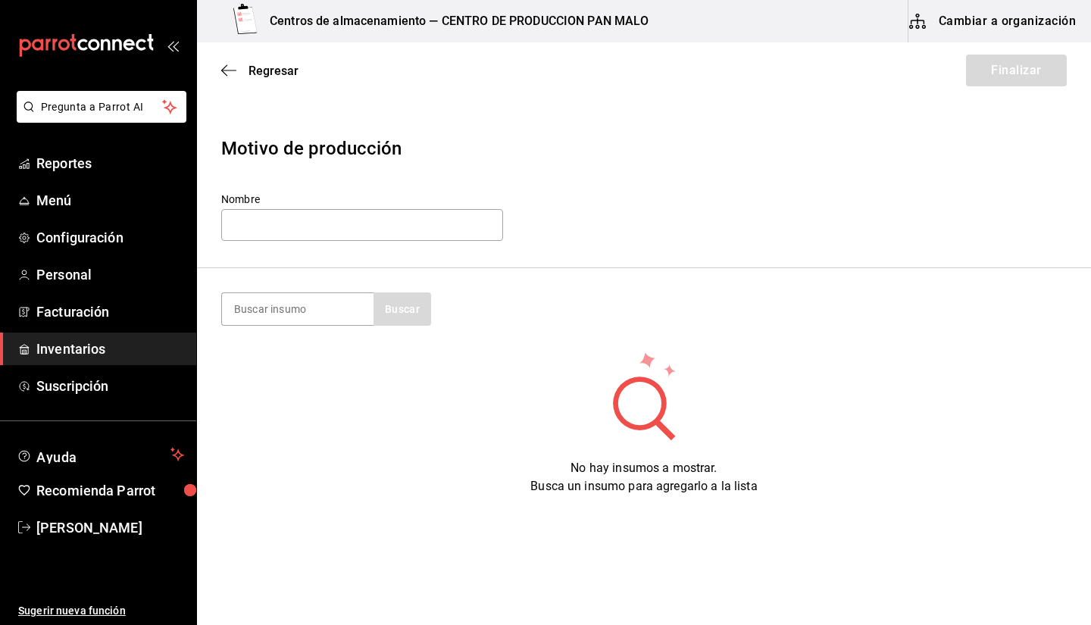
click at [307, 285] on section "Buscar" at bounding box center [644, 309] width 894 height 82
click at [289, 305] on input at bounding box center [298, 309] width 152 height 32
type input "M"
type input "m"
click at [244, 80] on div "Regresar Finalizar" at bounding box center [644, 70] width 894 height 56
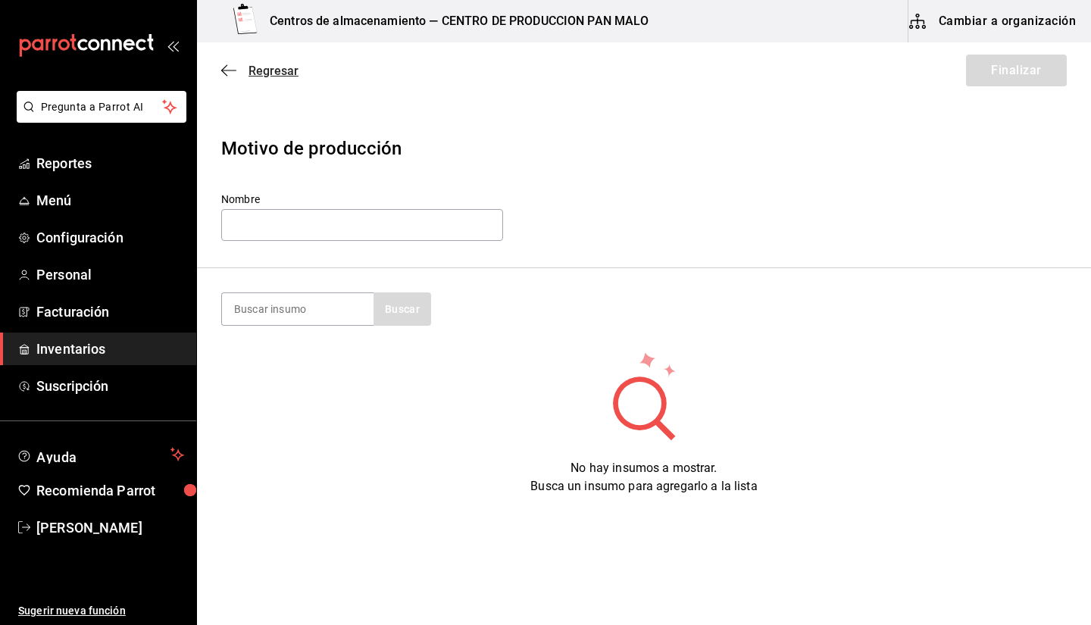
click at [241, 77] on span "Regresar" at bounding box center [259, 71] width 77 height 14
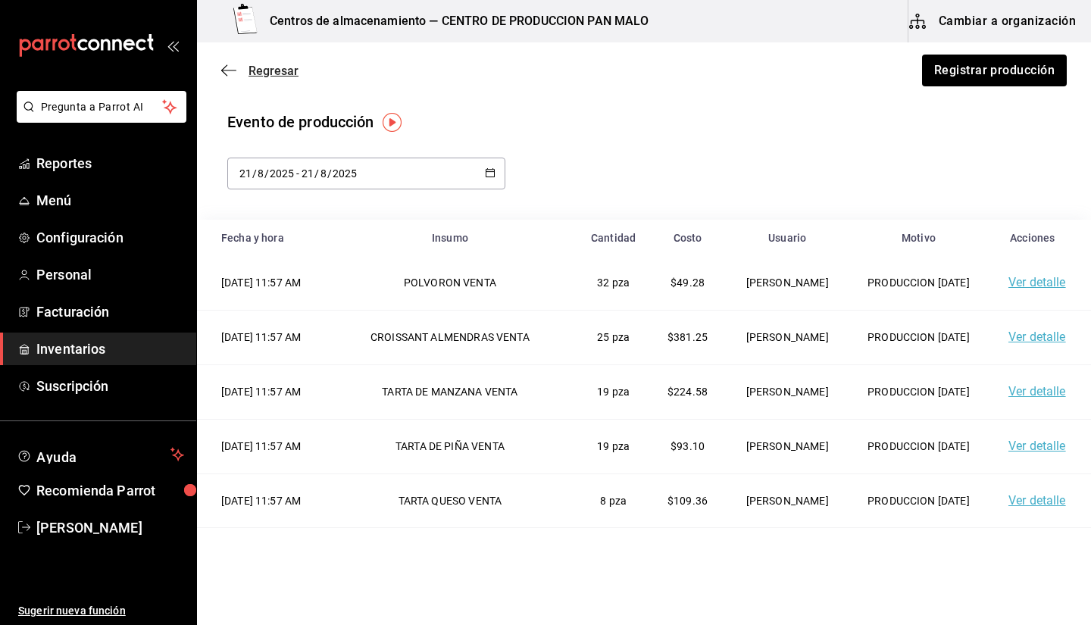
click at [245, 71] on span "Regresar" at bounding box center [259, 71] width 77 height 14
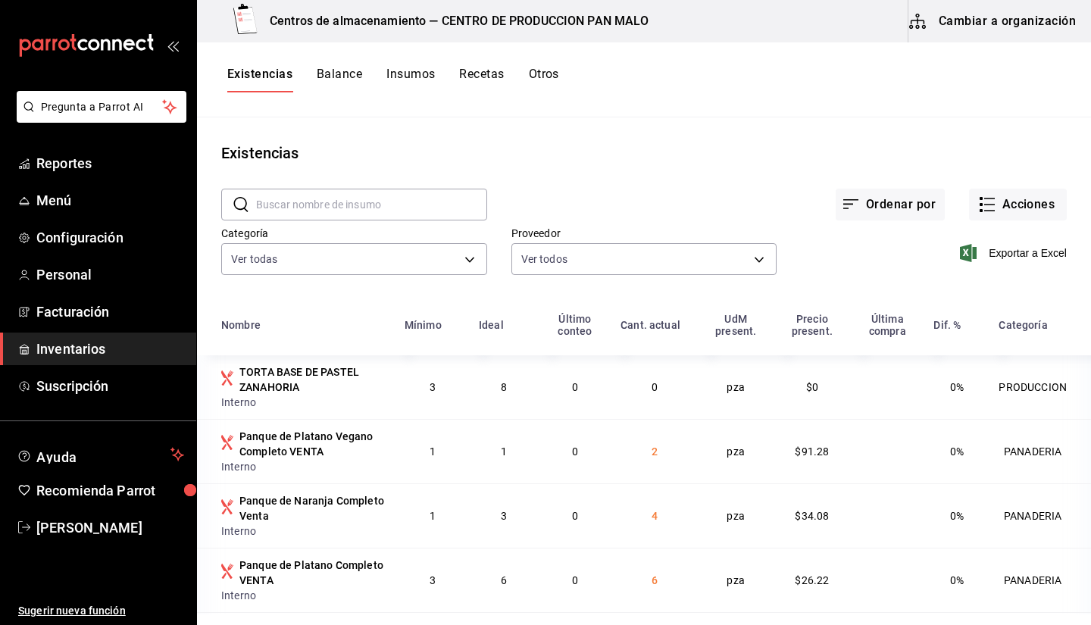
drag, startPoint x: 354, startPoint y: 84, endPoint x: 494, endPoint y: 122, distance: 145.2
click at [369, 124] on div "Centros de almacenamiento — CENTRO DE PRODUCCION PAN MALO Cambiar a organizació…" at bounding box center [644, 307] width 894 height 615
click at [272, 72] on button "Existencias" at bounding box center [259, 80] width 65 height 26
click at [972, 7] on button "Cambiar a organización" at bounding box center [994, 21] width 170 height 42
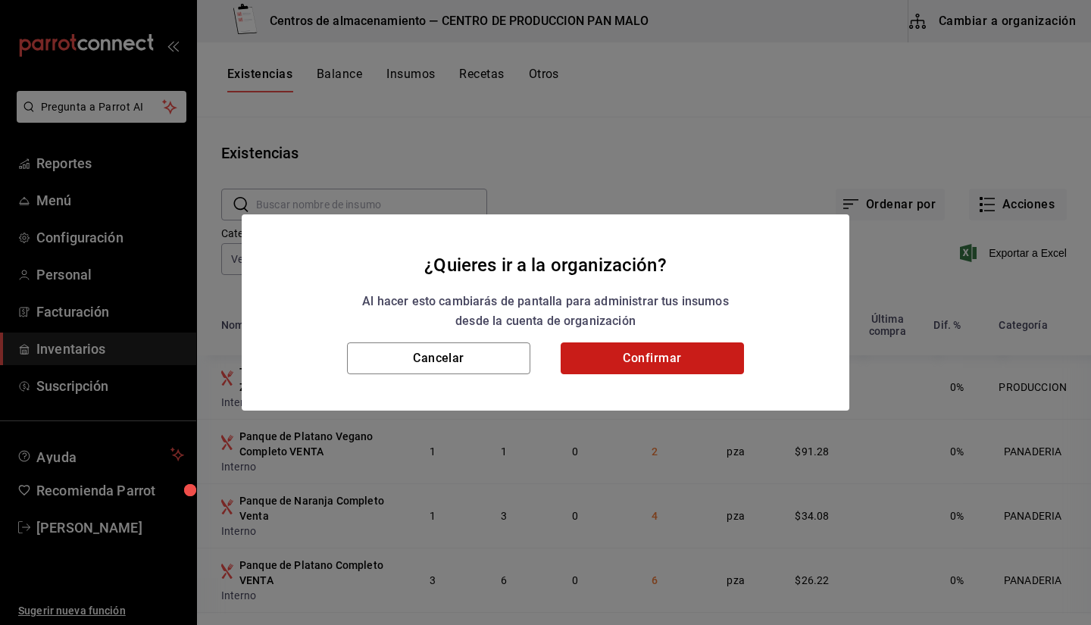
click at [690, 355] on button "Confirmar" at bounding box center [652, 358] width 183 height 32
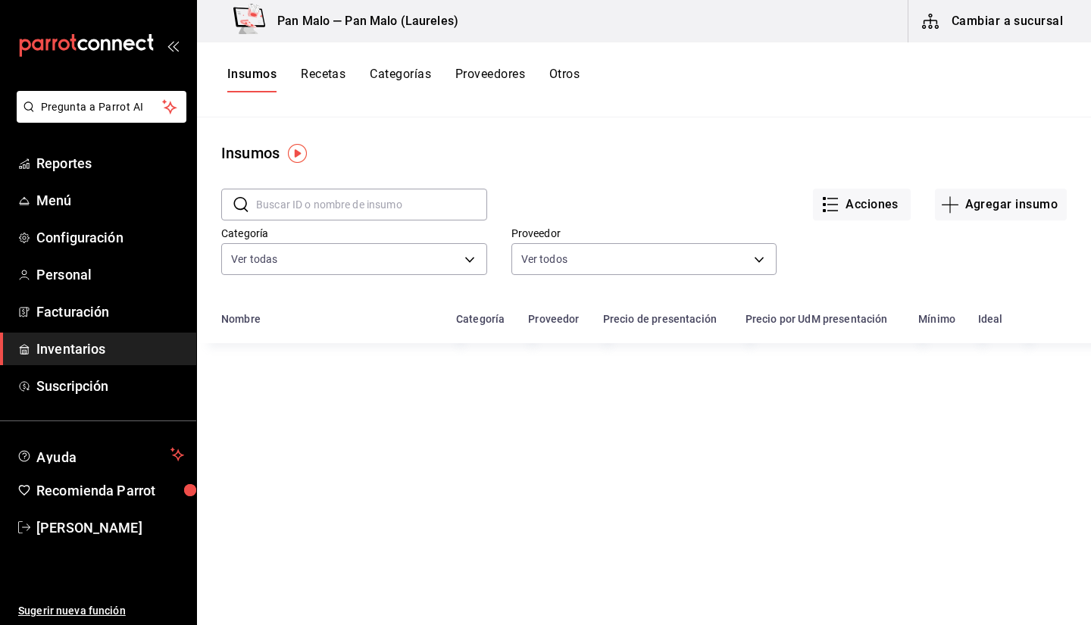
click at [331, 78] on button "Recetas" at bounding box center [323, 80] width 45 height 26
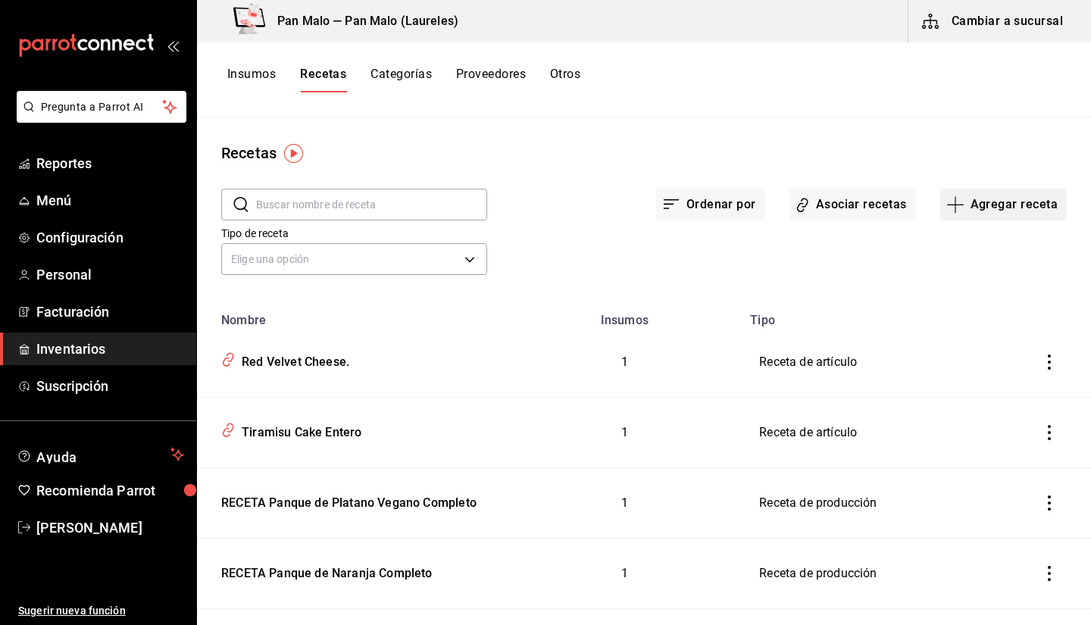
click at [1033, 200] on button "Agregar receta" at bounding box center [1003, 205] width 127 height 32
click at [762, 124] on div at bounding box center [545, 312] width 1091 height 625
click at [354, 208] on input "text" at bounding box center [371, 204] width 231 height 30
click at [306, 209] on input "torta" at bounding box center [371, 204] width 231 height 30
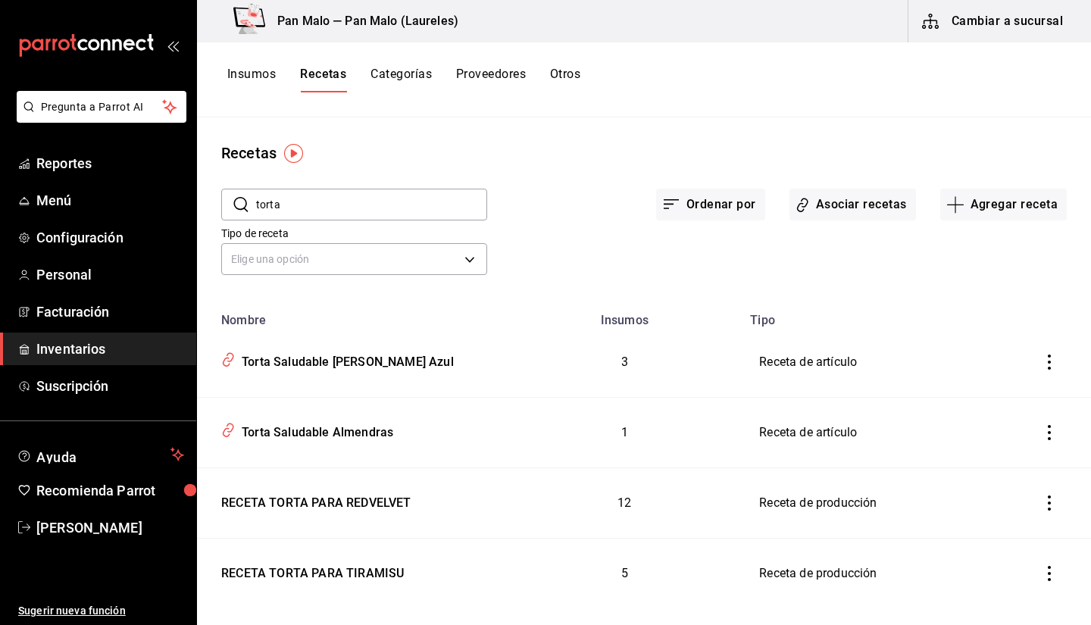
click at [306, 209] on input "torta" at bounding box center [371, 204] width 231 height 30
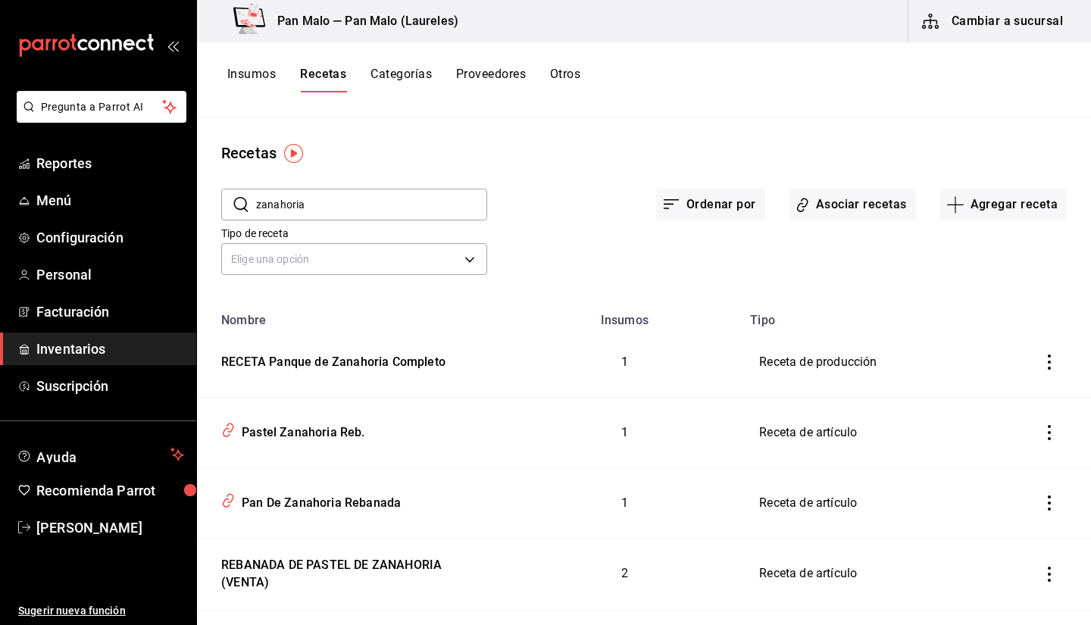
type input "zanahoria"
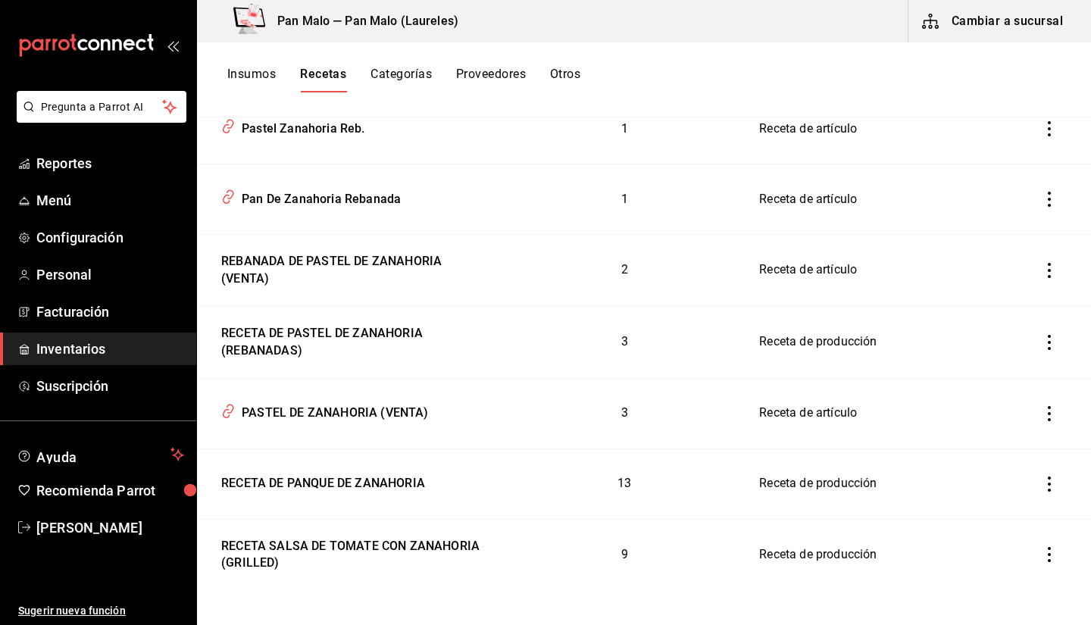
scroll to position [310, 0]
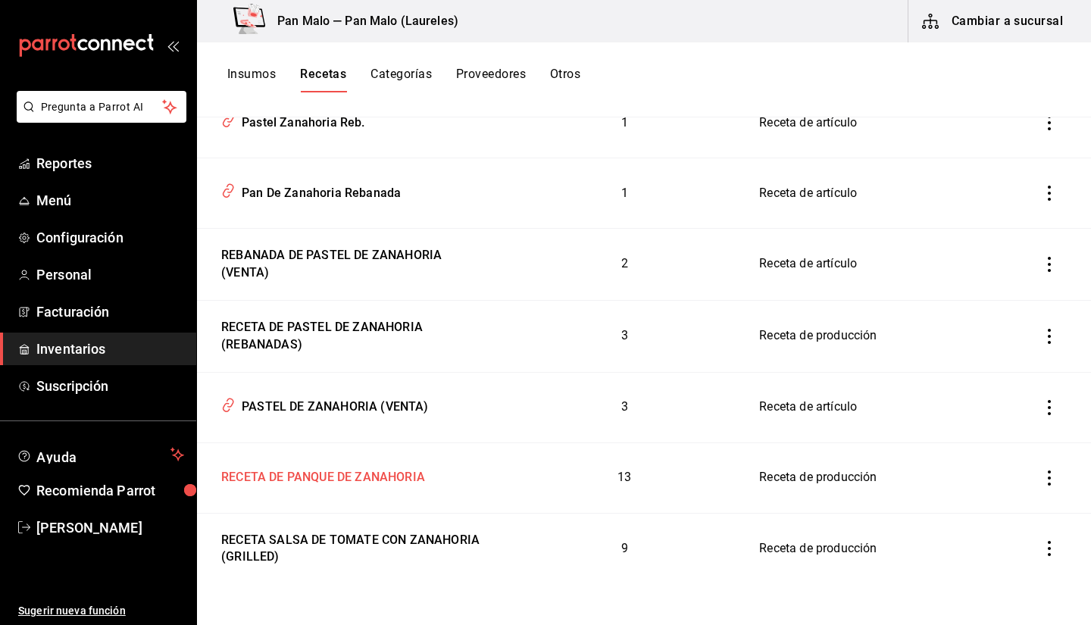
click at [369, 479] on div "RECETA DE PANQUE DE ZANAHORIA" at bounding box center [320, 474] width 210 height 23
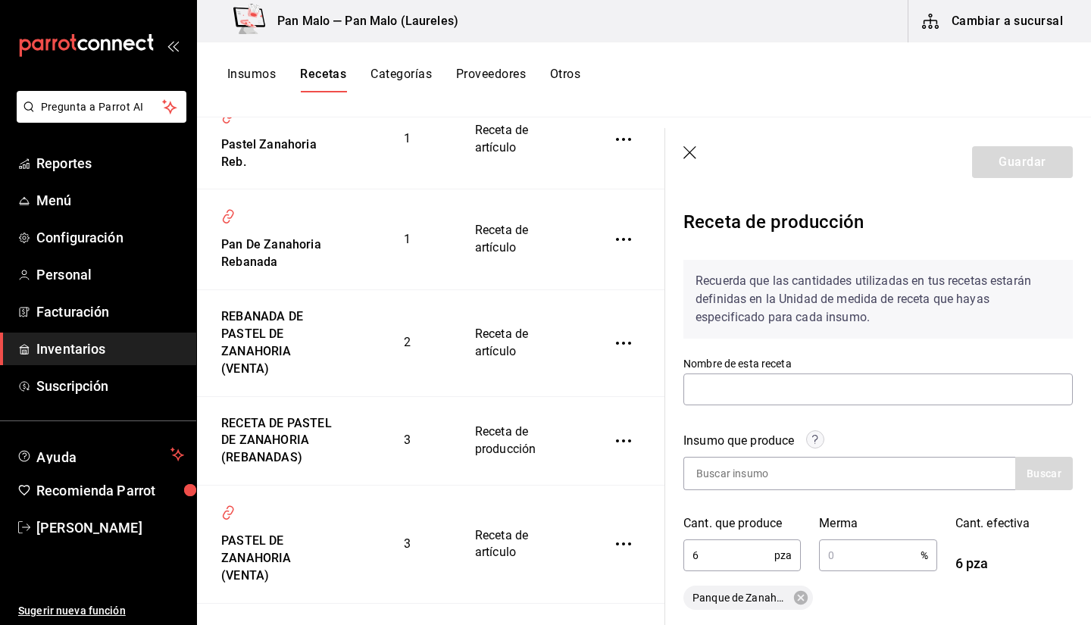
type input "RECETA DE PANQUE DE ZANAHORIA"
type input "6"
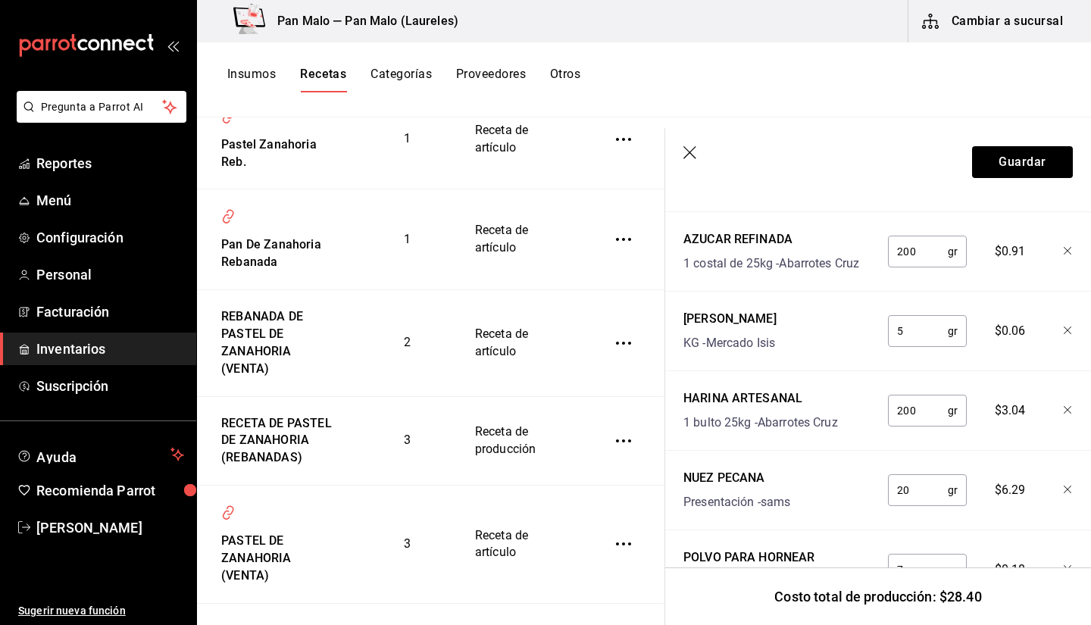
scroll to position [991, 0]
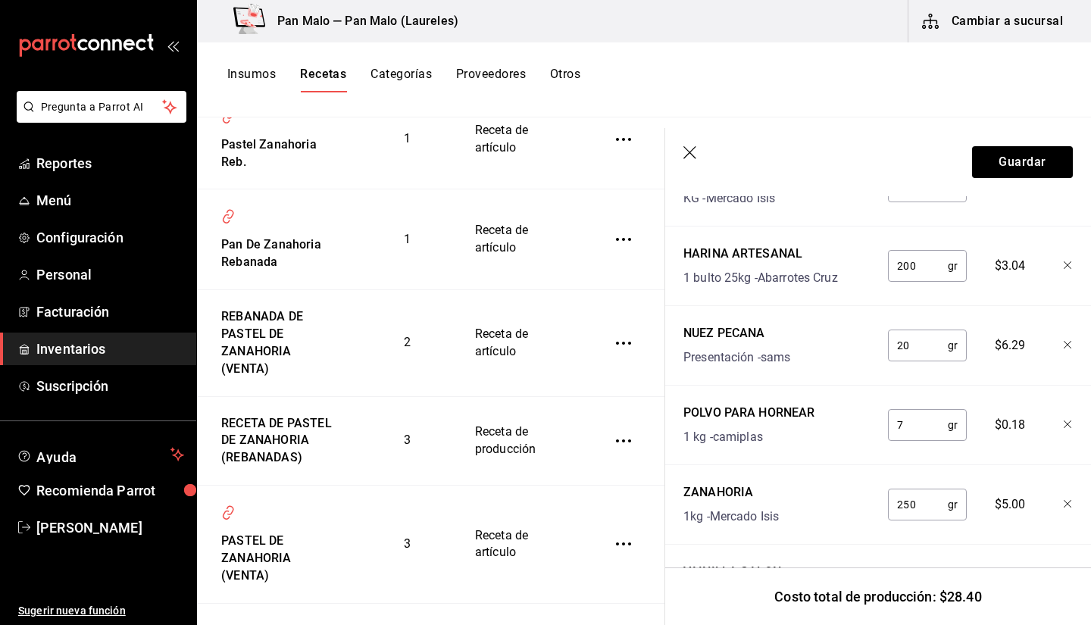
click at [689, 152] on icon "button" at bounding box center [689, 152] width 13 height 13
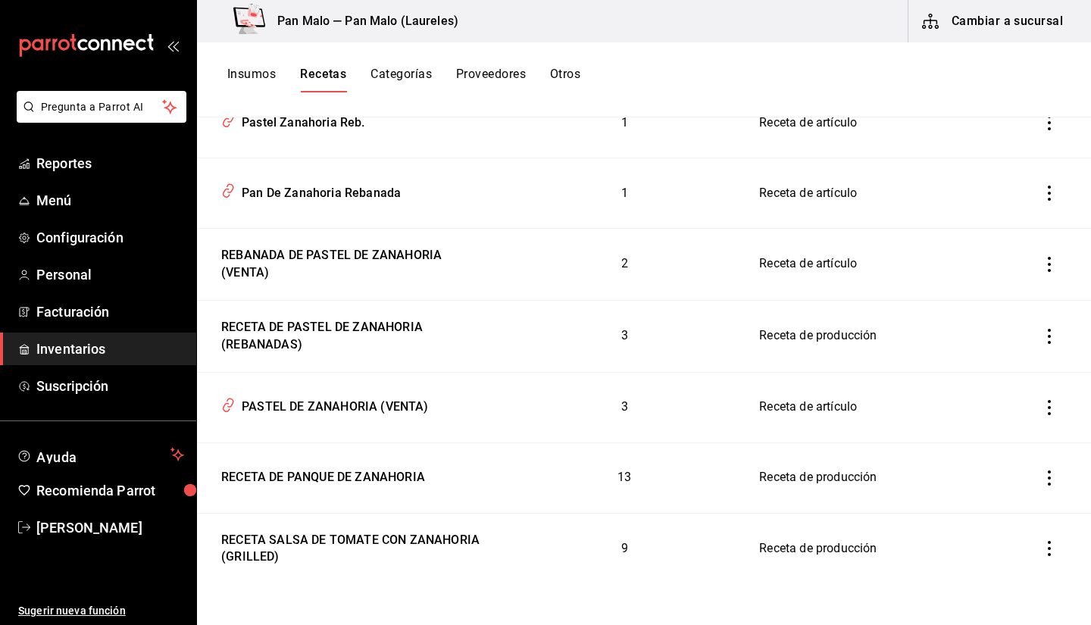
drag, startPoint x: 311, startPoint y: 91, endPoint x: 302, endPoint y: 88, distance: 8.9
click at [302, 88] on div "Insumos Recetas Categorías Proveedores Otros" at bounding box center [403, 80] width 353 height 26
click at [269, 75] on button "Insumos" at bounding box center [251, 80] width 48 height 26
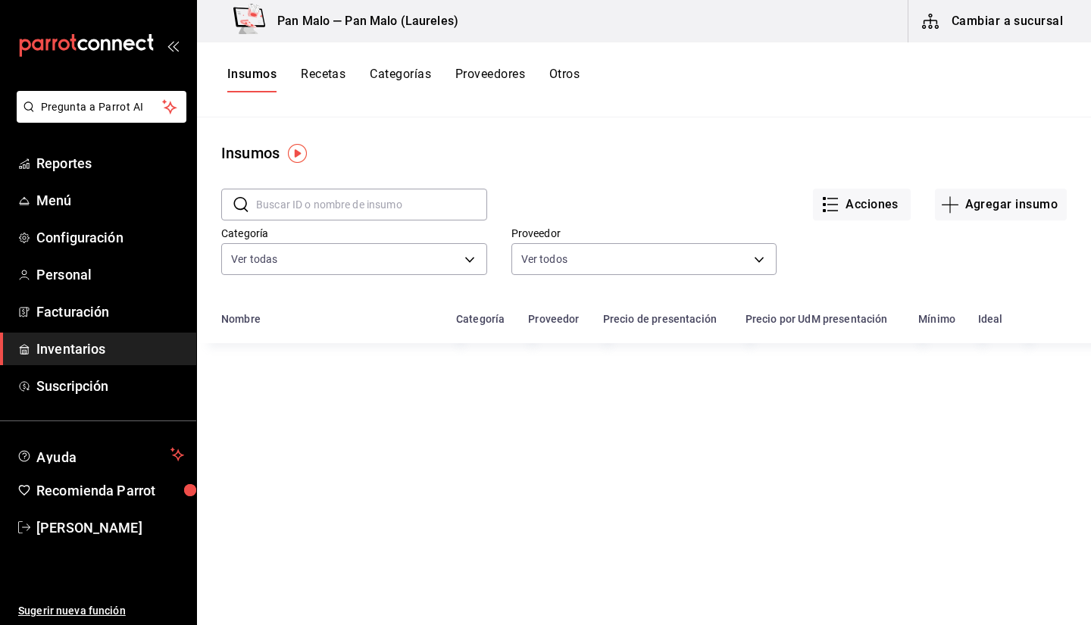
click at [371, 199] on input "text" at bounding box center [371, 204] width 231 height 30
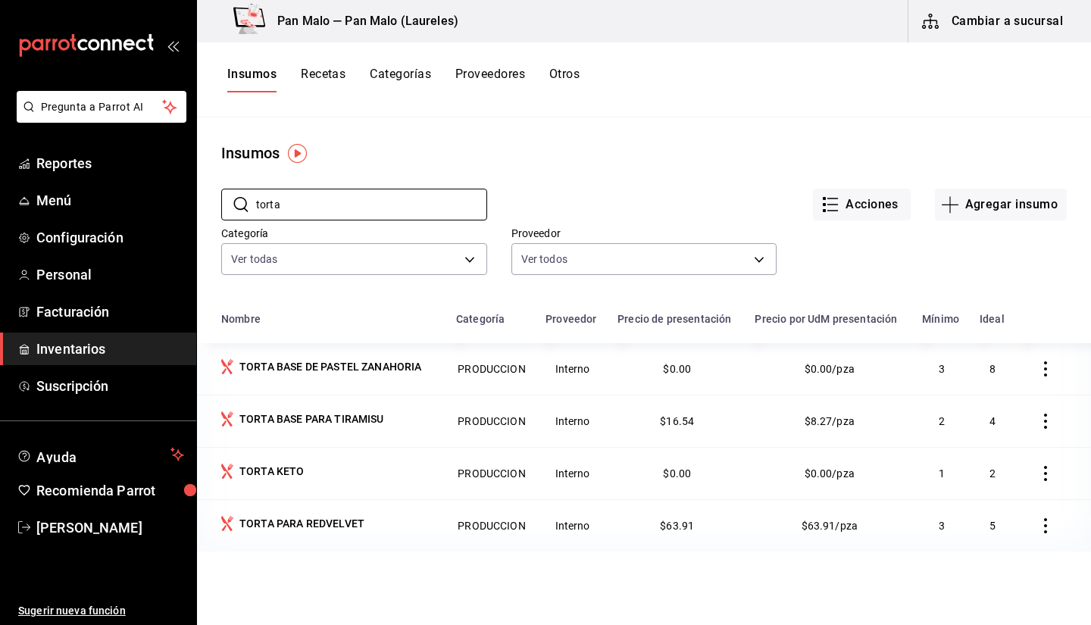
type input "torta"
click at [339, 77] on button "Recetas" at bounding box center [323, 80] width 45 height 26
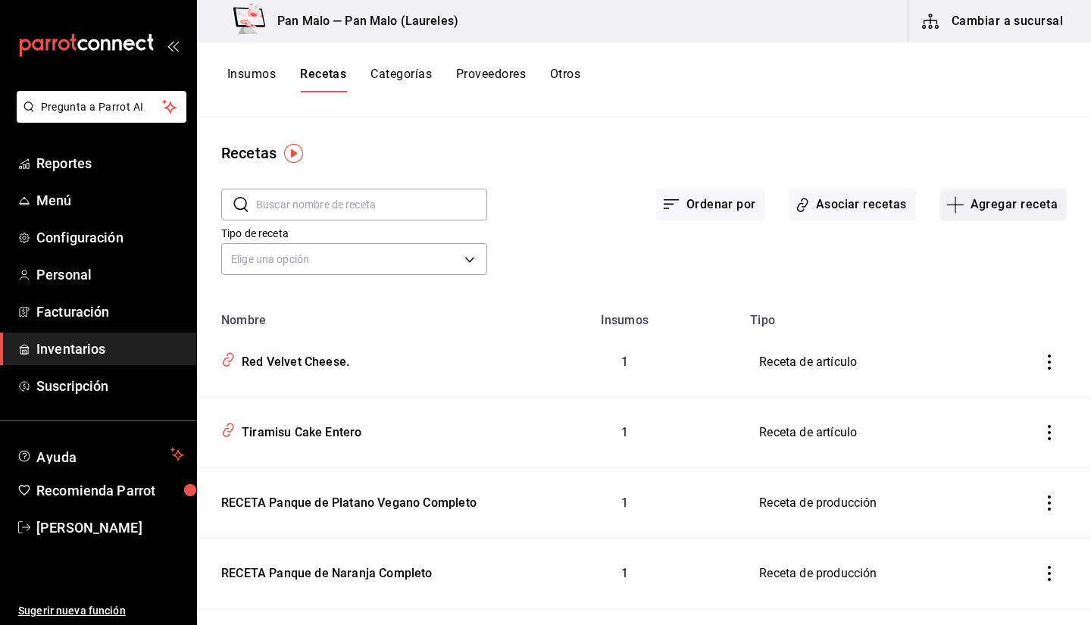
click at [978, 201] on button "Agregar receta" at bounding box center [1003, 205] width 127 height 32
click at [962, 331] on span "Receta de producción" at bounding box center [993, 327] width 127 height 16
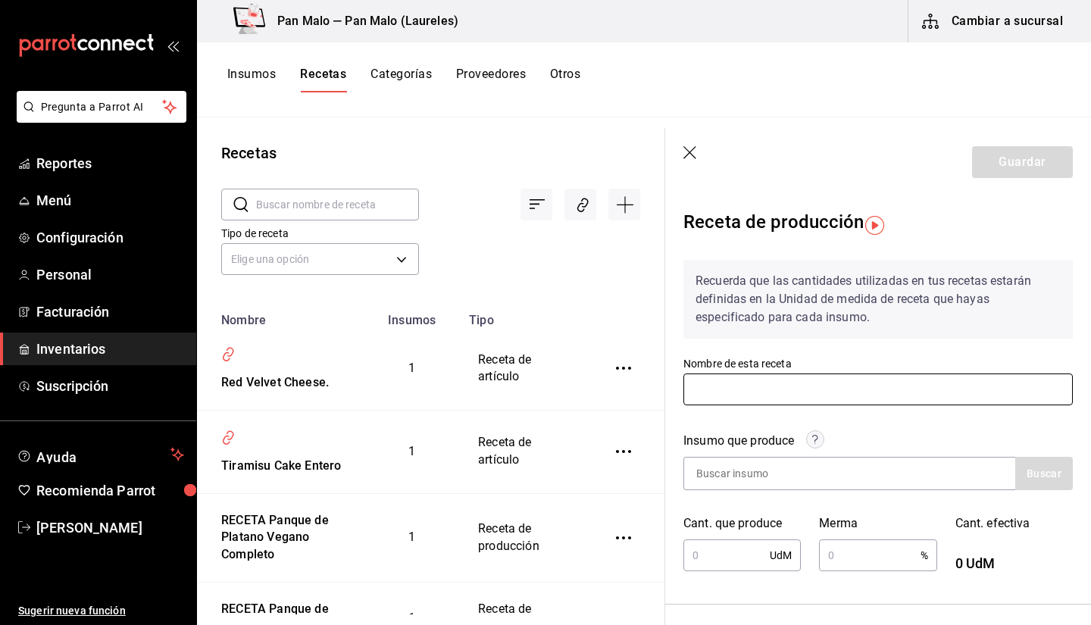
click at [824, 381] on input "text" at bounding box center [877, 390] width 389 height 32
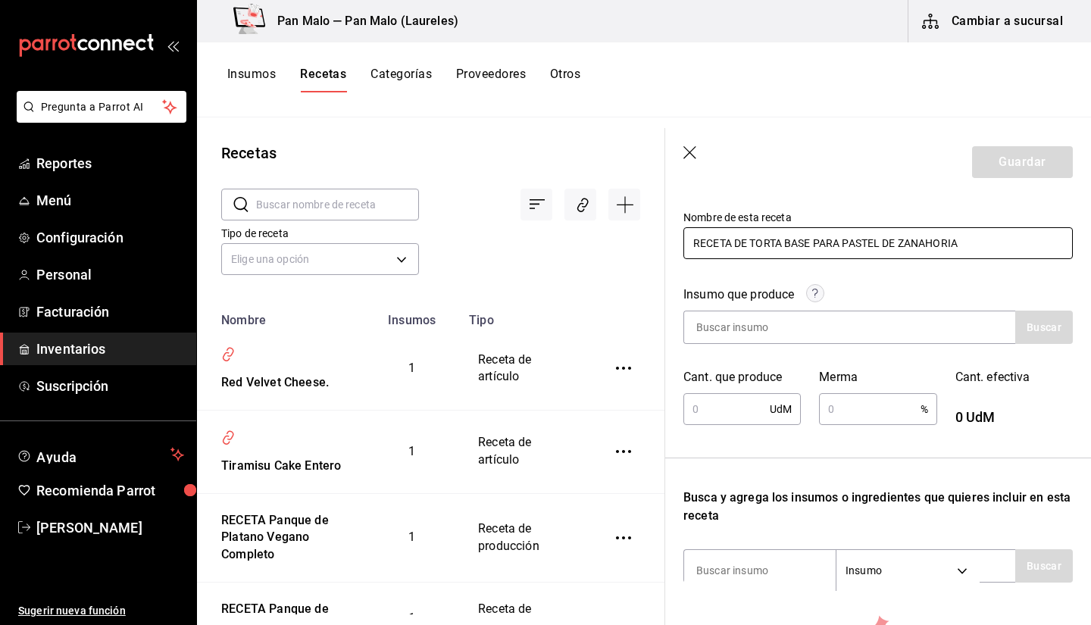
scroll to position [122, 0]
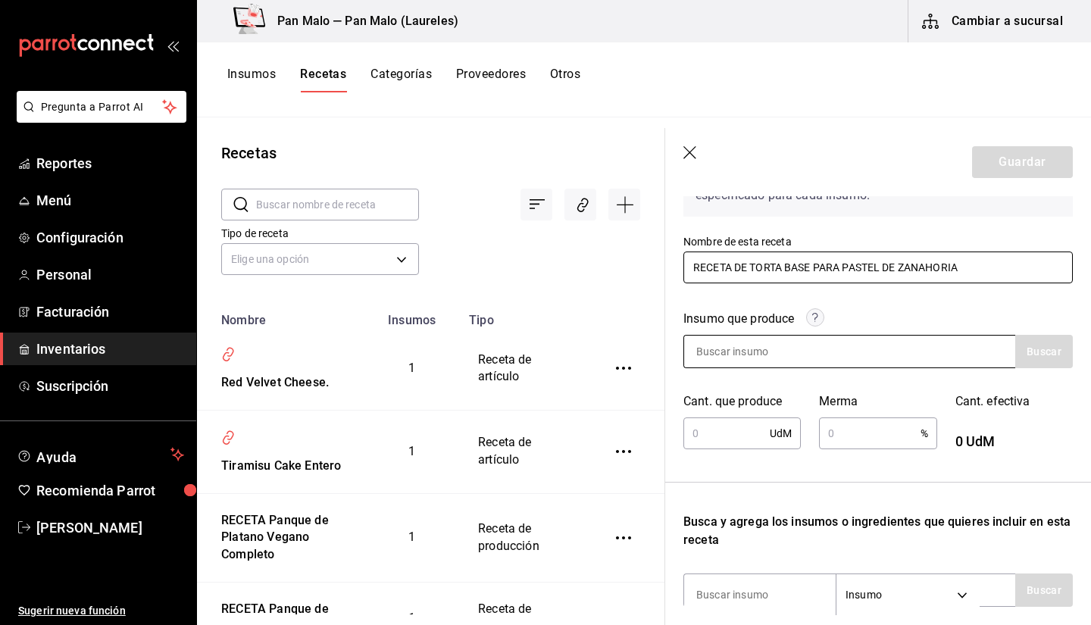
type input "RECETA DE TORTA BASE PARA PASTEL DE ZANAHORIA"
click at [840, 339] on div at bounding box center [849, 351] width 332 height 33
click at [813, 339] on input at bounding box center [760, 352] width 152 height 32
type input "TORTA"
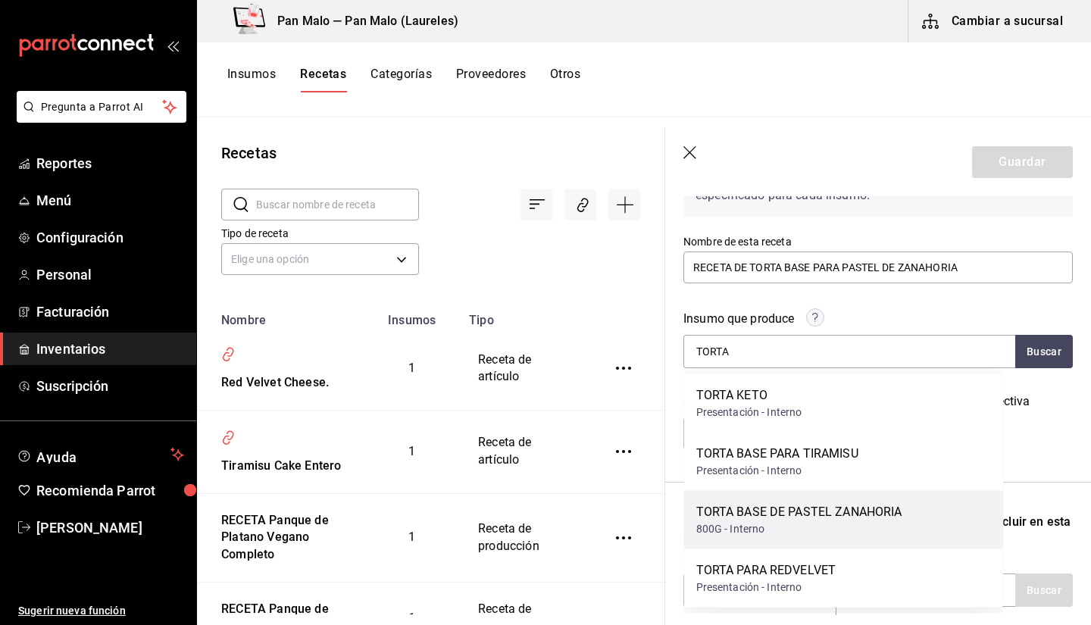
click at [887, 519] on div "TORTA BASE DE PASTEL ZANAHORIA" at bounding box center [799, 512] width 206 height 18
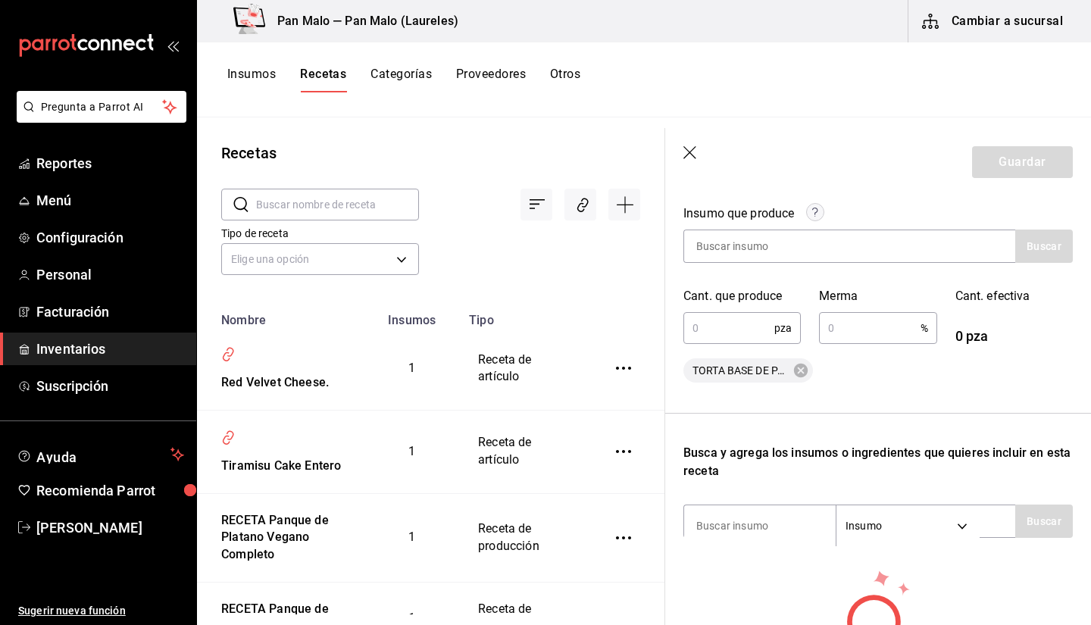
scroll to position [233, 0]
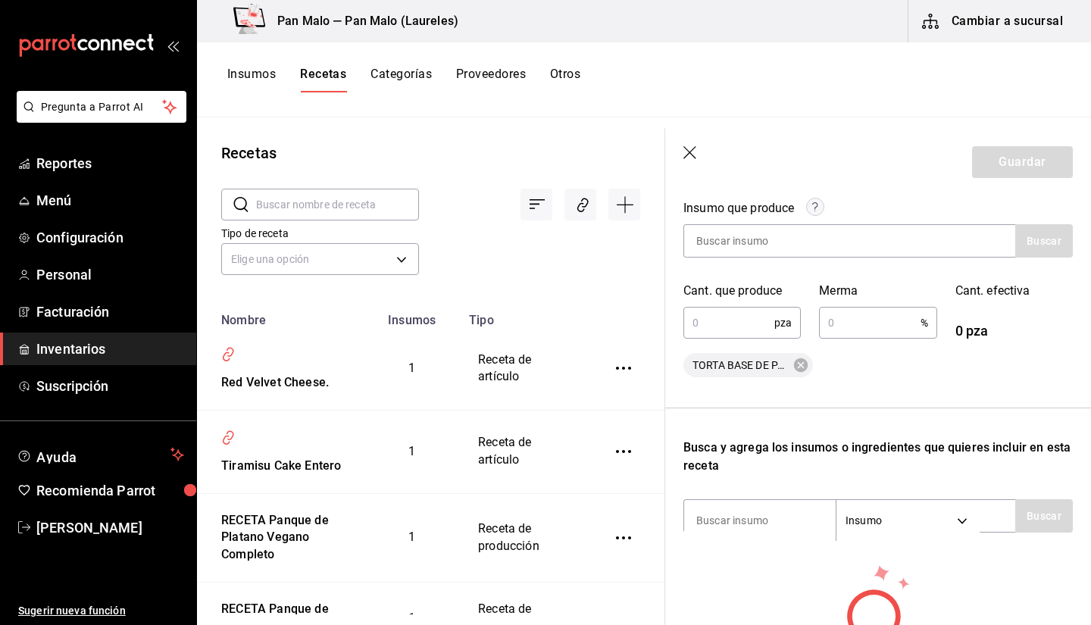
click at [763, 314] on input "text" at bounding box center [728, 323] width 91 height 30
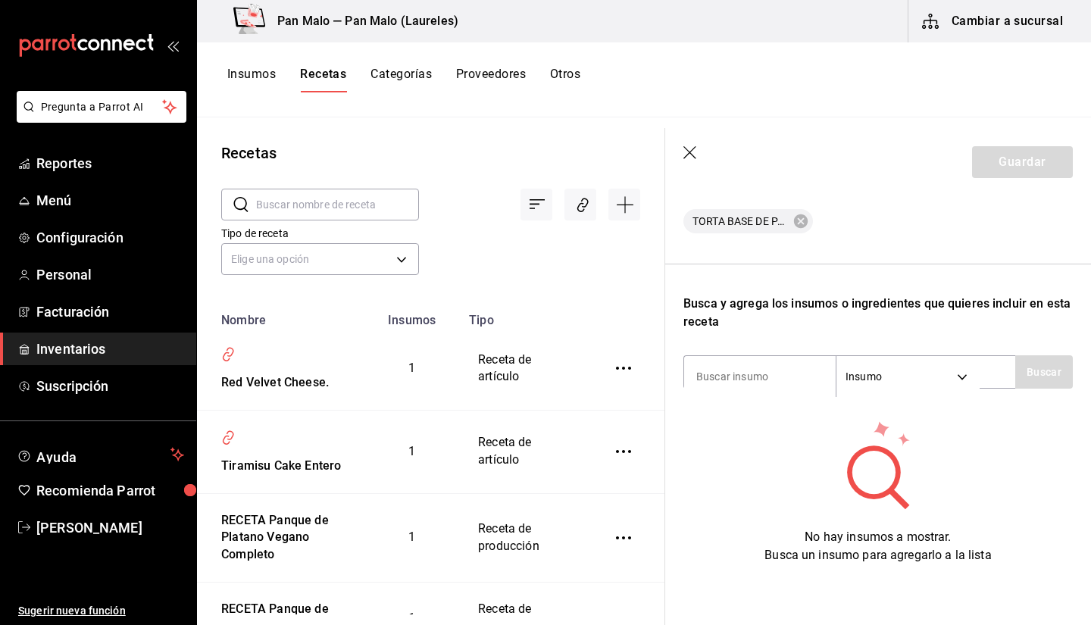
type input "1"
click at [821, 312] on div "Busca y agrega los insumos o ingredientes que quieres incluir en esta receta" at bounding box center [877, 313] width 389 height 36
click at [769, 355] on div "Insumo SUPPLY" at bounding box center [849, 371] width 332 height 33
click at [735, 372] on input at bounding box center [760, 377] width 152 height 32
type input "PANQUE"
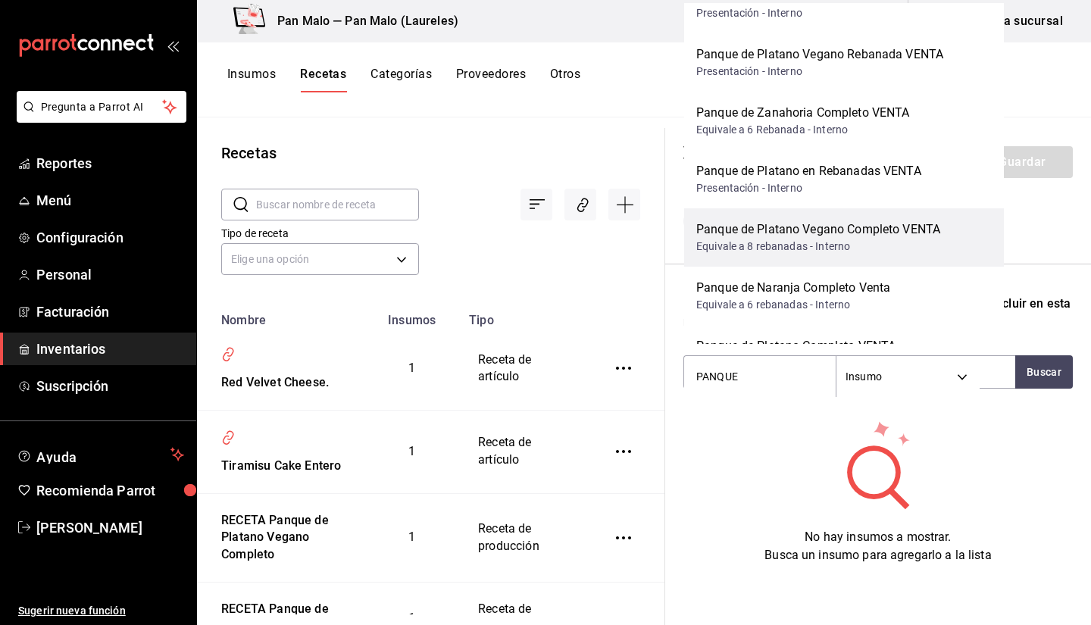
scroll to position [148, 0]
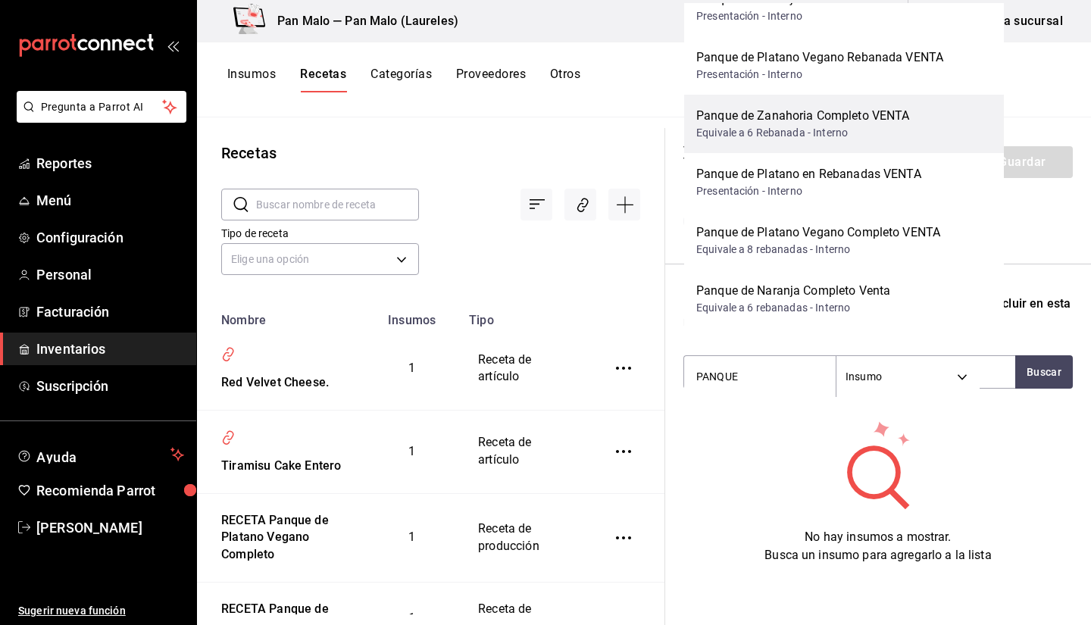
click at [855, 133] on div "Equivale a 6 Rebanada - Interno" at bounding box center [802, 133] width 213 height 16
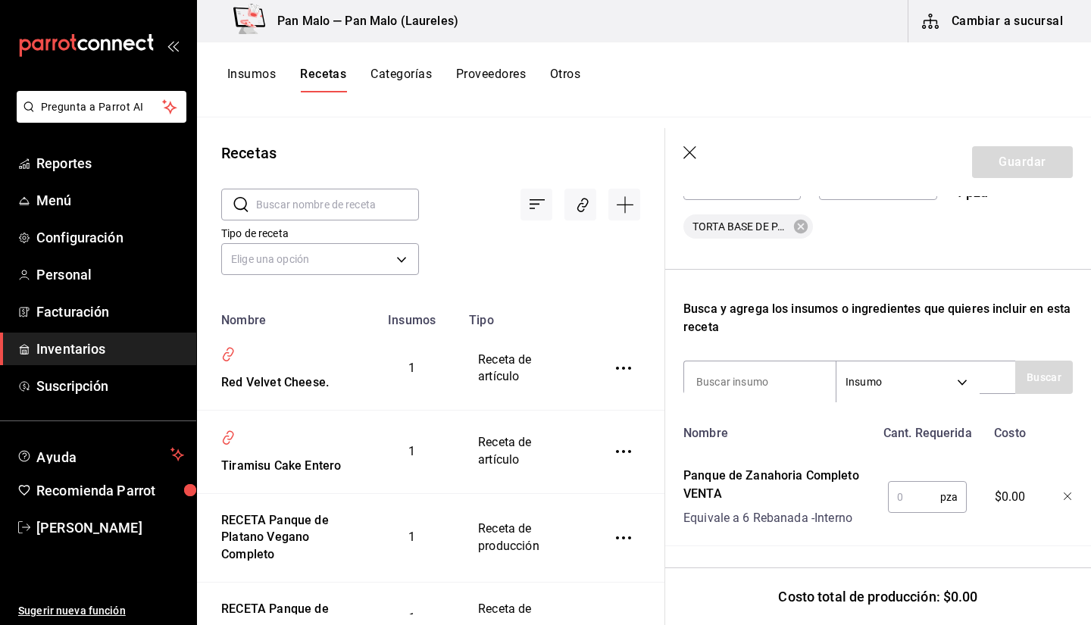
scroll to position [383, 0]
click at [942, 481] on div "pza ​" at bounding box center [927, 497] width 79 height 32
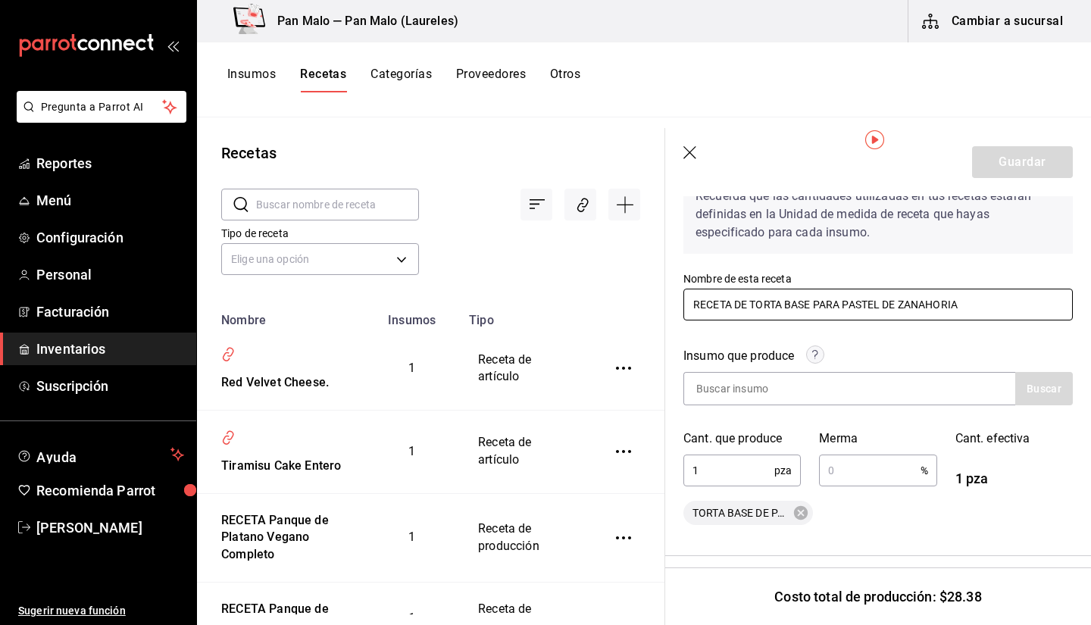
scroll to position [85, 0]
type input "1"
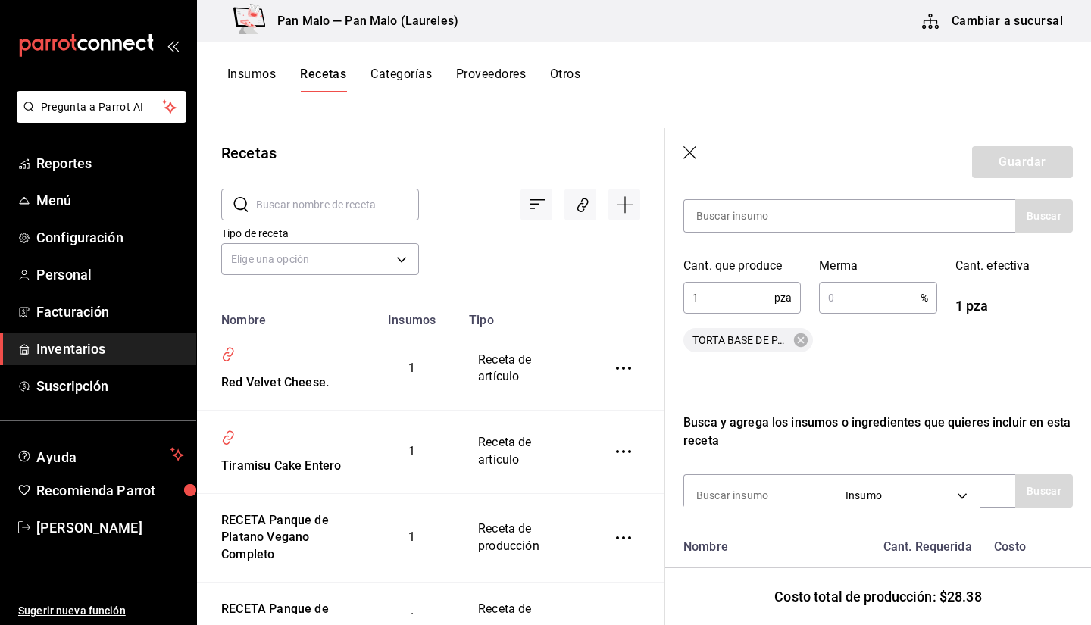
scroll to position [258, 0]
click at [841, 308] on input "text" at bounding box center [869, 297] width 101 height 30
click at [983, 158] on button "Guardar" at bounding box center [1022, 162] width 101 height 32
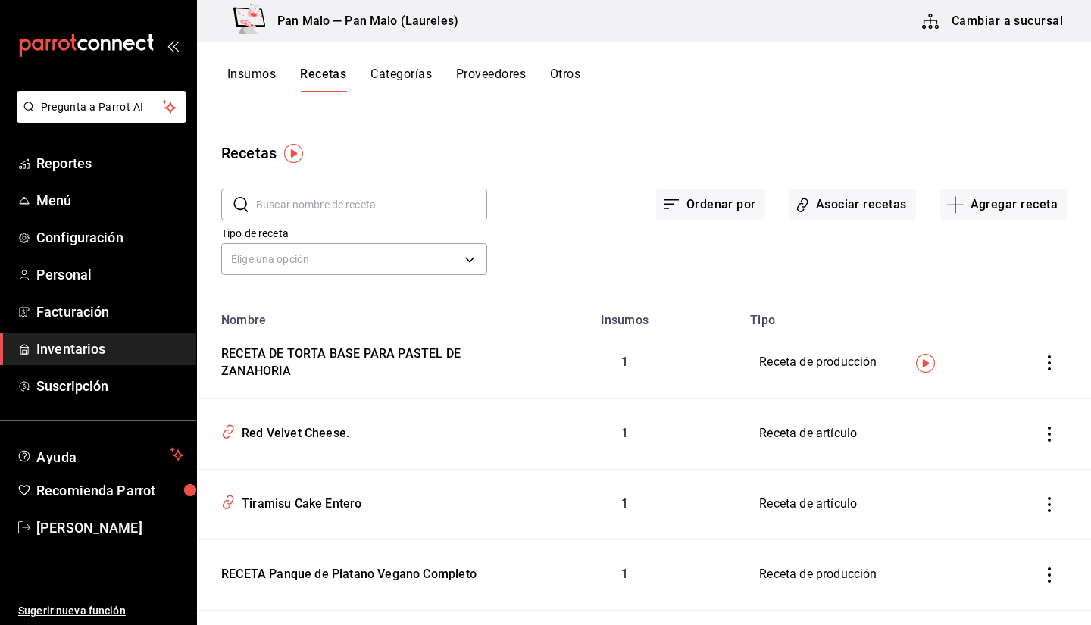
click at [305, 199] on input "text" at bounding box center [371, 204] width 231 height 30
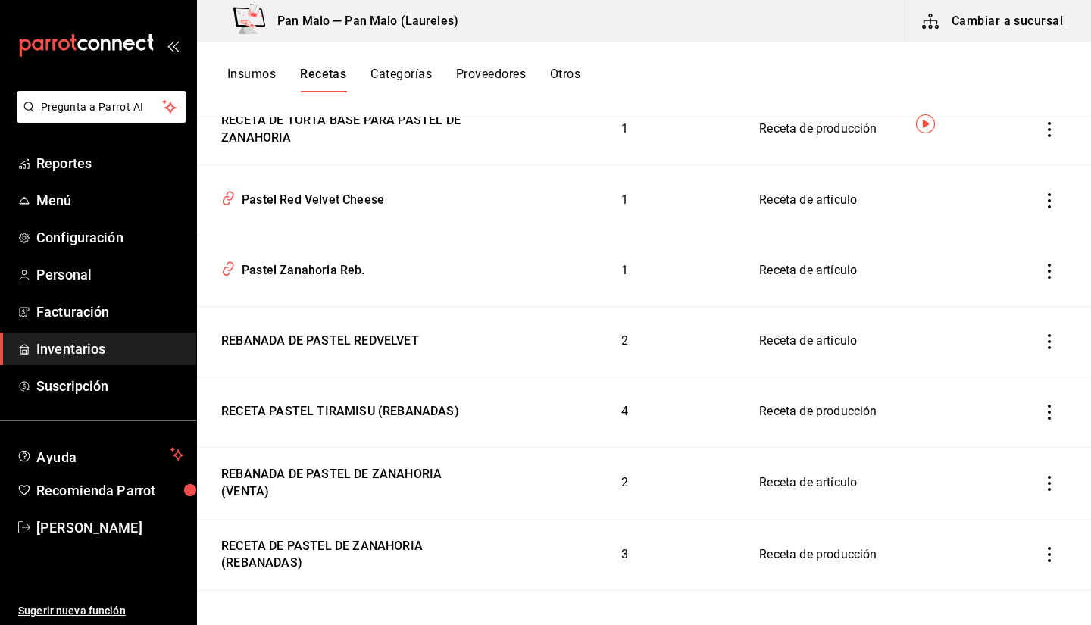
scroll to position [239, 0]
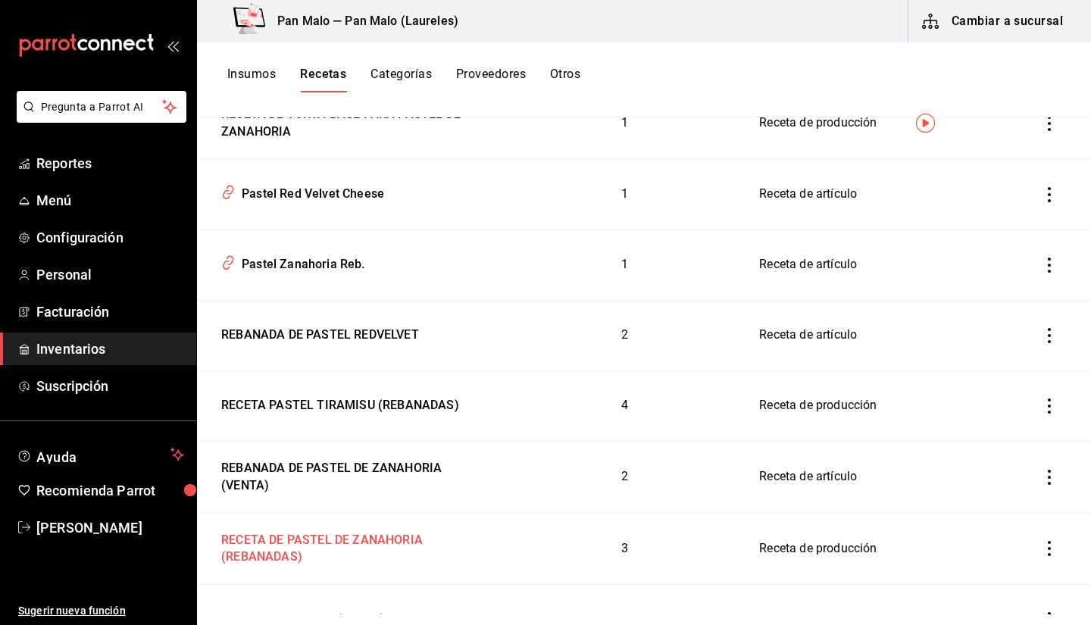
type input "PASTEL"
click at [397, 561] on div "RECETA DE PASTEL DE ZANAHORIA (REBANADAS)" at bounding box center [352, 546] width 274 height 41
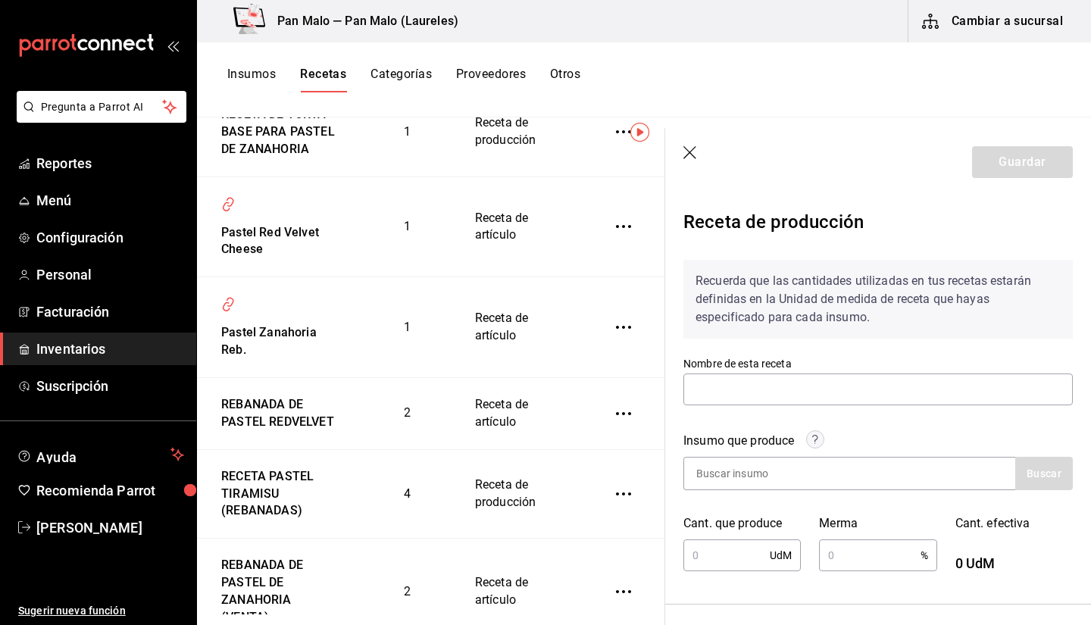
type input "RECETA DE PASTEL DE ZANAHORIA (REBANADAS)"
type input "1"
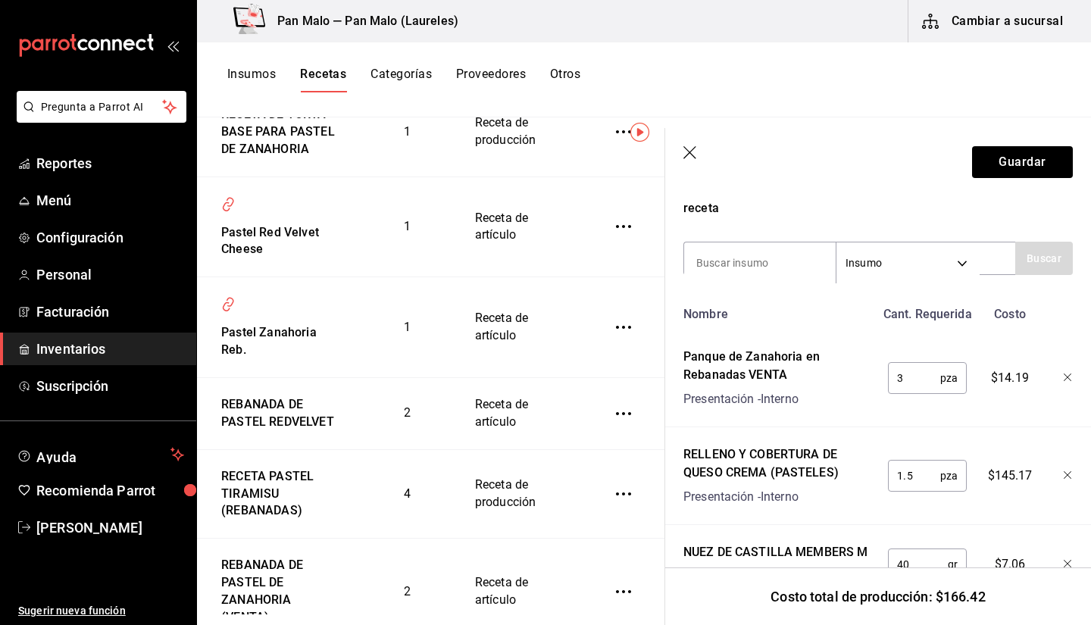
scroll to position [560, 0]
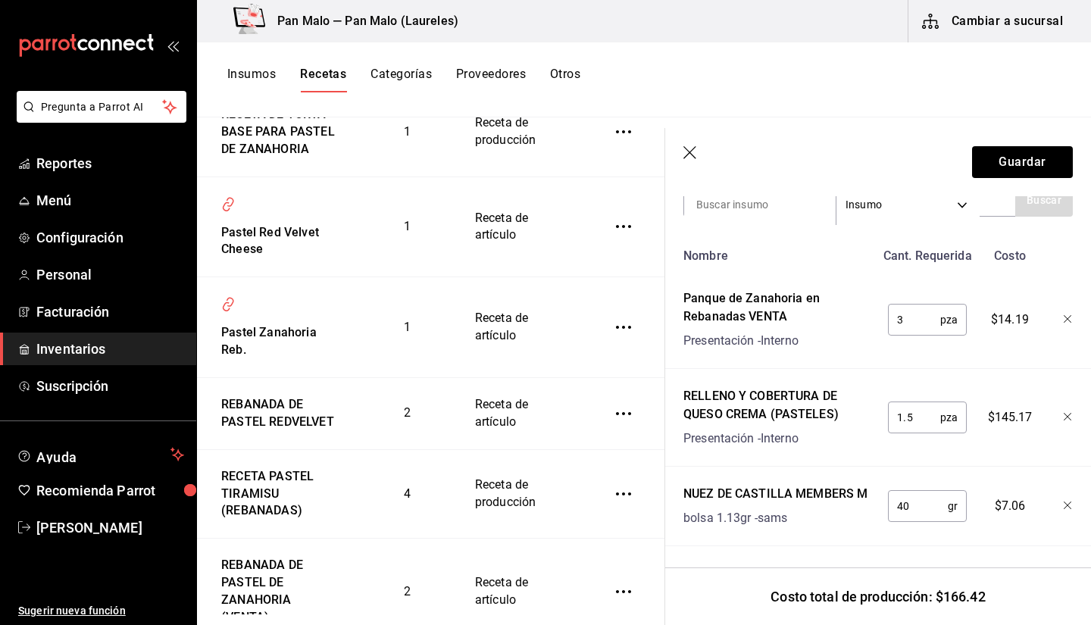
click at [1064, 315] on icon "button" at bounding box center [1068, 319] width 9 height 9
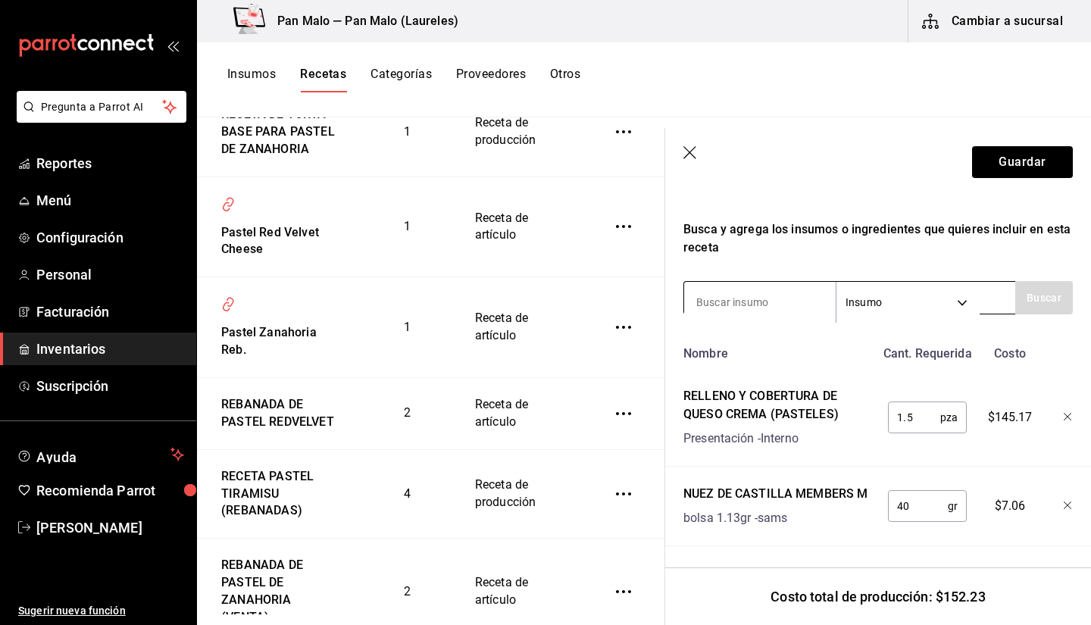
click at [721, 296] on input at bounding box center [760, 302] width 152 height 32
type input "P"
type input "TORTA"
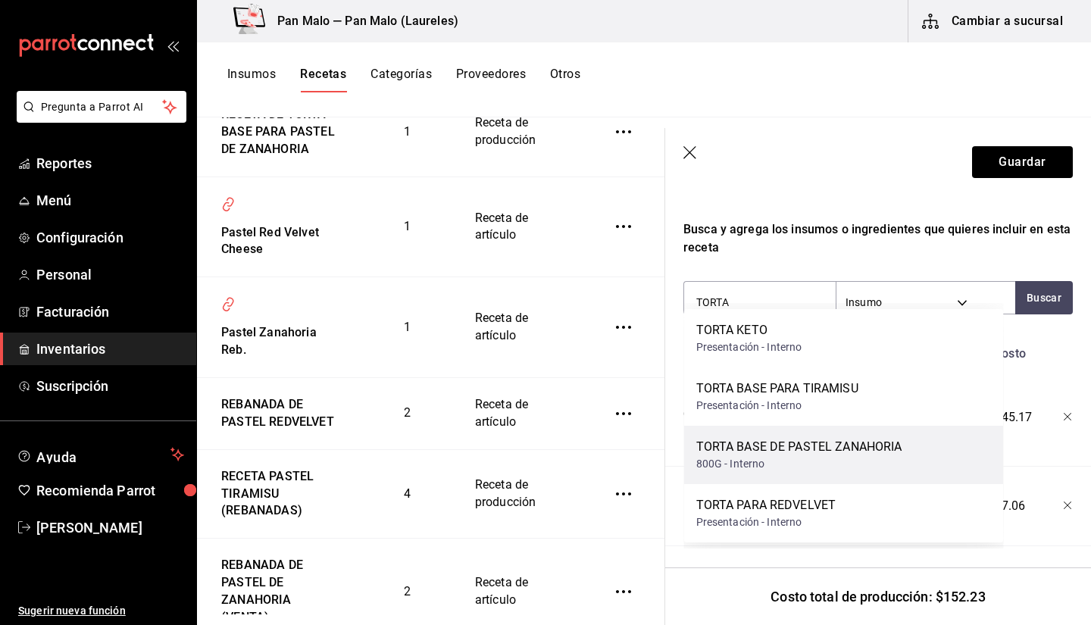
click at [847, 463] on div "800G - Interno" at bounding box center [799, 464] width 206 height 16
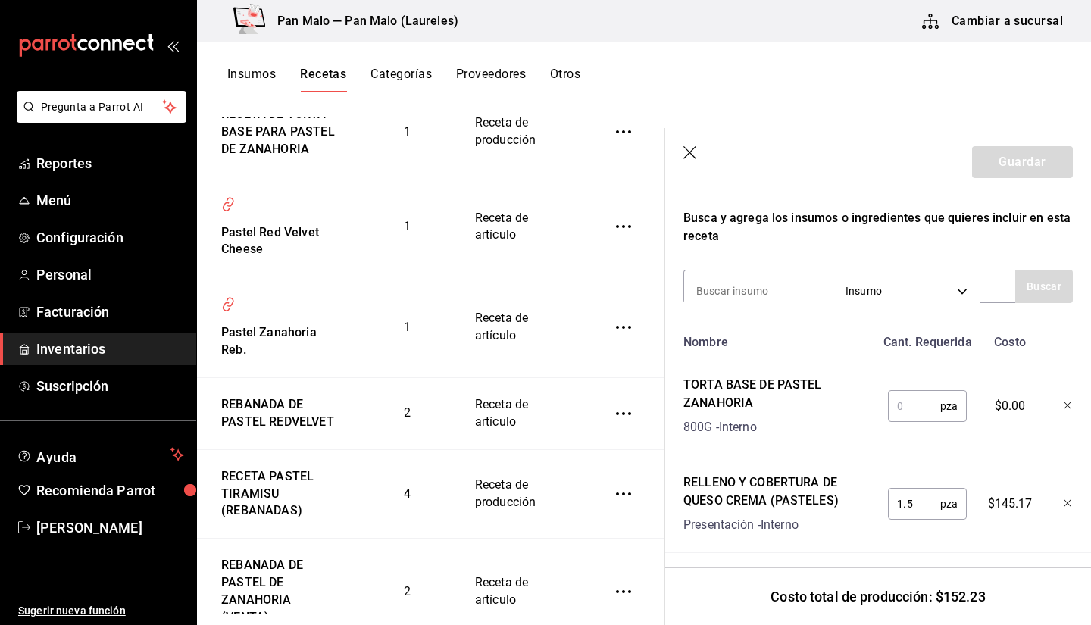
click at [924, 424] on div "pza ​" at bounding box center [924, 403] width 99 height 67
click at [906, 408] on input "1" at bounding box center [914, 406] width 52 height 30
type input "1"
click at [985, 164] on button "Guardar" at bounding box center [1022, 162] width 101 height 32
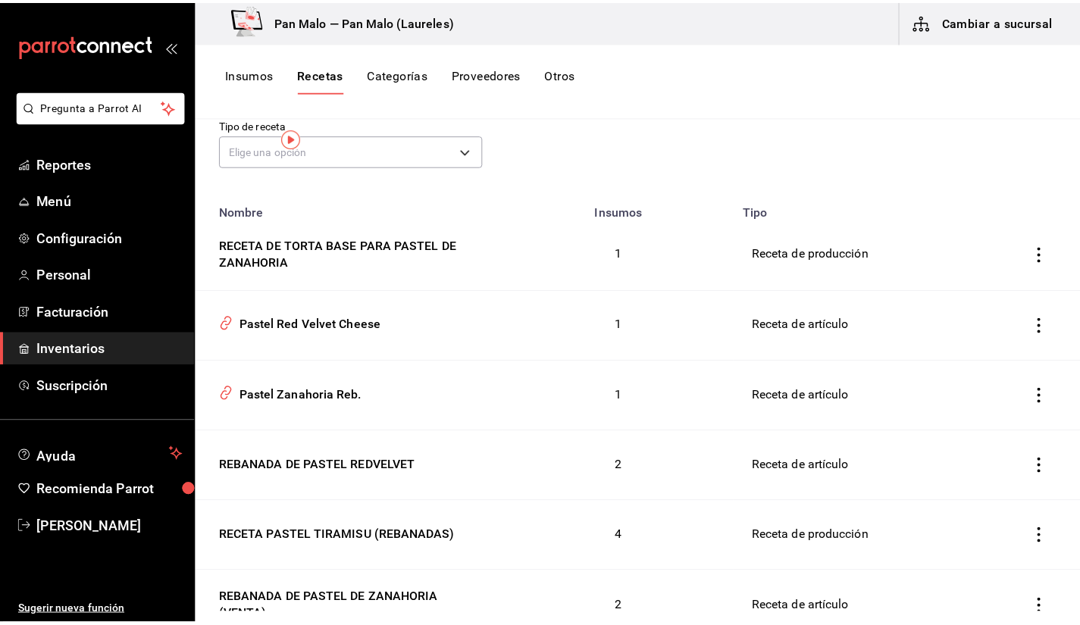
scroll to position [15, 0]
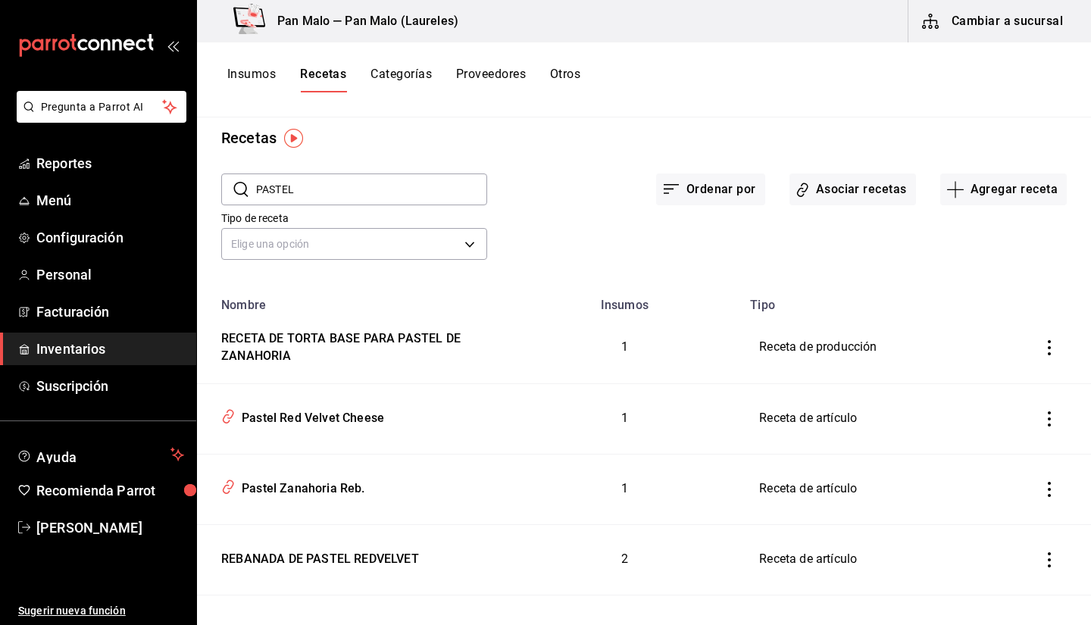
click at [550, 78] on div "Insumos Recetas Categorías Proveedores Otros" at bounding box center [403, 80] width 353 height 26
click at [564, 86] on button "Otros" at bounding box center [565, 80] width 30 height 26
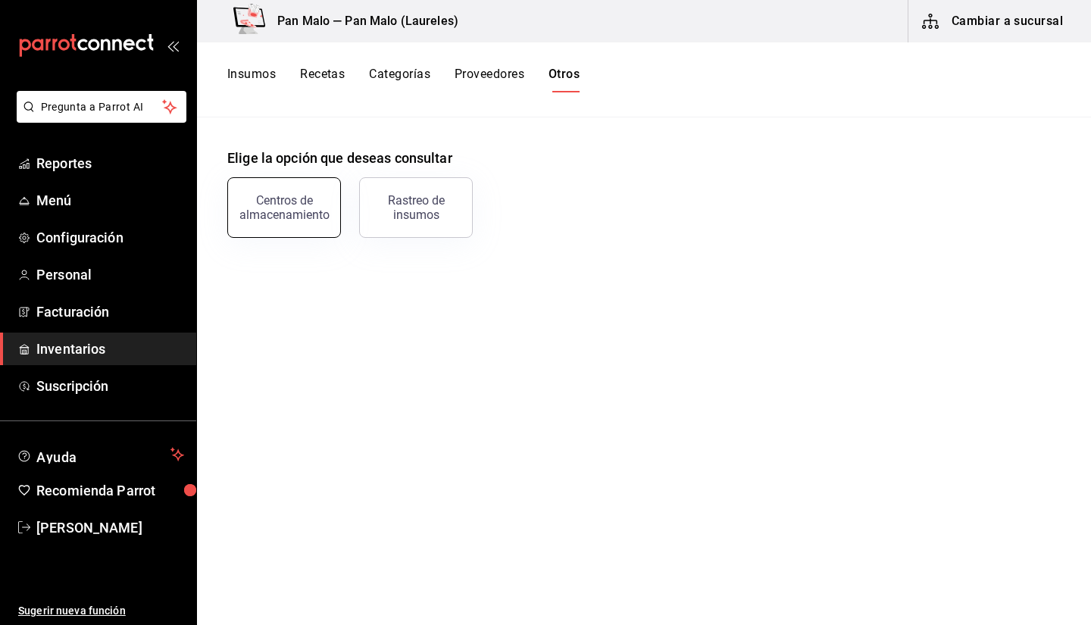
click at [276, 224] on button "Centros de almacenamiento" at bounding box center [284, 207] width 114 height 61
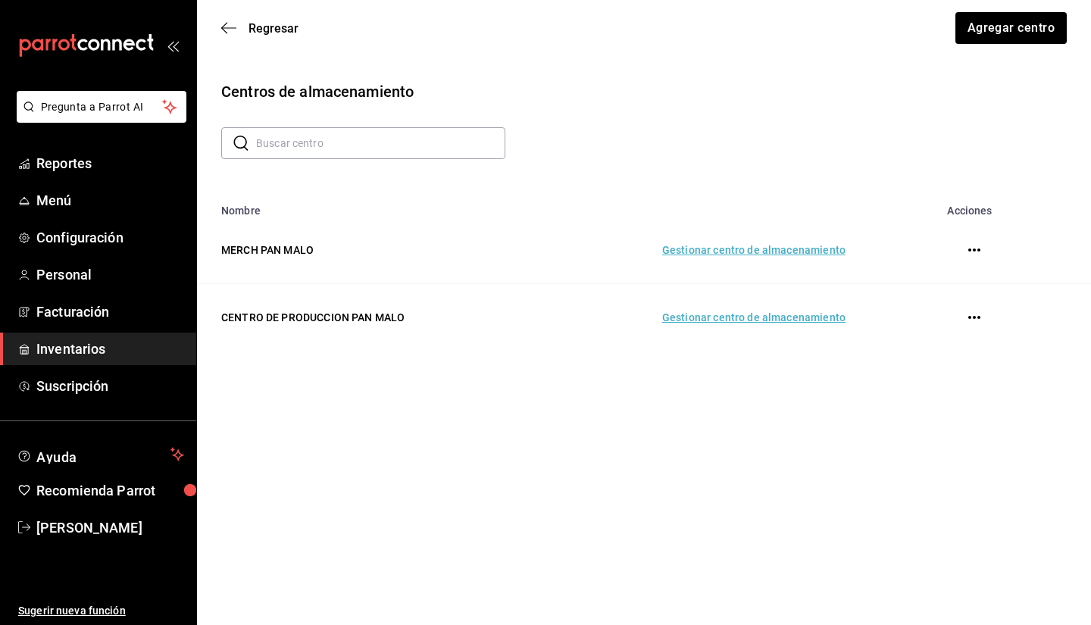
click at [772, 321] on td "Gestionar centro de almacenamiento" at bounding box center [699, 317] width 329 height 67
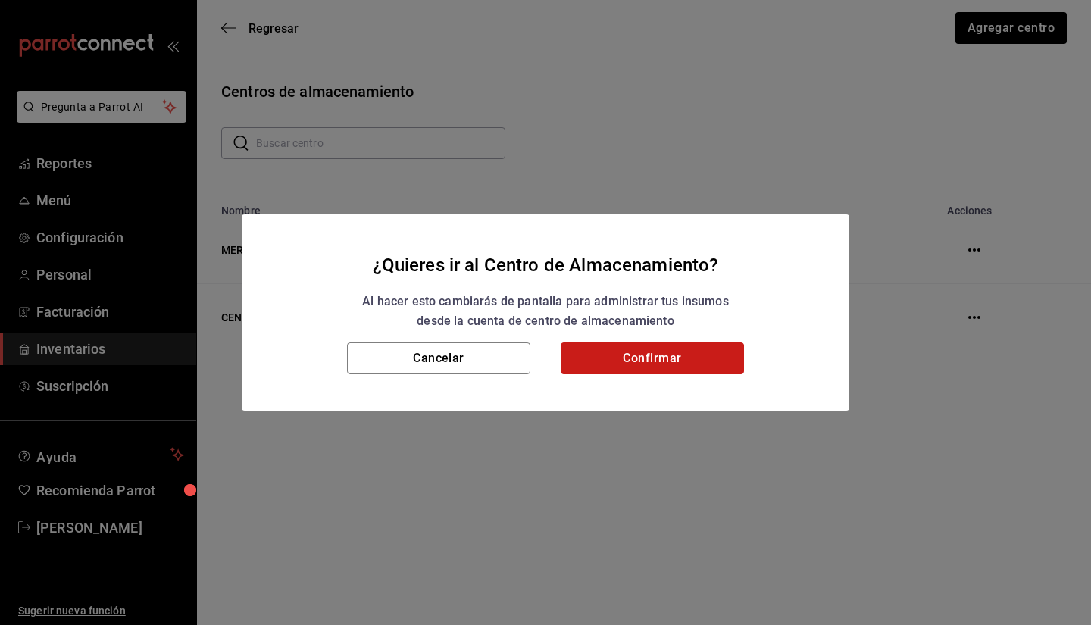
click at [620, 369] on button "Confirmar" at bounding box center [652, 358] width 183 height 32
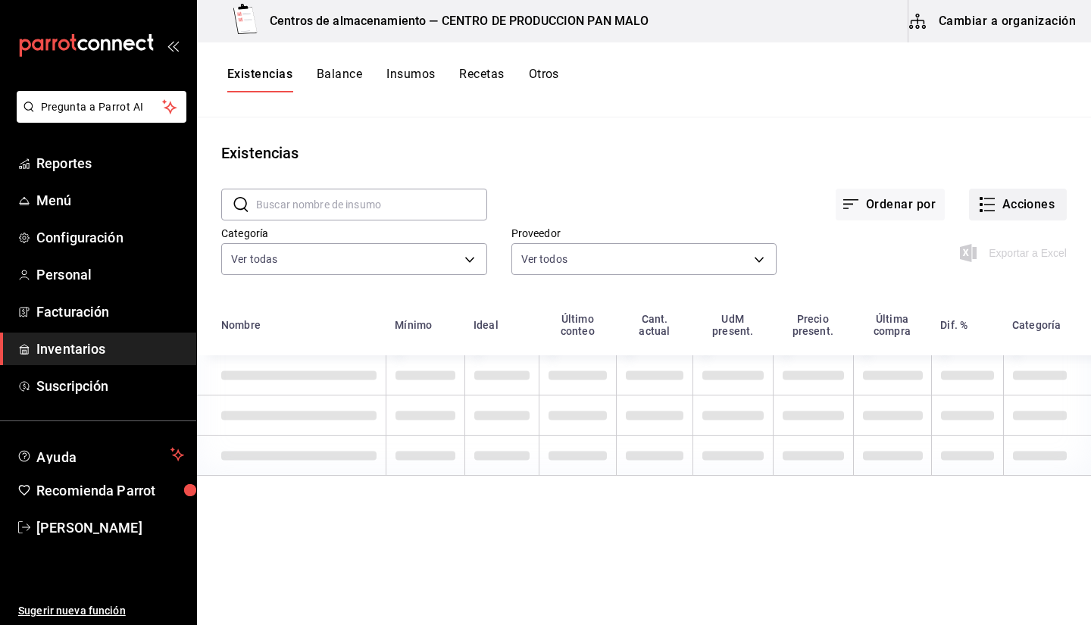
click at [1002, 205] on button "Acciones" at bounding box center [1018, 205] width 98 height 32
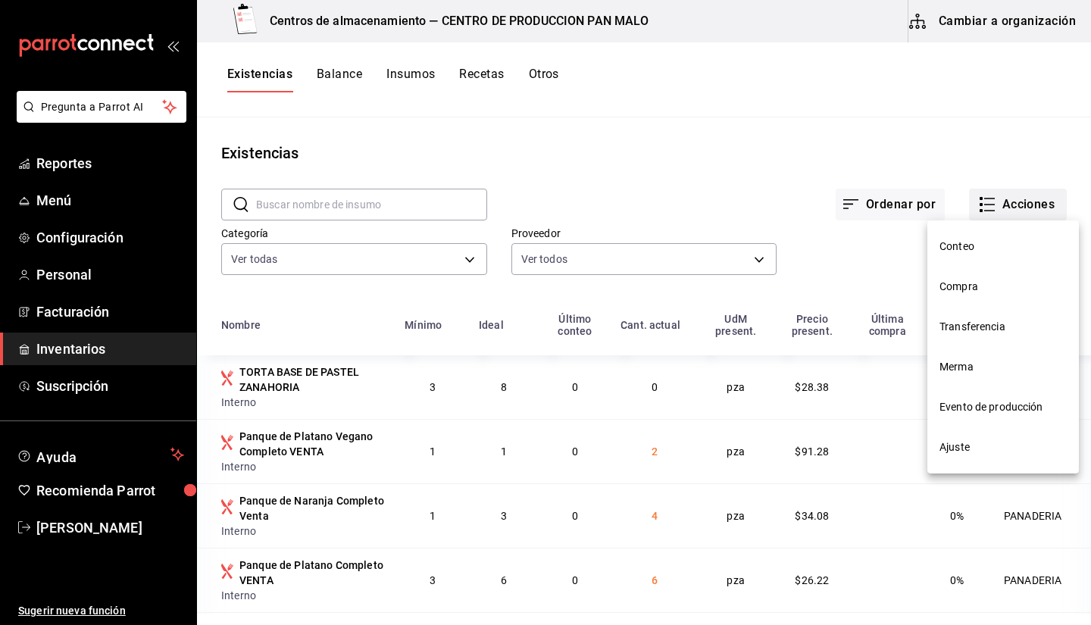
click at [1003, 216] on div at bounding box center [545, 312] width 1091 height 625
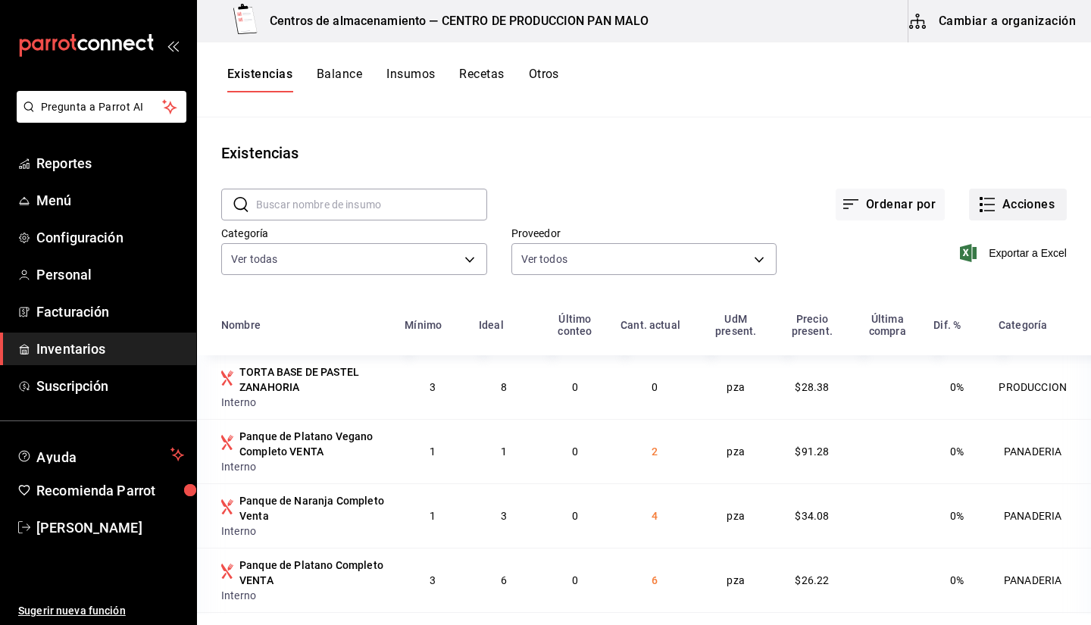
click at [981, 212] on icon "button" at bounding box center [987, 204] width 18 height 18
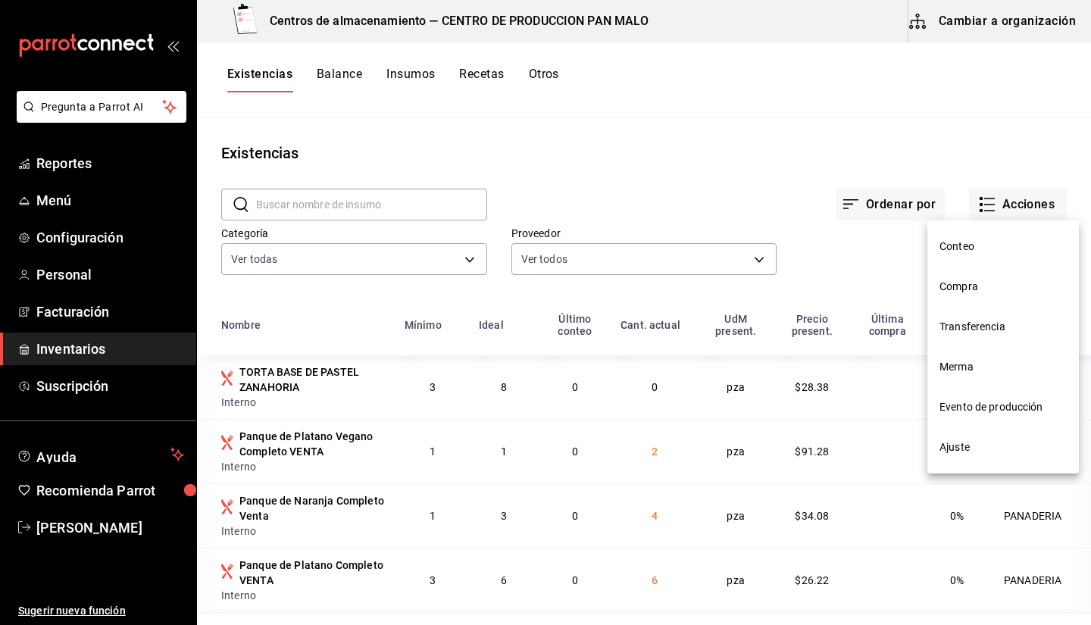
click at [987, 418] on li "Evento de producción" at bounding box center [1003, 407] width 152 height 40
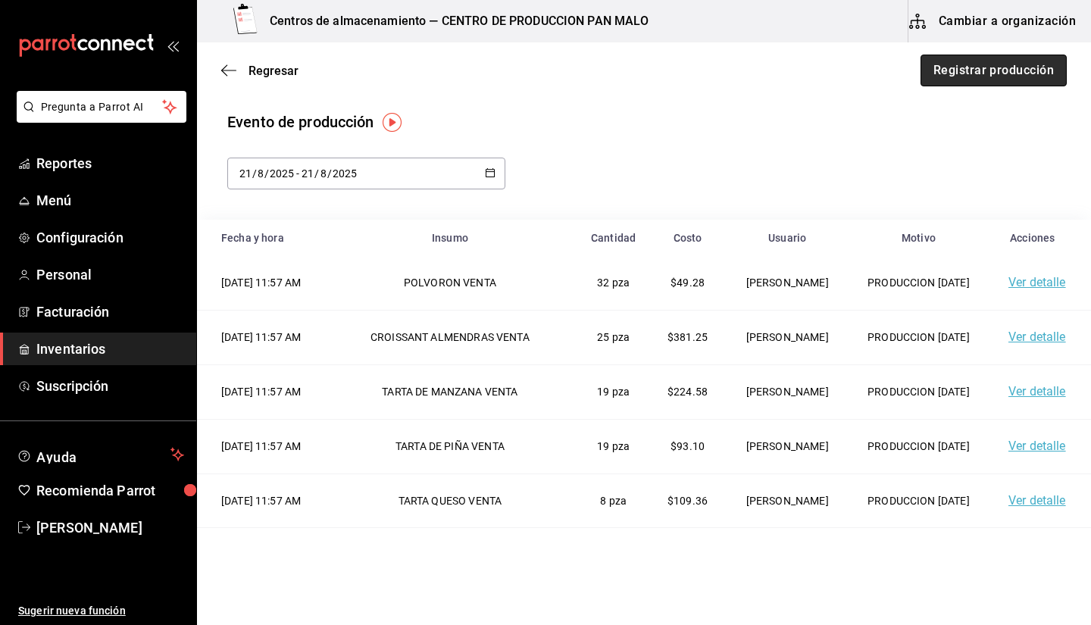
click at [993, 63] on button "Registrar producción" at bounding box center [994, 71] width 146 height 32
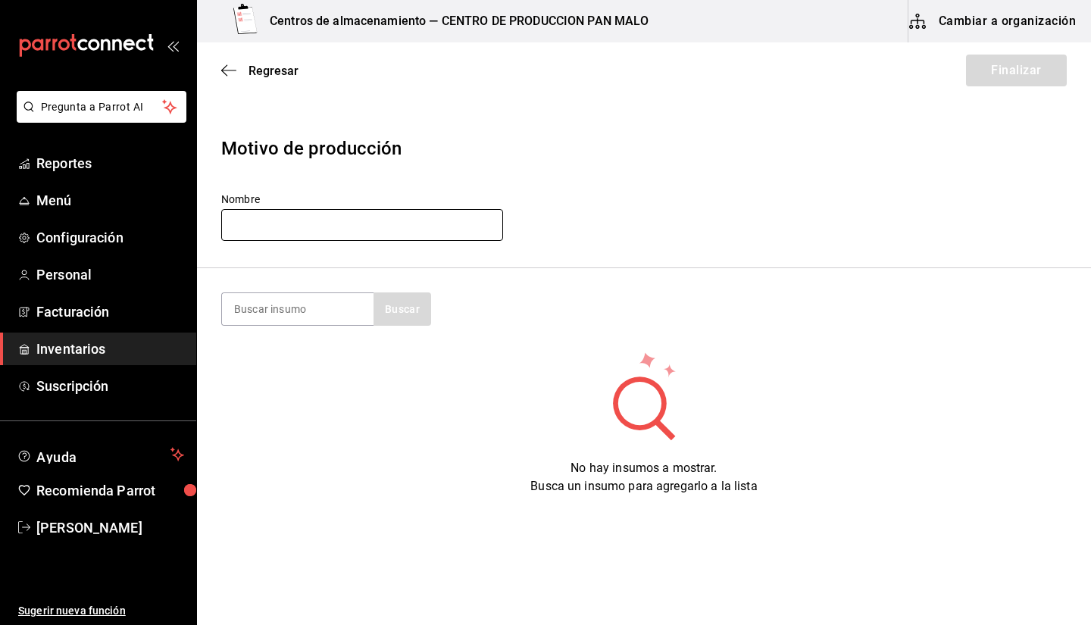
click at [432, 222] on input "text" at bounding box center [362, 225] width 282 height 32
type input "T"
type input "J"
type input "PRODUCCION [DATE]"
click at [656, 248] on header "Motivo de producción Nombre PRODUCCION [DATE]" at bounding box center [644, 190] width 894 height 158
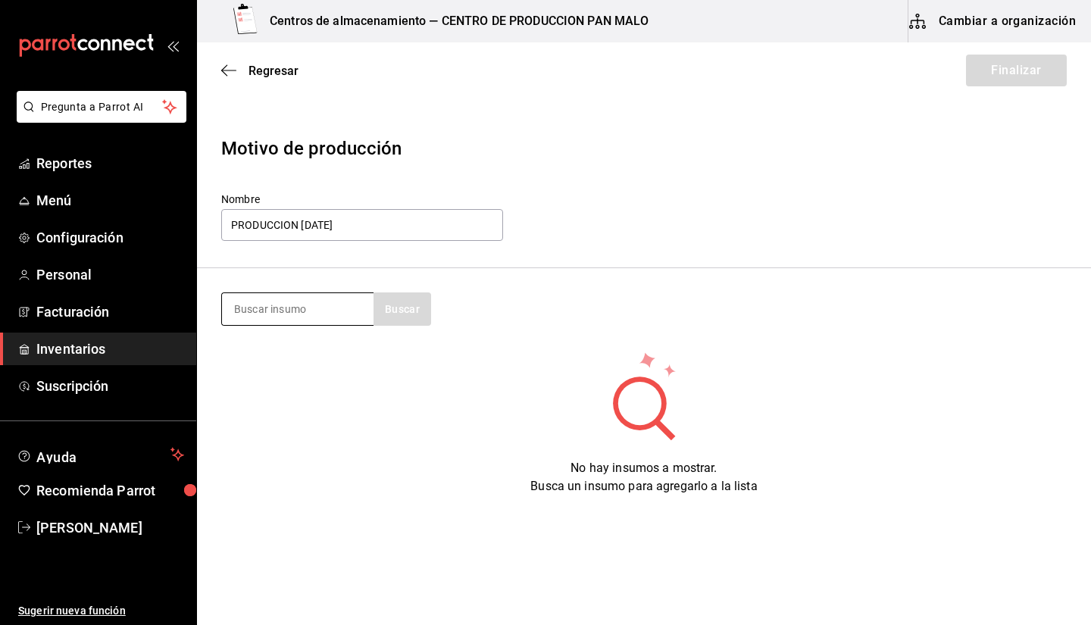
click at [332, 312] on input at bounding box center [298, 309] width 152 height 32
type input "TORTA"
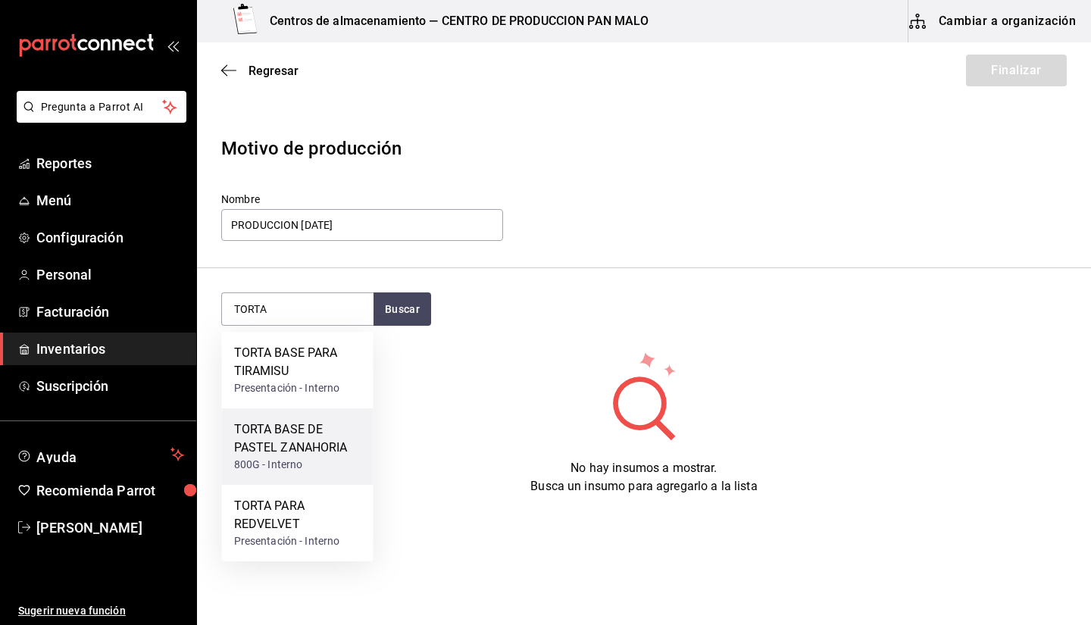
click at [333, 456] on div "TORTA BASE DE PASTEL ZANAHORIA" at bounding box center [297, 439] width 127 height 36
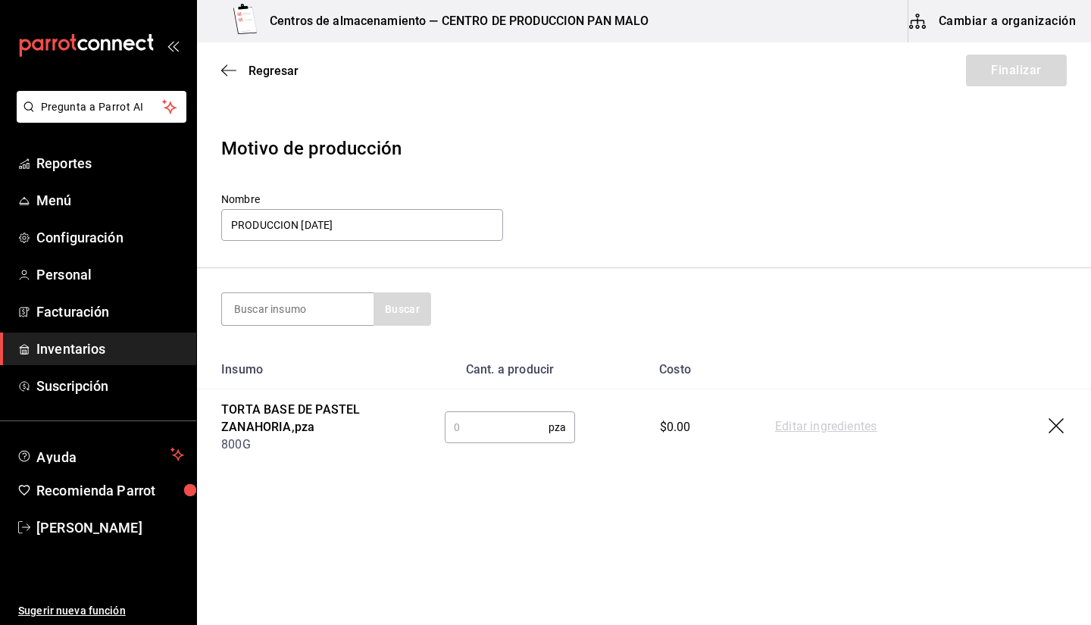
click at [524, 419] on input "text" at bounding box center [497, 427] width 104 height 30
type input "3"
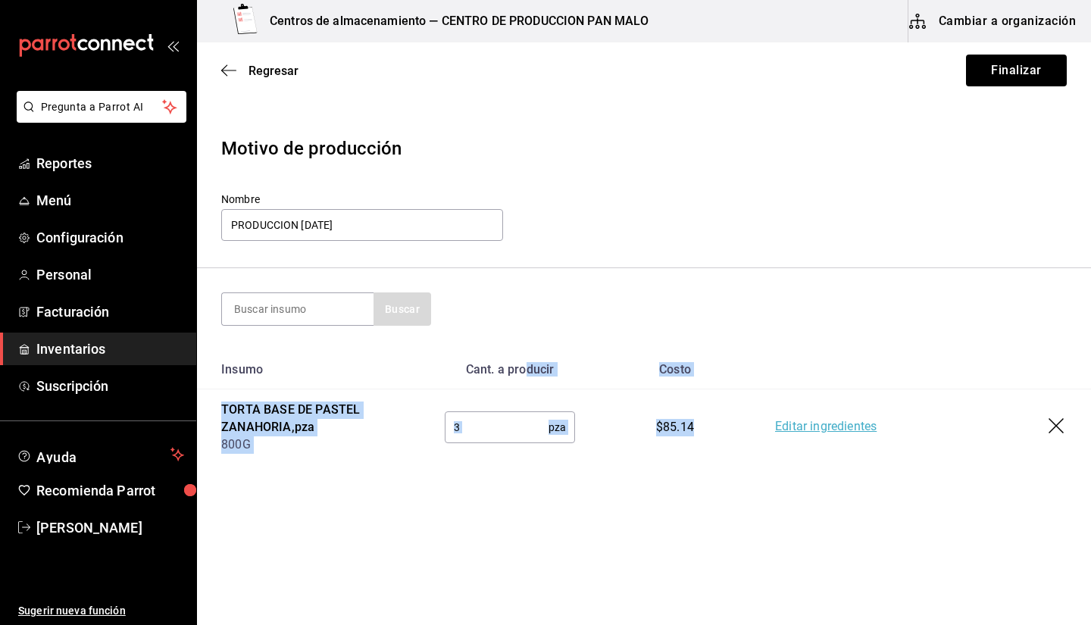
drag, startPoint x: 700, startPoint y: 433, endPoint x: 526, endPoint y: 385, distance: 180.7
click at [526, 385] on table "Insumo Cant. a producir Costo TORTA BASE DE PASTEL ZANAHORIA , pza 800G 3 pza ​…" at bounding box center [644, 408] width 894 height 116
click at [306, 310] on input at bounding box center [298, 309] width 152 height 32
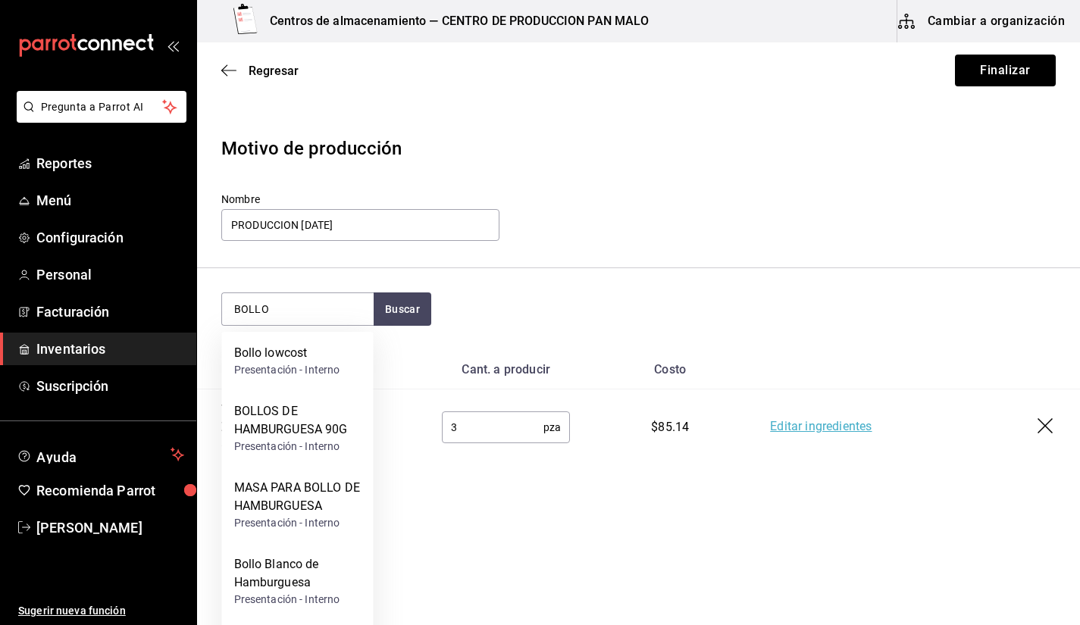
type input "BOLLO"
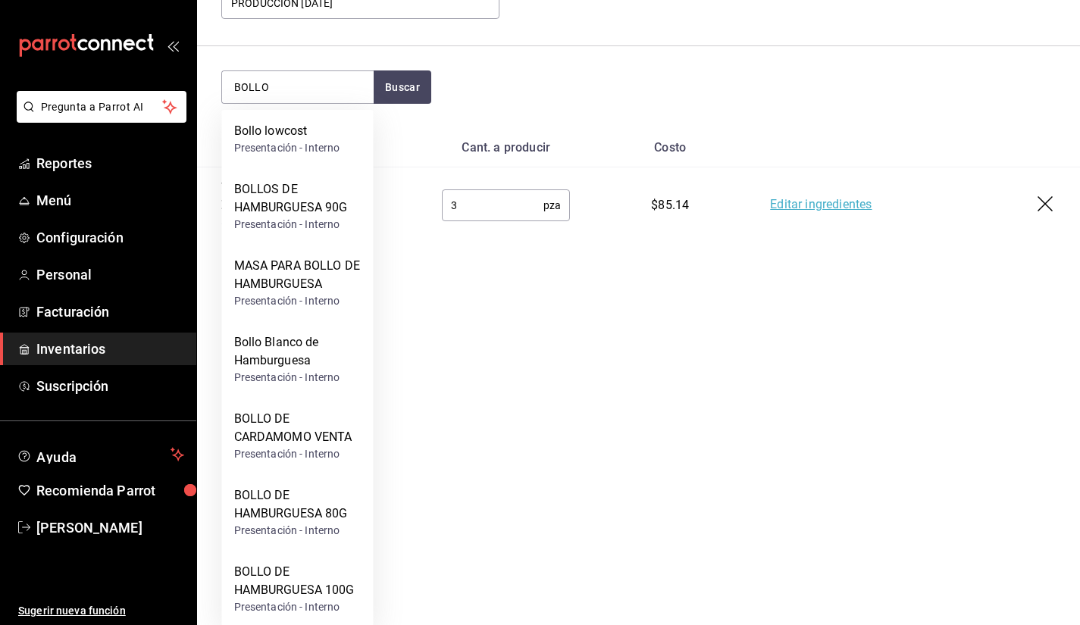
scroll to position [230, 0]
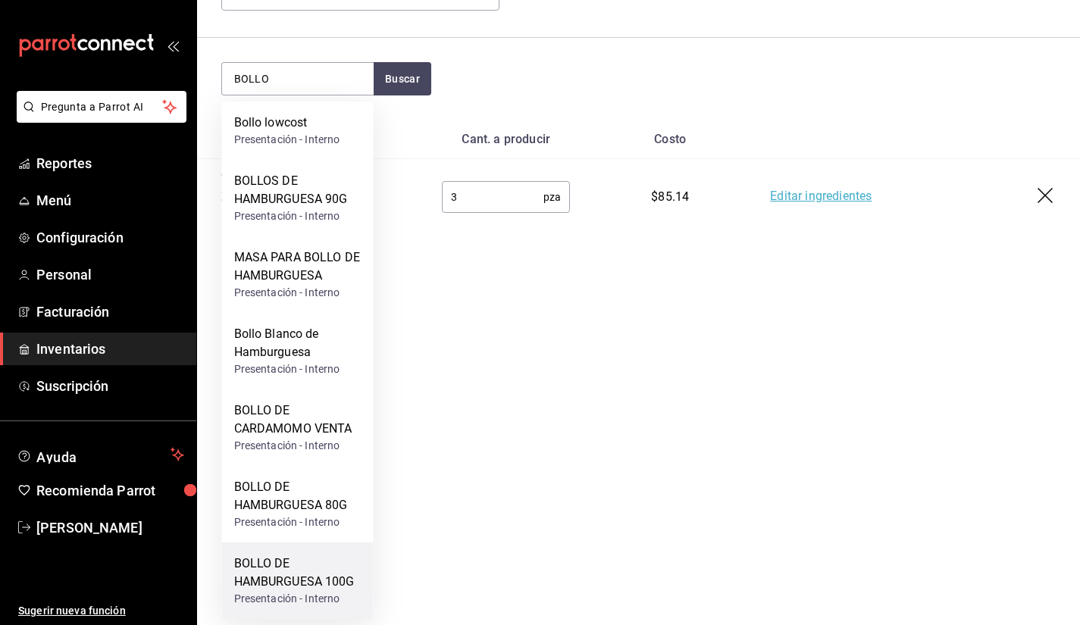
click at [317, 589] on div "BOLLO DE HAMBURGUESA 100G" at bounding box center [297, 573] width 127 height 36
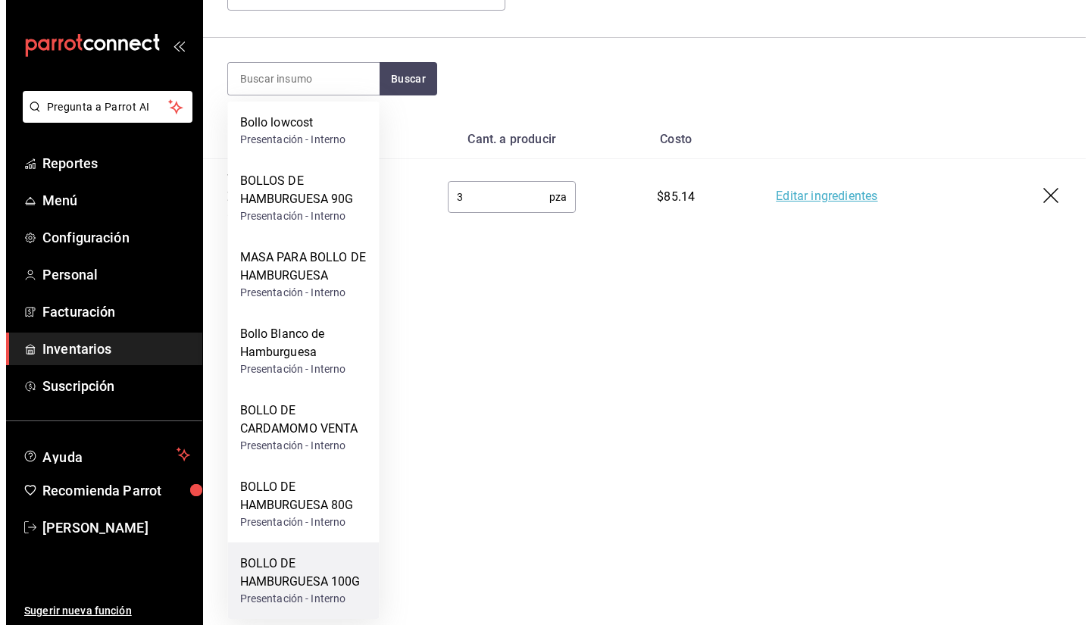
scroll to position [0, 0]
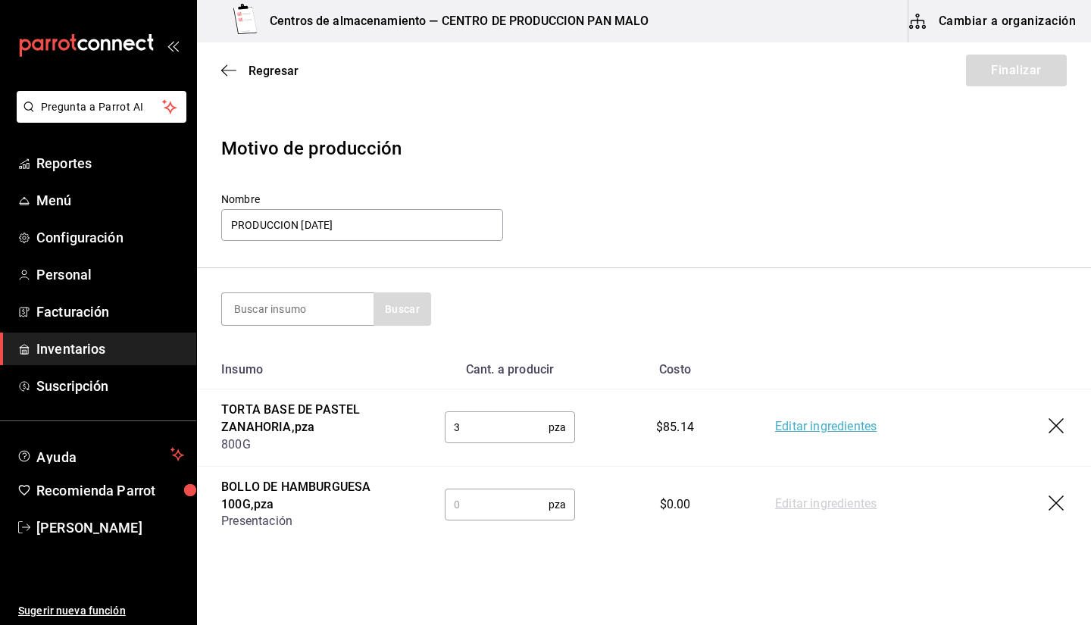
click at [530, 496] on input "text" at bounding box center [497, 504] width 104 height 30
click at [274, 312] on input at bounding box center [298, 309] width 152 height 32
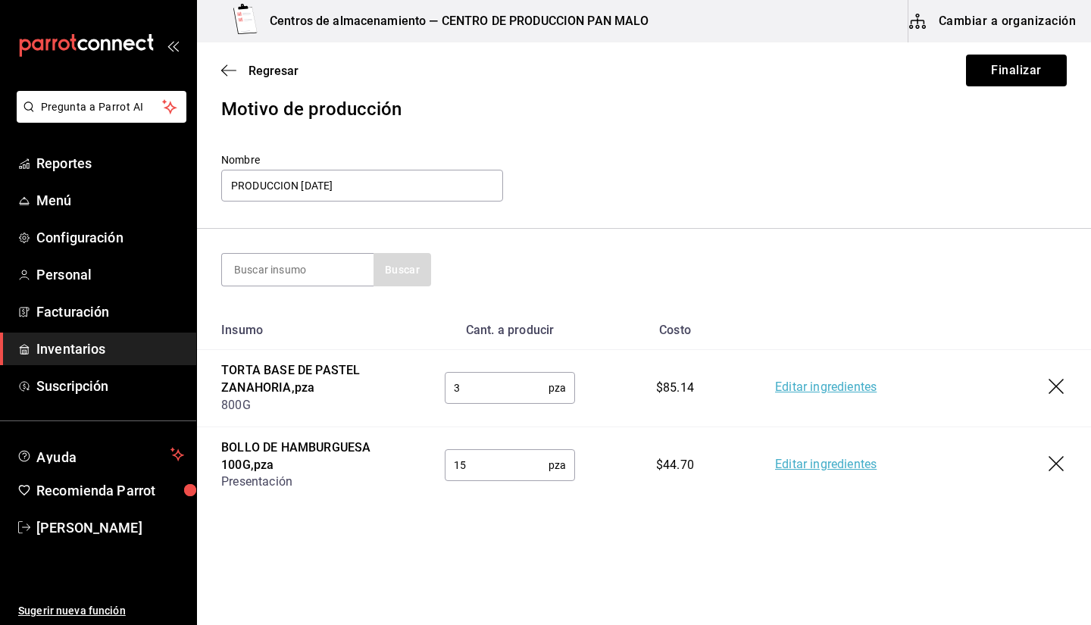
click at [521, 465] on input "15" at bounding box center [497, 465] width 104 height 30
type input "1"
type input "22"
click at [314, 288] on section "Buscar" at bounding box center [644, 270] width 894 height 82
click at [286, 269] on input at bounding box center [298, 270] width 152 height 32
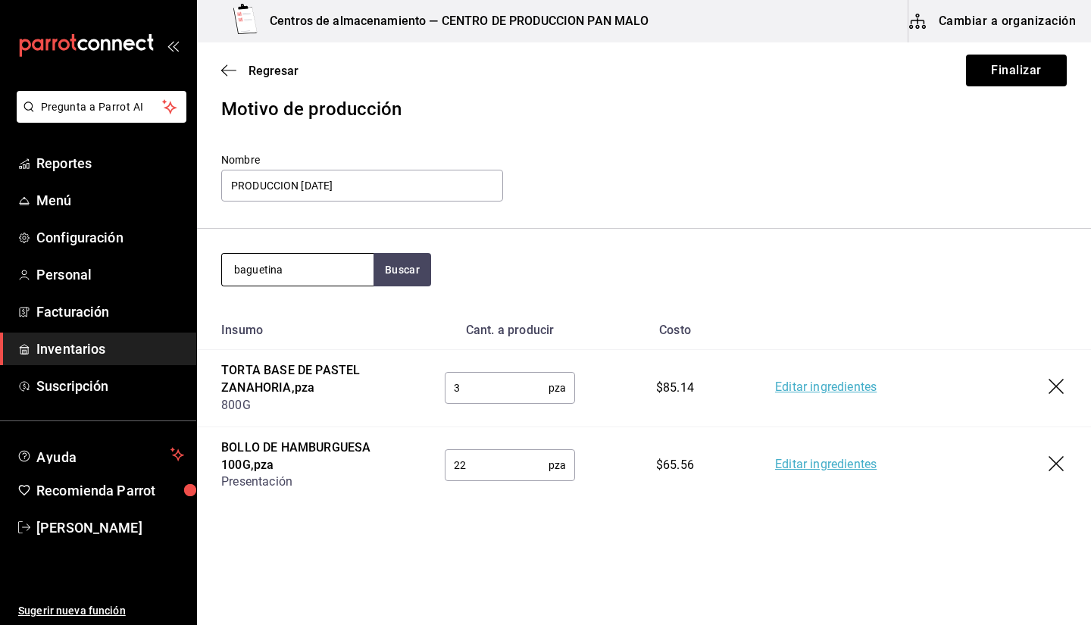
type input "baguetina"
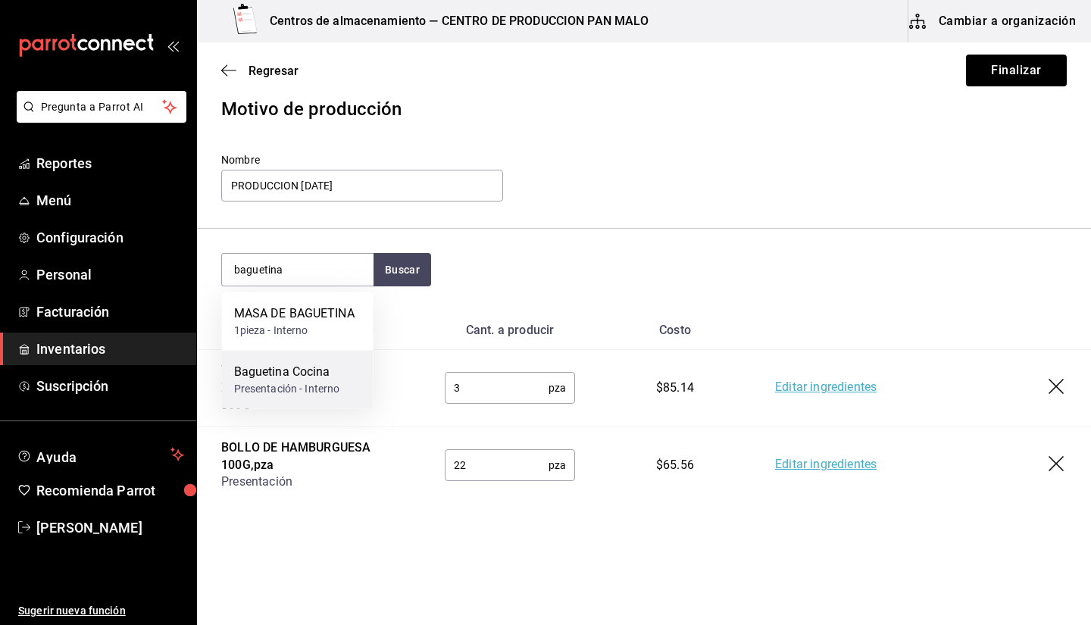
click at [319, 375] on div "Baguetina Cocina" at bounding box center [287, 372] width 106 height 18
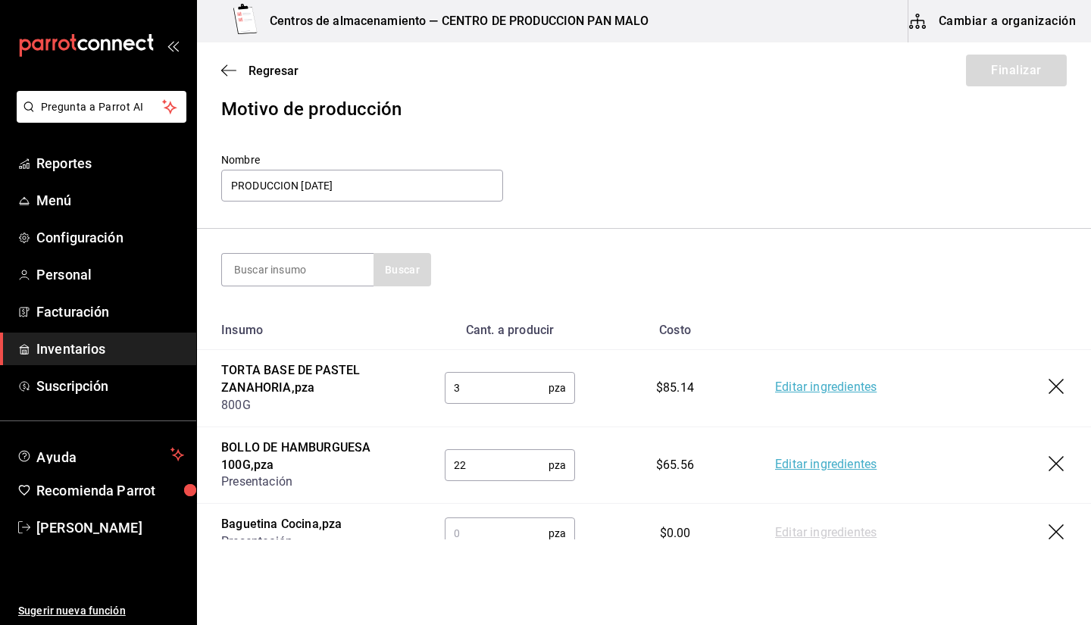
scroll to position [99, 0]
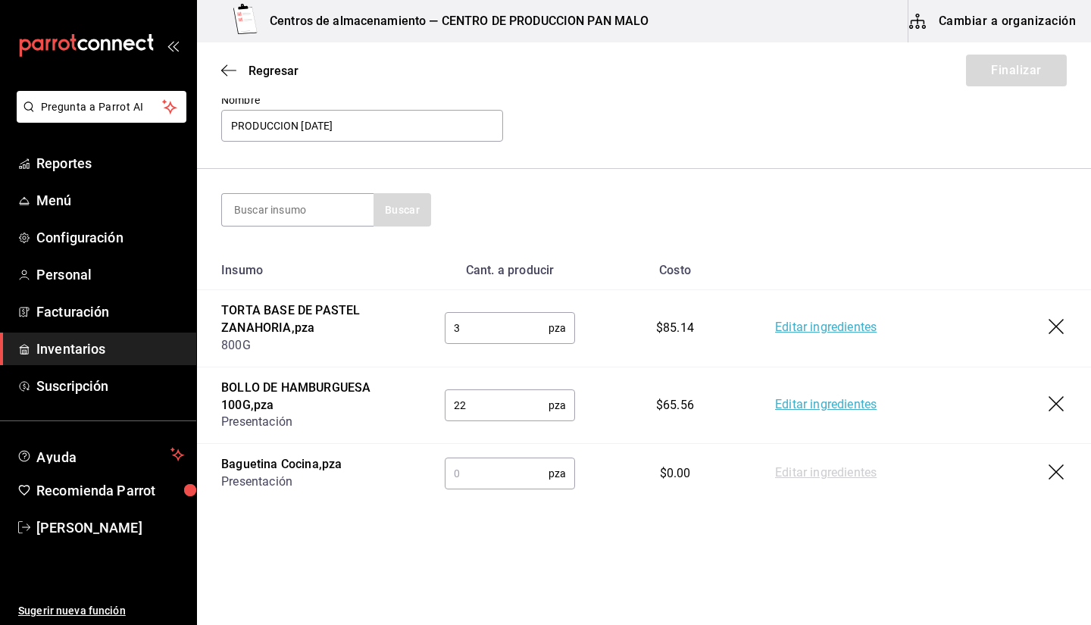
click at [464, 458] on input "text" at bounding box center [497, 473] width 104 height 30
type input "10"
click at [1018, 72] on button "Finalizar" at bounding box center [1016, 71] width 101 height 32
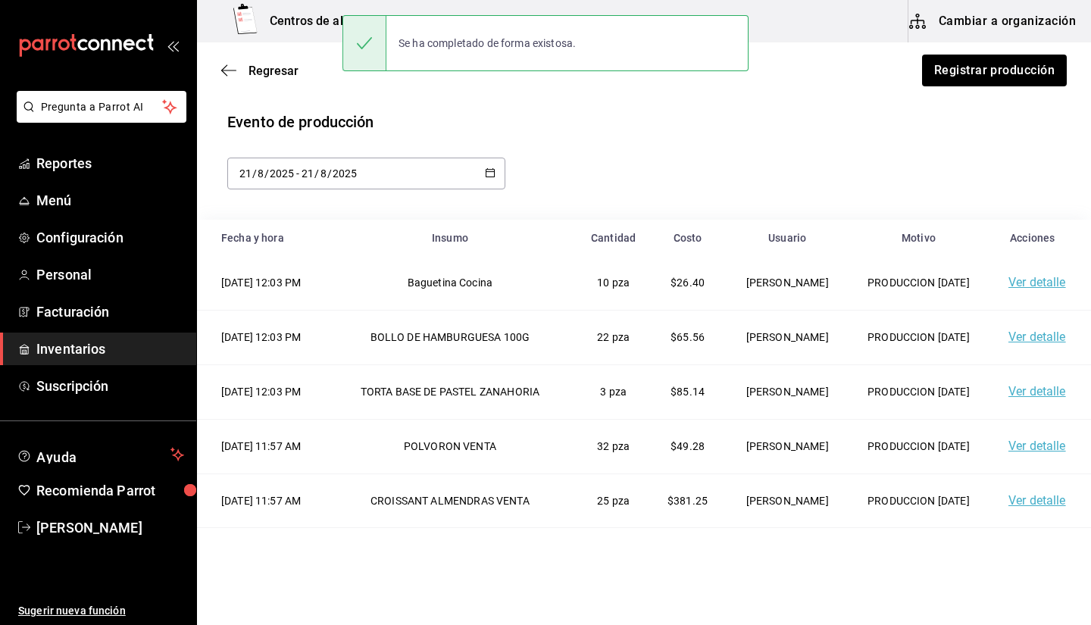
scroll to position [233, 0]
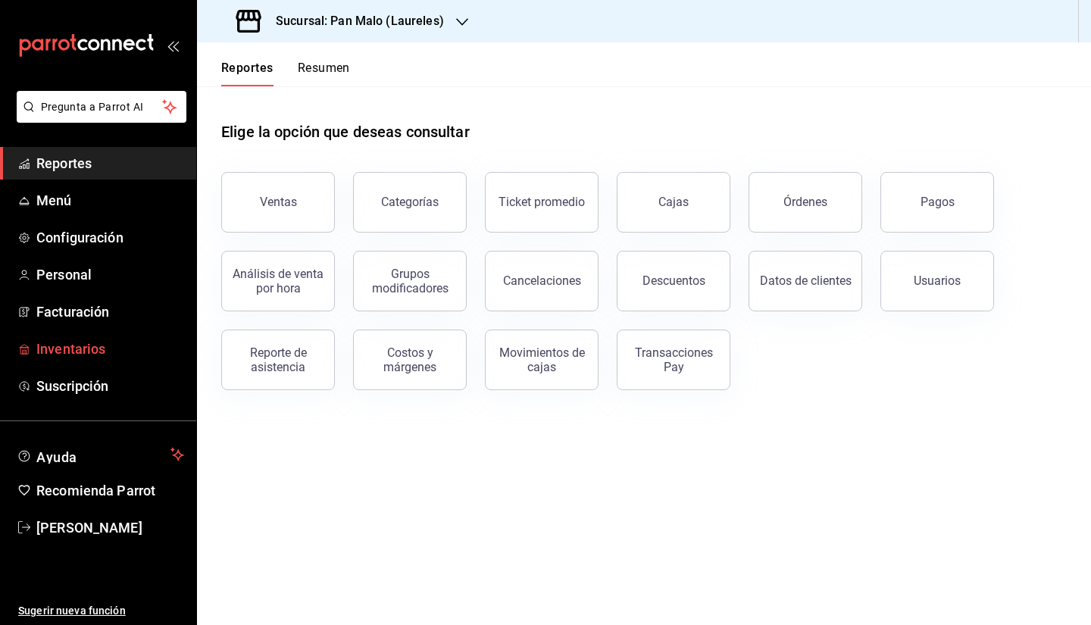
click at [120, 346] on span "Inventarios" at bounding box center [110, 349] width 148 height 20
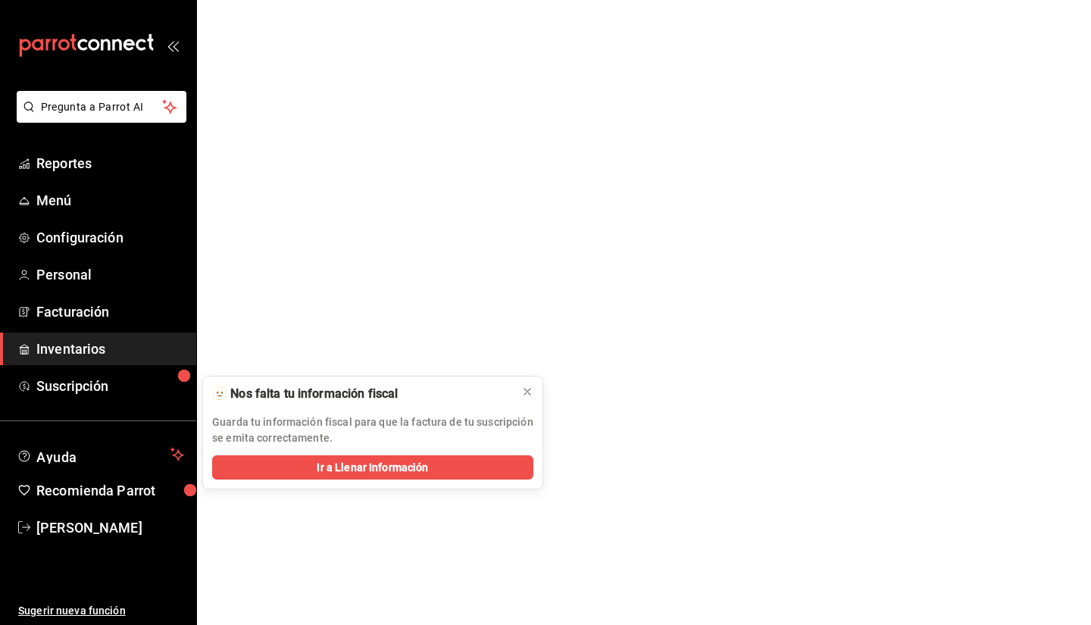
click at [988, 0] on html "Pregunta a Parrot AI Reportes Menú Configuración Personal Facturación Inventari…" at bounding box center [545, 0] width 1091 height 0
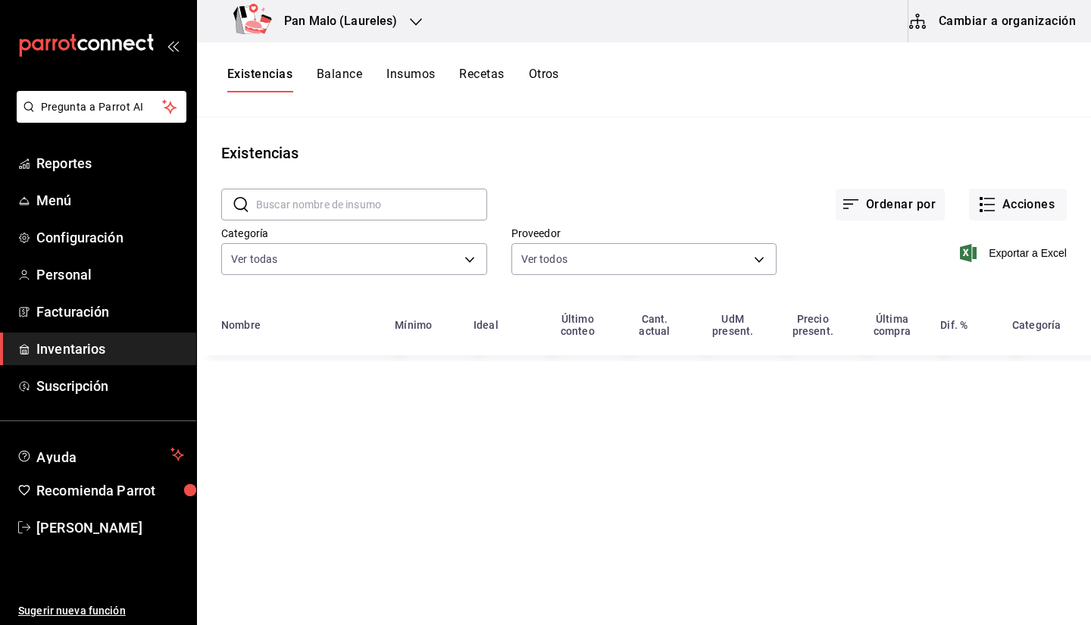
click at [997, 15] on button "Cambiar a organización" at bounding box center [994, 21] width 170 height 42
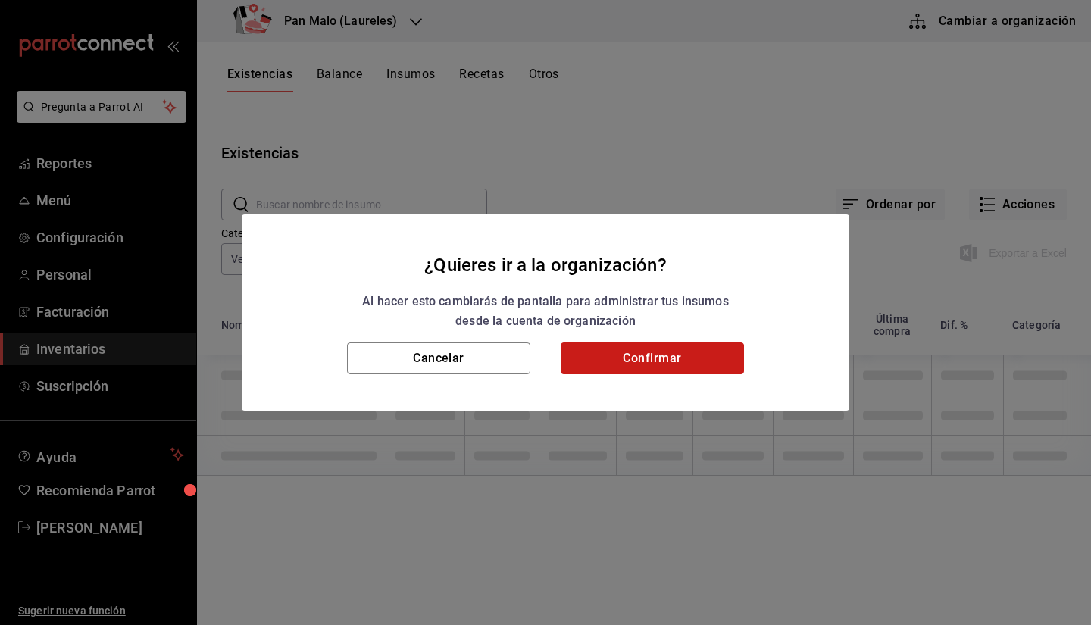
click at [712, 361] on button "Confirmar" at bounding box center [652, 358] width 183 height 32
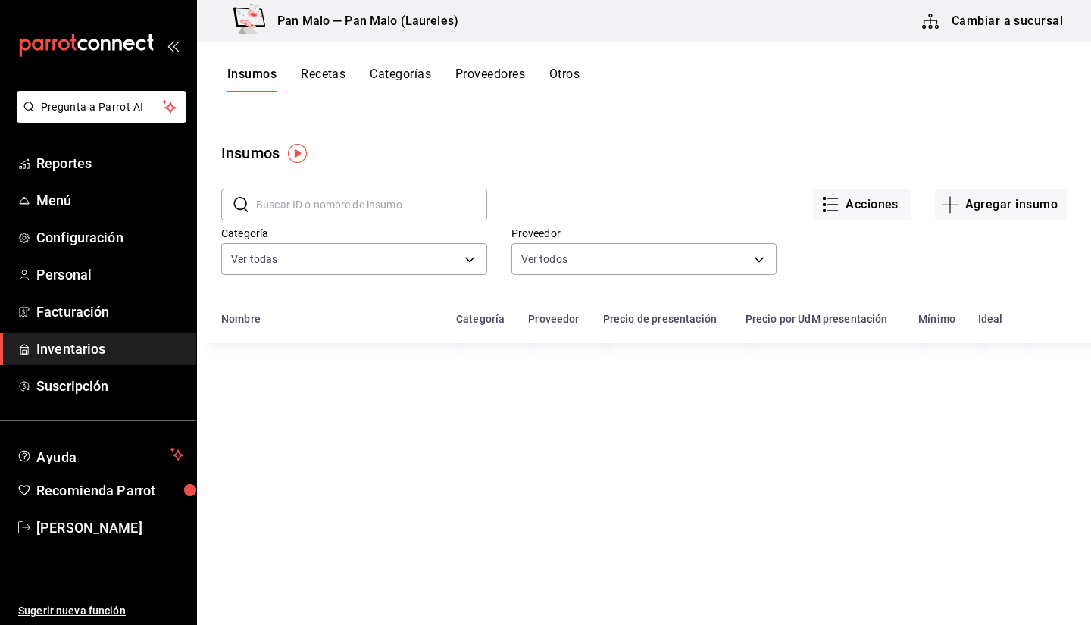
click at [320, 76] on button "Recetas" at bounding box center [323, 80] width 45 height 26
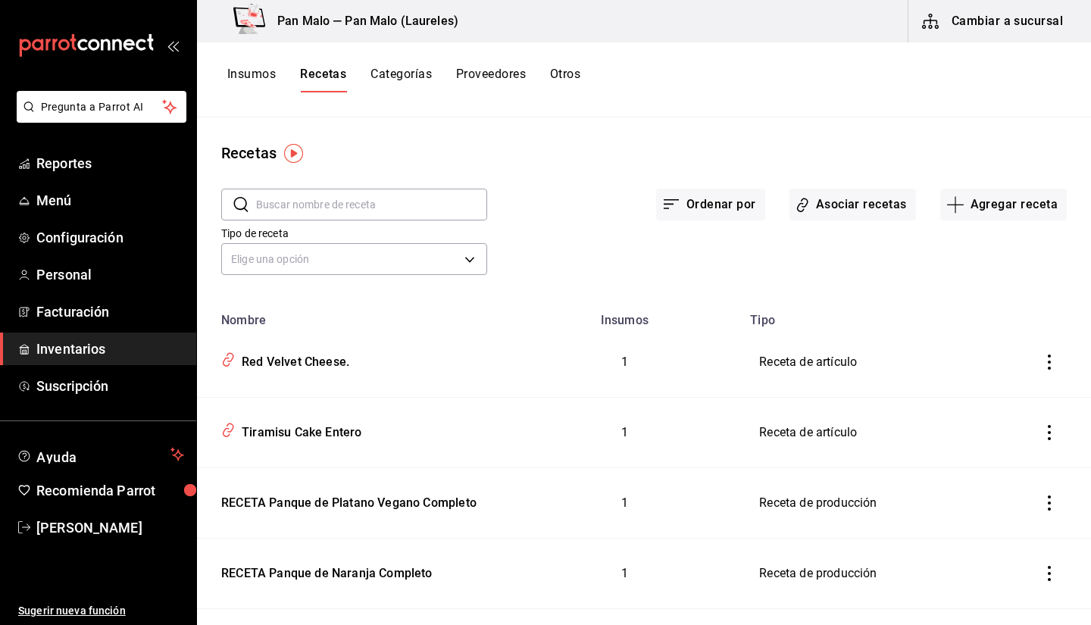
click at [306, 195] on input "text" at bounding box center [371, 204] width 231 height 30
type input "R"
type input "T"
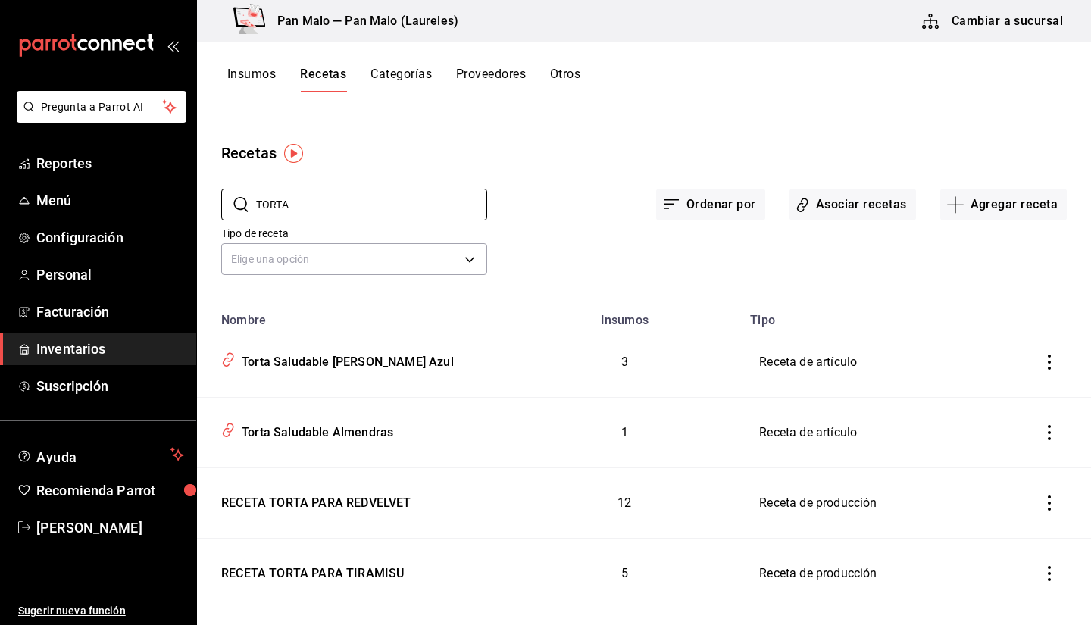
click at [503, 170] on div "Ordenar por Asociar recetas Agregar receta" at bounding box center [777, 192] width 580 height 56
drag, startPoint x: 404, startPoint y: 209, endPoint x: 486, endPoint y: 194, distance: 83.2
click at [404, 209] on input "TORTA" at bounding box center [371, 204] width 231 height 30
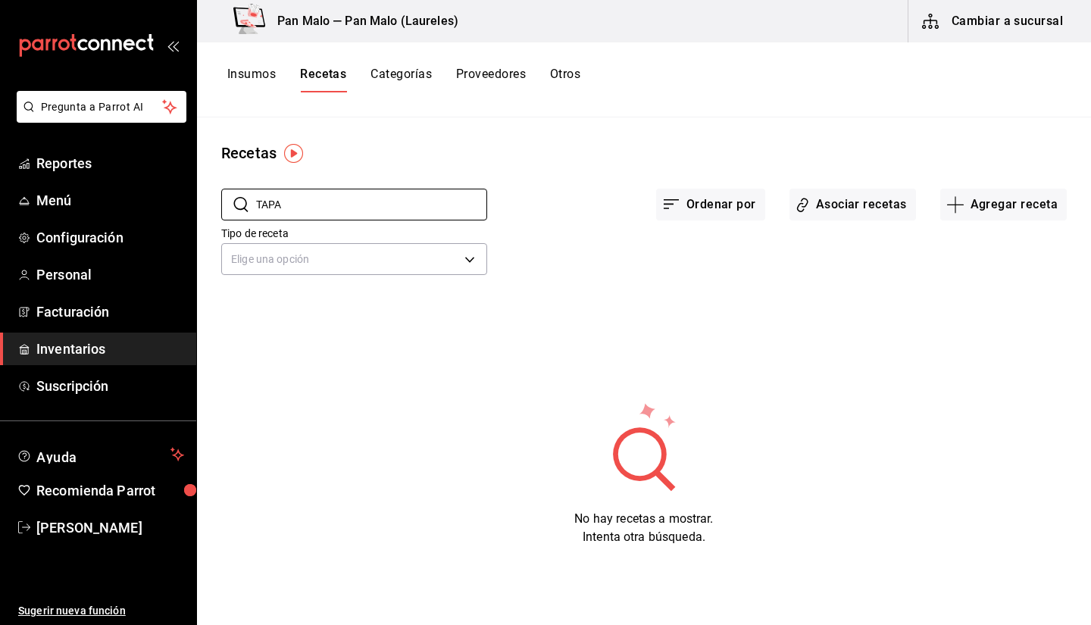
type input "TAPA"
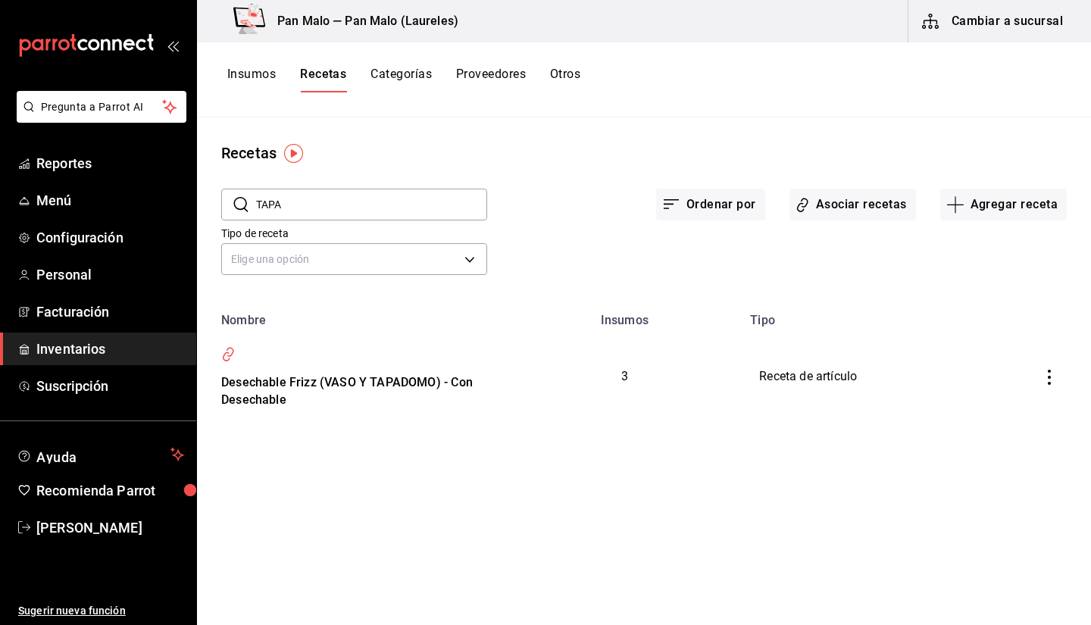
click at [419, 139] on div "Recetas ​ TAPA ​ Ordenar por Asociar recetas Agregar receta Tipo de receta Elig…" at bounding box center [644, 365] width 894 height 497
click at [424, 212] on input "TAPA" at bounding box center [371, 204] width 231 height 30
click at [508, 199] on div "Ordenar por Asociar recetas Agregar receta" at bounding box center [777, 192] width 580 height 56
click at [257, 75] on button "Insumos" at bounding box center [251, 80] width 48 height 26
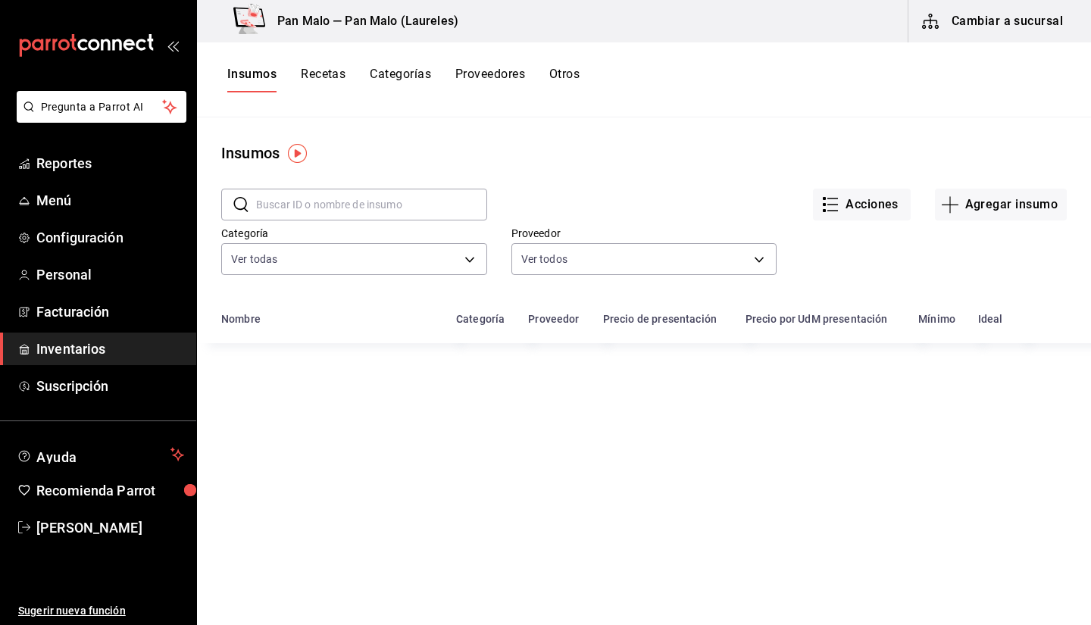
click at [297, 201] on input "text" at bounding box center [371, 204] width 231 height 30
type input "TAPA"
